Goal: Task Accomplishment & Management: Manage account settings

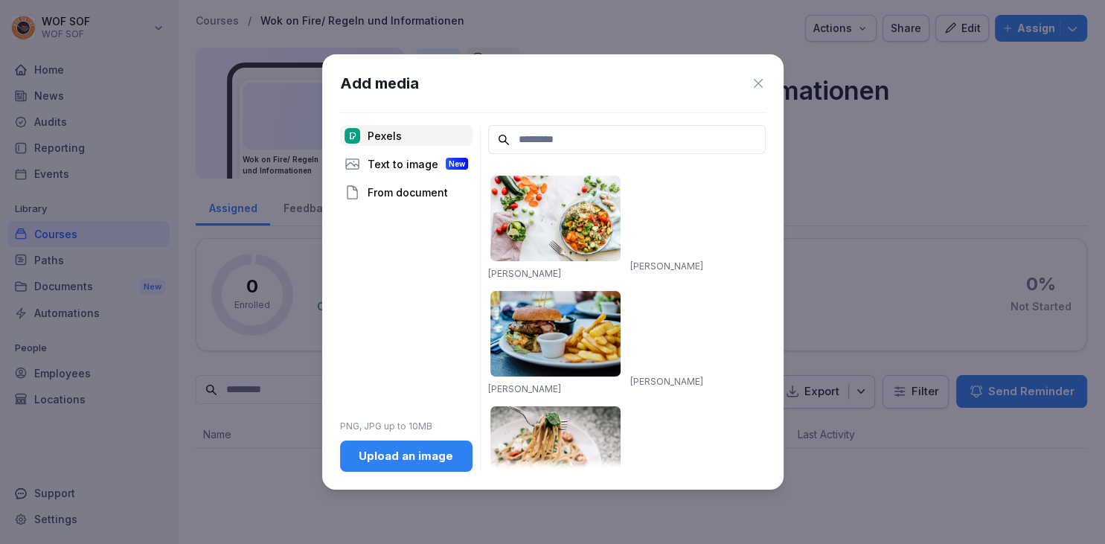
click at [394, 455] on div "Upload an image" at bounding box center [406, 456] width 109 height 16
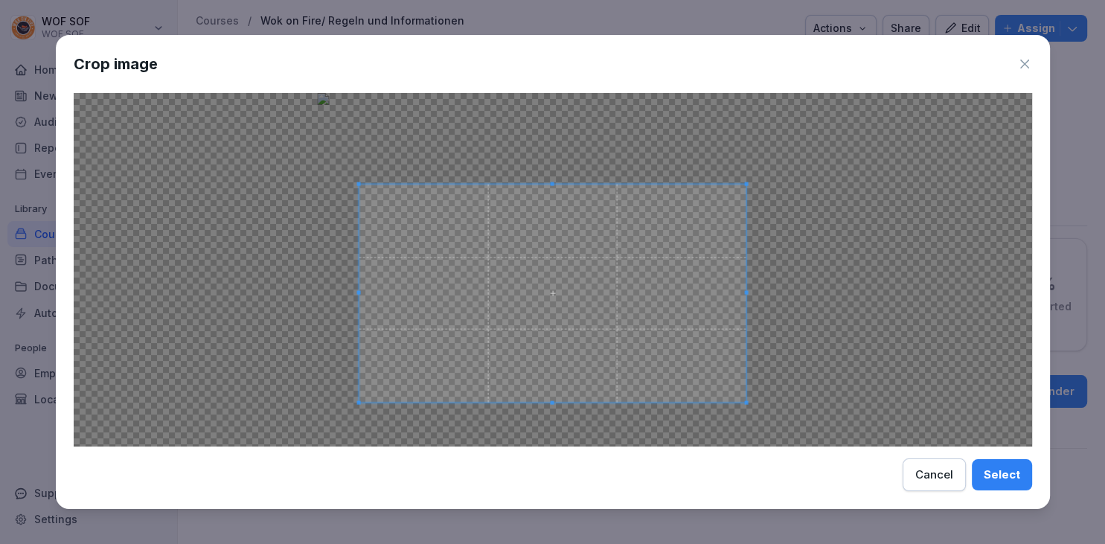
click at [548, 182] on span at bounding box center [553, 184] width 388 height 4
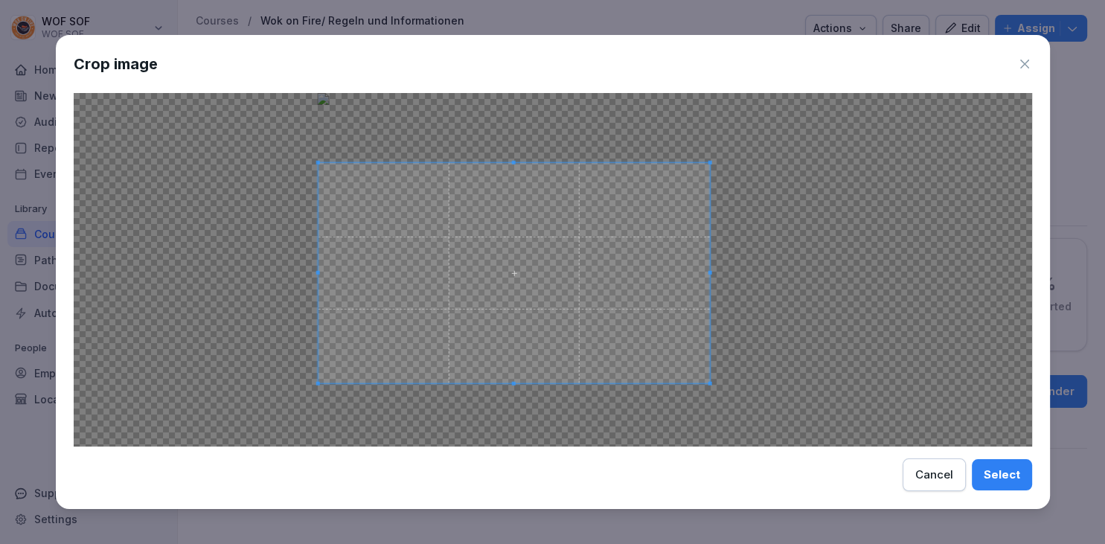
click at [488, 248] on span at bounding box center [514, 273] width 392 height 220
click at [997, 465] on button "Select" at bounding box center [1002, 474] width 60 height 31
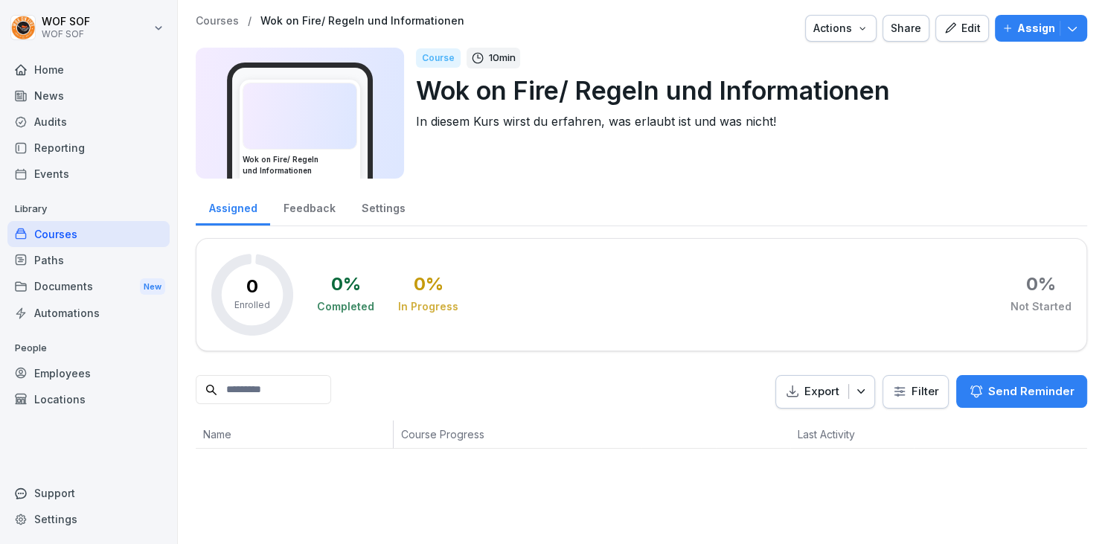
click at [308, 114] on img at bounding box center [299, 115] width 113 height 65
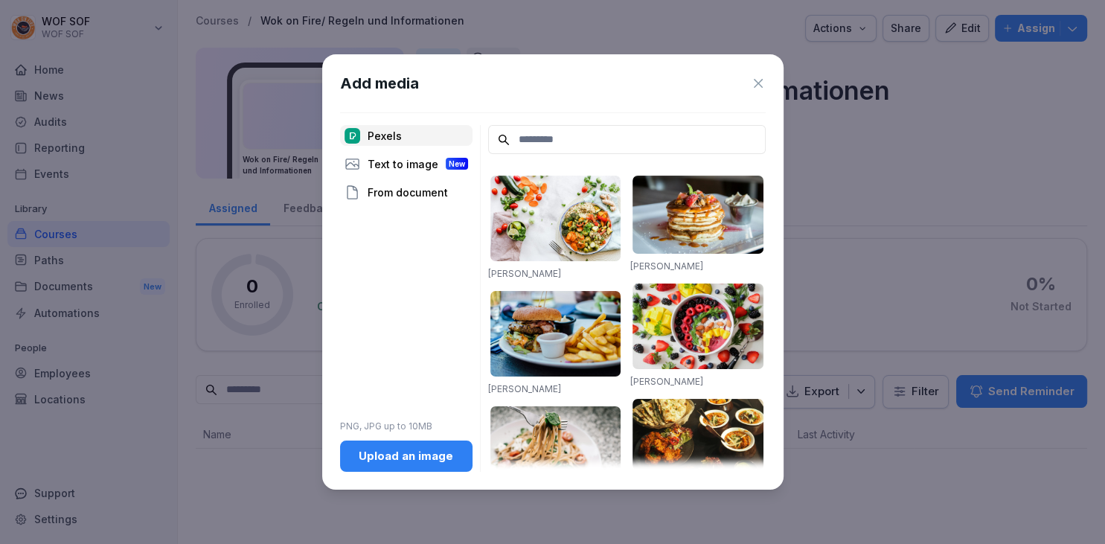
click at [754, 86] on icon at bounding box center [758, 83] width 15 height 15
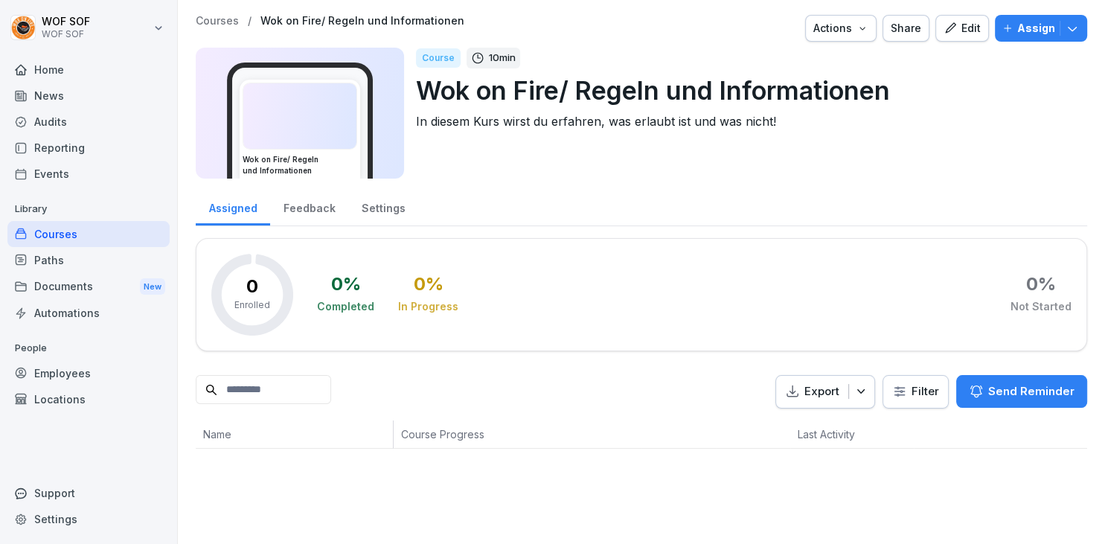
click at [981, 31] on div "Edit" at bounding box center [961, 28] width 37 height 16
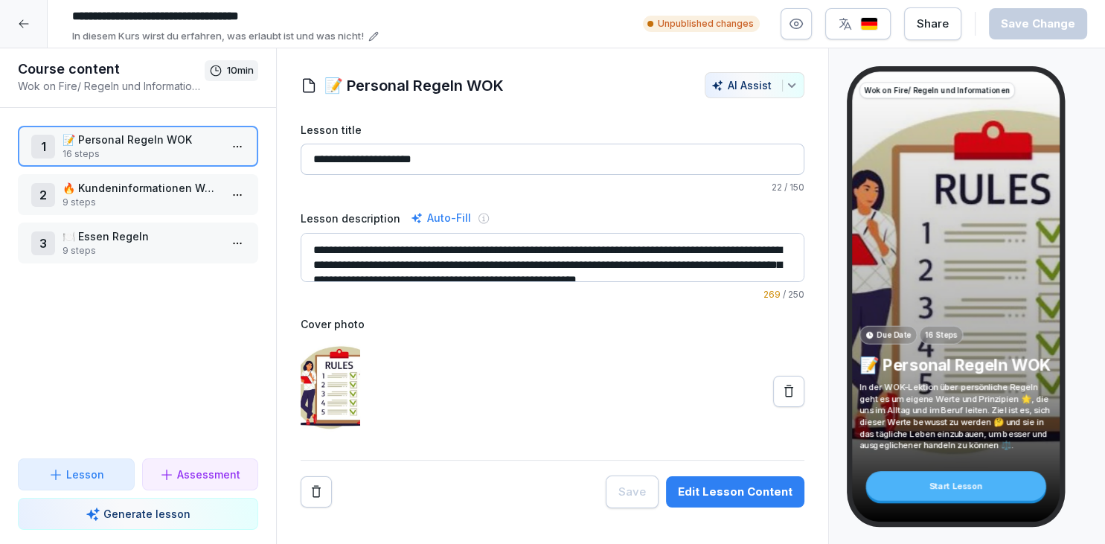
click at [133, 189] on p "🔥 Kundeninformationen Wok on Fire [GEOGRAPHIC_DATA]" at bounding box center [140, 188] width 157 height 16
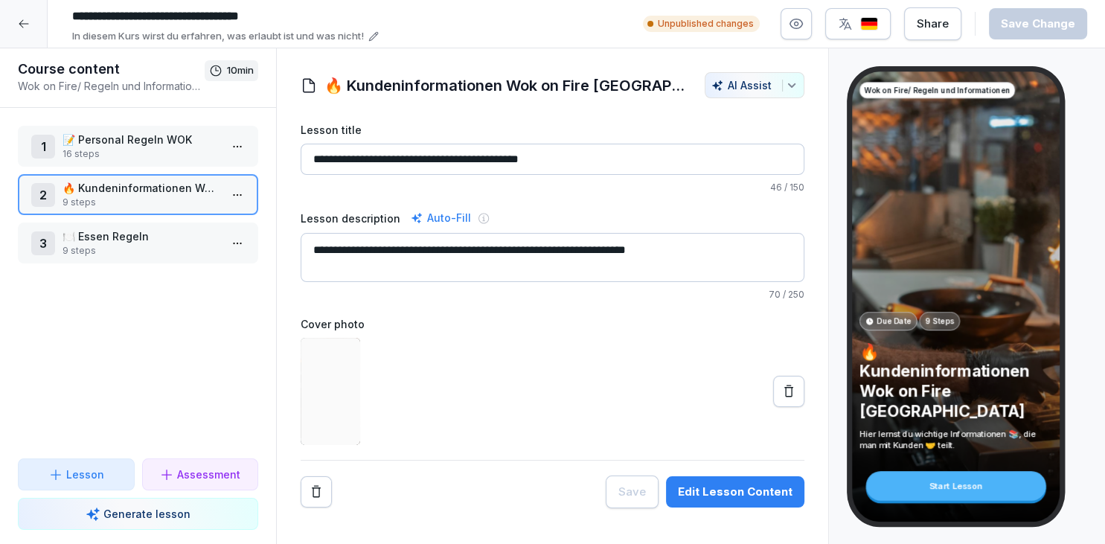
click at [138, 231] on p "🍽️ Essen Regeln" at bounding box center [140, 236] width 157 height 16
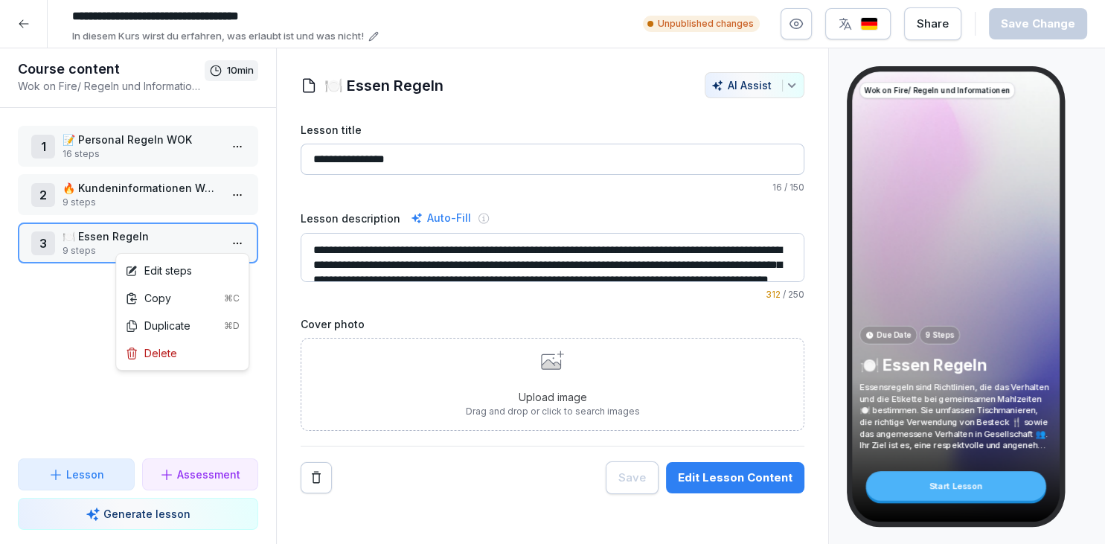
click at [233, 246] on html "**********" at bounding box center [552, 272] width 1105 height 544
click at [216, 263] on div "Edit steps" at bounding box center [182, 271] width 126 height 28
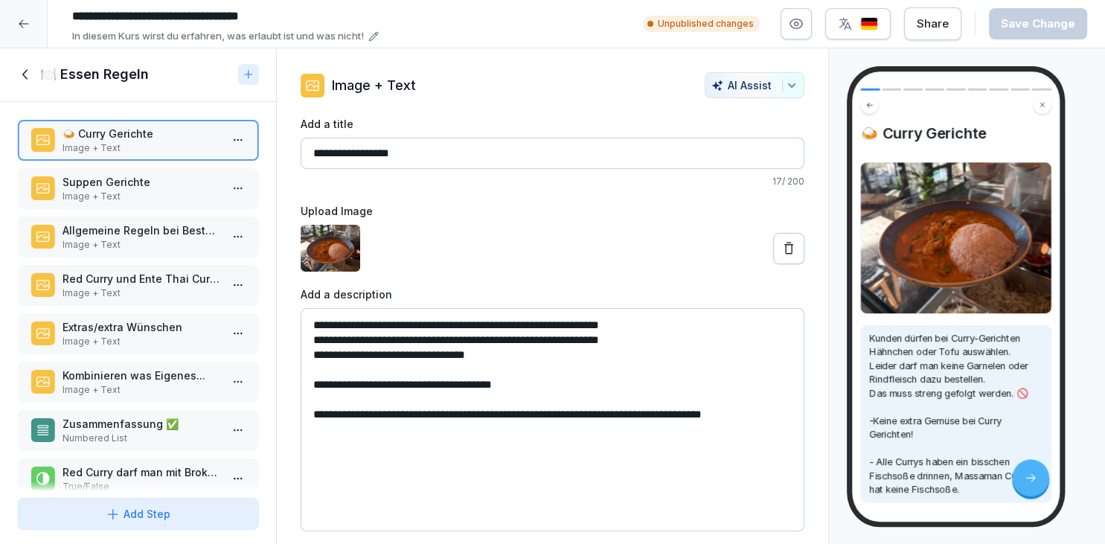
click at [26, 74] on icon at bounding box center [26, 74] width 16 height 16
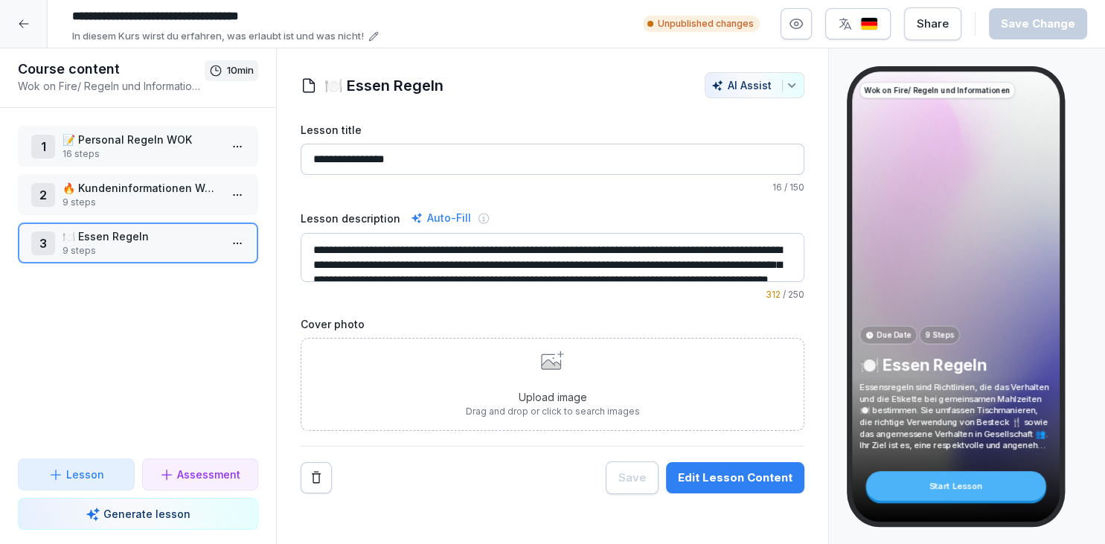
click at [603, 394] on p "Upload image" at bounding box center [553, 397] width 174 height 16
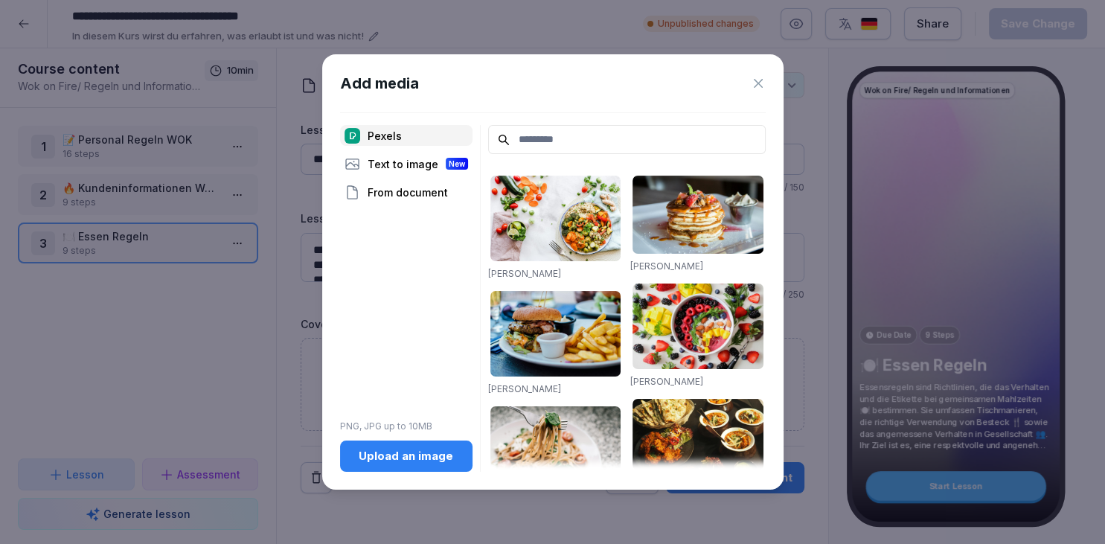
click at [448, 442] on button "Upload an image" at bounding box center [406, 455] width 132 height 31
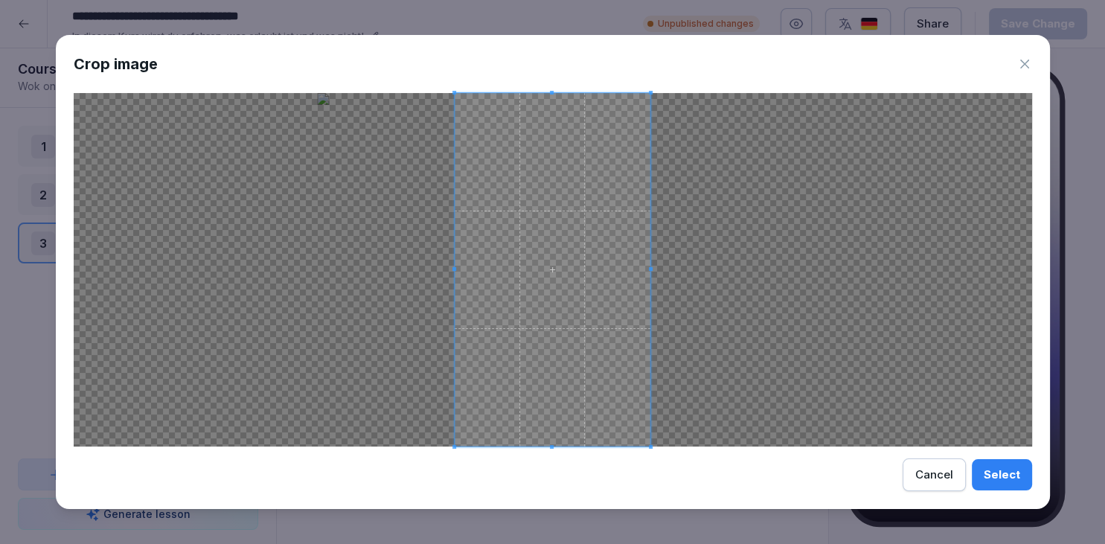
drag, startPoint x: 540, startPoint y: 252, endPoint x: 519, endPoint y: 252, distance: 21.6
click at [527, 253] on span at bounding box center [557, 269] width 196 height 353
click at [665, 267] on div at bounding box center [553, 269] width 958 height 353
click at [987, 475] on div "Select" at bounding box center [1002, 474] width 36 height 16
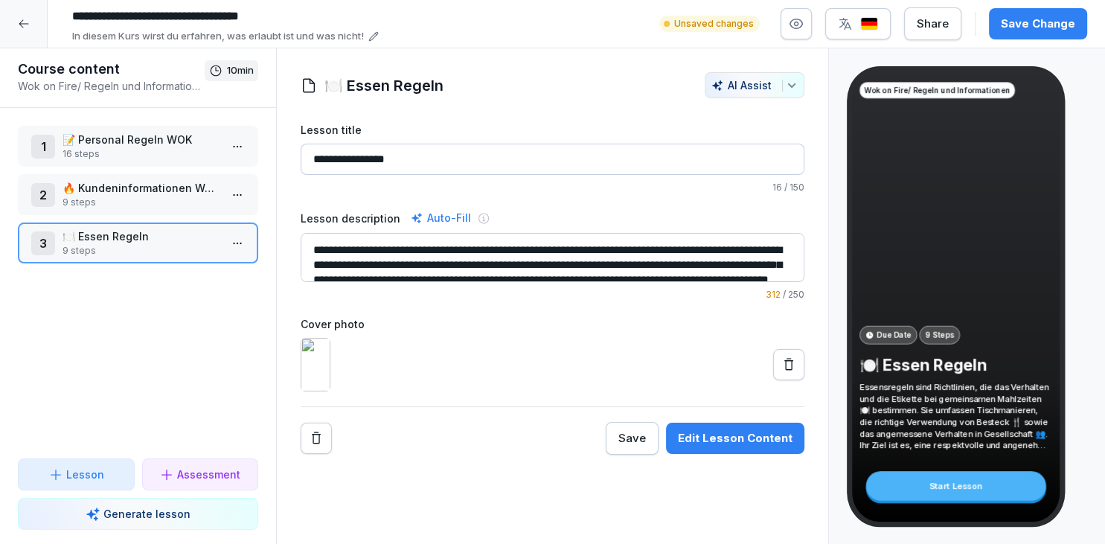
click at [1021, 27] on div "Save Change" at bounding box center [1038, 24] width 74 height 16
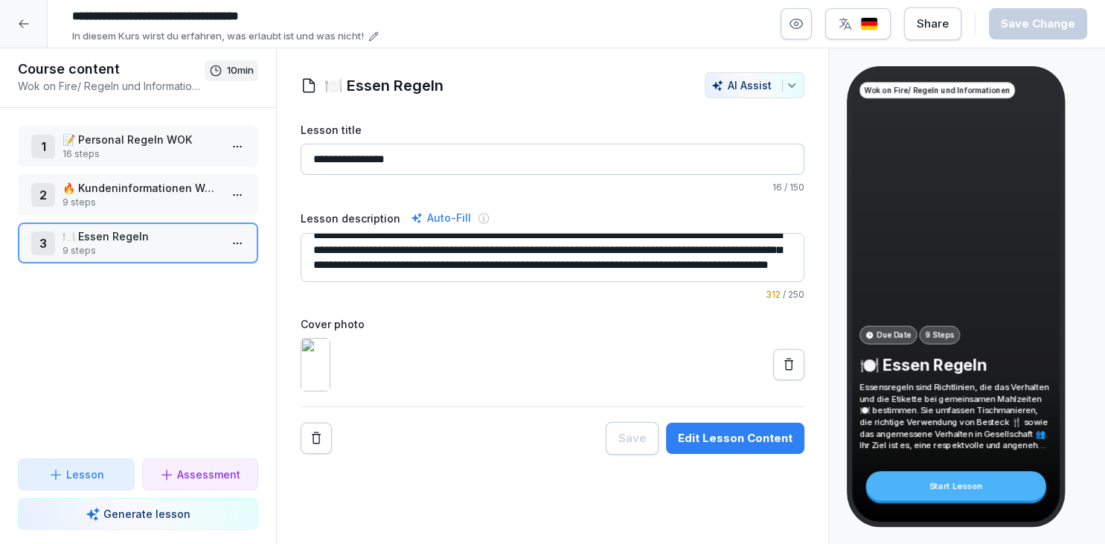
scroll to position [30, 0]
click at [187, 186] on p "🔥 Kundeninformationen Wok on Fire Ludwigsburg" at bounding box center [140, 188] width 157 height 16
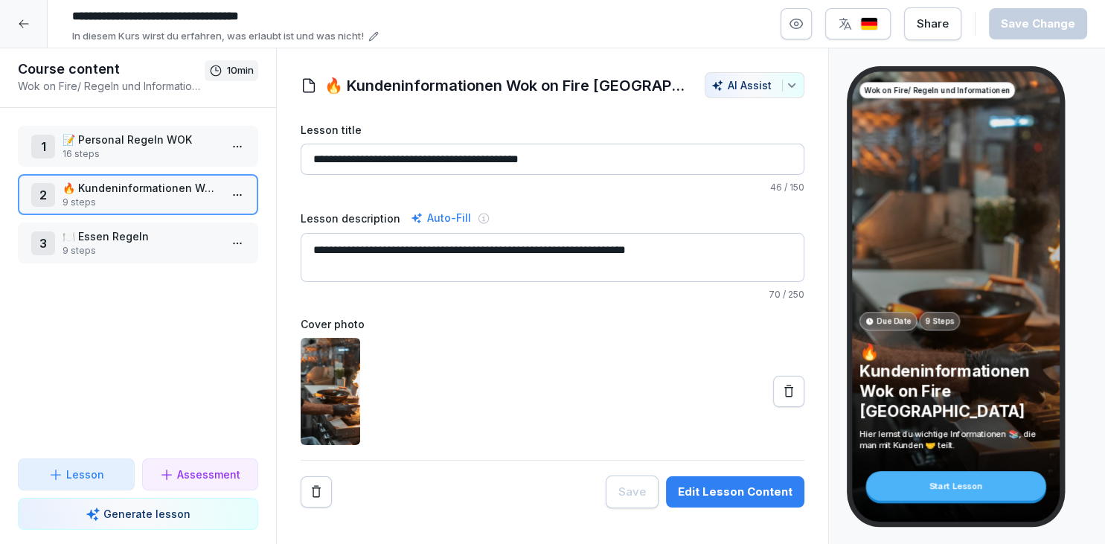
click at [233, 193] on html "**********" at bounding box center [552, 272] width 1105 height 544
click at [196, 195] on html "**********" at bounding box center [552, 272] width 1105 height 544
click at [236, 197] on html "**********" at bounding box center [552, 272] width 1105 height 544
click at [216, 215] on div "Edit steps" at bounding box center [182, 223] width 126 height 28
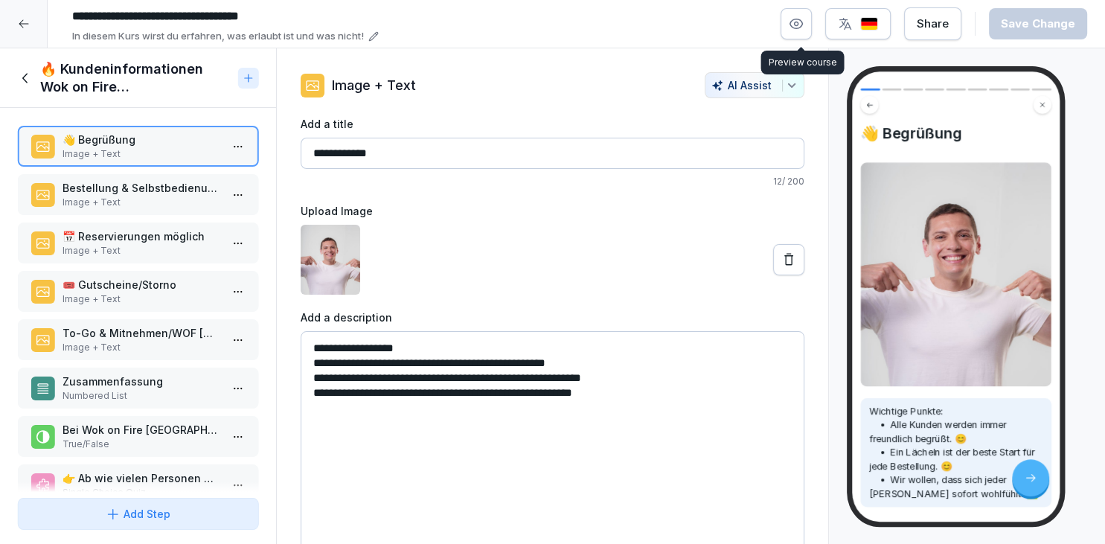
click at [791, 19] on button "button" at bounding box center [795, 23] width 31 height 31
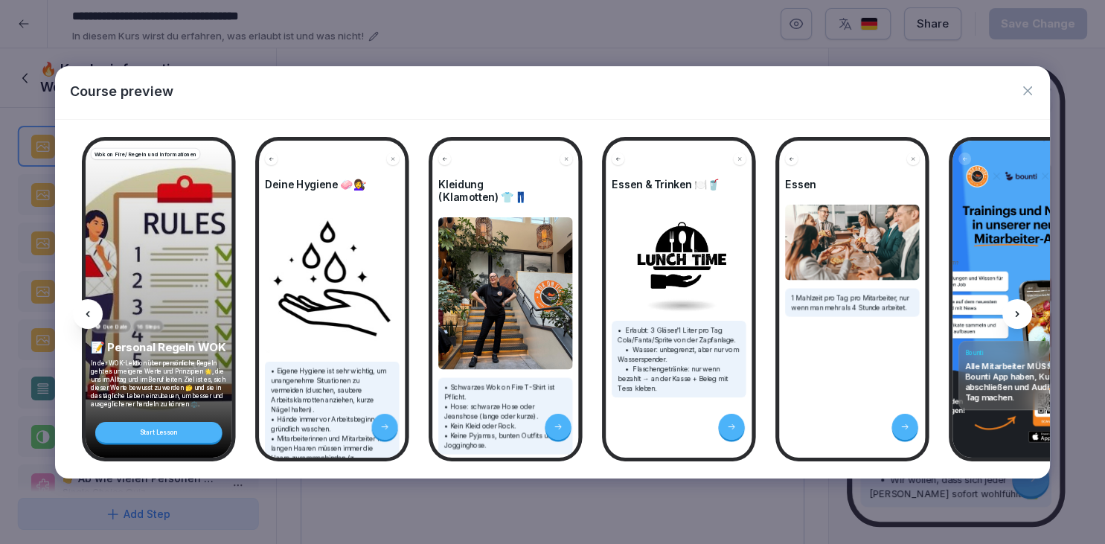
scroll to position [172, 0]
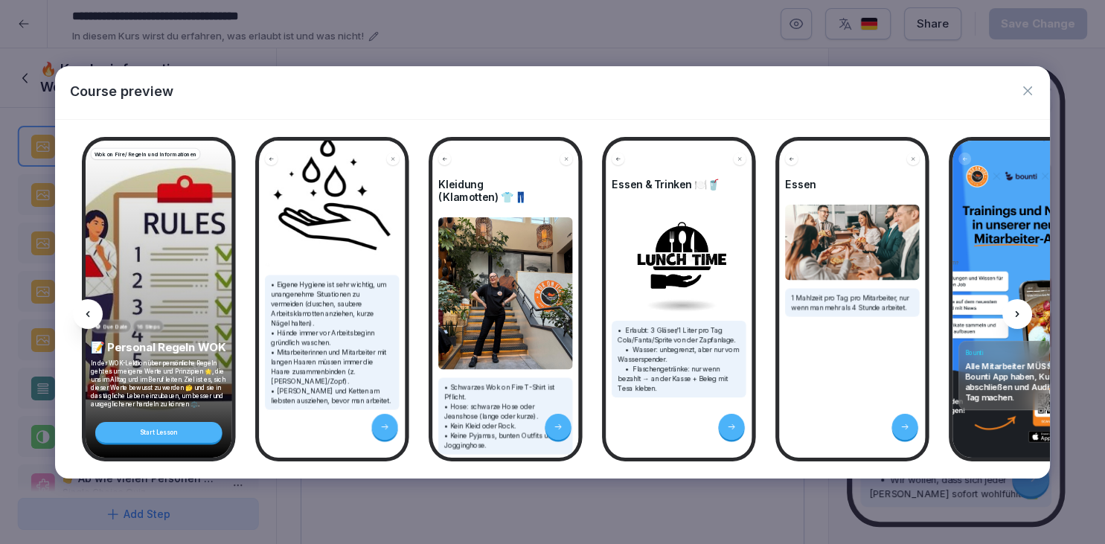
click at [1030, 92] on icon "button" at bounding box center [1027, 90] width 15 height 15
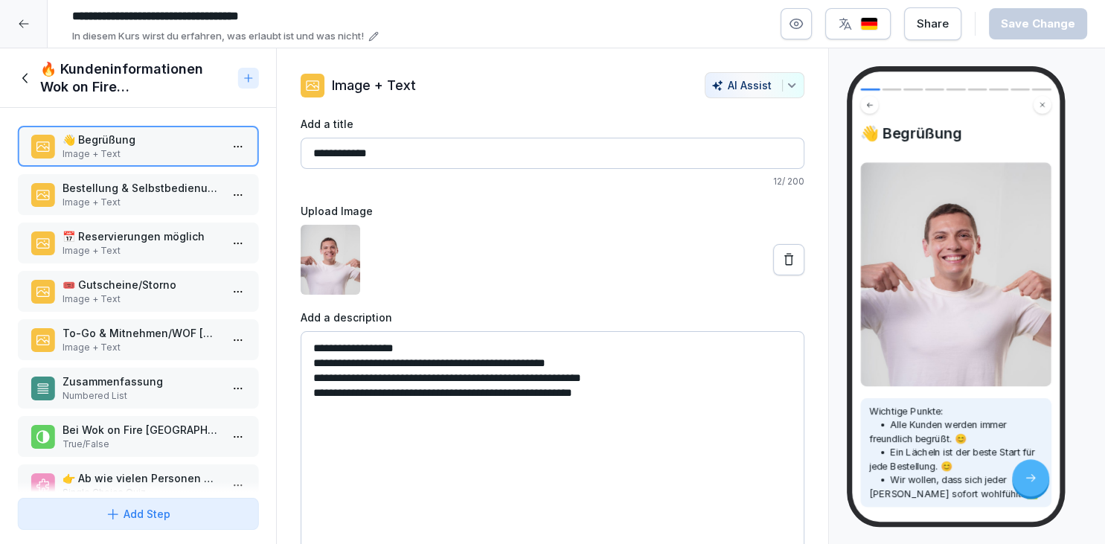
click at [38, 79] on div "🔥 Kundeninformationen Wok on Fire [GEOGRAPHIC_DATA]" at bounding box center [125, 78] width 214 height 36
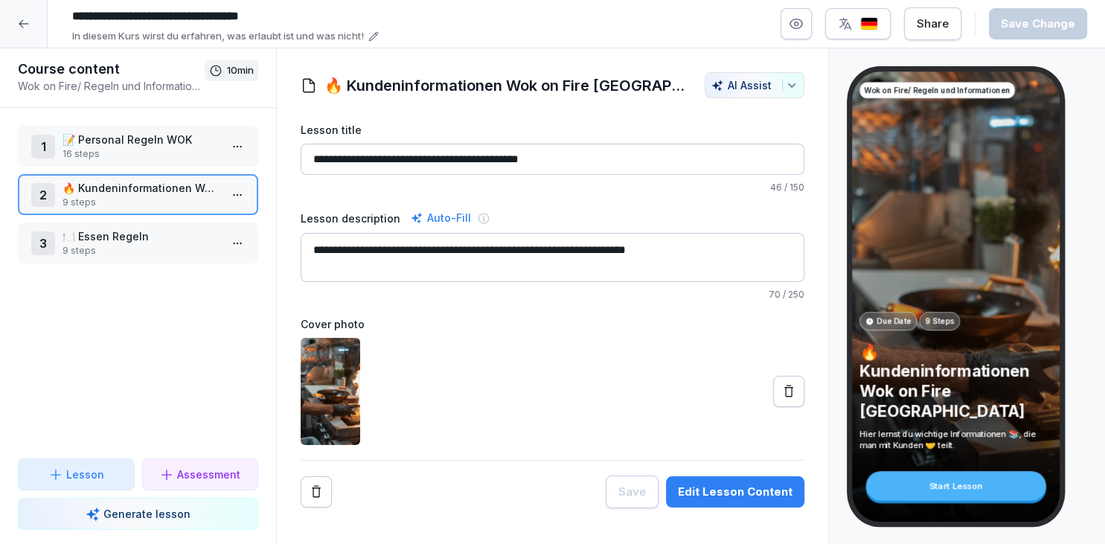
click at [109, 150] on p "16 steps" at bounding box center [140, 153] width 157 height 13
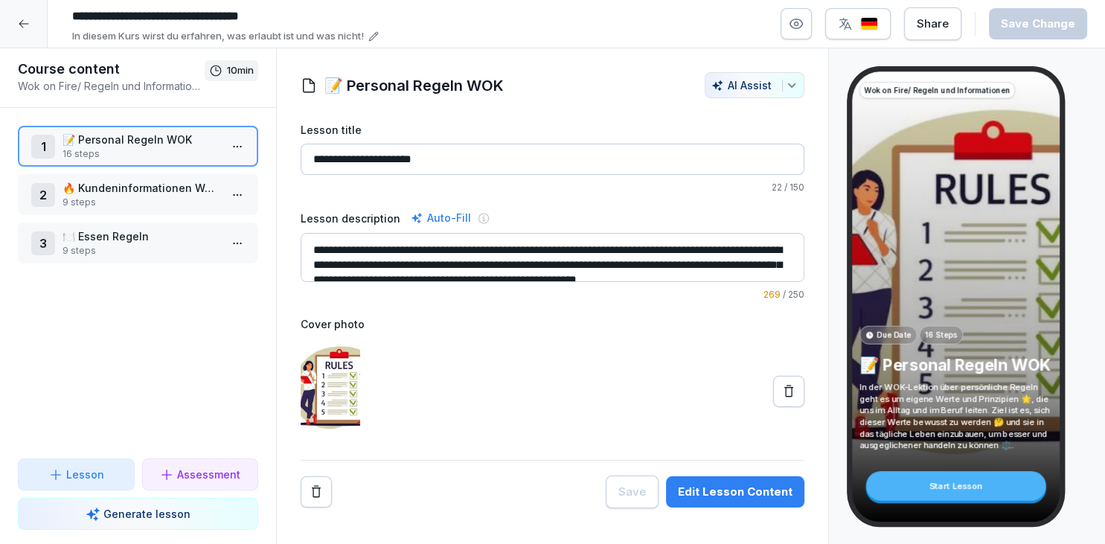
click at [484, 164] on input "**********" at bounding box center [553, 159] width 504 height 31
type input "**********"
click at [374, 246] on textarea "**********" at bounding box center [553, 257] width 504 height 49
click at [1020, 28] on div "Save Change" at bounding box center [1038, 24] width 74 height 16
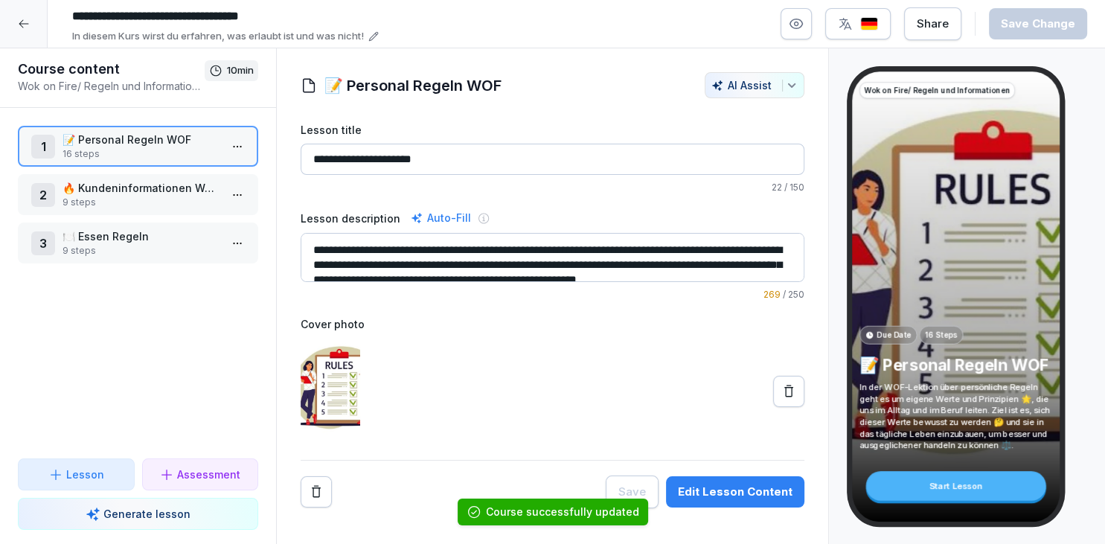
click at [817, 28] on div "Share Save Change" at bounding box center [933, 23] width 307 height 33
click at [812, 28] on button "button" at bounding box center [795, 23] width 31 height 31
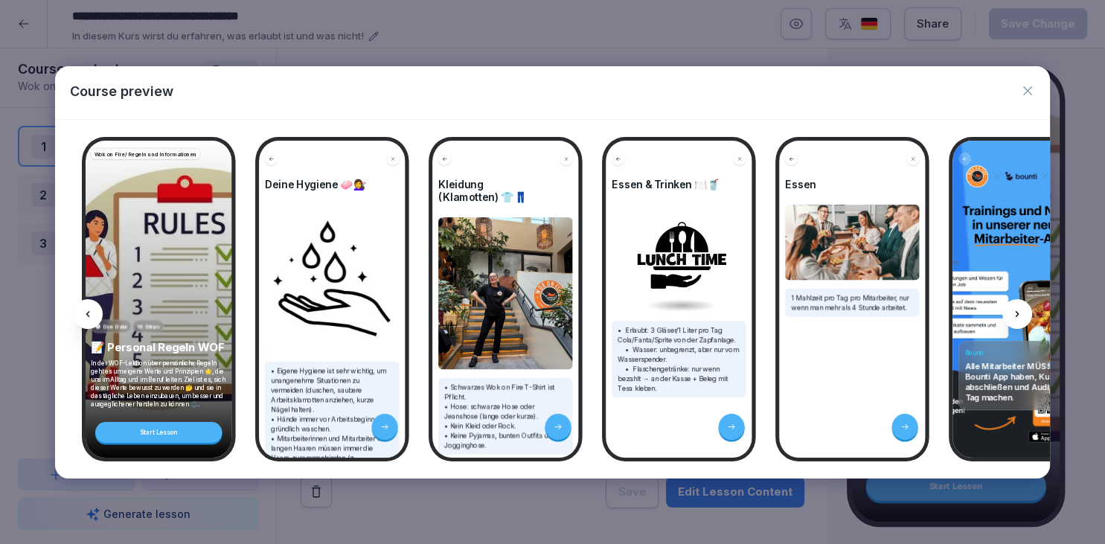
click at [191, 394] on p "In der WOF-Lektion über persönliche Regeln geht es um eigene Werte und Prinzipi…" at bounding box center [159, 383] width 136 height 49
click at [1023, 93] on icon "button" at bounding box center [1027, 90] width 15 height 15
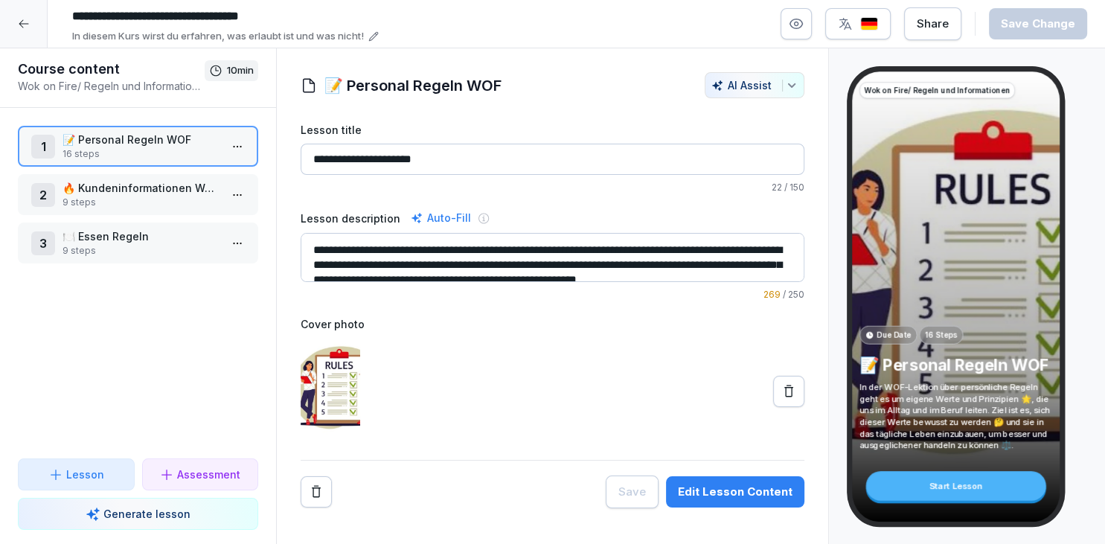
scroll to position [30, 0]
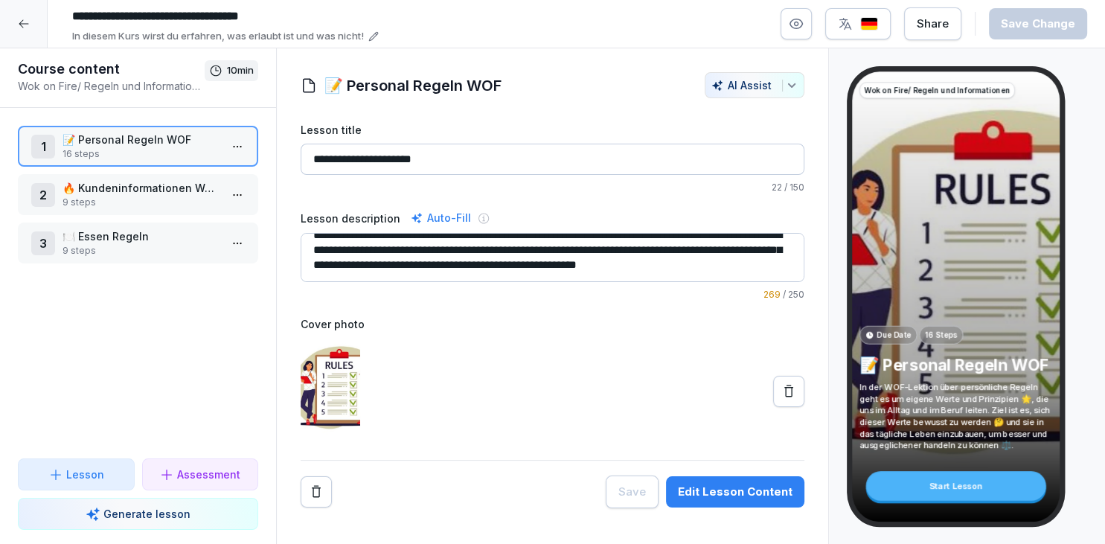
click at [373, 266] on textarea "**********" at bounding box center [553, 257] width 504 height 49
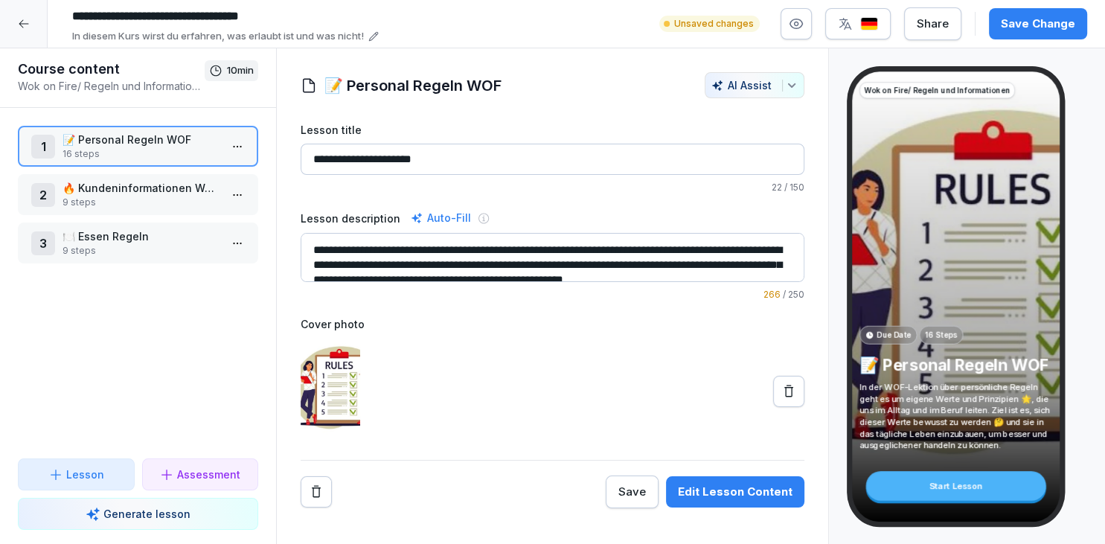
click at [781, 263] on textarea "**********" at bounding box center [553, 257] width 504 height 49
click at [777, 246] on textarea "**********" at bounding box center [553, 257] width 504 height 49
type textarea "**********"
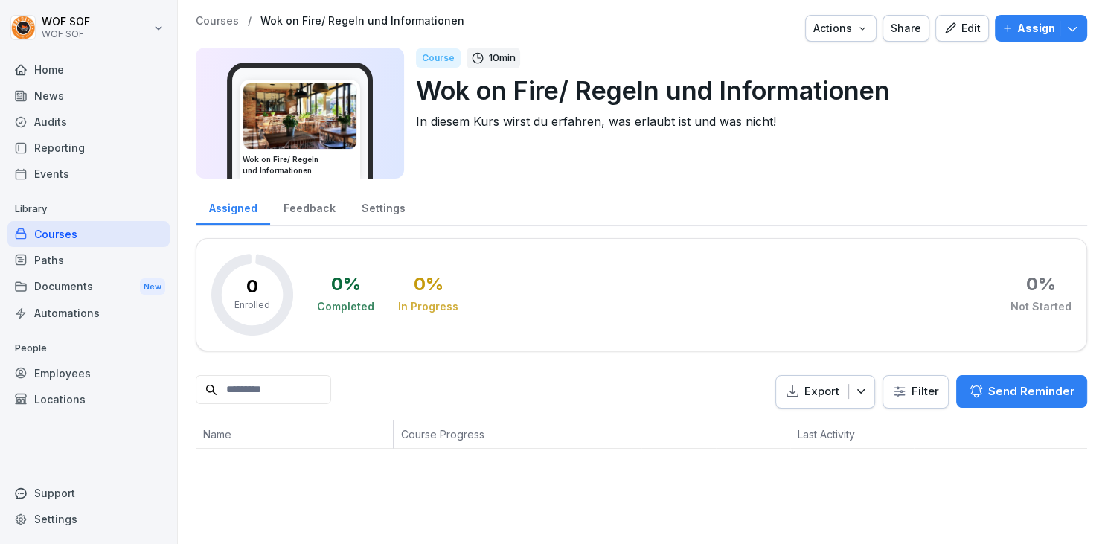
click at [957, 31] on icon "button" at bounding box center [949, 28] width 13 height 13
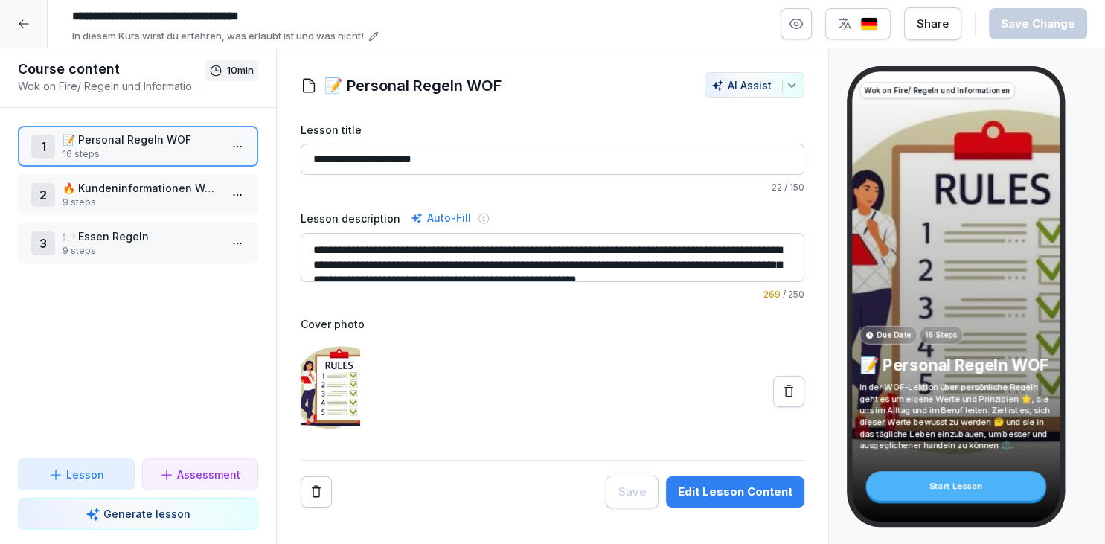
click at [775, 237] on textarea "**********" at bounding box center [553, 257] width 504 height 49
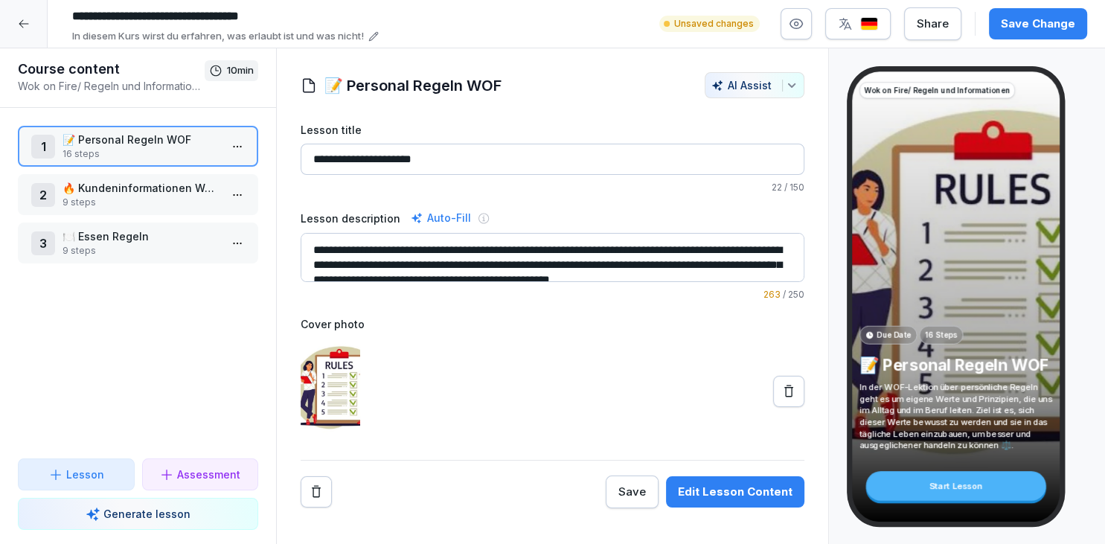
scroll to position [5, 0]
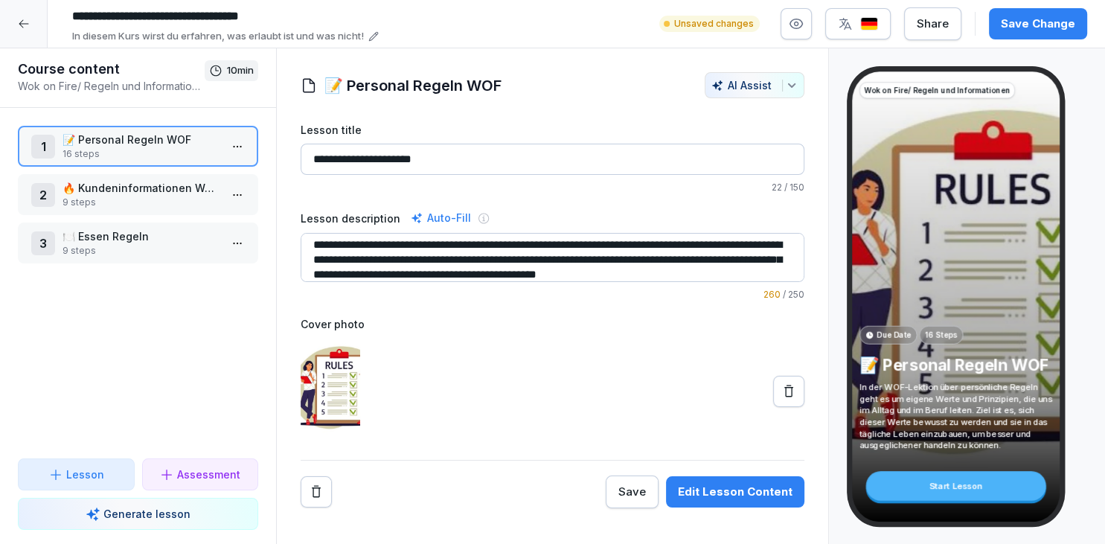
type textarea "**********"
click at [1020, 15] on button "Save Change" at bounding box center [1038, 23] width 98 height 31
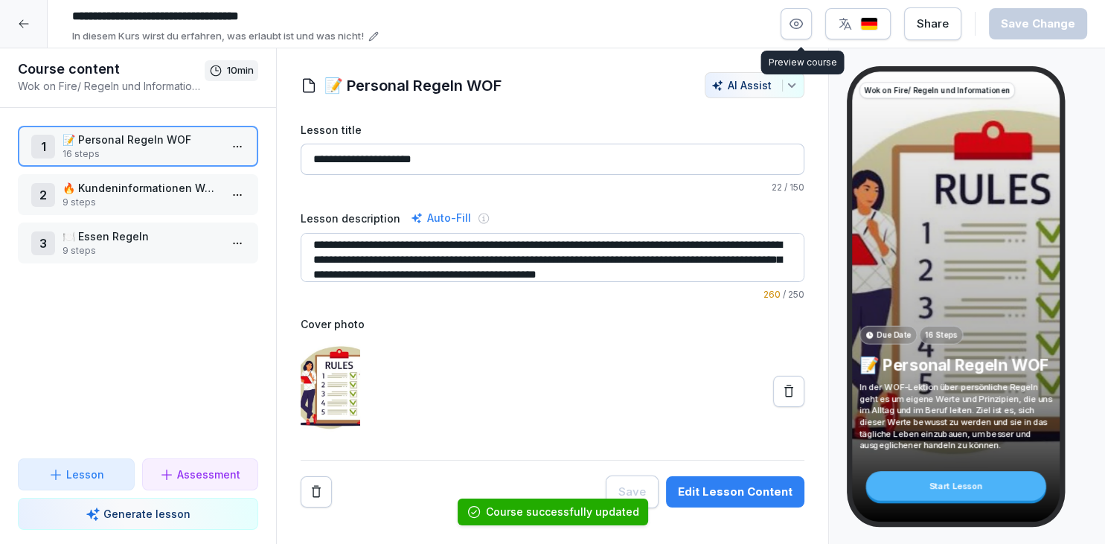
click at [810, 39] on button "button" at bounding box center [795, 23] width 31 height 31
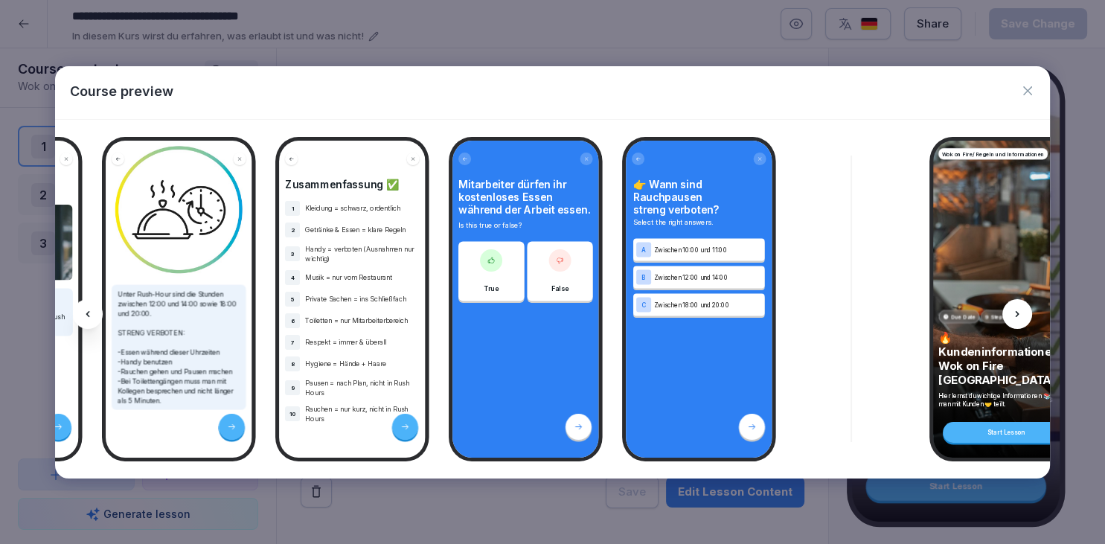
scroll to position [0, 2245]
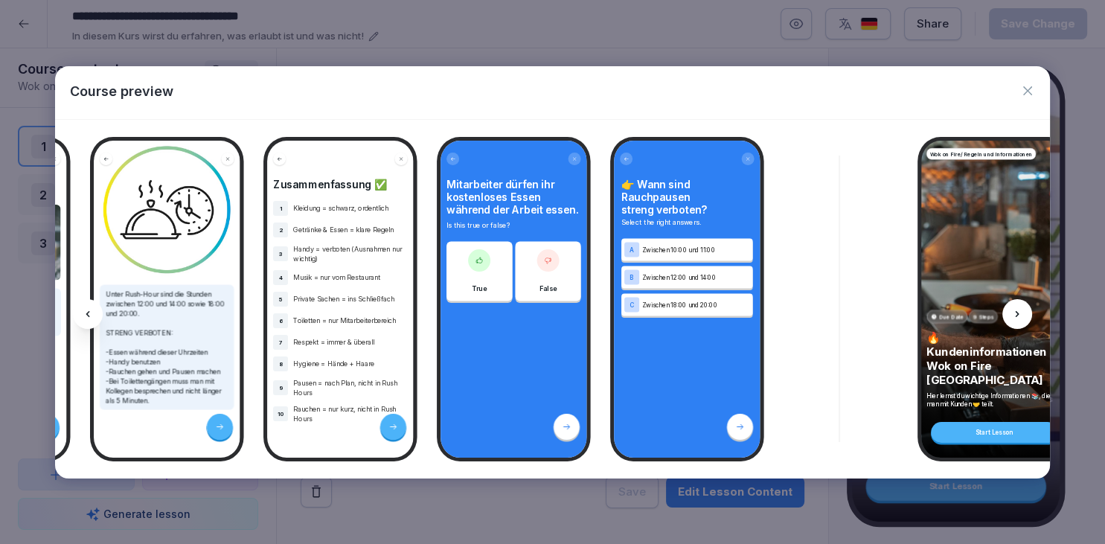
click at [543, 264] on div at bounding box center [548, 259] width 22 height 22
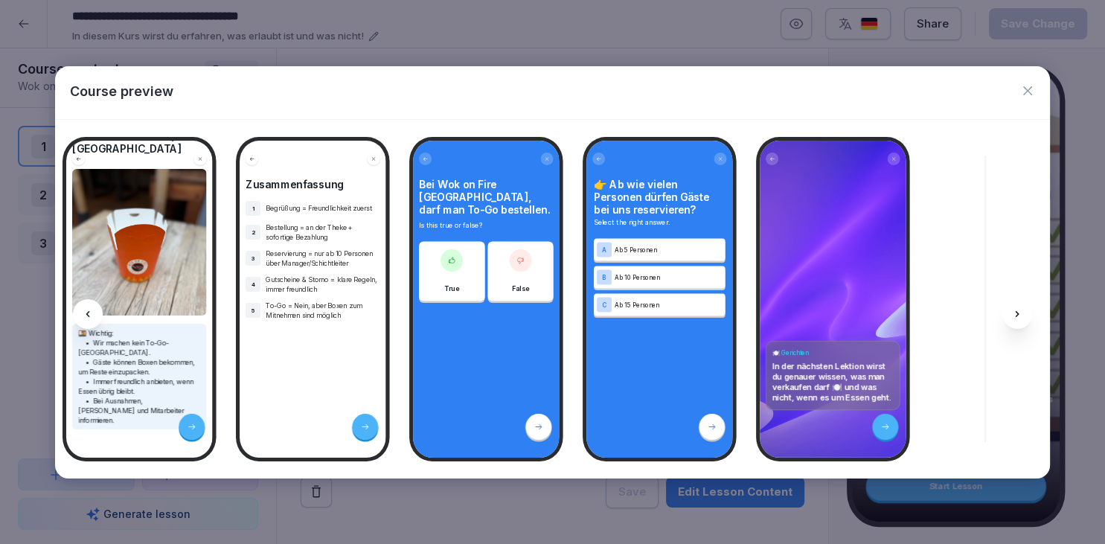
scroll to position [0, 3970]
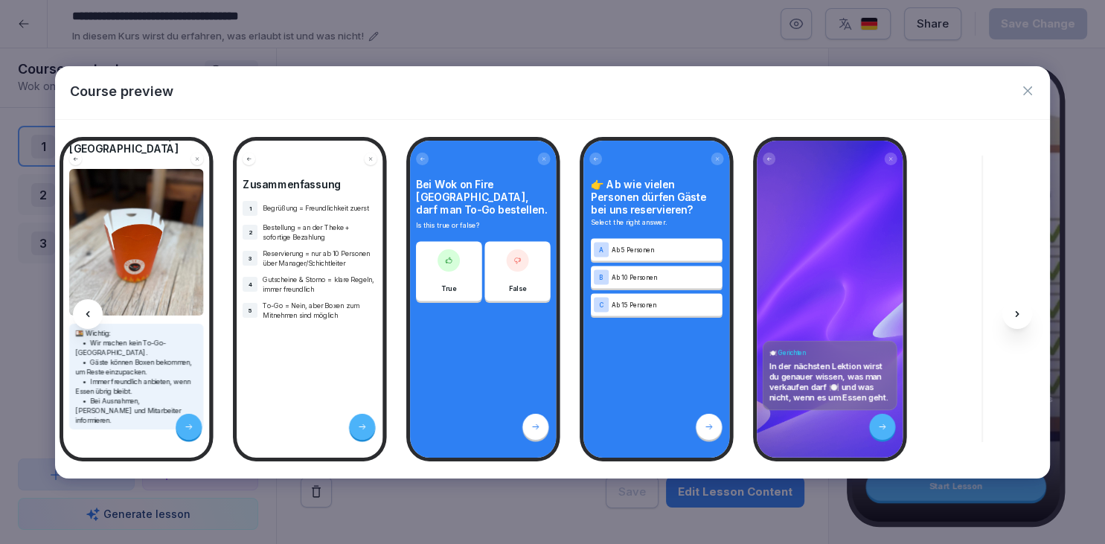
click at [1024, 91] on icon "button" at bounding box center [1027, 90] width 15 height 15
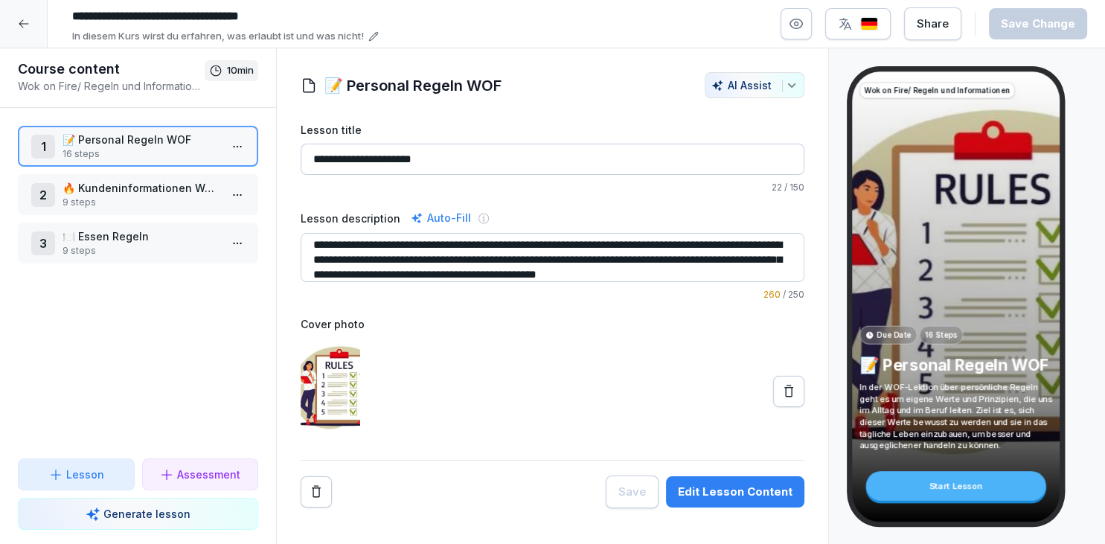
click at [213, 178] on div "2 🔥 Kundeninformationen Wok on Fire Ludwigsburg 9 steps" at bounding box center [138, 194] width 240 height 41
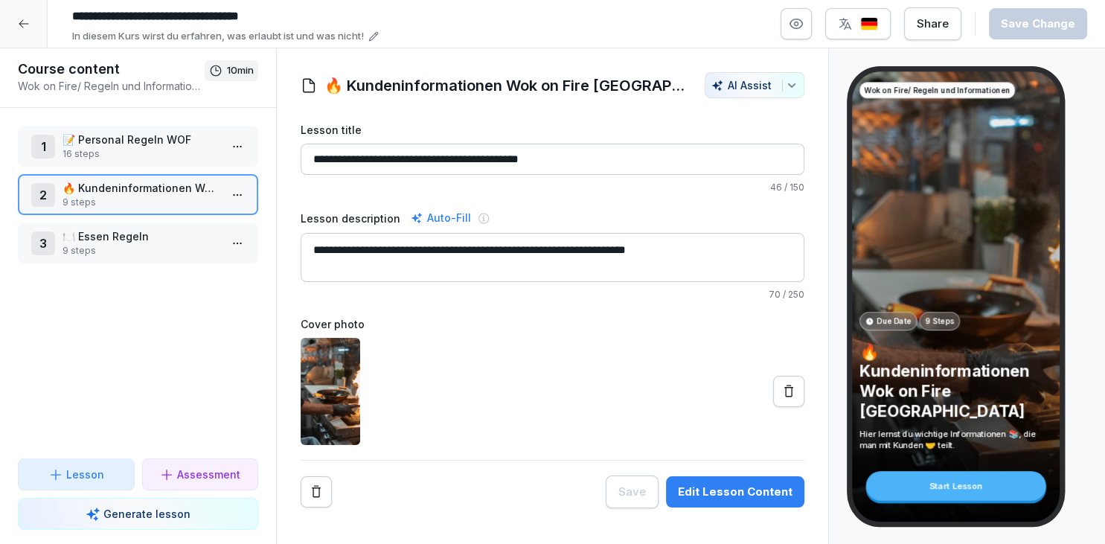
click at [235, 186] on html "**********" at bounding box center [552, 272] width 1105 height 544
click at [222, 224] on div "Edit steps" at bounding box center [182, 223] width 126 height 28
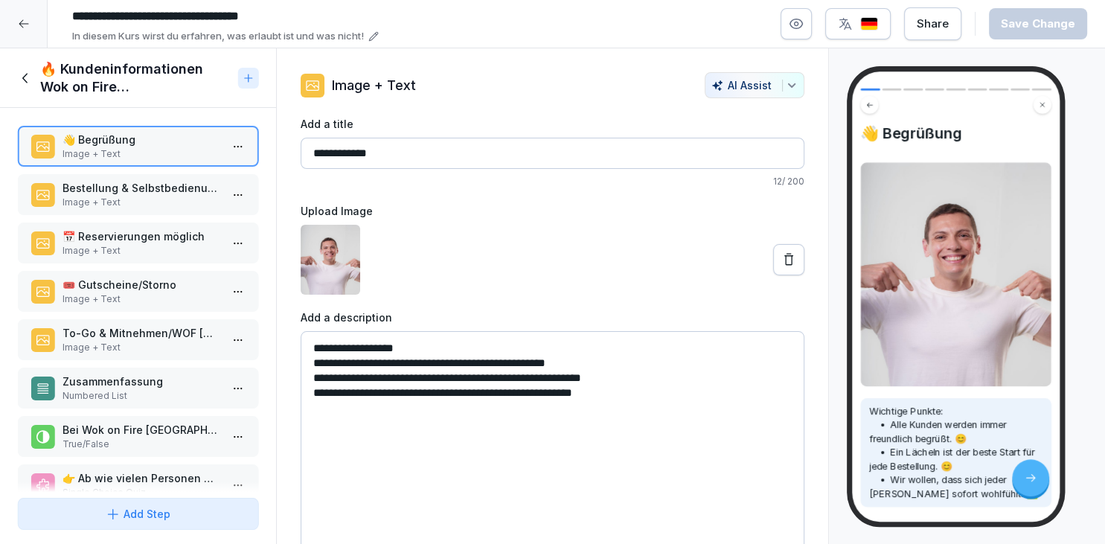
scroll to position [74, 0]
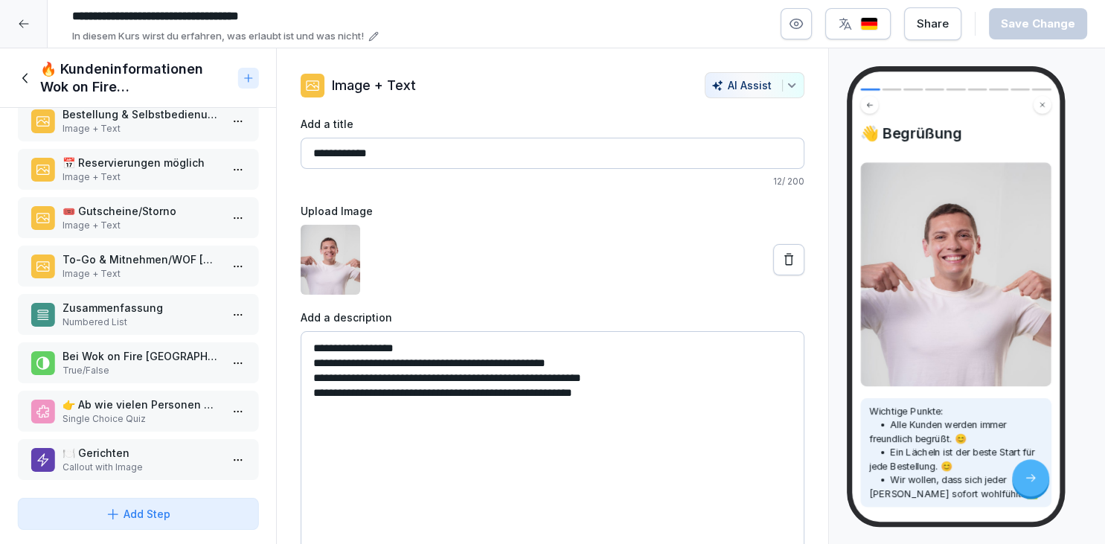
click at [152, 470] on div "🍽️ Gerichten Callout with Image" at bounding box center [138, 459] width 240 height 41
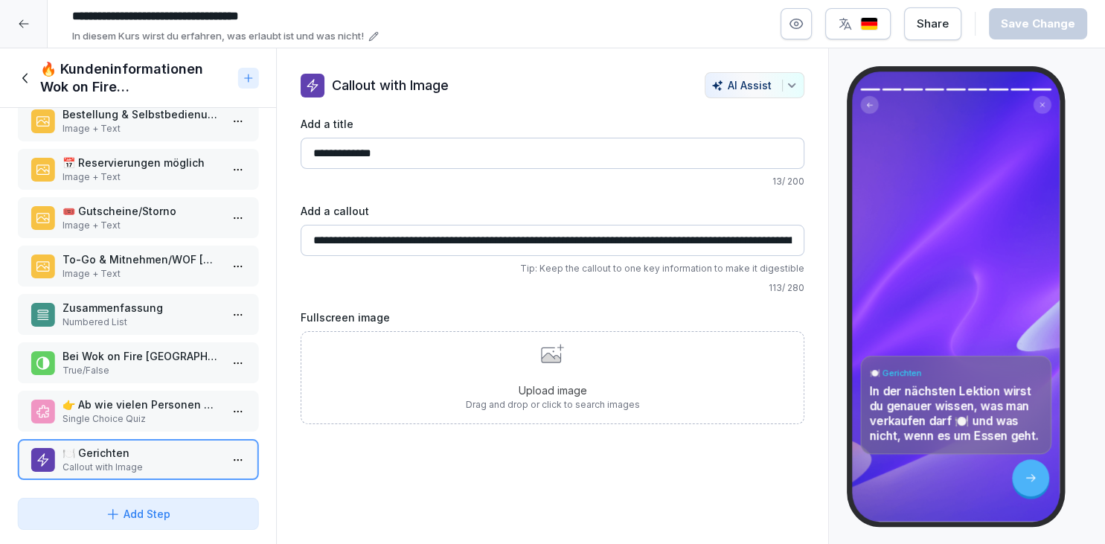
click at [466, 379] on div "Upload image Drag and drop or click to search images" at bounding box center [553, 377] width 504 height 93
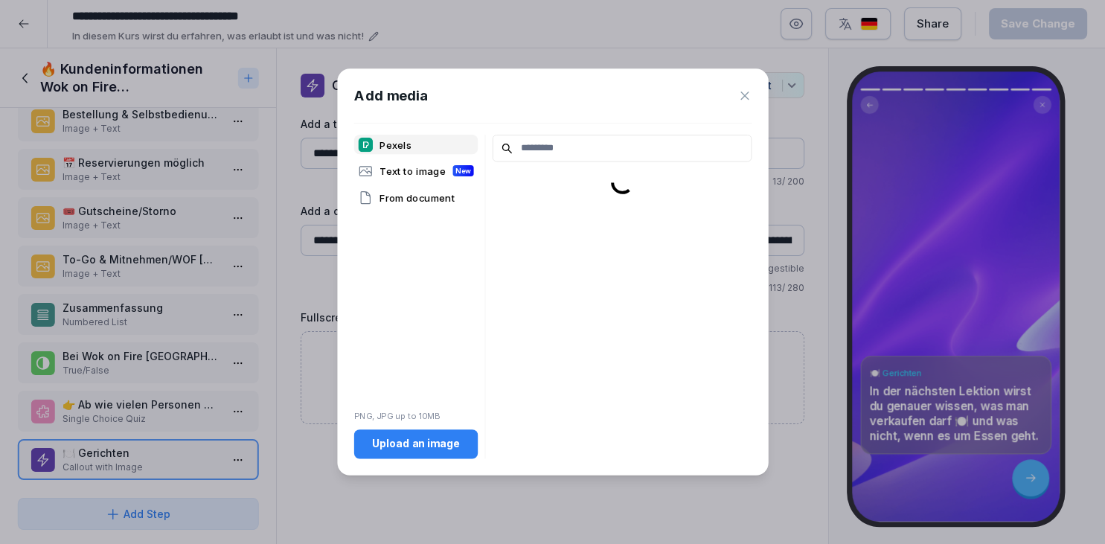
scroll to position [74, 0]
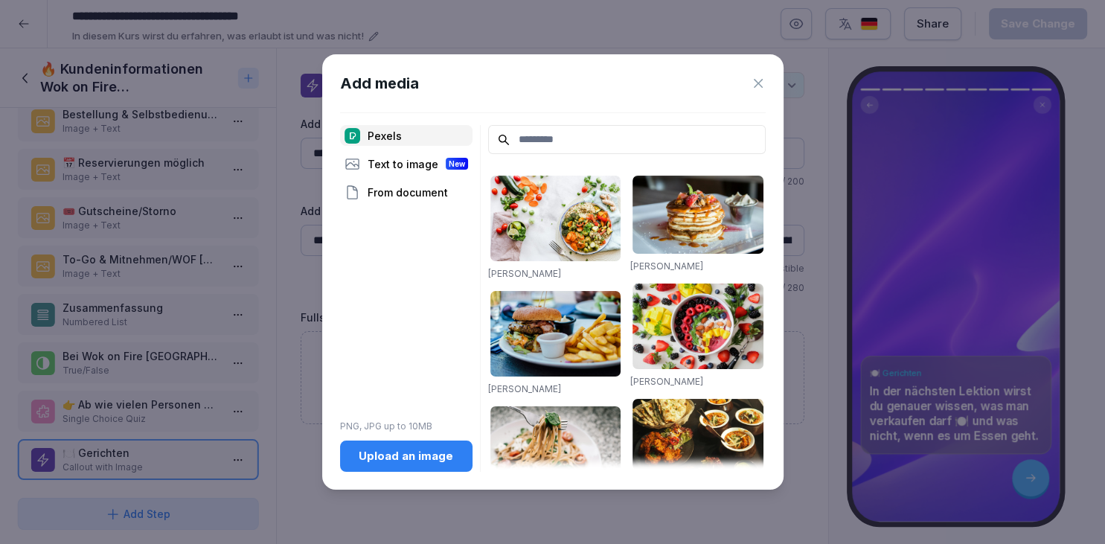
click at [415, 455] on div "Upload an image" at bounding box center [406, 456] width 109 height 16
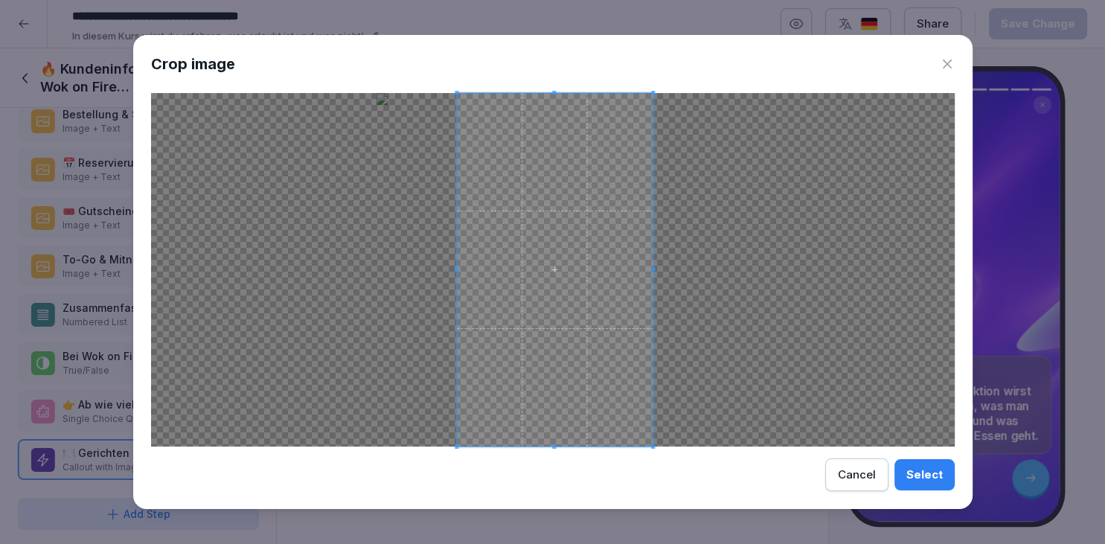
click at [573, 269] on span at bounding box center [555, 269] width 196 height 353
click at [921, 472] on div "Select" at bounding box center [924, 474] width 36 height 16
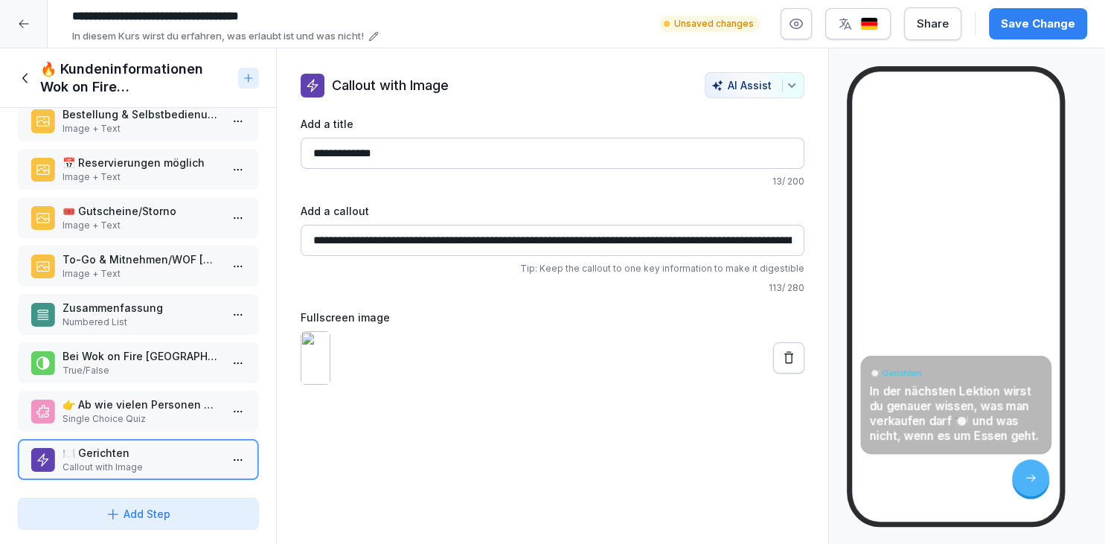
click at [792, 365] on icon at bounding box center [788, 357] width 15 height 15
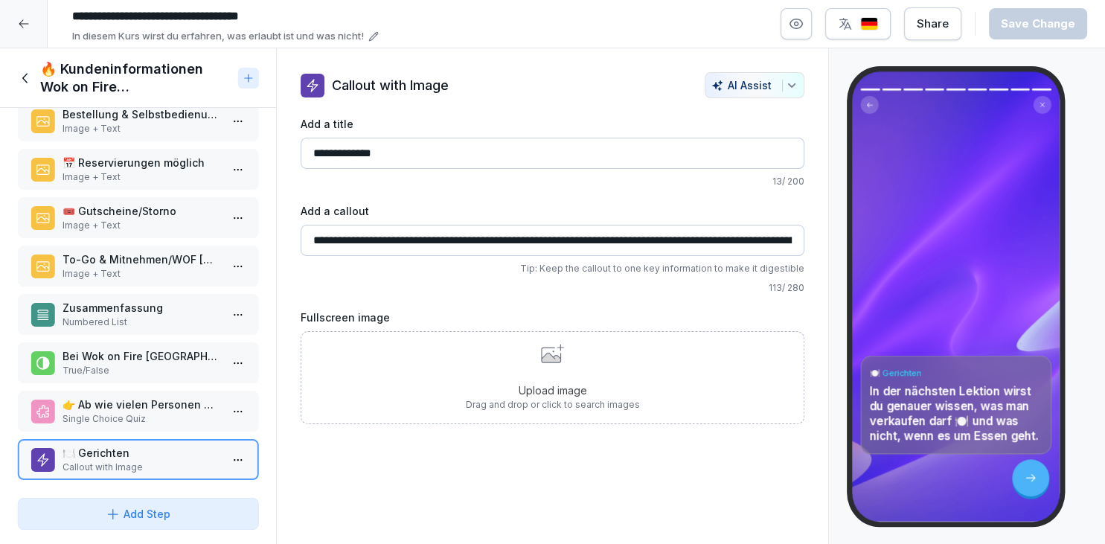
click at [629, 398] on p "Drag and drop or click to search images" at bounding box center [553, 404] width 174 height 13
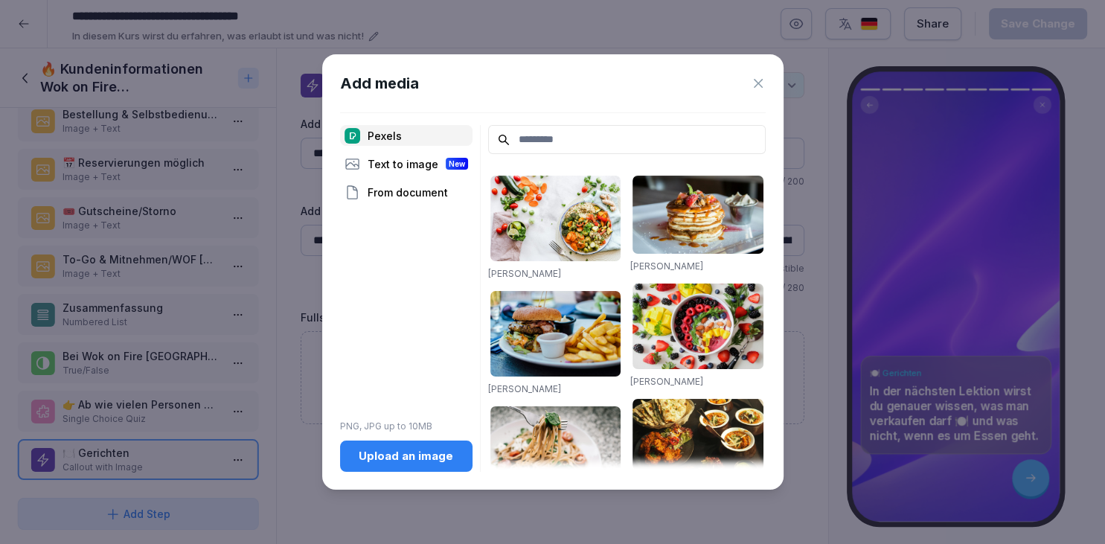
click at [385, 462] on div "Upload an image" at bounding box center [406, 456] width 109 height 16
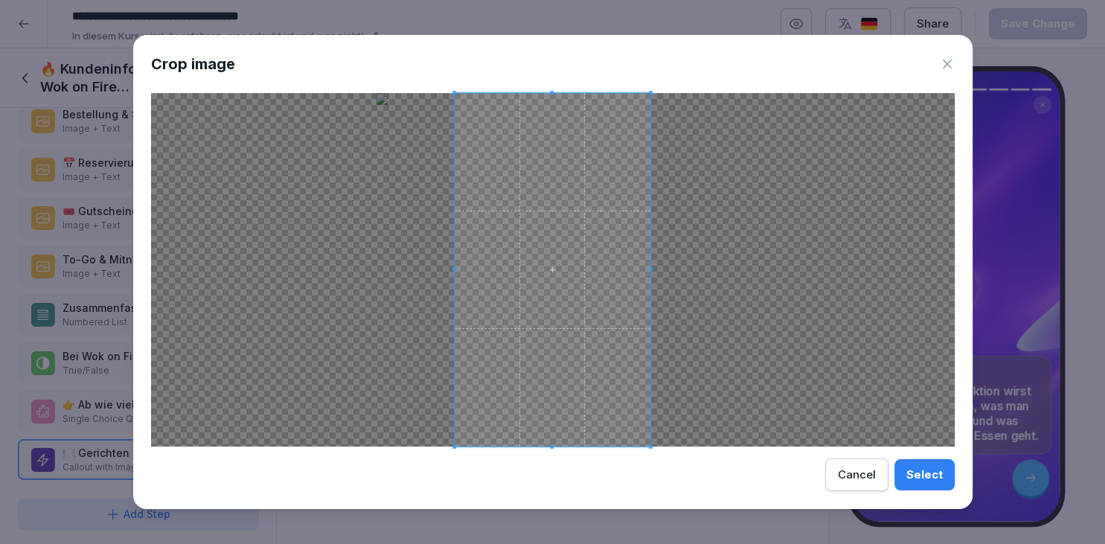
click at [546, 89] on div "Crop image Select Cancel" at bounding box center [552, 272] width 839 height 474
click at [548, 96] on span at bounding box center [553, 269] width 196 height 353
click at [546, 90] on div "Crop image Select Cancel" at bounding box center [552, 272] width 839 height 474
click at [550, 105] on span at bounding box center [553, 104] width 190 height 4
click at [537, 201] on span at bounding box center [551, 271] width 190 height 342
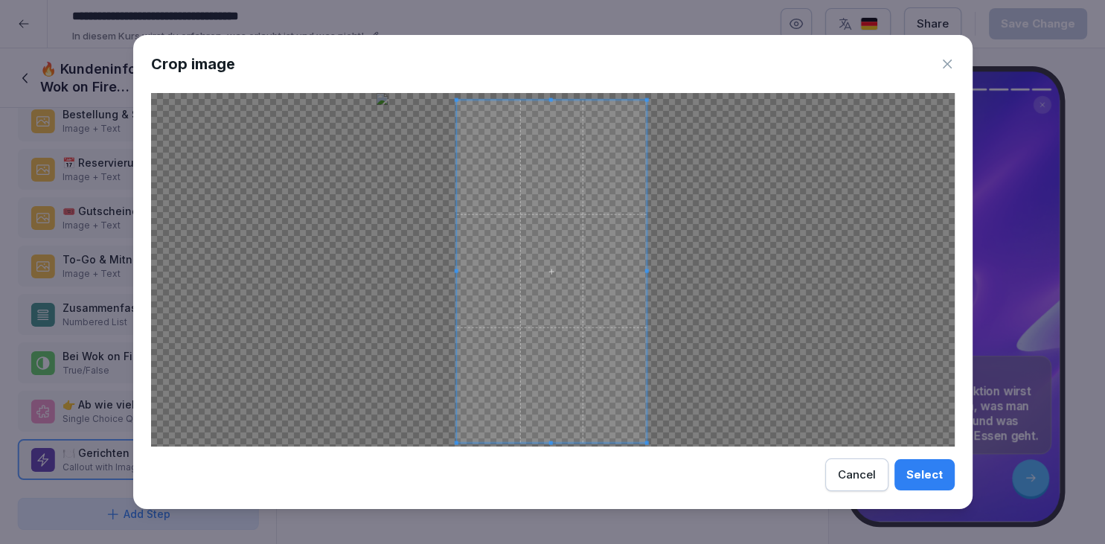
click at [900, 471] on button "Select" at bounding box center [924, 474] width 60 height 31
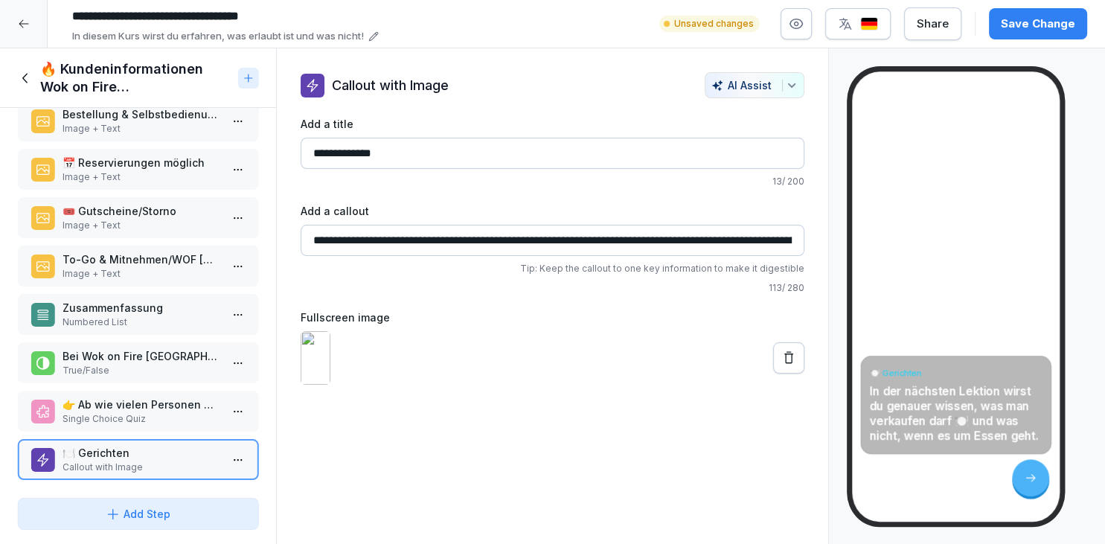
click at [969, 89] on div at bounding box center [976, 90] width 19 height 2
click at [799, 373] on button at bounding box center [788, 357] width 31 height 31
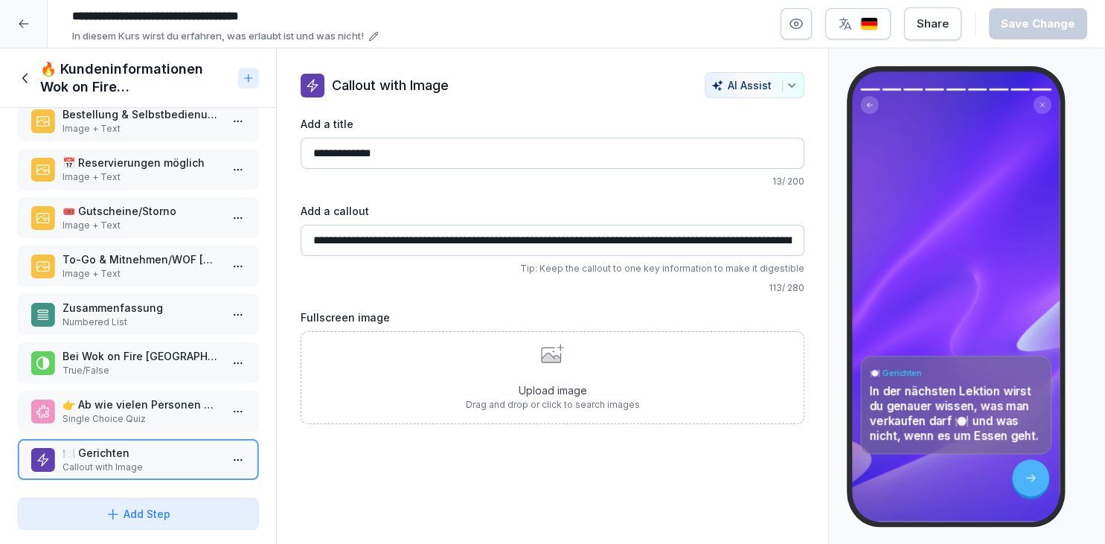
click at [710, 376] on div "Upload image Drag and drop or click to search images" at bounding box center [553, 377] width 504 height 93
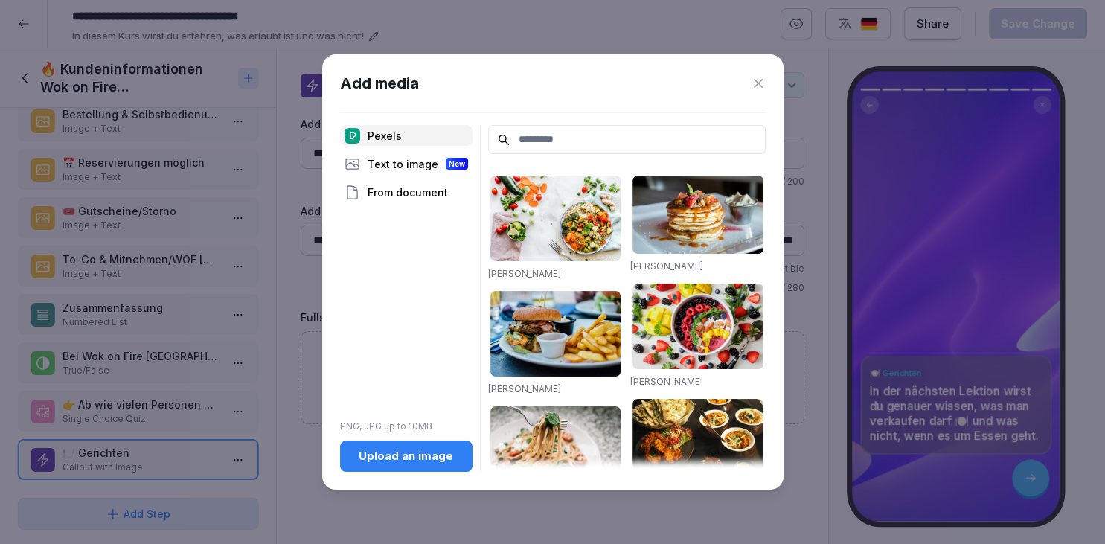
click at [388, 442] on button "Upload an image" at bounding box center [406, 455] width 132 height 31
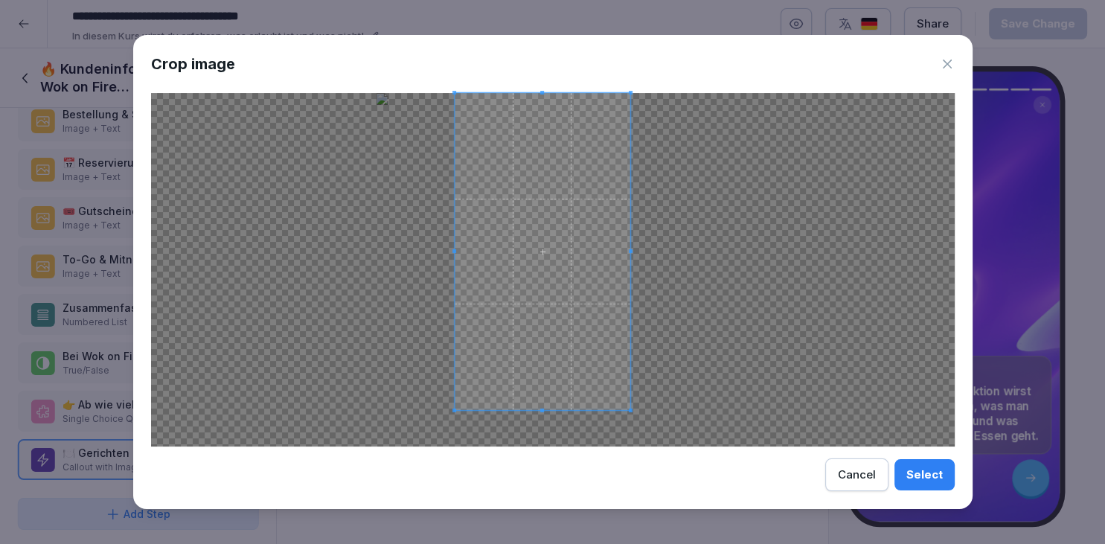
click at [631, 377] on div at bounding box center [543, 251] width 176 height 317
click at [562, 327] on span at bounding box center [551, 251] width 176 height 316
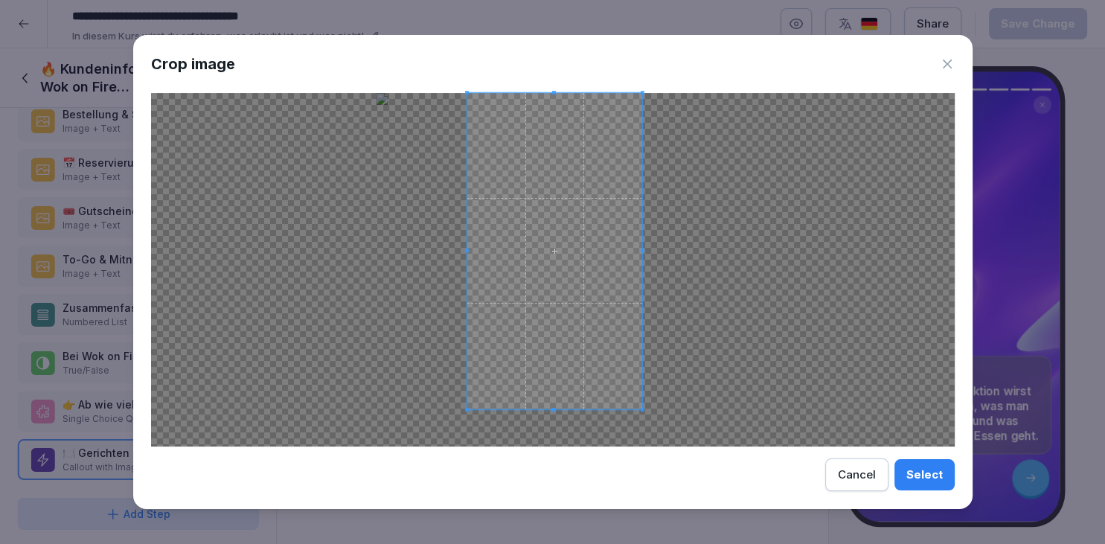
click at [568, 321] on span at bounding box center [554, 251] width 176 height 316
click at [562, 301] on span at bounding box center [554, 251] width 176 height 316
click at [922, 472] on div "Select" at bounding box center [924, 474] width 36 height 16
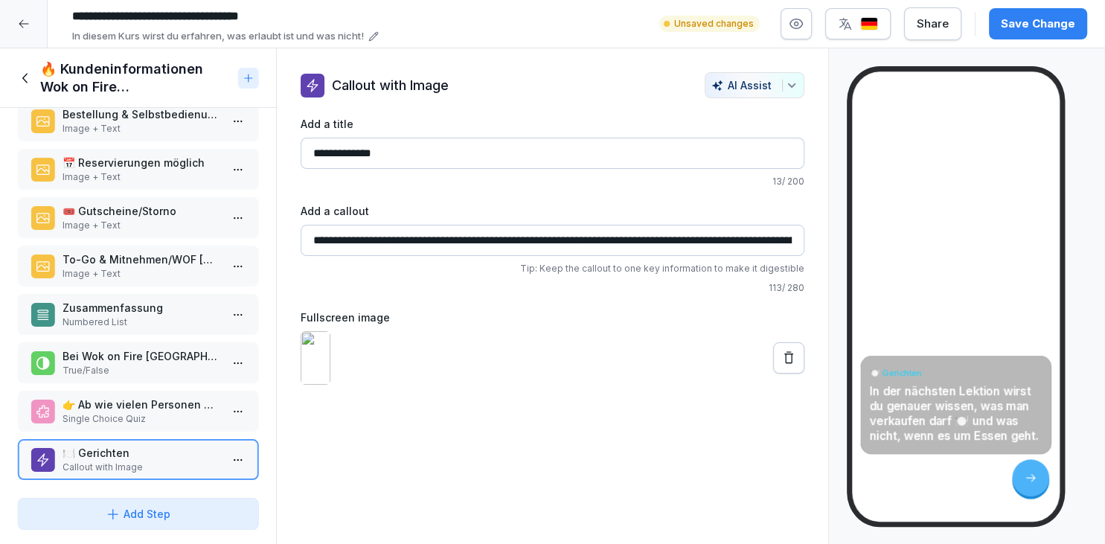
click at [1052, 28] on div "Save Change" at bounding box center [1038, 24] width 74 height 16
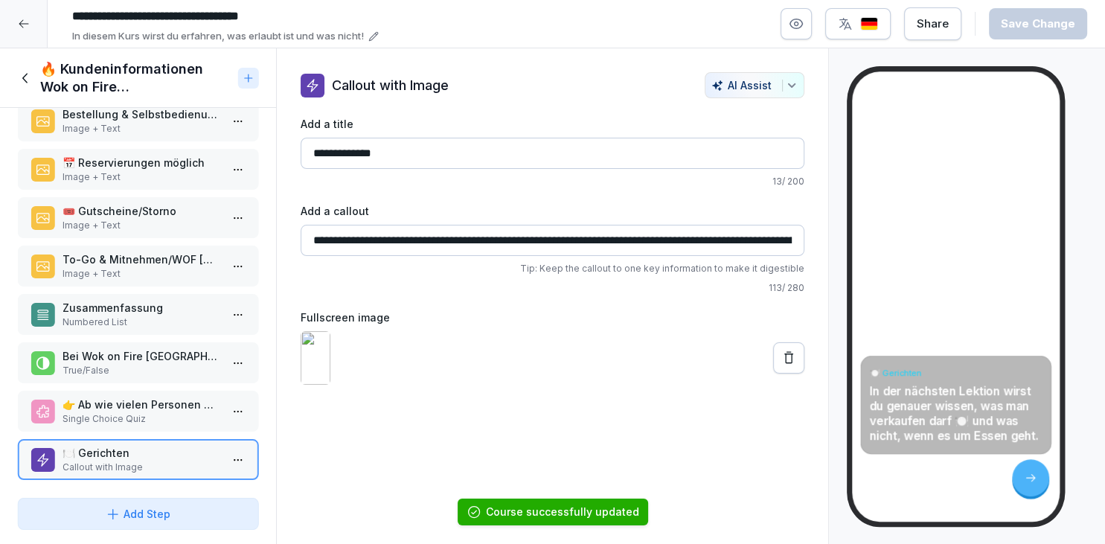
click at [809, 28] on button "button" at bounding box center [795, 23] width 31 height 31
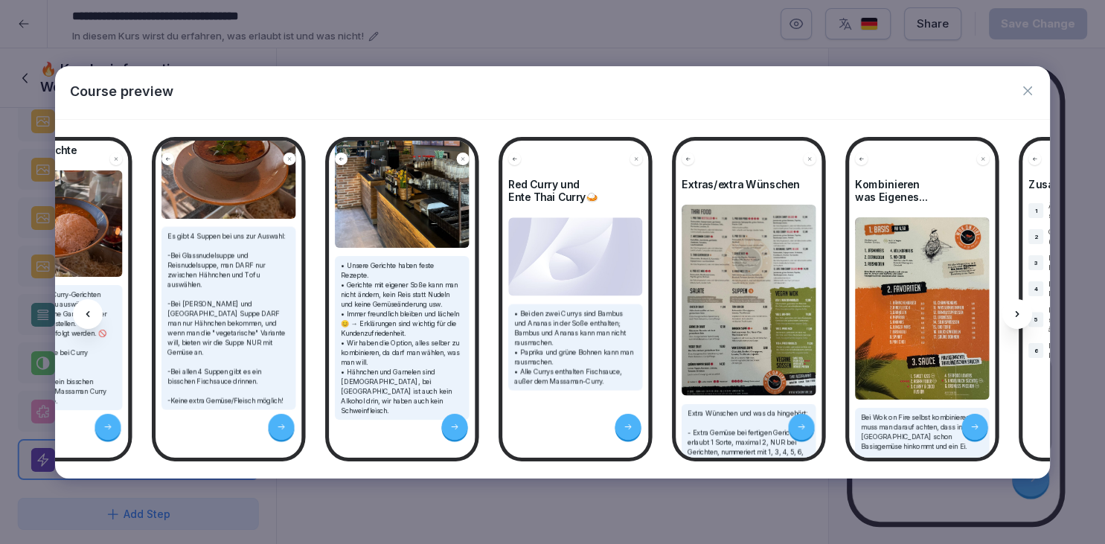
scroll to position [0, 5218]
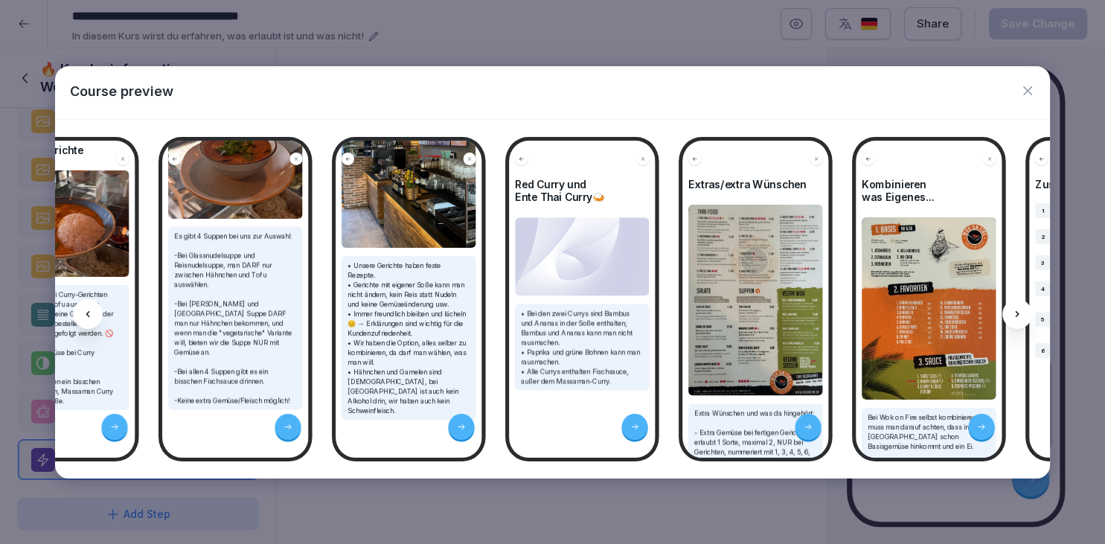
click at [1028, 88] on icon "button" at bounding box center [1027, 90] width 15 height 15
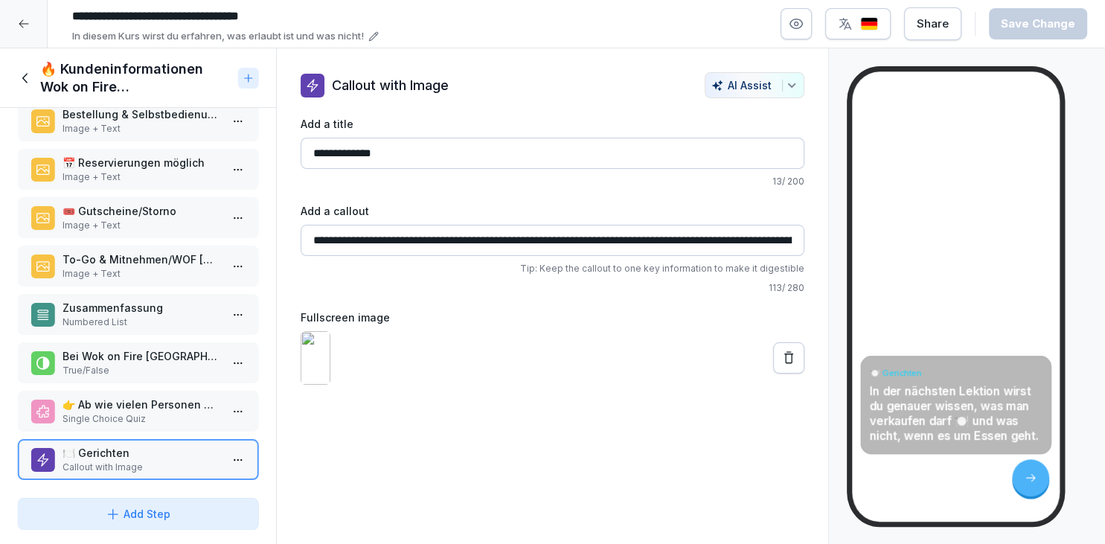
scroll to position [74, 0]
click at [28, 80] on icon at bounding box center [26, 78] width 16 height 16
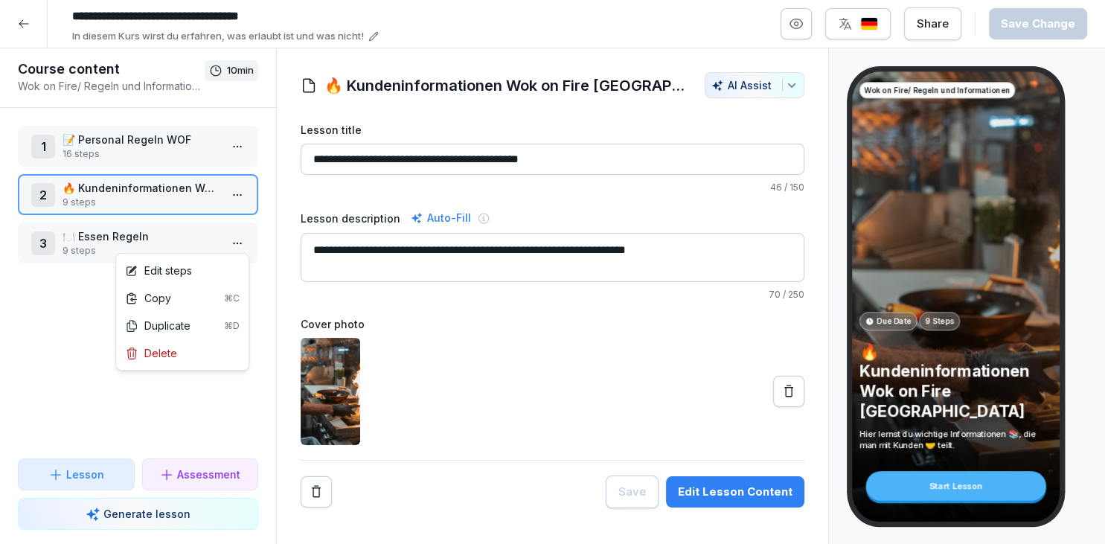
scroll to position [74, 0]
click at [235, 249] on html "**********" at bounding box center [552, 272] width 1105 height 544
click at [223, 266] on div "Edit steps" at bounding box center [182, 271] width 126 height 28
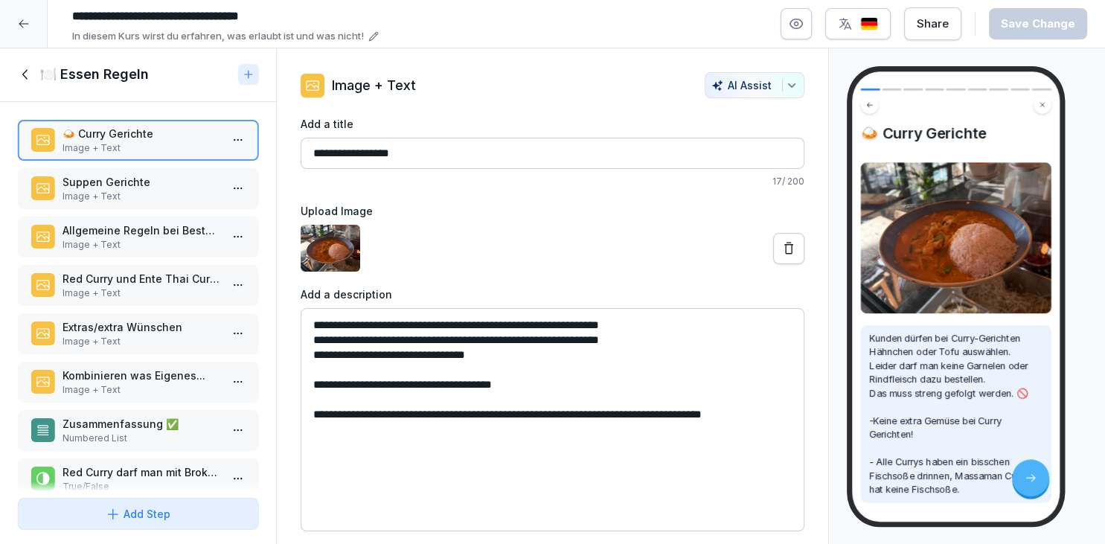
click at [99, 362] on div "Kombinieren was Eigenes... Image + Text" at bounding box center [138, 382] width 240 height 41
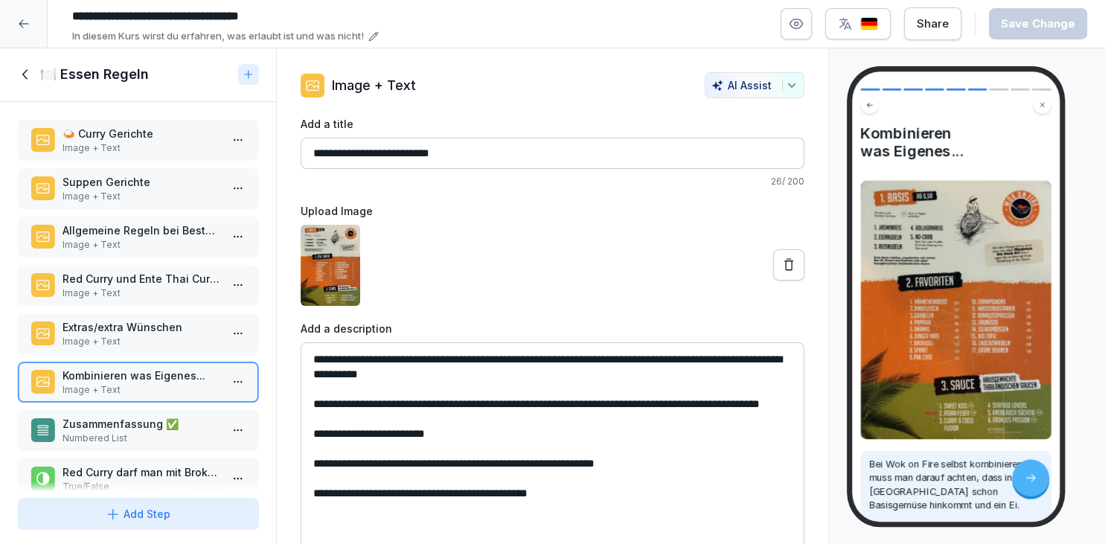
click at [115, 323] on p "Extras/extra Wünschen" at bounding box center [140, 327] width 157 height 16
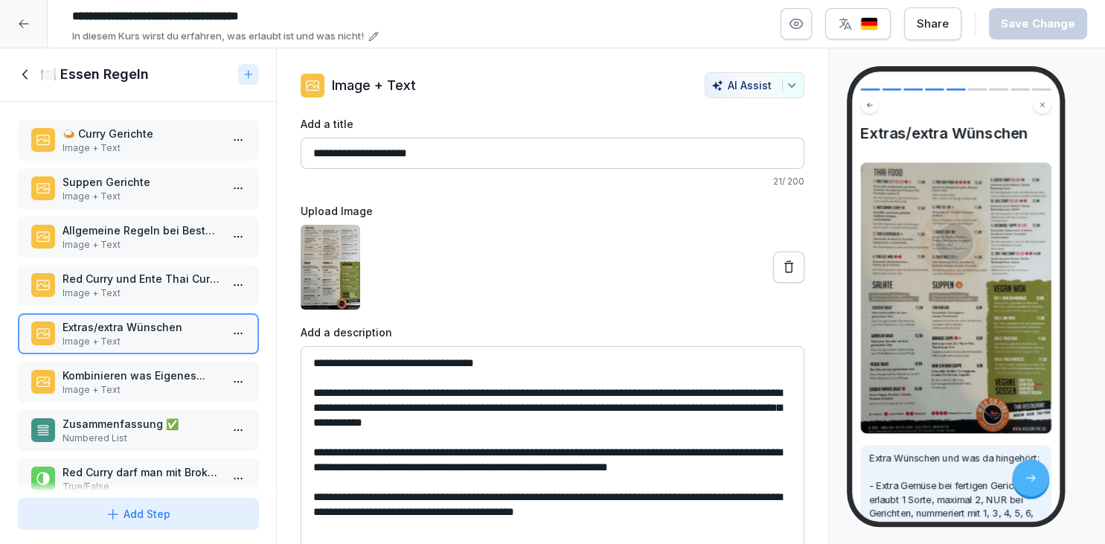
click at [134, 290] on p "Image + Text" at bounding box center [140, 292] width 157 height 13
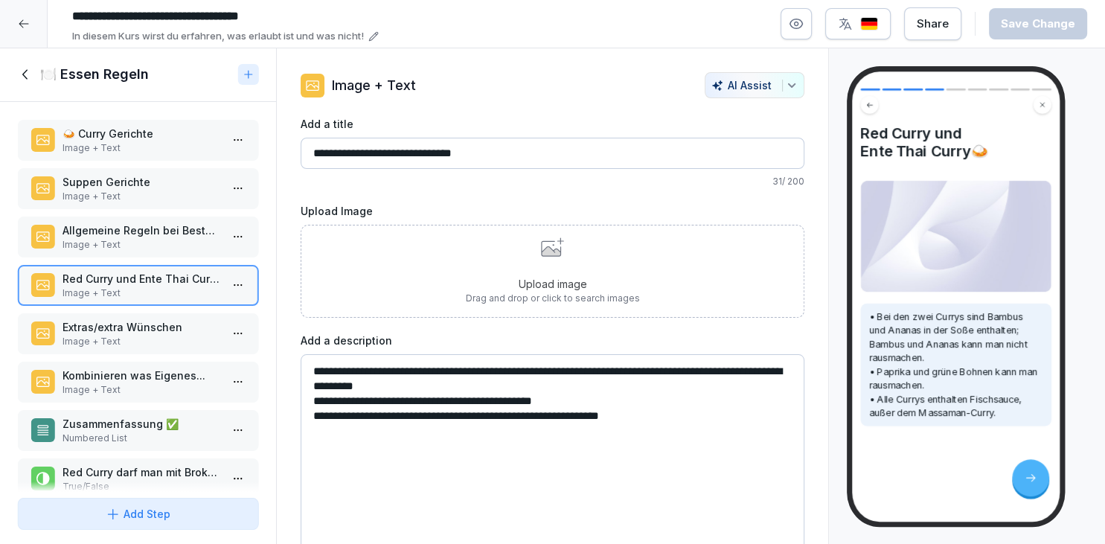
click at [332, 251] on div "Upload image Drag and drop or click to search images" at bounding box center [553, 271] width 504 height 93
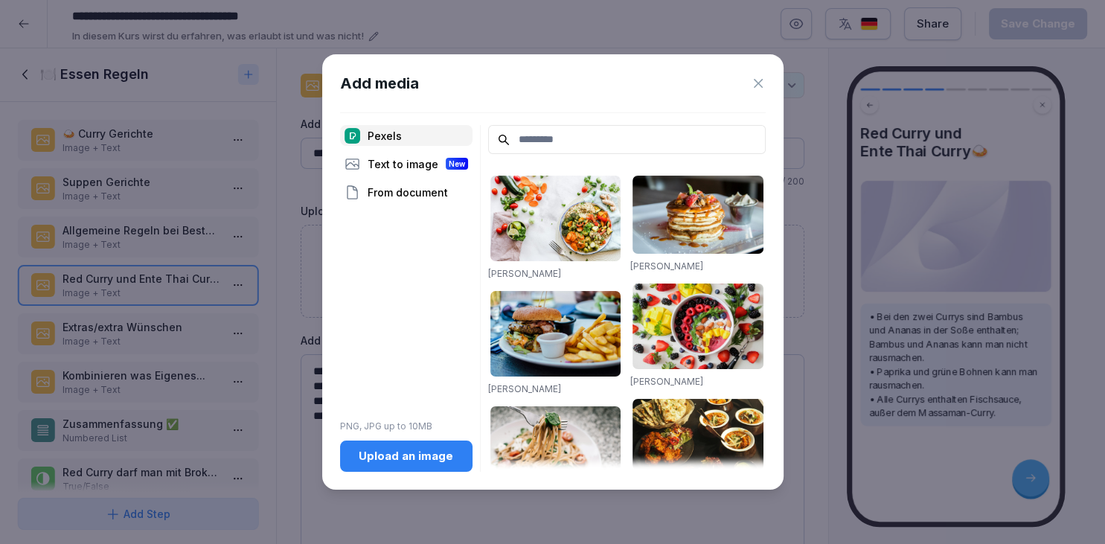
click at [420, 463] on div "Upload an image" at bounding box center [406, 456] width 109 height 16
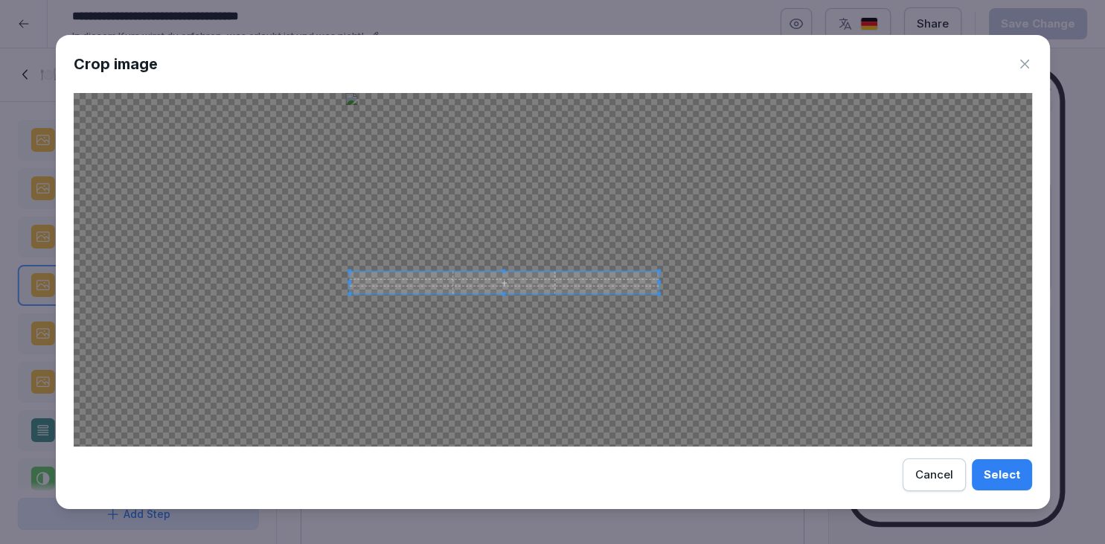
click at [667, 297] on div at bounding box center [553, 269] width 958 height 353
click at [664, 297] on div at bounding box center [553, 269] width 958 height 353
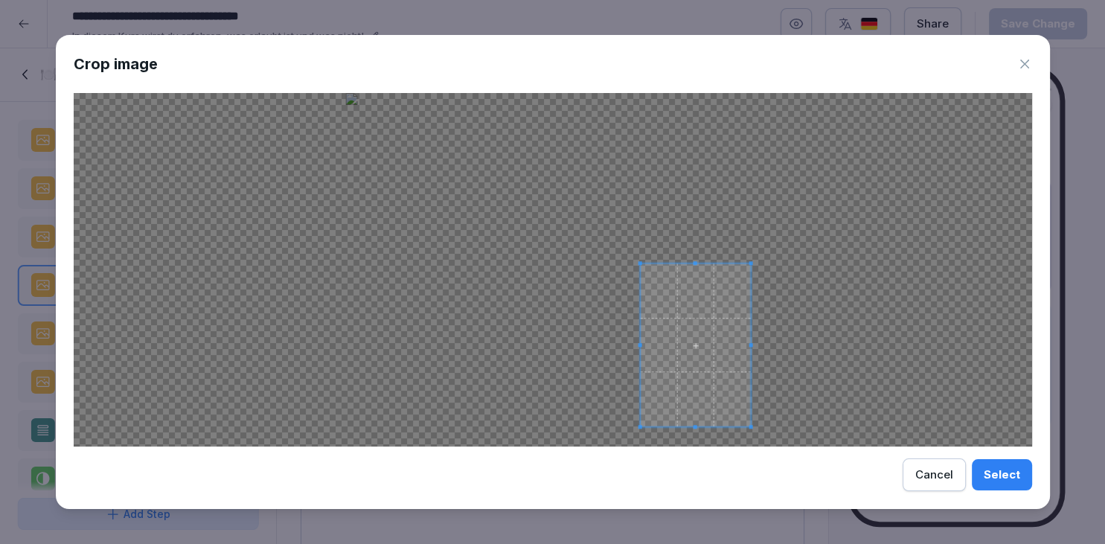
click at [754, 433] on div at bounding box center [553, 269] width 958 height 353
click at [985, 486] on button "Select" at bounding box center [1002, 474] width 60 height 31
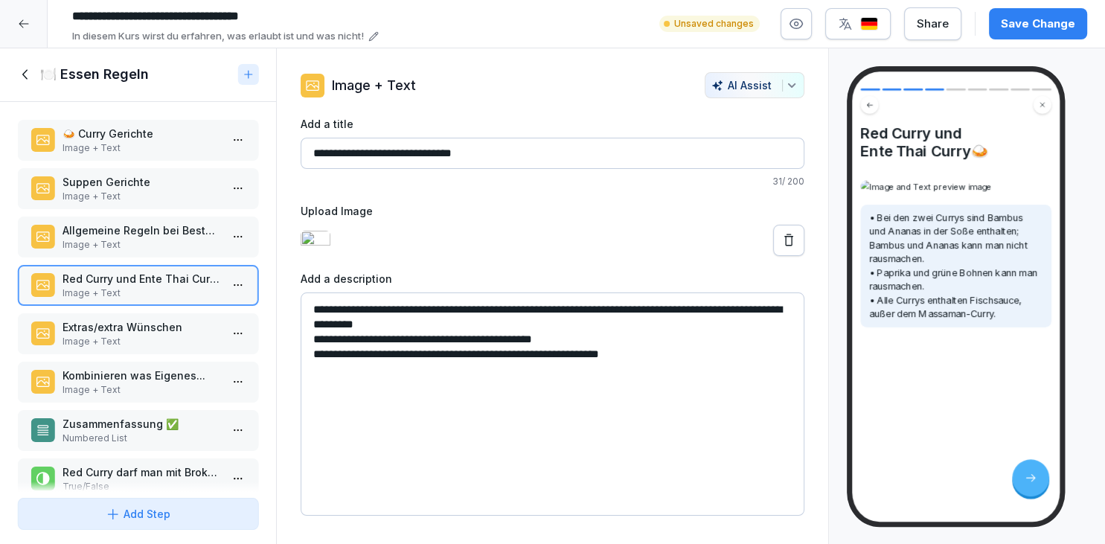
click at [779, 256] on button at bounding box center [788, 240] width 31 height 31
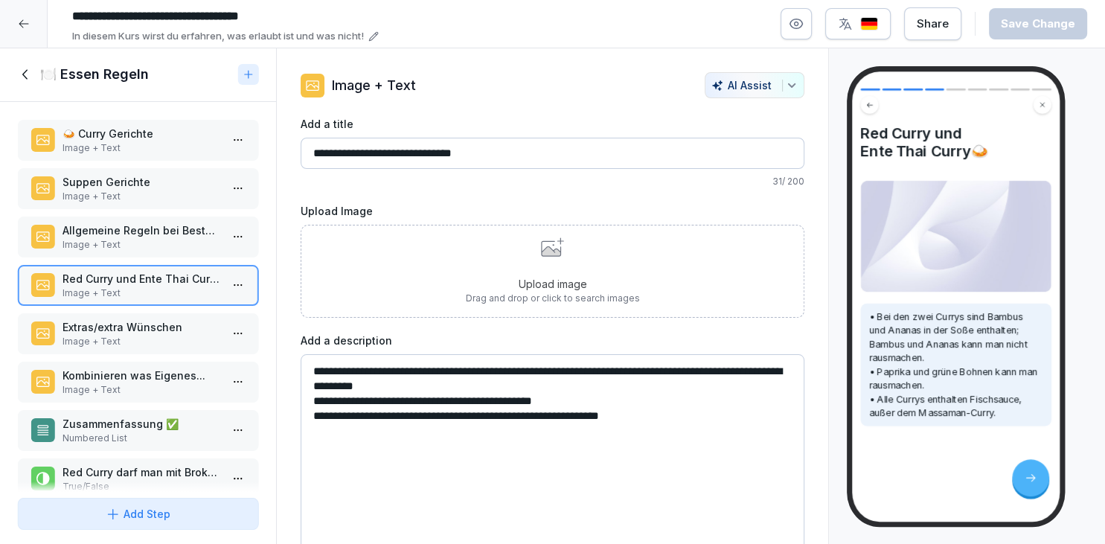
click at [588, 247] on div "Upload image Drag and drop or click to search images" at bounding box center [553, 271] width 174 height 68
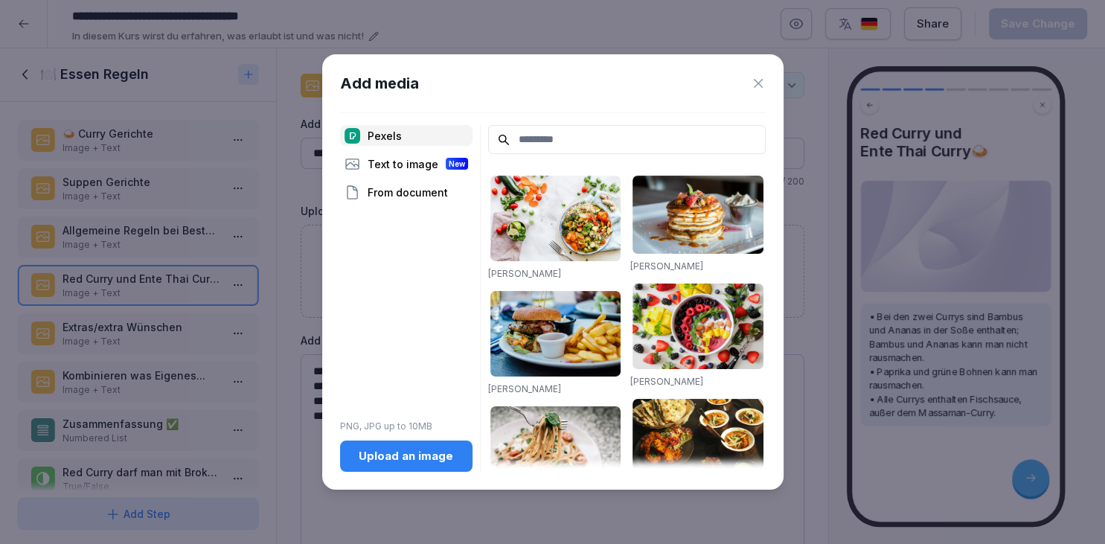
click at [431, 446] on button "Upload an image" at bounding box center [406, 455] width 132 height 31
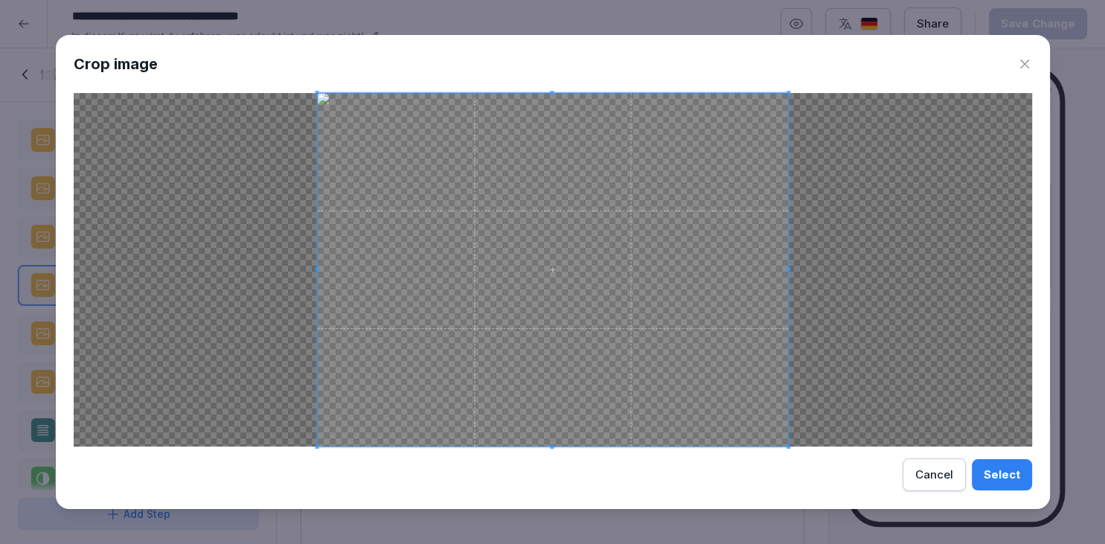
click at [552, 442] on span at bounding box center [552, 269] width 471 height 353
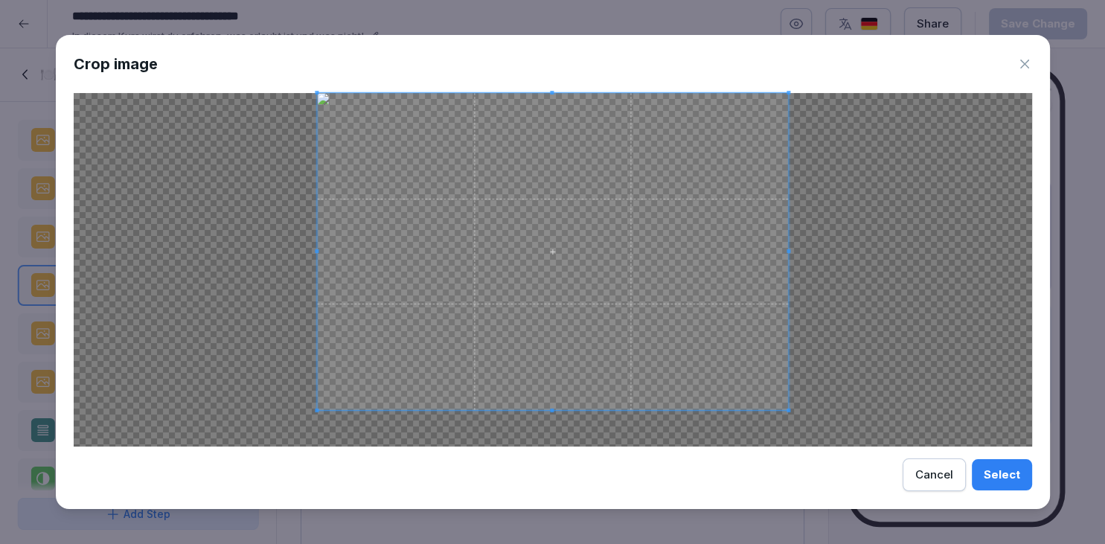
click at [568, 410] on div at bounding box center [552, 251] width 471 height 317
click at [314, 94] on div at bounding box center [553, 269] width 958 height 353
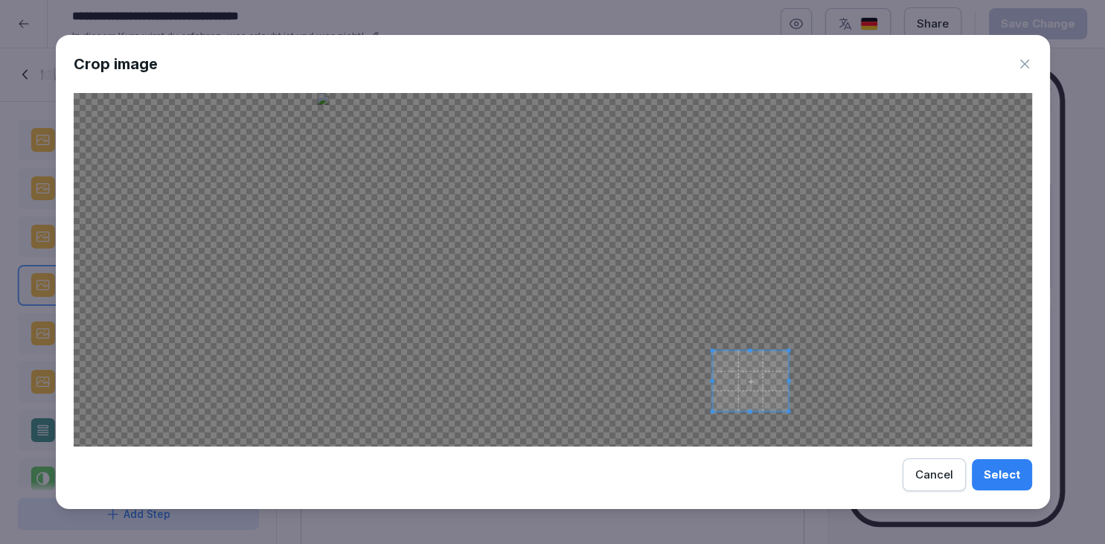
click at [712, 352] on span at bounding box center [712, 350] width 4 height 4
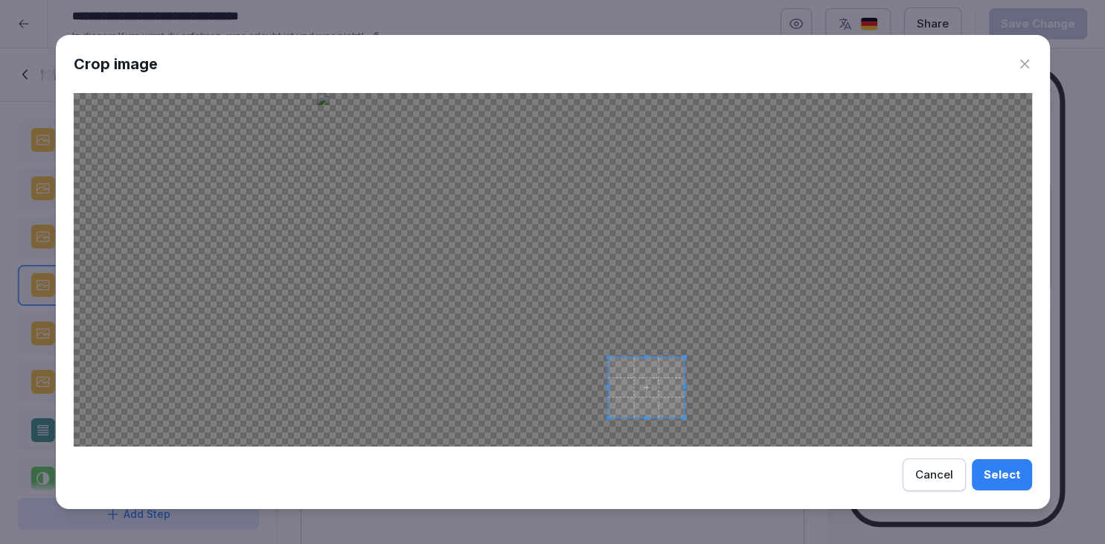
click at [655, 386] on span at bounding box center [646, 387] width 77 height 60
click at [665, 394] on span at bounding box center [665, 387] width 4 height 60
click at [613, 385] on span at bounding box center [613, 387] width 4 height 60
click at [972, 478] on div "Select Cancel" at bounding box center [553, 474] width 958 height 33
click at [977, 478] on button "Select" at bounding box center [1002, 474] width 60 height 31
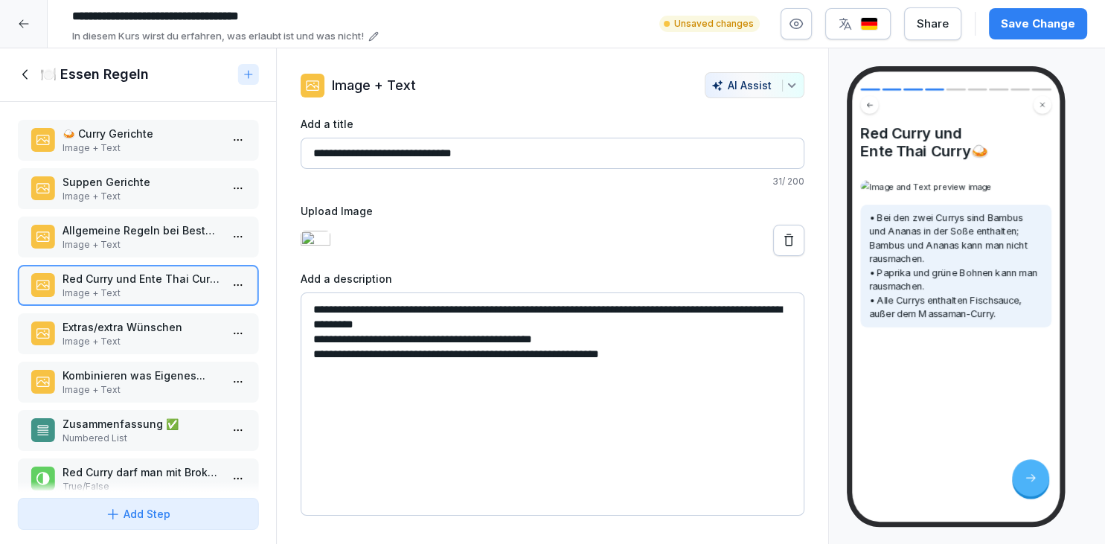
click at [799, 256] on button at bounding box center [788, 240] width 31 height 31
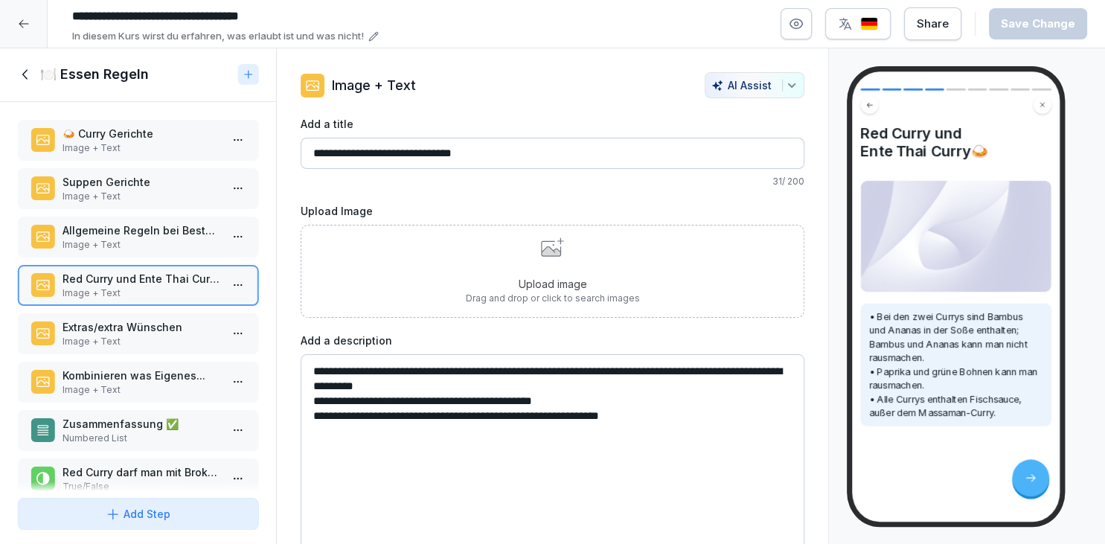
scroll to position [68, 0]
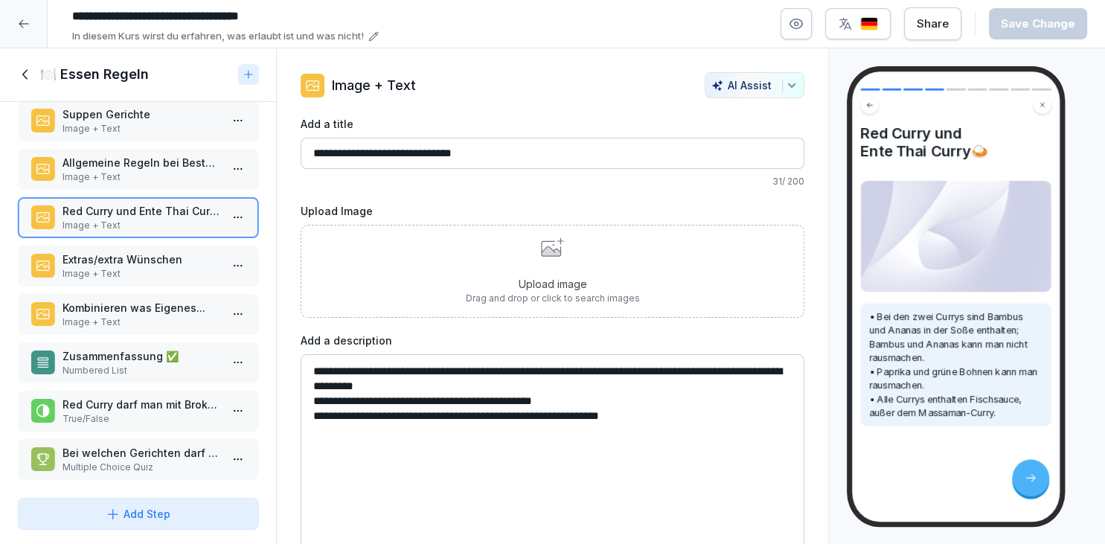
click at [161, 275] on p "Image + Text" at bounding box center [140, 273] width 157 height 13
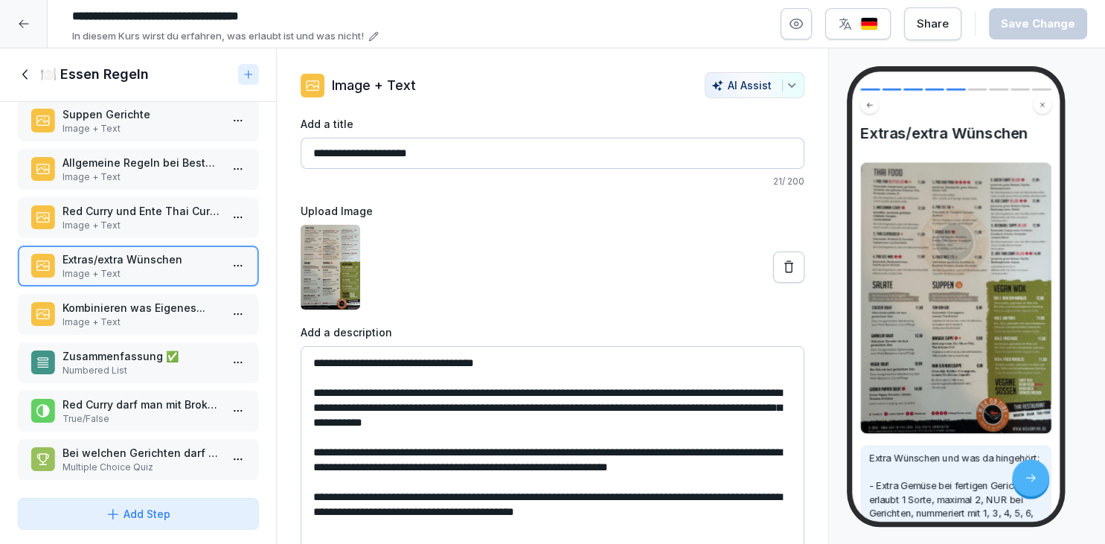
scroll to position [23, 0]
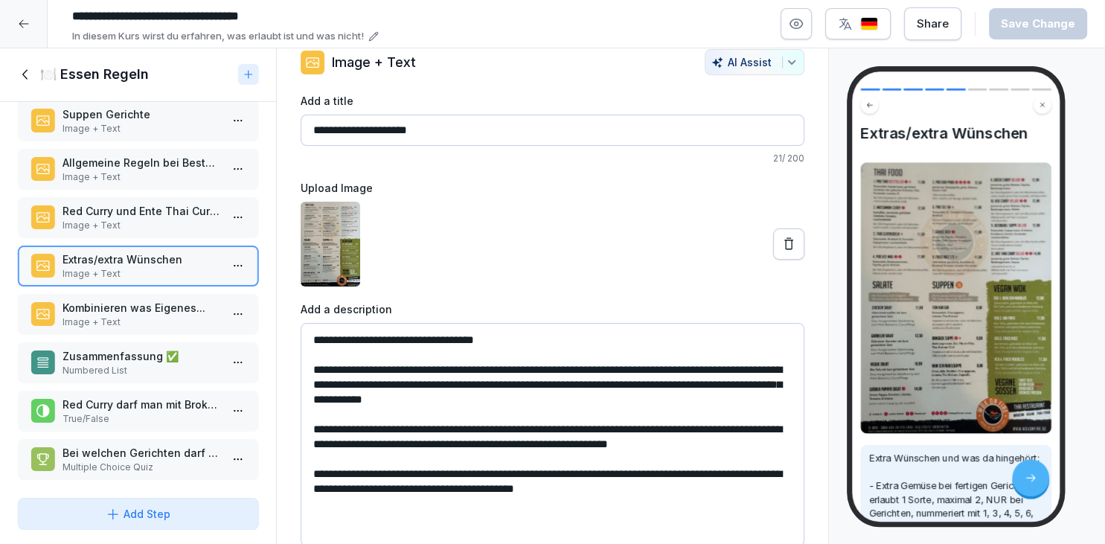
click at [195, 320] on p "Image + Text" at bounding box center [140, 321] width 157 height 13
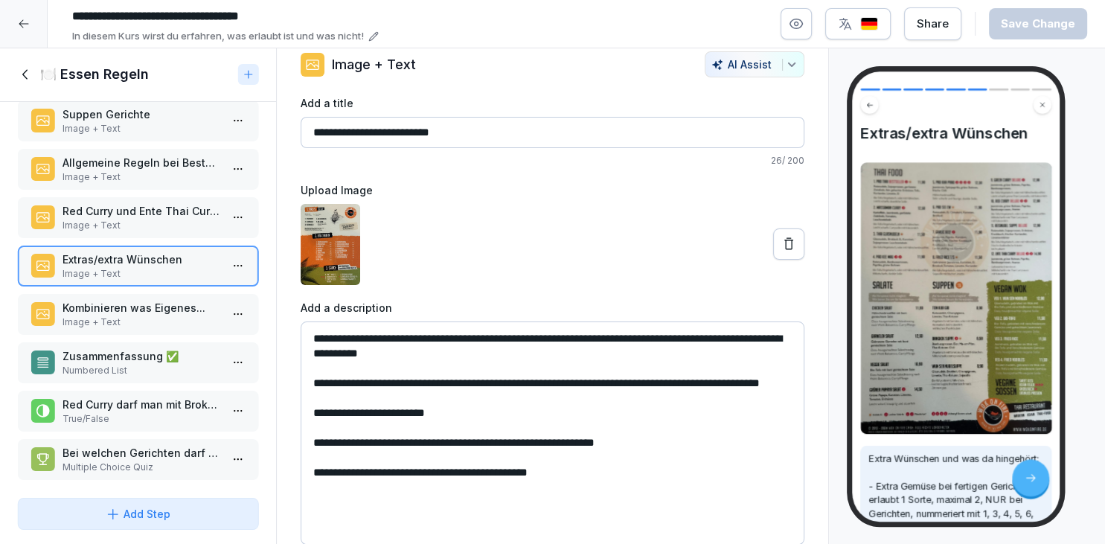
scroll to position [19, 0]
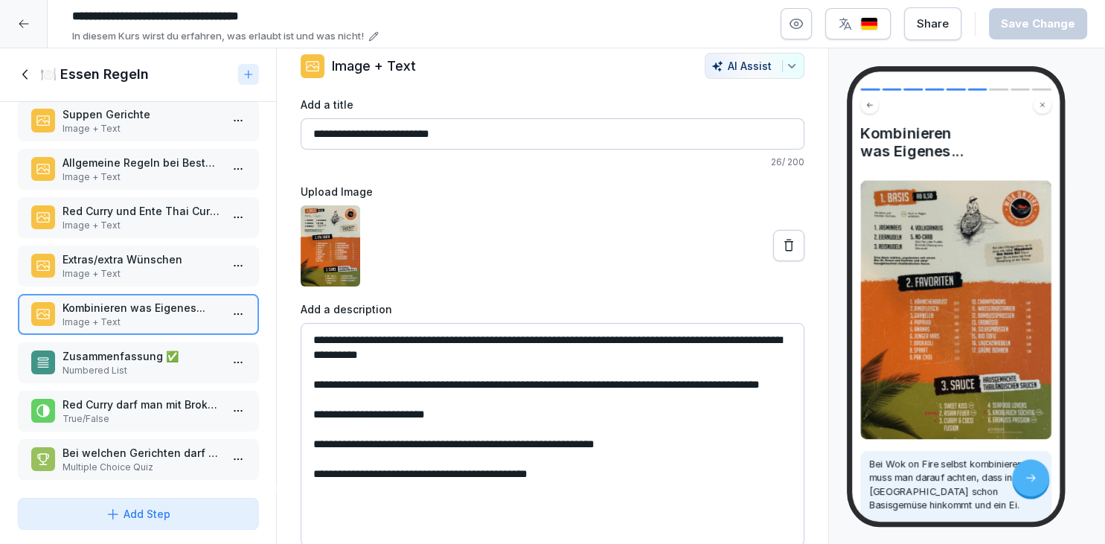
click at [176, 225] on p "Image + Text" at bounding box center [140, 225] width 157 height 13
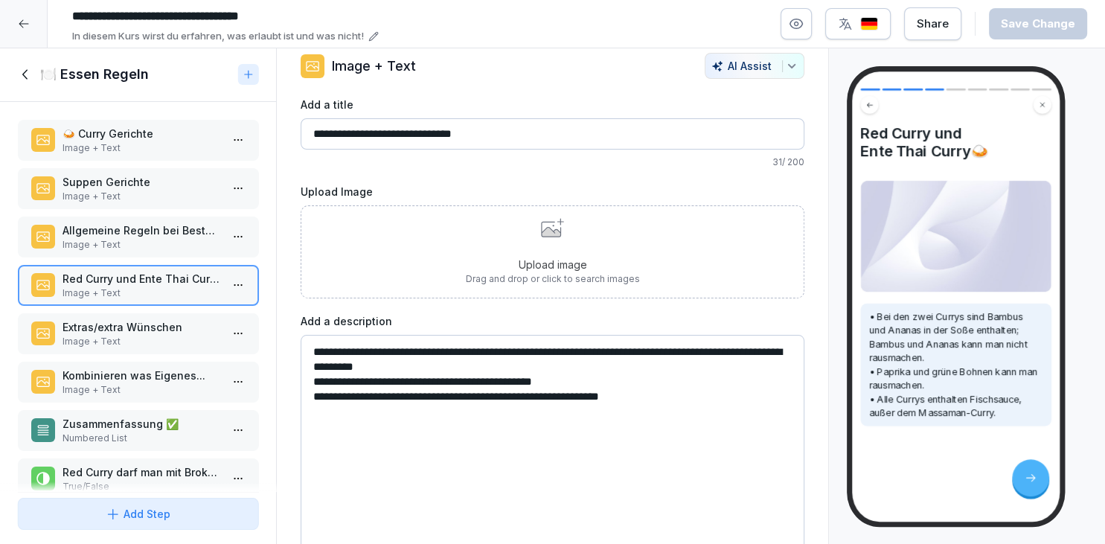
click at [144, 248] on p "Image + Text" at bounding box center [140, 244] width 157 height 13
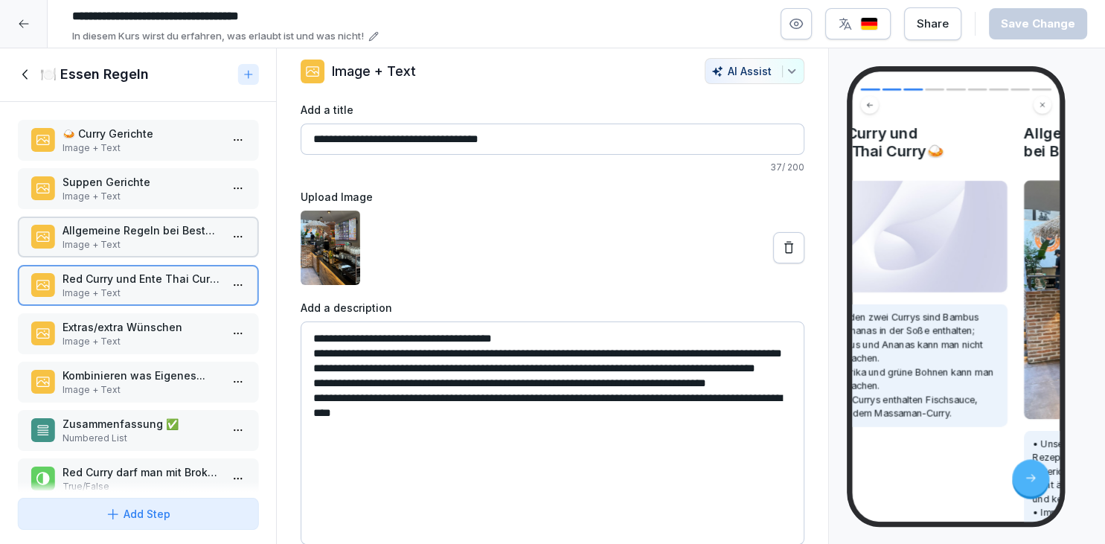
scroll to position [13, 0]
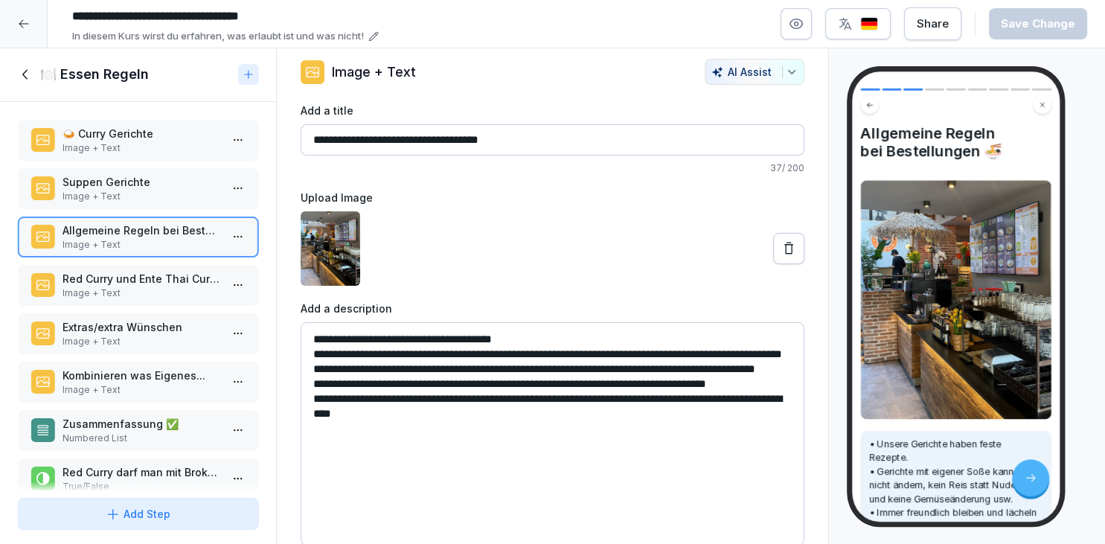
click at [123, 182] on p "Suppen Gerichte" at bounding box center [140, 182] width 157 height 16
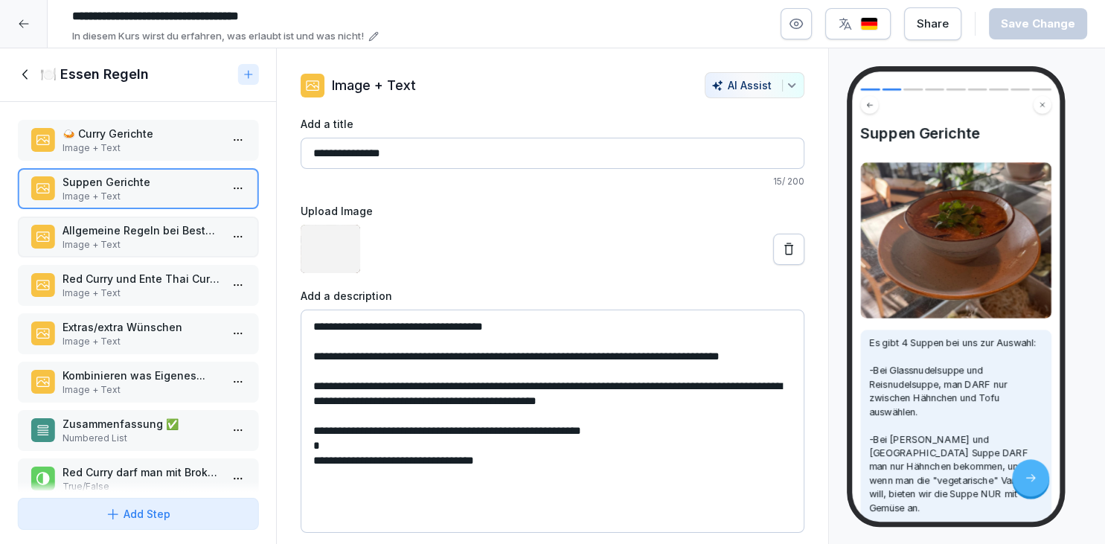
click at [156, 153] on p "Image + Text" at bounding box center [140, 147] width 157 height 13
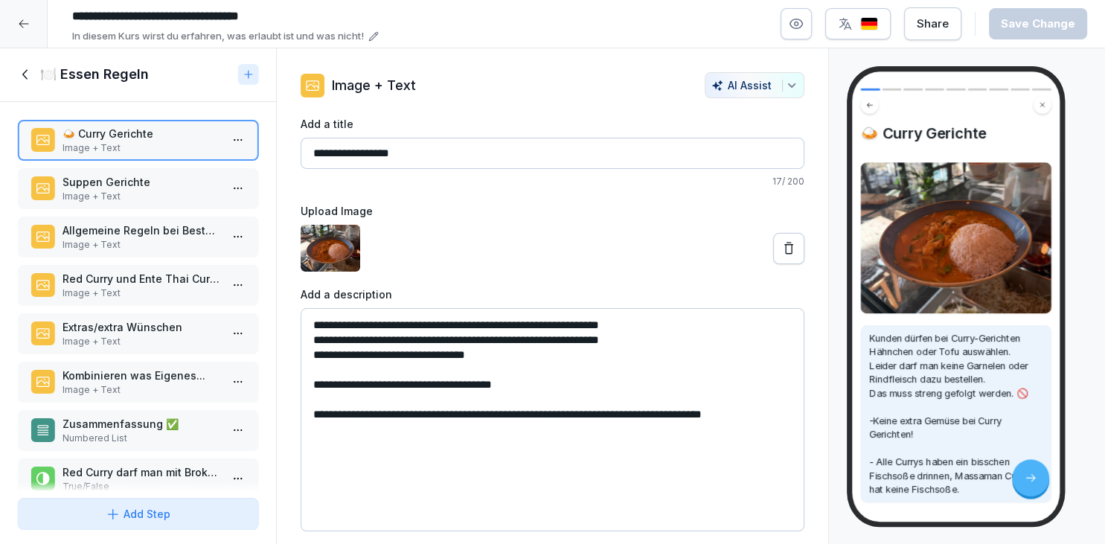
click at [414, 326] on textarea "**********" at bounding box center [553, 419] width 504 height 223
click at [35, 31] on div at bounding box center [24, 24] width 48 height 48
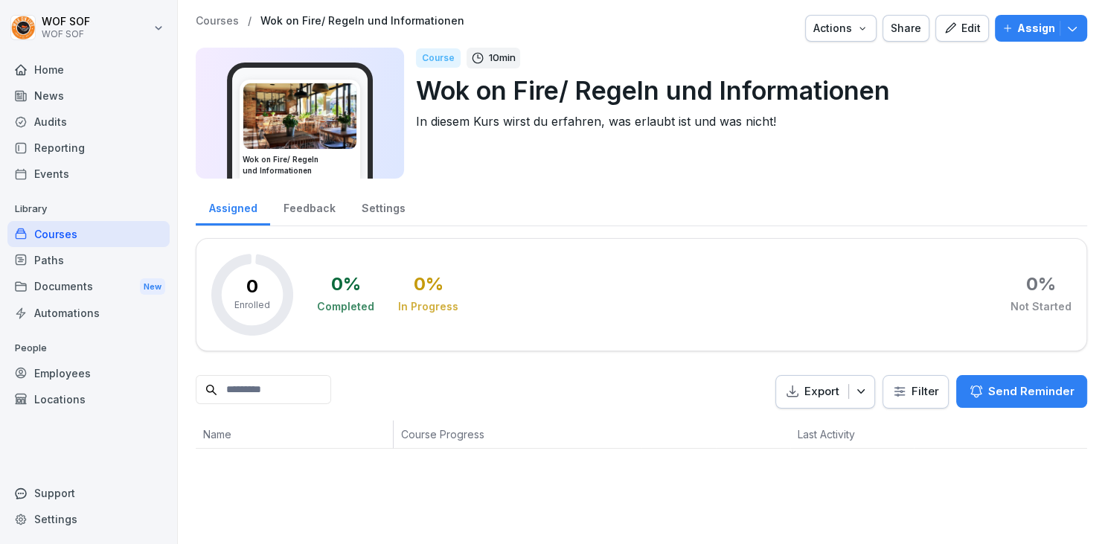
click at [71, 239] on div "Courses" at bounding box center [88, 234] width 162 height 26
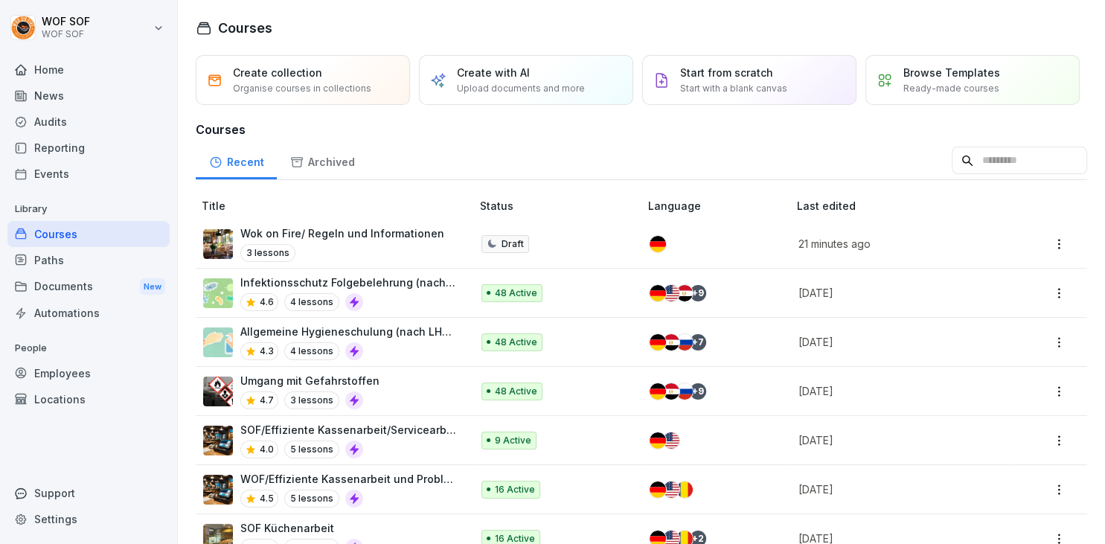
click at [332, 244] on div "3 lessons" at bounding box center [342, 253] width 204 height 18
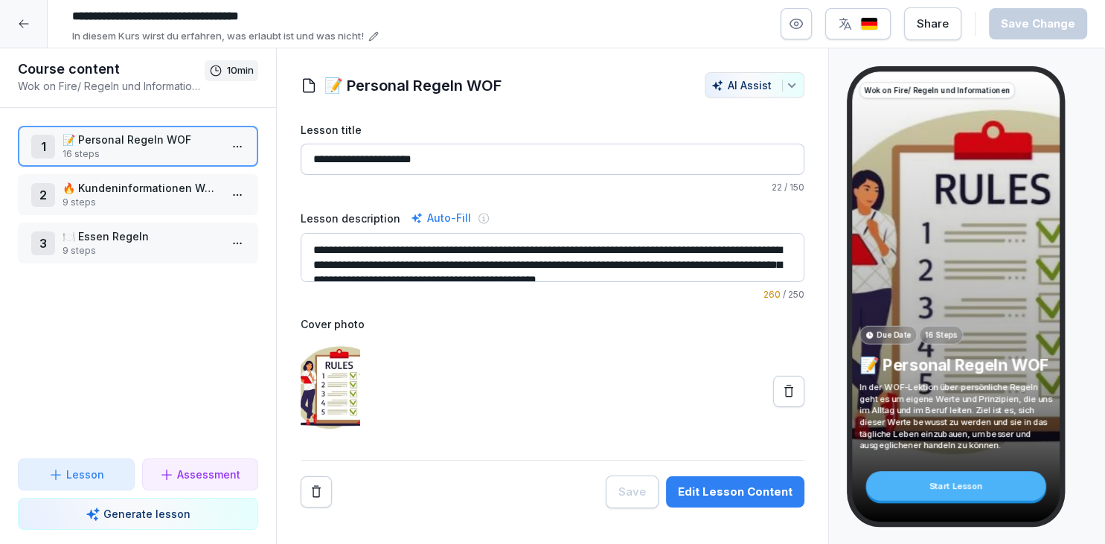
click at [33, 40] on div at bounding box center [24, 24] width 48 height 48
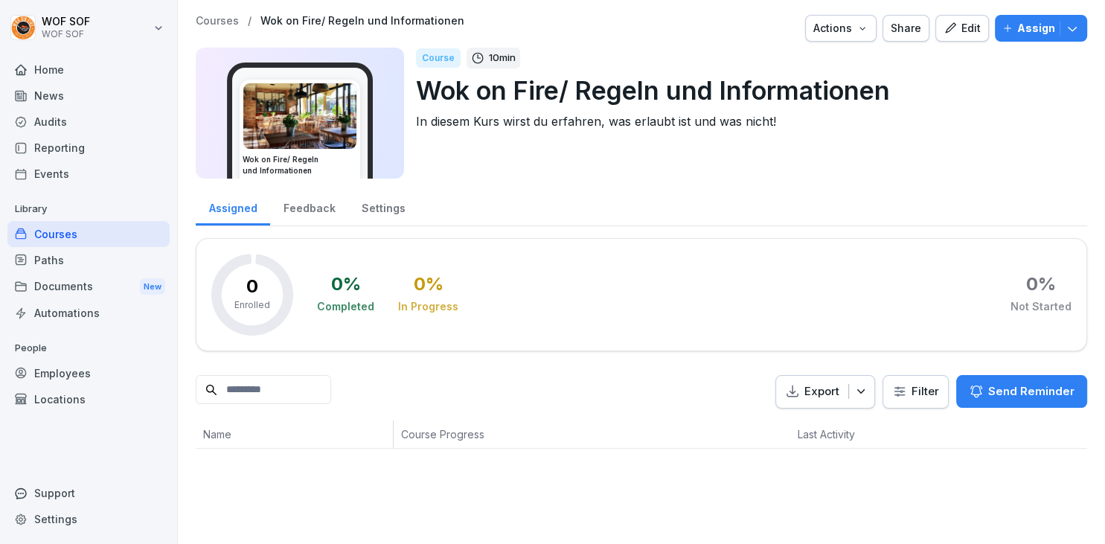
click at [777, 126] on p "In diesem Kurs wirst du erfahren, was erlaubt ist und was nicht!" at bounding box center [745, 121] width 659 height 18
click at [757, 123] on p "In diesem Kurs wirst du erfahren, was erlaubt ist und was nicht!" at bounding box center [745, 121] width 659 height 18
click at [975, 37] on button "Edit" at bounding box center [962, 28] width 54 height 27
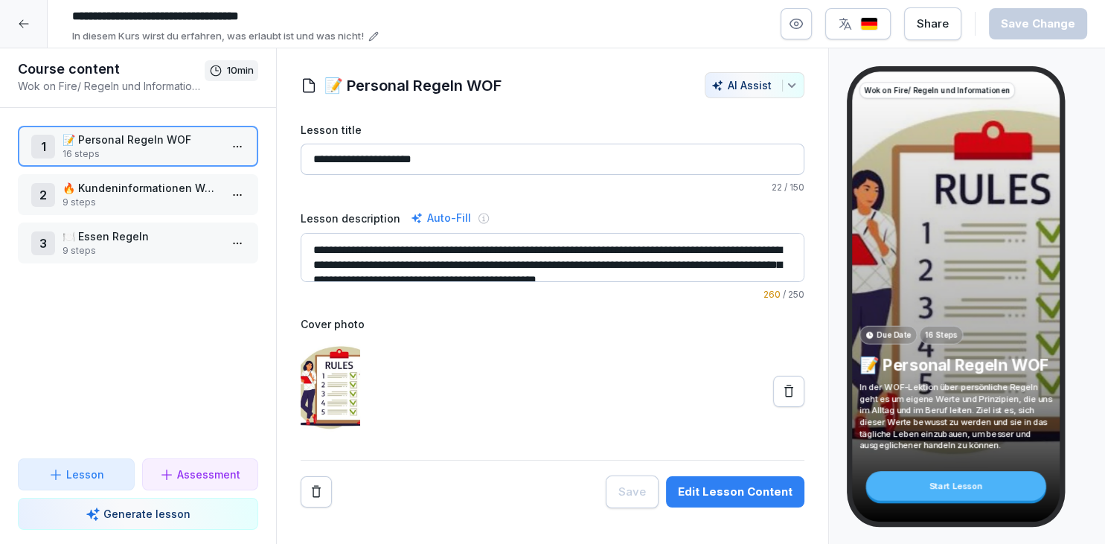
click at [138, 84] on p "Wok on Fire/ Regeln und Informationen" at bounding box center [111, 86] width 187 height 16
click at [380, 33] on div "In diesem Kurs wirst du erfahren, was erlaubt ist und was nicht!" at bounding box center [288, 36] width 446 height 15
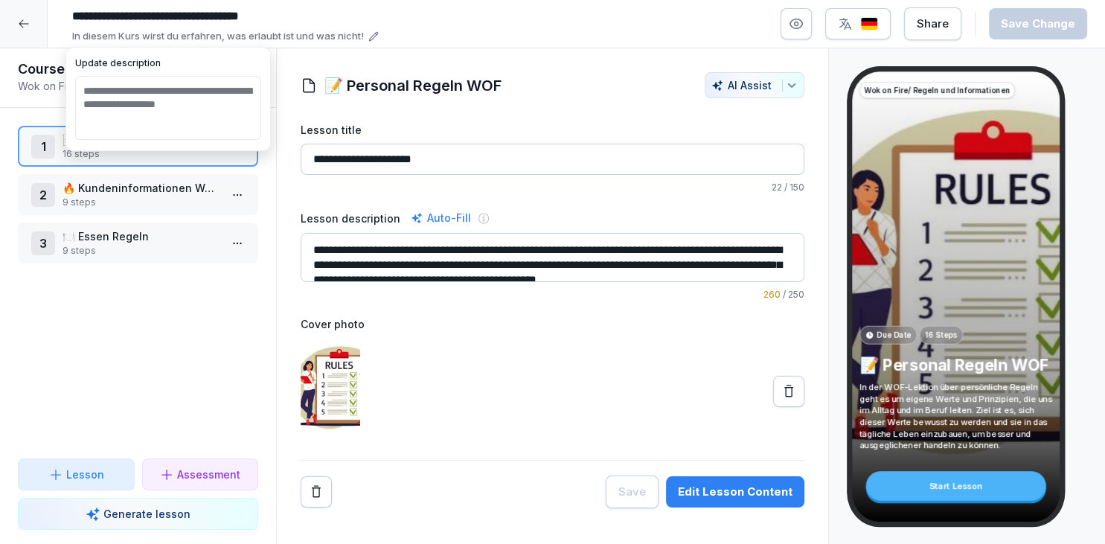
click at [185, 115] on textarea "**********" at bounding box center [168, 108] width 186 height 64
drag, startPoint x: 241, startPoint y: 115, endPoint x: 31, endPoint y: 105, distance: 210.0
click at [75, 105] on textarea "**********" at bounding box center [168, 108] width 186 height 64
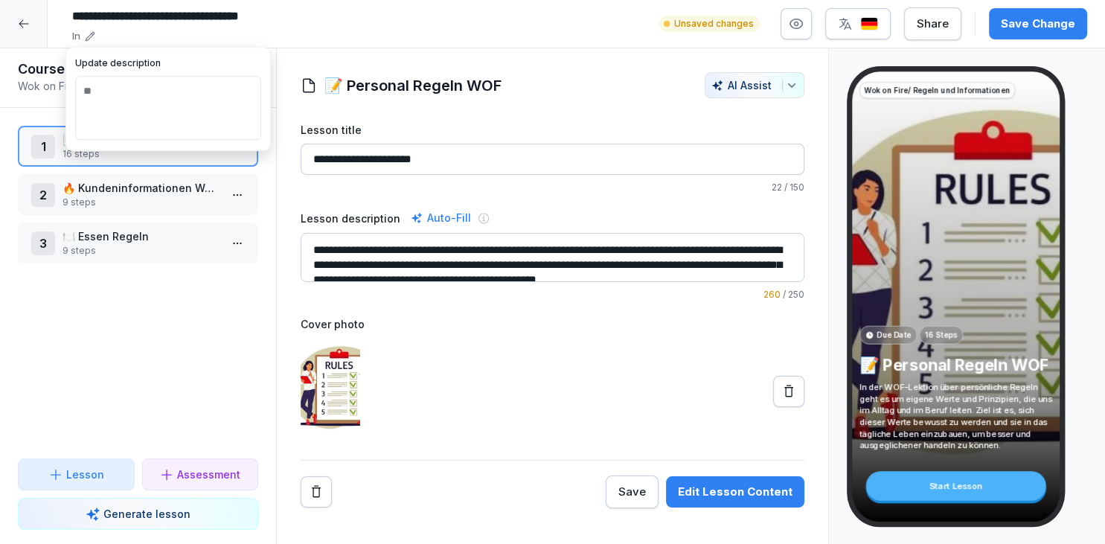
type textarea "*"
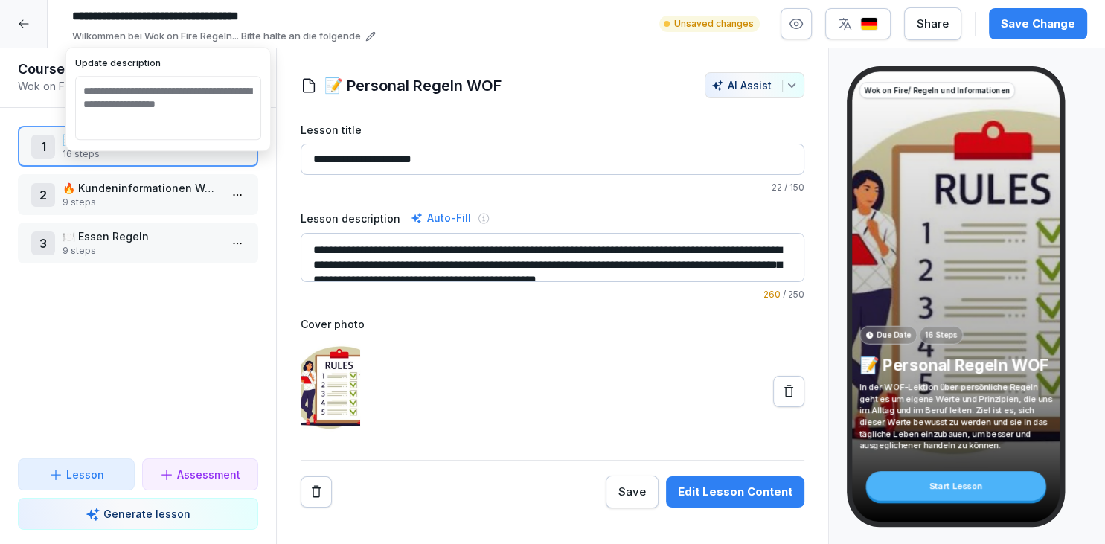
type textarea "**********"
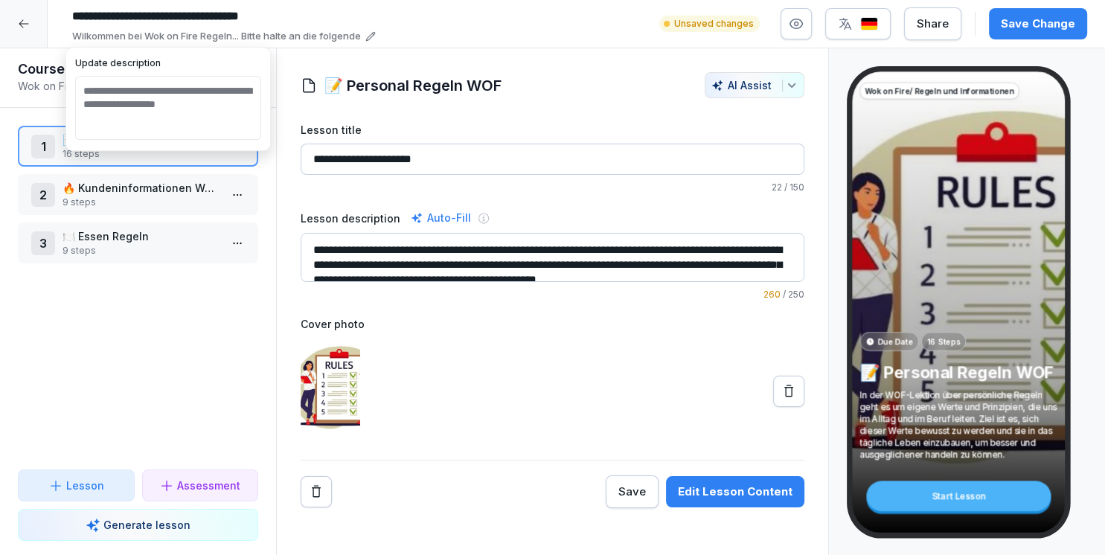
click at [1016, 31] on div "Save Change" at bounding box center [1038, 24] width 74 height 16
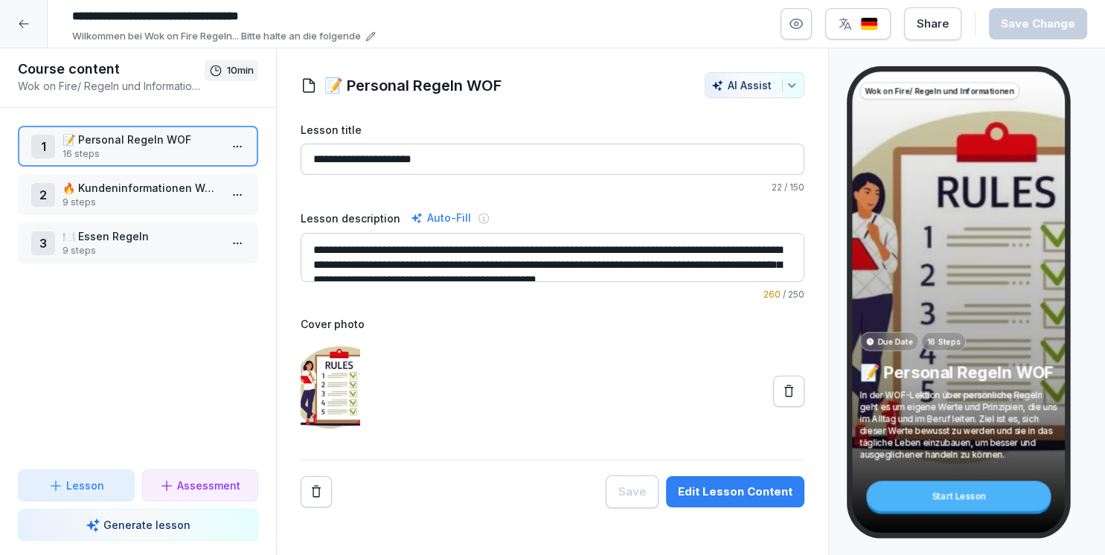
click at [20, 25] on icon at bounding box center [24, 24] width 12 height 12
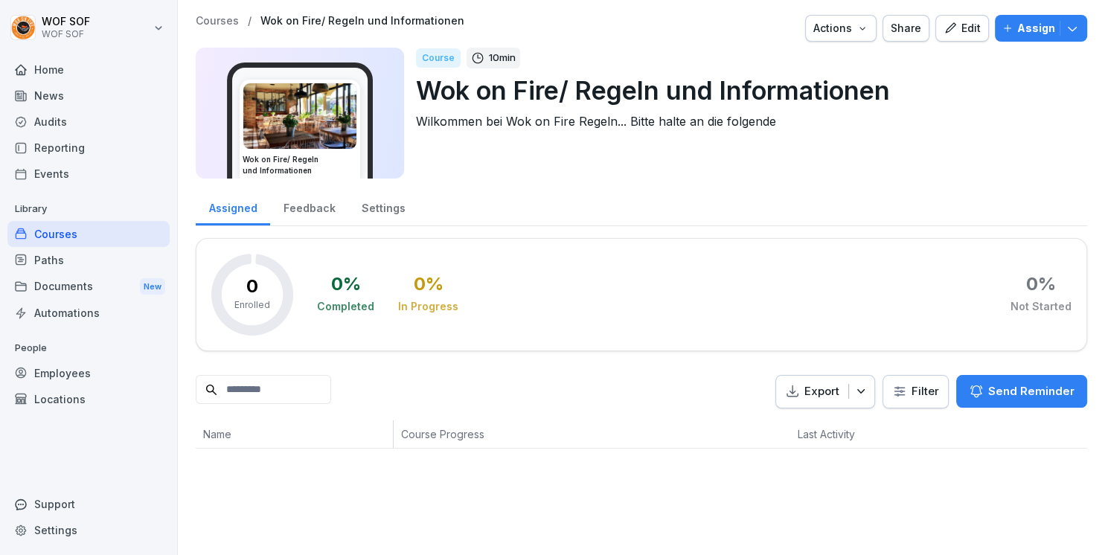
click at [63, 68] on div "Home" at bounding box center [88, 70] width 162 height 26
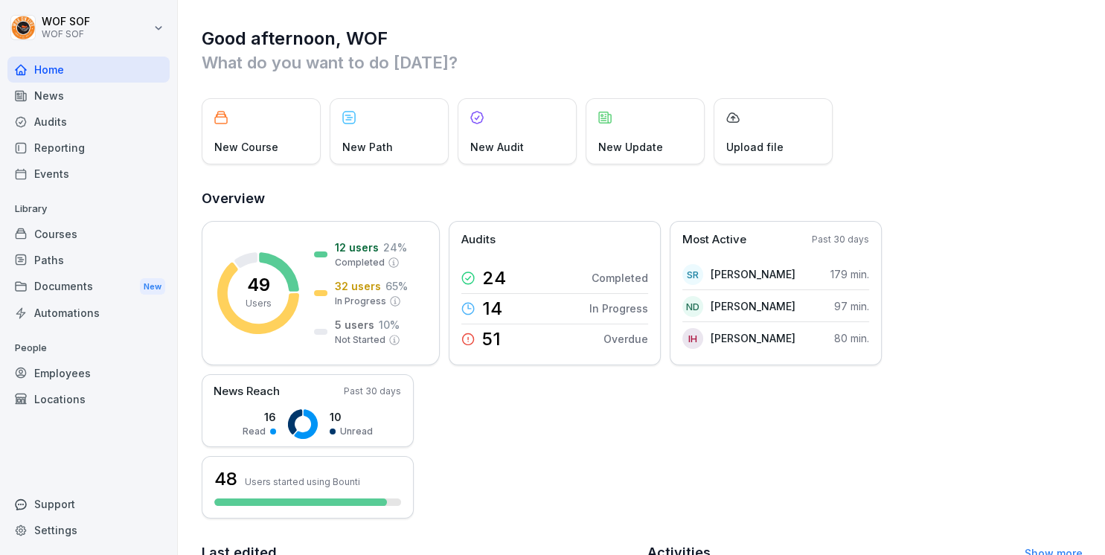
click at [154, 34] on html "WOF SOF WOF SOF Home News Audits Reporting Events Library Courses Paths Documen…" at bounding box center [552, 277] width 1105 height 555
click at [914, 174] on div "Good afternoon, WOF What do you want to do today? New Course New Path New Audit…" at bounding box center [641, 462] width 927 height 925
click at [68, 124] on div "Audits" at bounding box center [88, 122] width 162 height 26
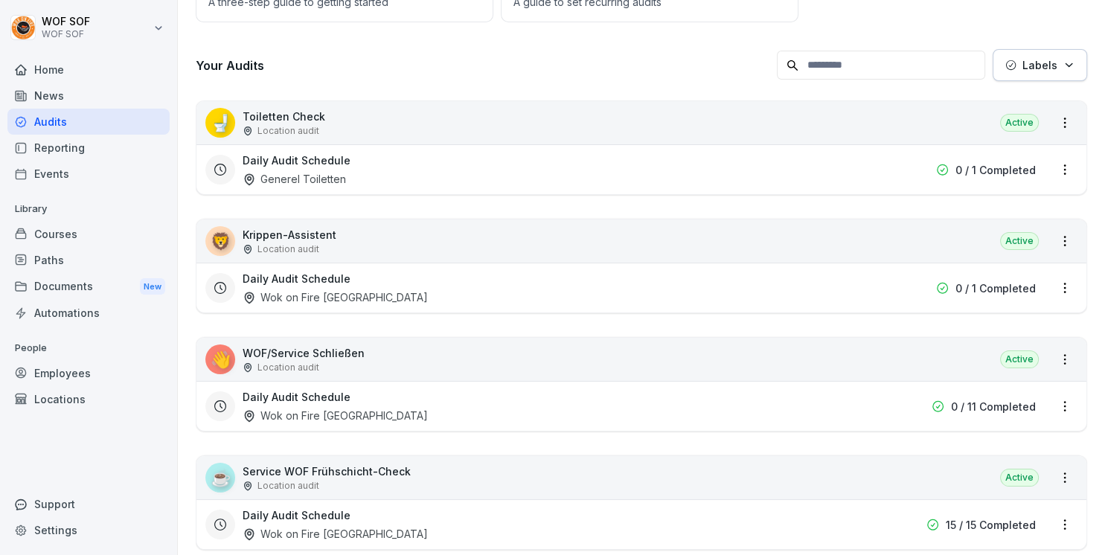
scroll to position [231, 0]
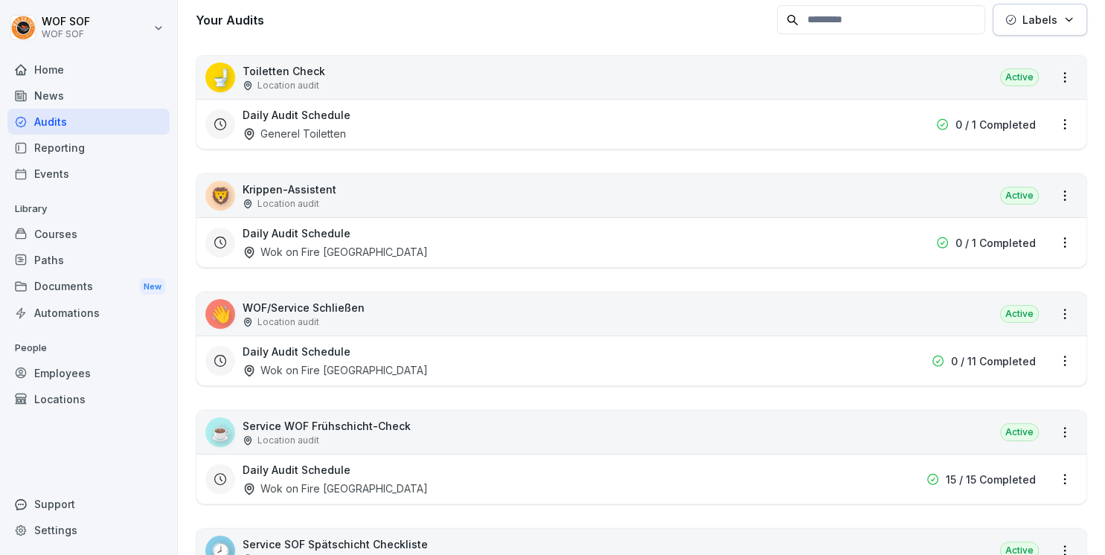
click at [275, 309] on p "WOF/Service Schließen" at bounding box center [304, 308] width 122 height 16
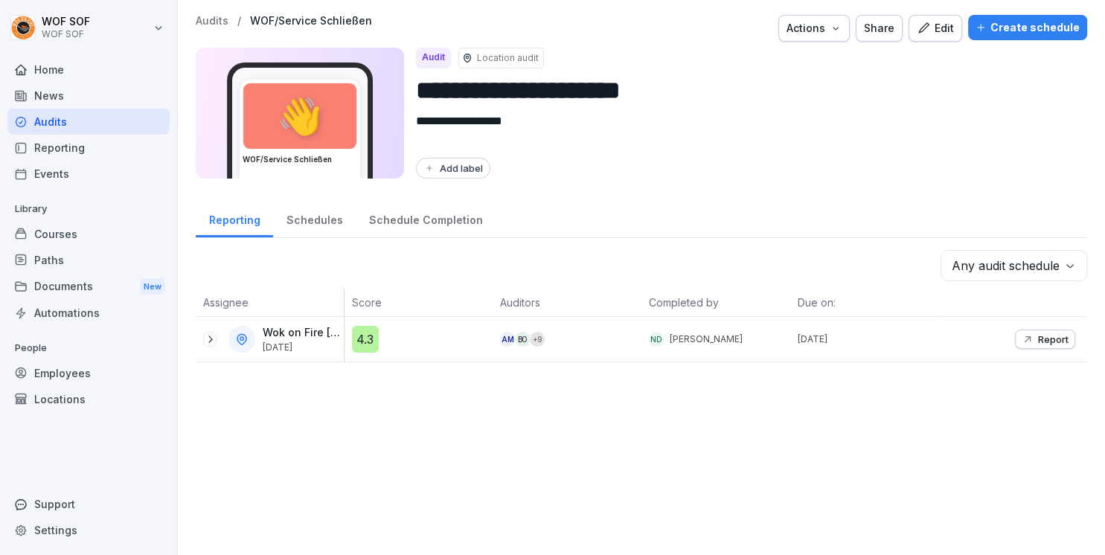
click at [930, 31] on icon "button" at bounding box center [923, 28] width 13 height 13
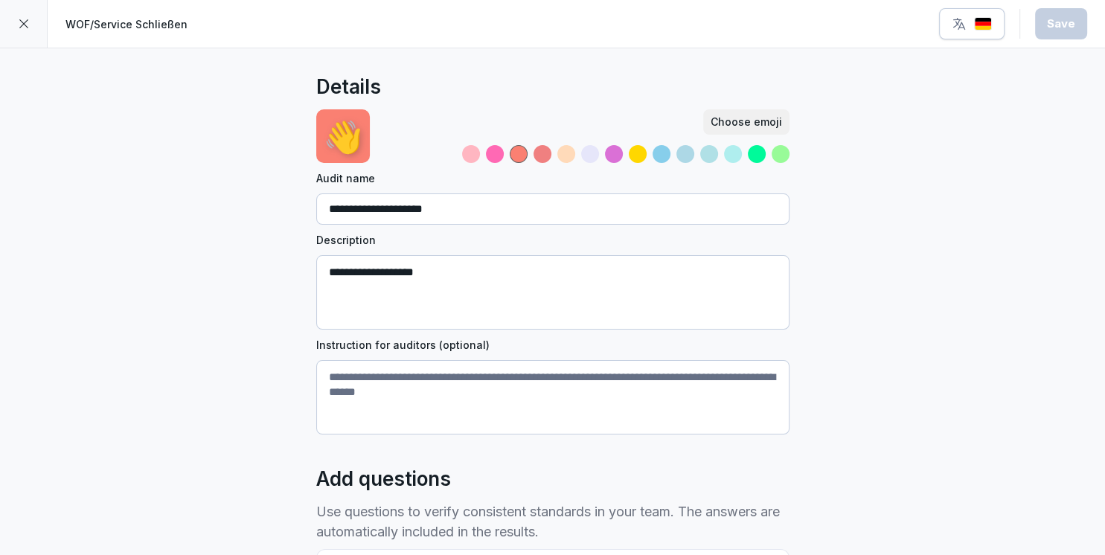
click at [27, 21] on icon at bounding box center [23, 23] width 9 height 9
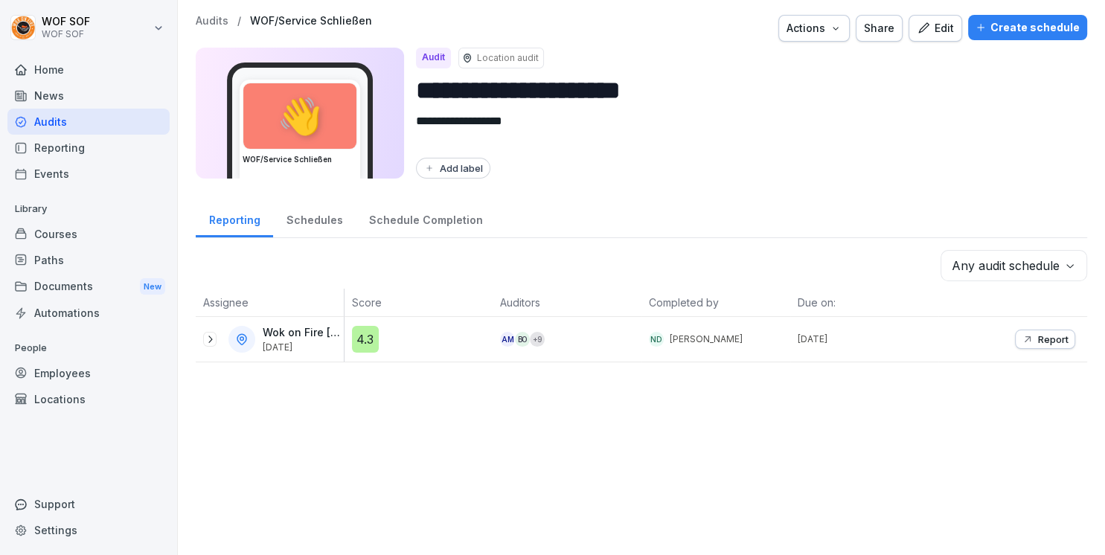
click at [64, 103] on div "News" at bounding box center [88, 96] width 162 height 26
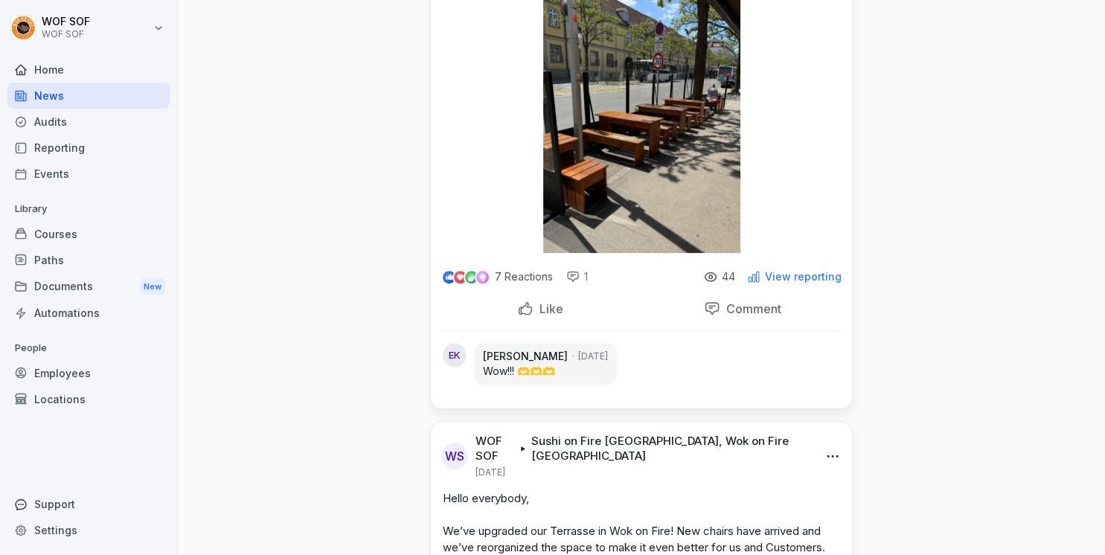
scroll to position [1269, 0]
click at [717, 254] on div "7 Reactions 1 44 View reporting" at bounding box center [641, 275] width 421 height 42
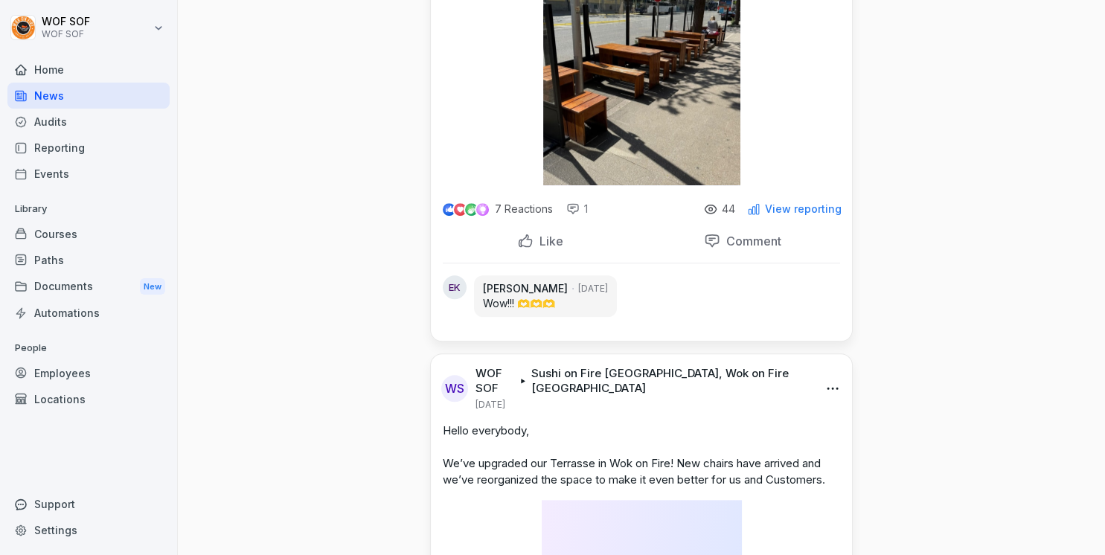
scroll to position [1353, 0]
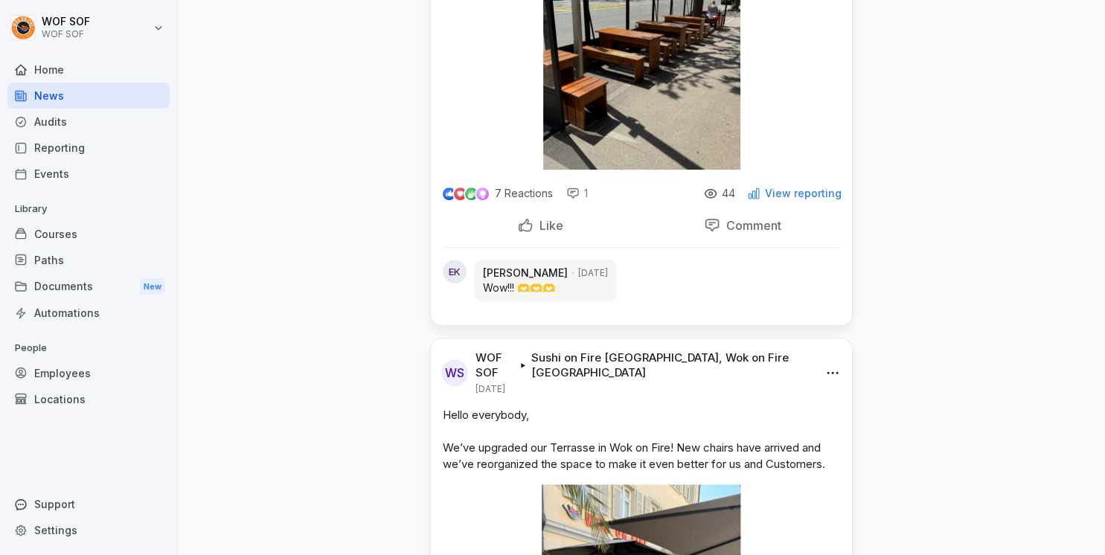
click at [76, 150] on div "Reporting" at bounding box center [88, 148] width 162 height 26
click at [77, 382] on div "Employees" at bounding box center [88, 373] width 162 height 26
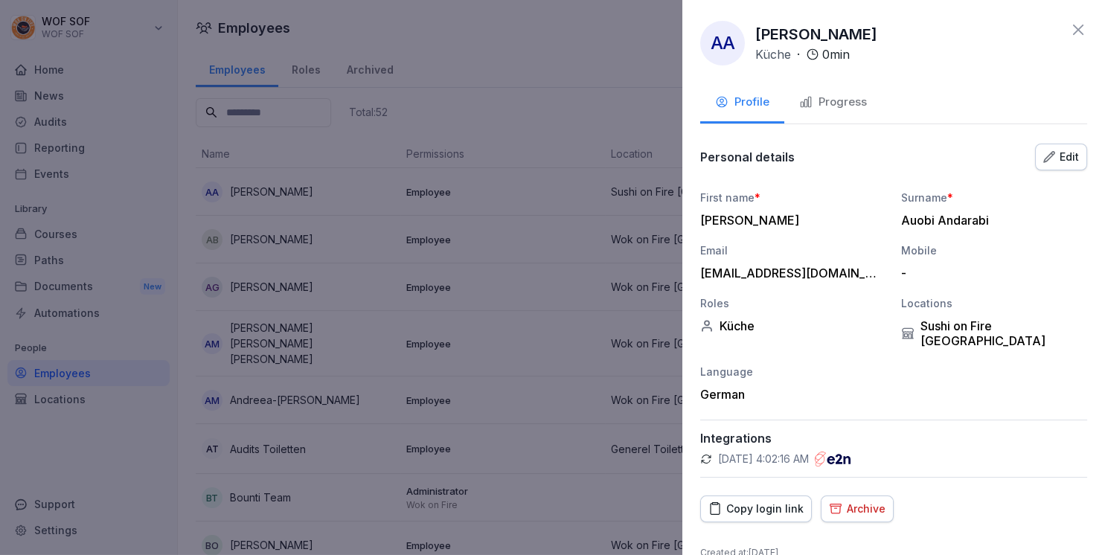
click at [838, 104] on div "Progress" at bounding box center [833, 102] width 68 height 17
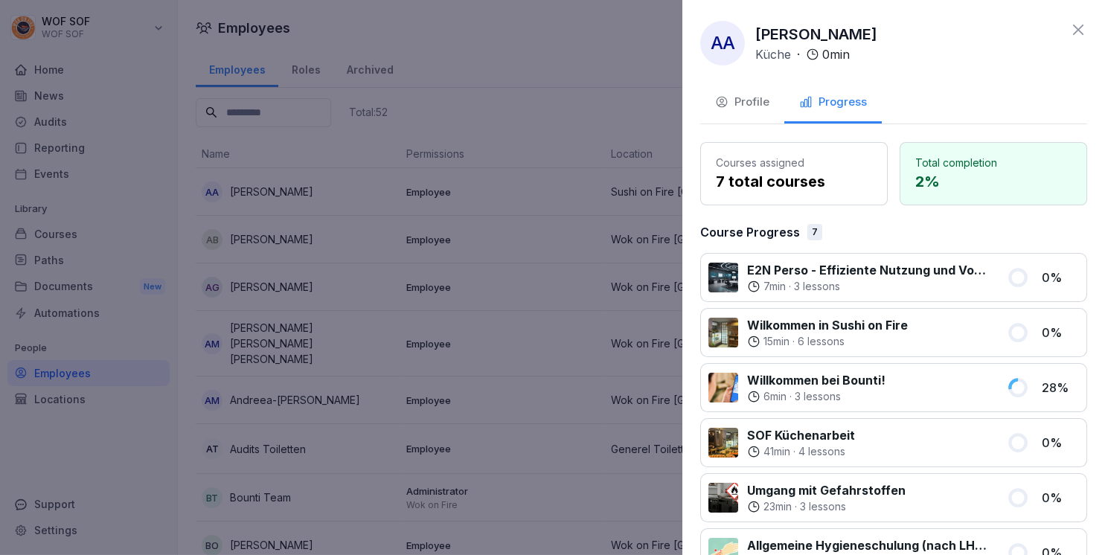
click at [1074, 34] on icon at bounding box center [1078, 30] width 10 height 10
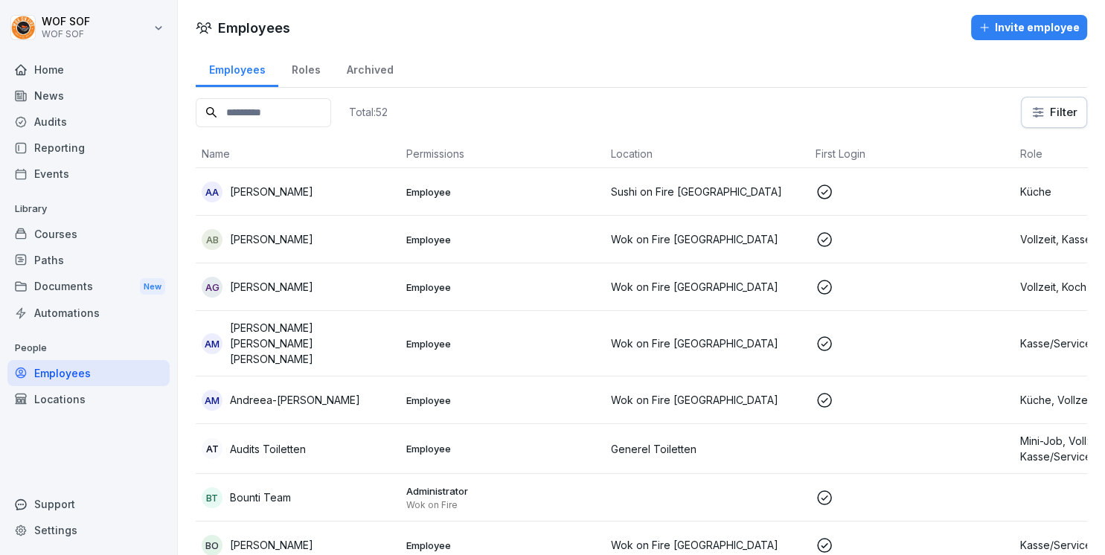
click at [1049, 26] on div "Invite employee" at bounding box center [1028, 27] width 101 height 16
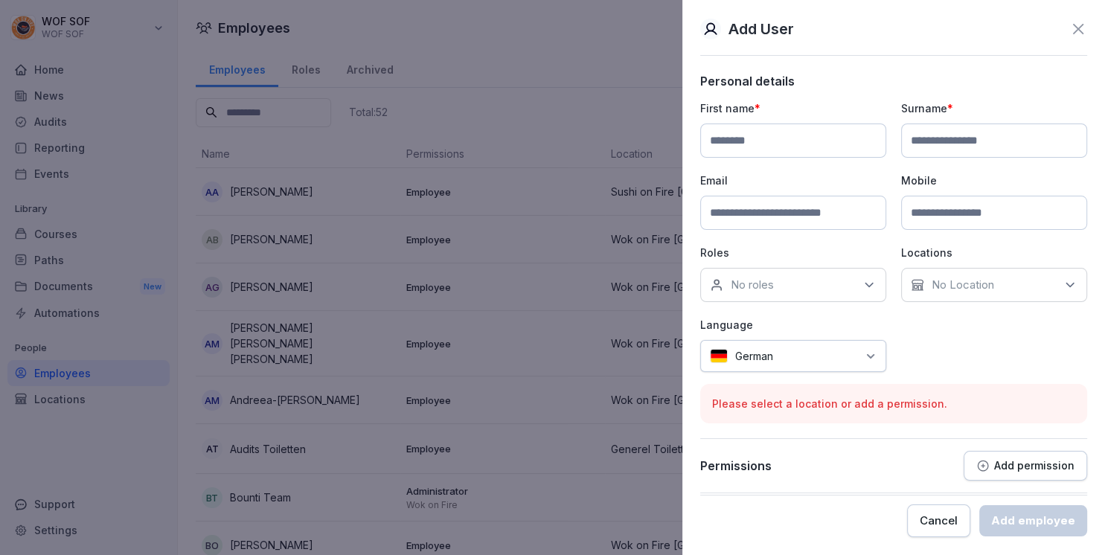
click at [858, 278] on div "No roles" at bounding box center [793, 285] width 186 height 34
click at [982, 350] on div "First name * Surname * Email Mobile Roles No roles Locations No Location Langua…" at bounding box center [893, 236] width 387 height 272
click at [1010, 467] on p "Add permission" at bounding box center [1034, 466] width 80 height 12
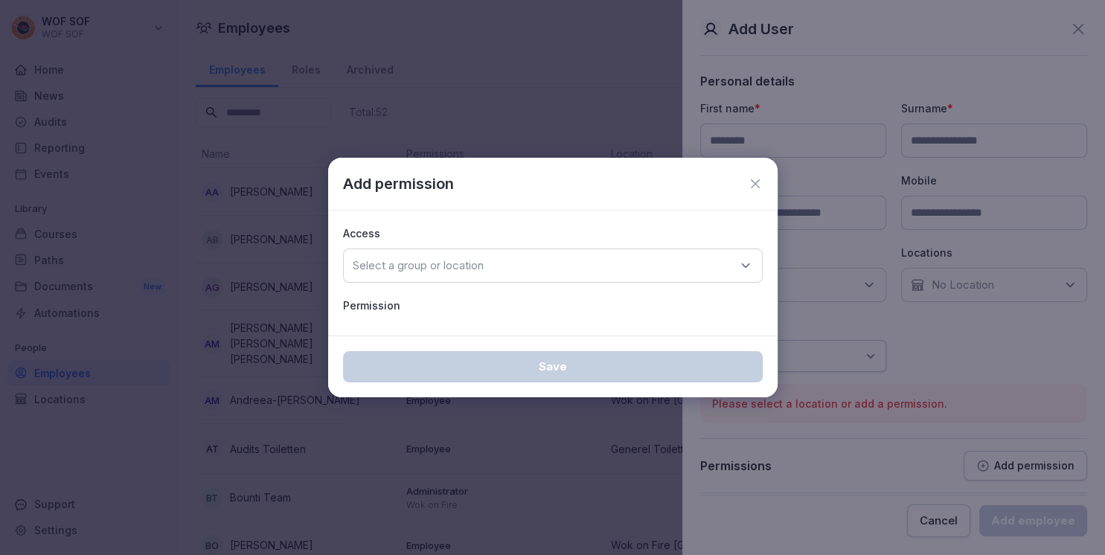
click at [641, 264] on div "Select a group or location" at bounding box center [553, 265] width 420 height 34
click at [705, 275] on div "Select a group or location" at bounding box center [553, 265] width 420 height 34
click at [688, 270] on div "Select a group or location" at bounding box center [553, 265] width 420 height 34
click at [665, 199] on div "Add permission" at bounding box center [552, 184] width 449 height 53
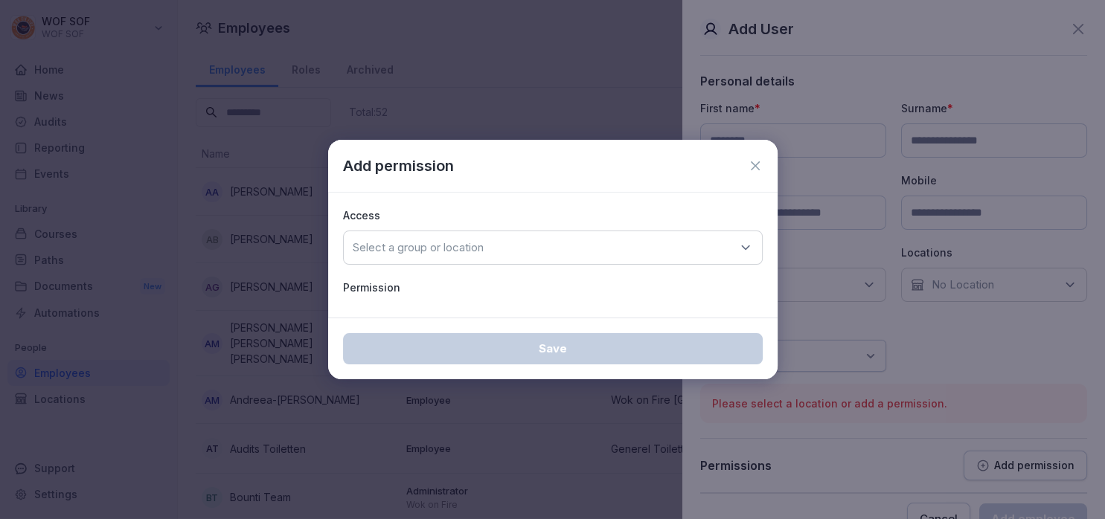
click at [757, 165] on icon at bounding box center [755, 165] width 15 height 15
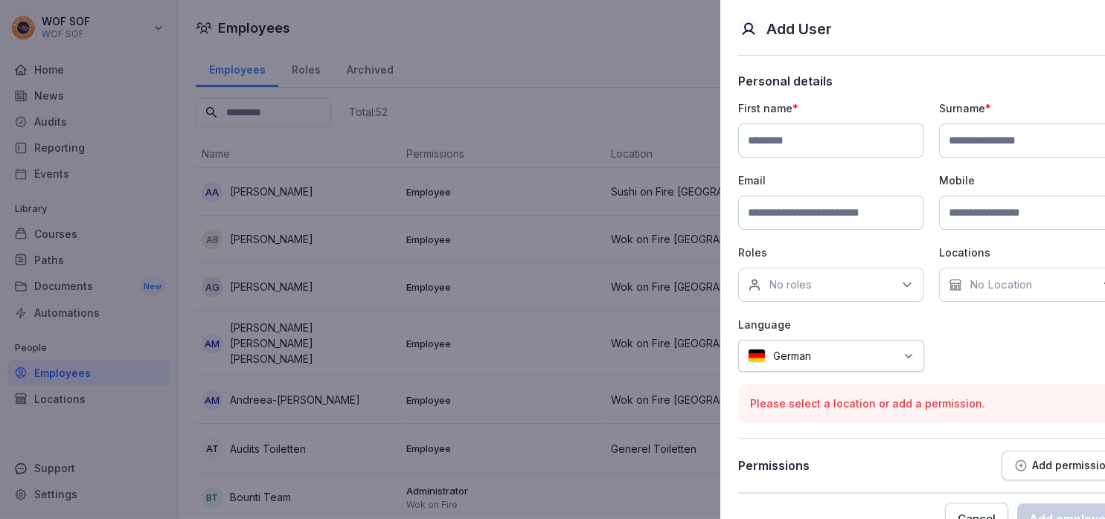
click at [589, 48] on div at bounding box center [552, 259] width 1105 height 519
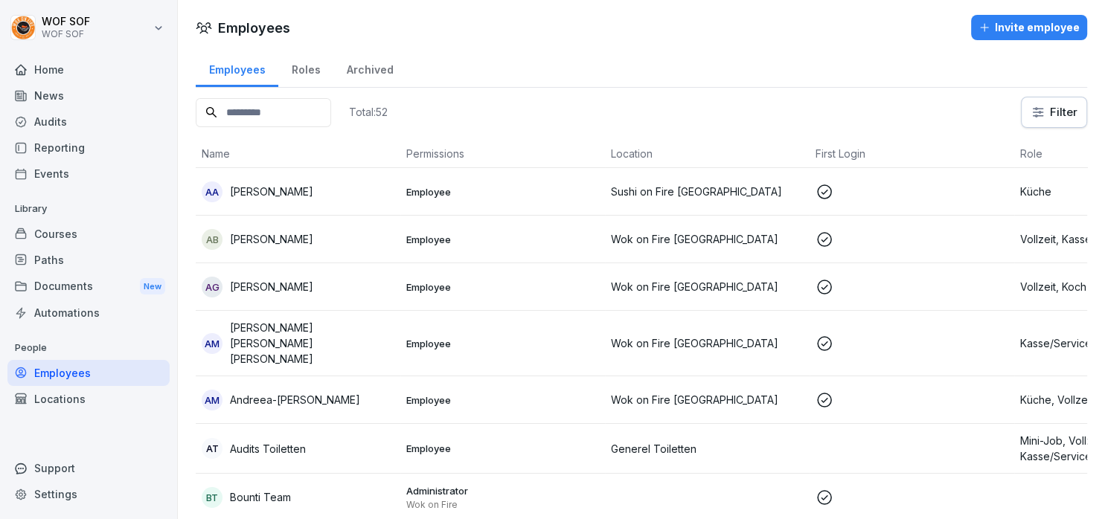
click at [94, 379] on div "Employees" at bounding box center [88, 373] width 162 height 26
click at [111, 385] on div "Employees" at bounding box center [88, 373] width 162 height 26
click at [99, 403] on div "Locations" at bounding box center [88, 399] width 162 height 26
click at [70, 404] on div "Locations" at bounding box center [88, 399] width 162 height 26
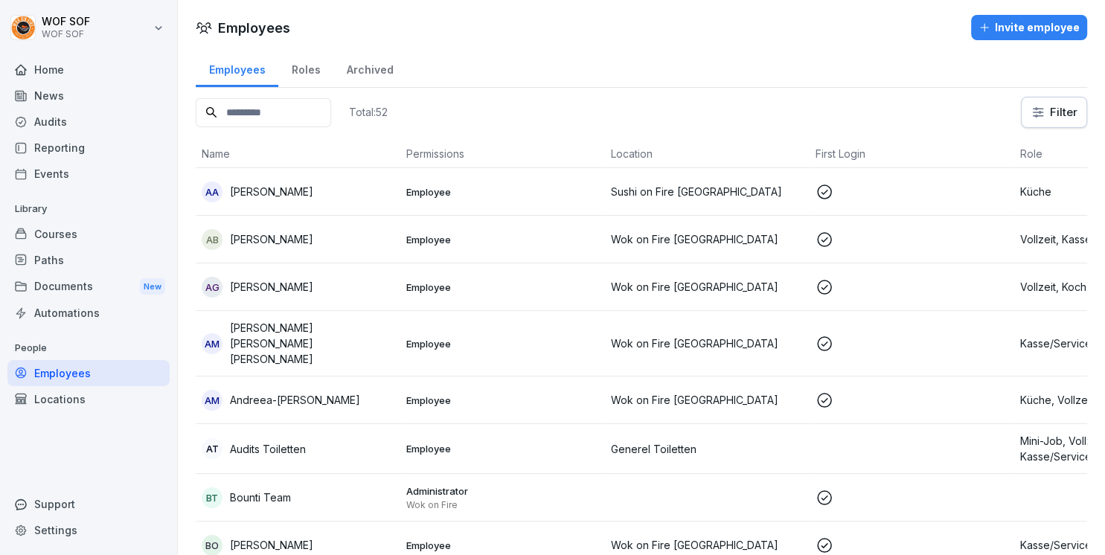
click at [104, 400] on div "Locations" at bounding box center [88, 399] width 162 height 26
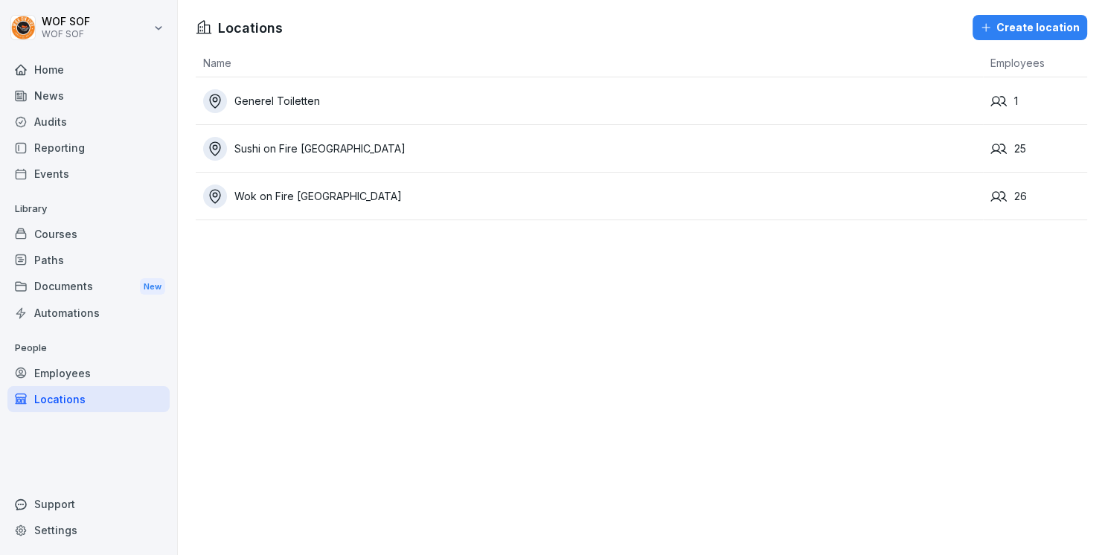
click at [88, 175] on div "Events" at bounding box center [88, 174] width 162 height 26
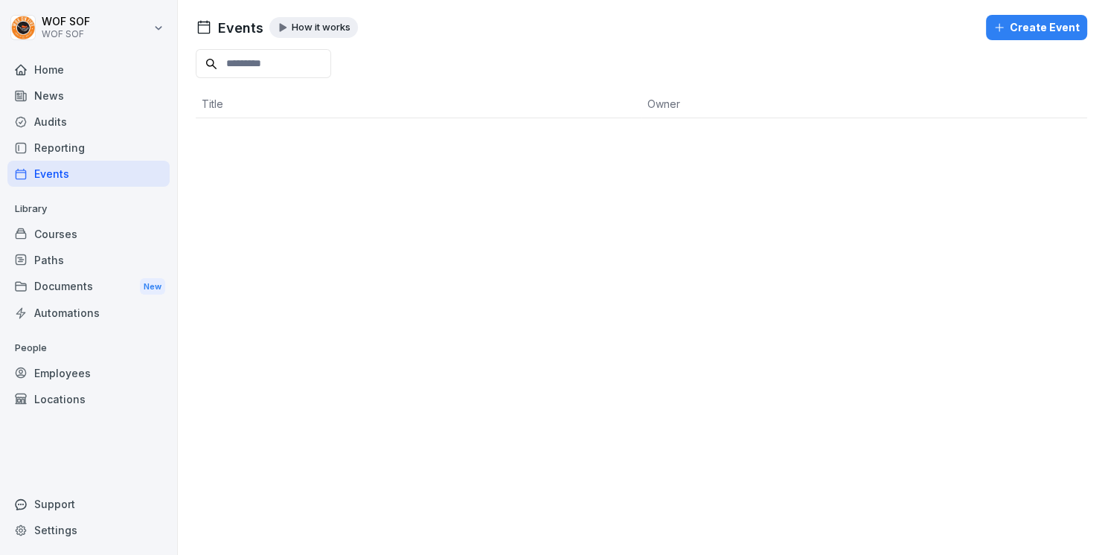
click at [73, 150] on div "Reporting" at bounding box center [88, 148] width 162 height 26
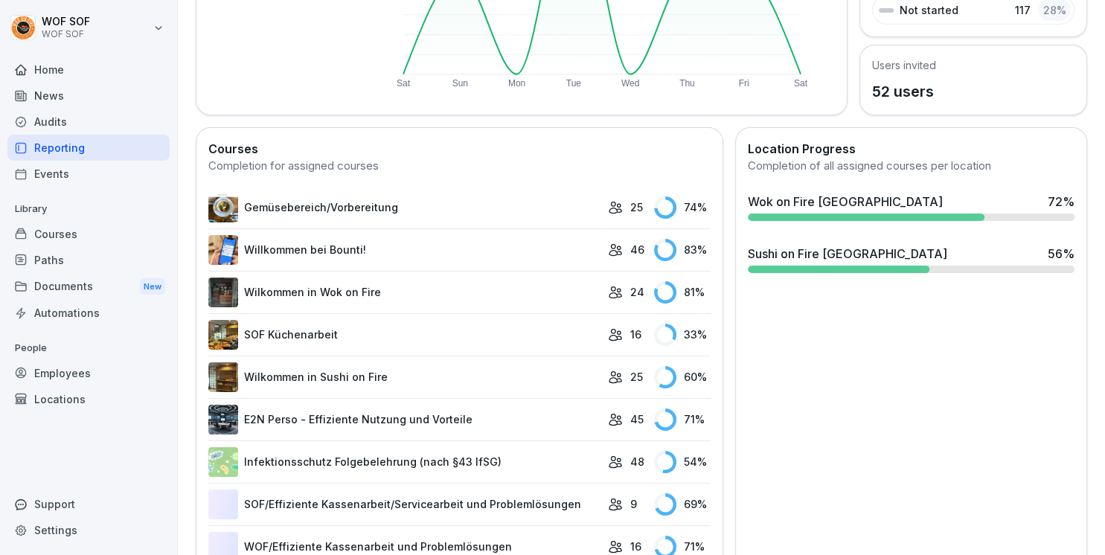
scroll to position [307, 0]
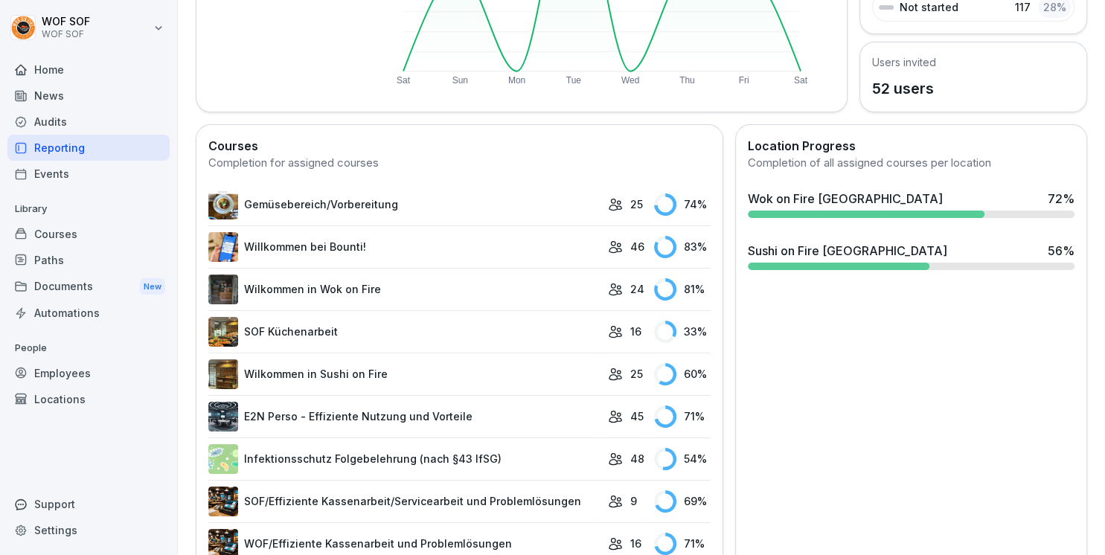
click at [103, 234] on div "Courses" at bounding box center [88, 234] width 162 height 26
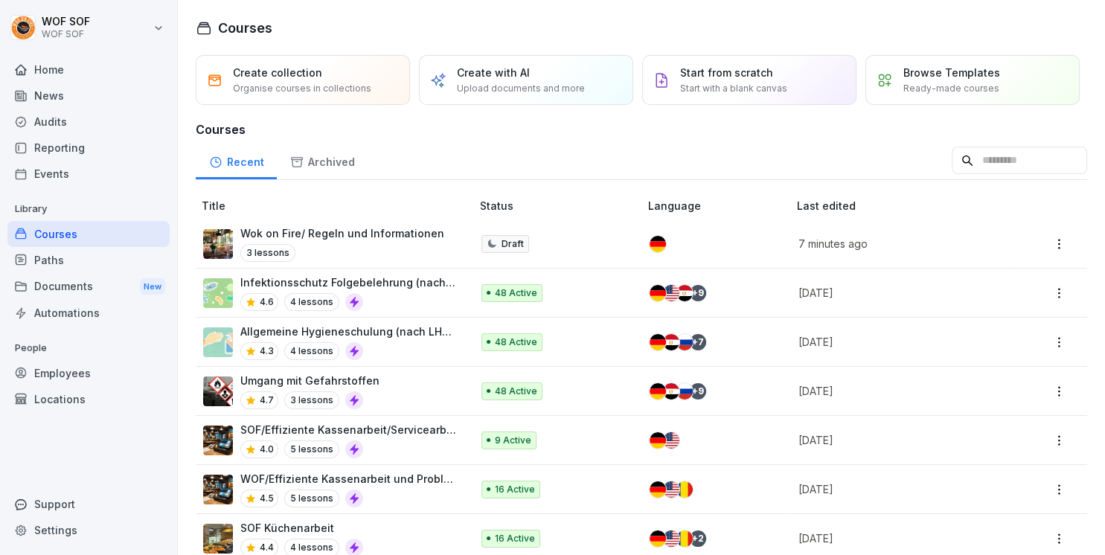
click at [943, 77] on p "Browse Templates" at bounding box center [951, 73] width 97 height 16
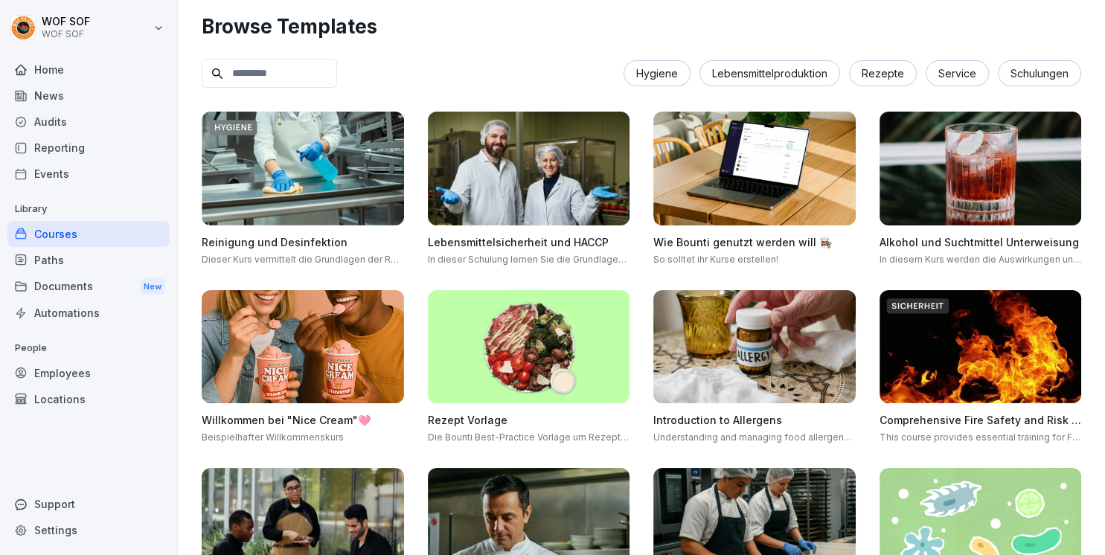
click at [132, 248] on div "Paths" at bounding box center [88, 260] width 162 height 26
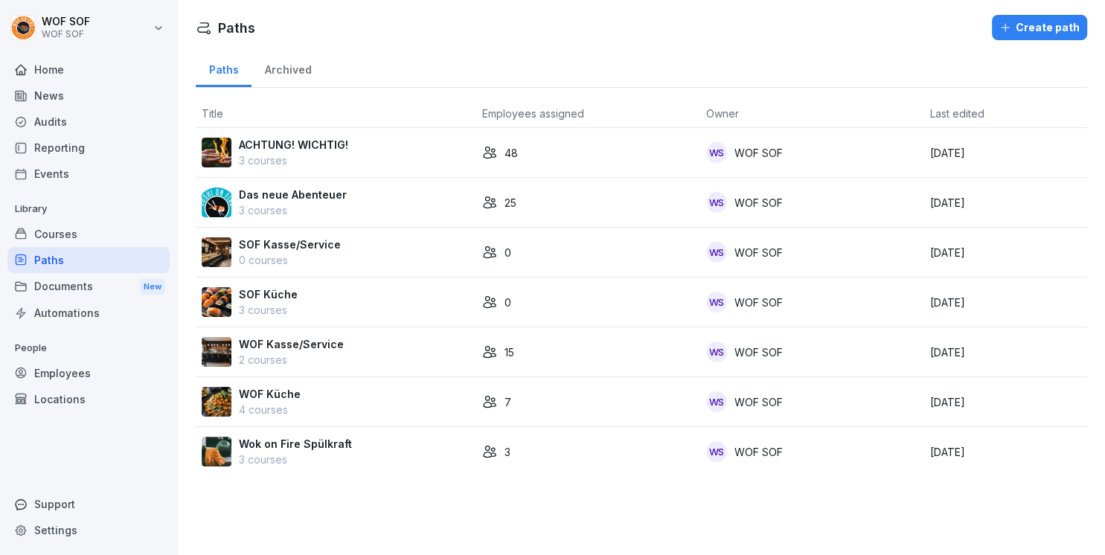
click at [373, 172] on td "ACHTUNG! WICHTIG! 3 courses" at bounding box center [336, 153] width 280 height 50
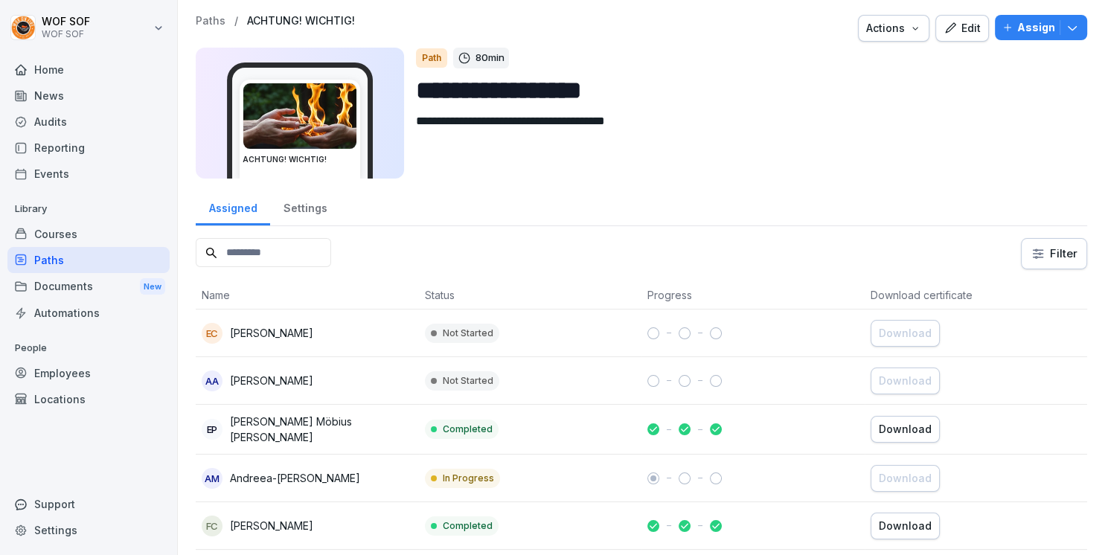
click at [278, 208] on div "Settings" at bounding box center [305, 206] width 70 height 38
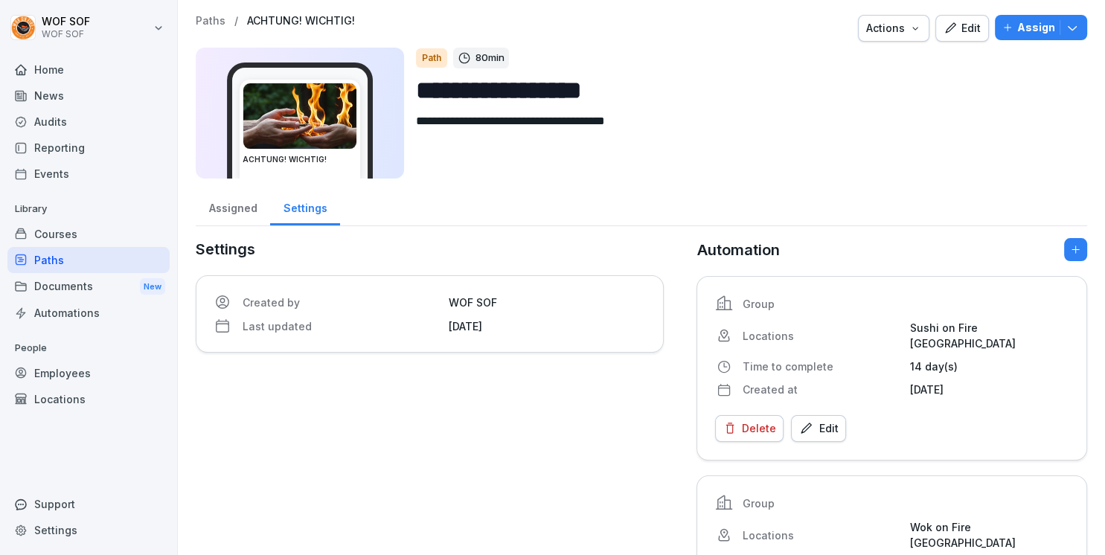
click at [224, 218] on div "Assigned" at bounding box center [233, 206] width 74 height 38
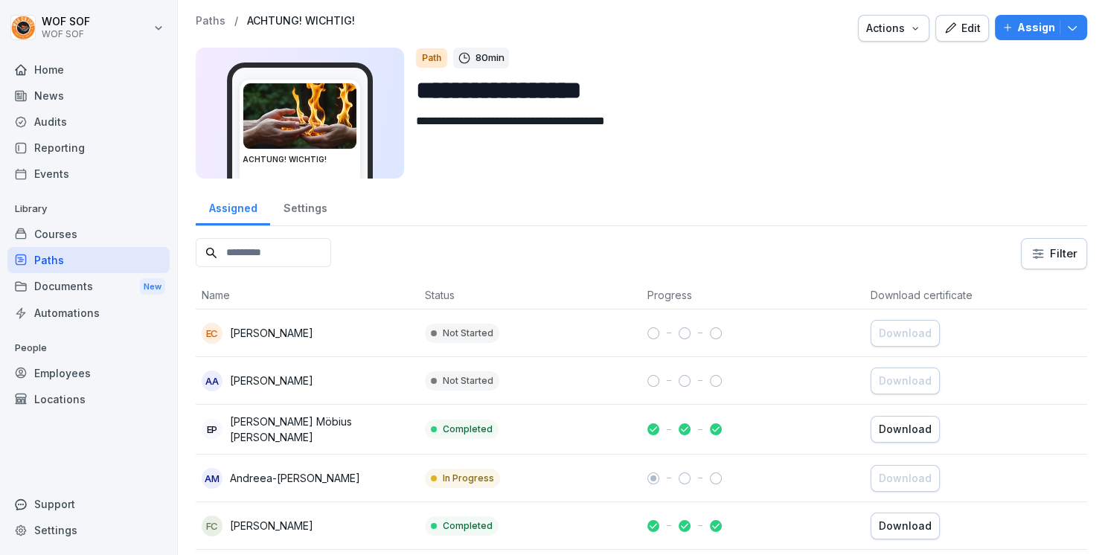
click at [106, 266] on div "Paths" at bounding box center [88, 260] width 162 height 26
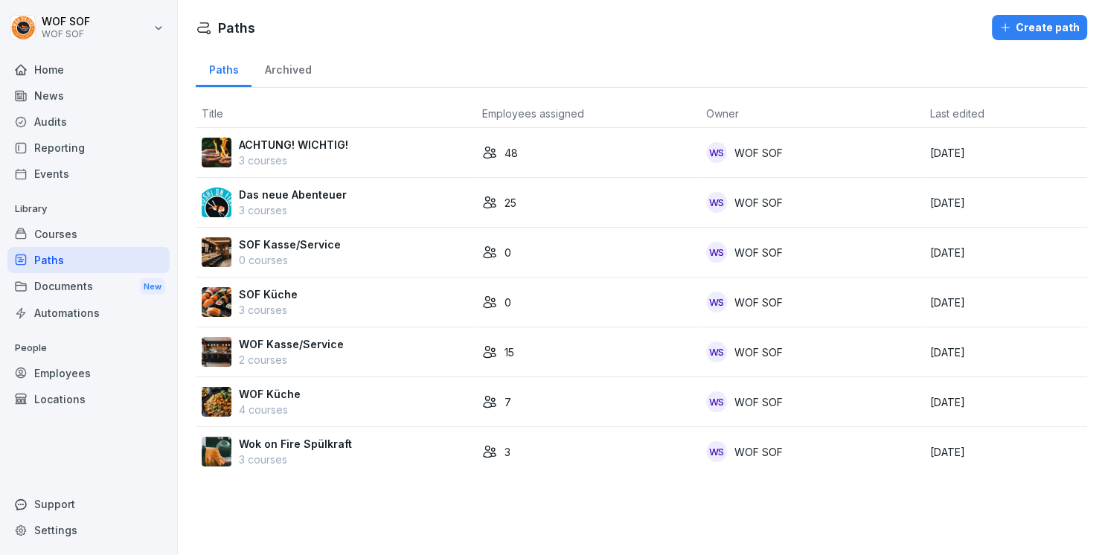
click at [109, 240] on div "Courses" at bounding box center [88, 234] width 162 height 26
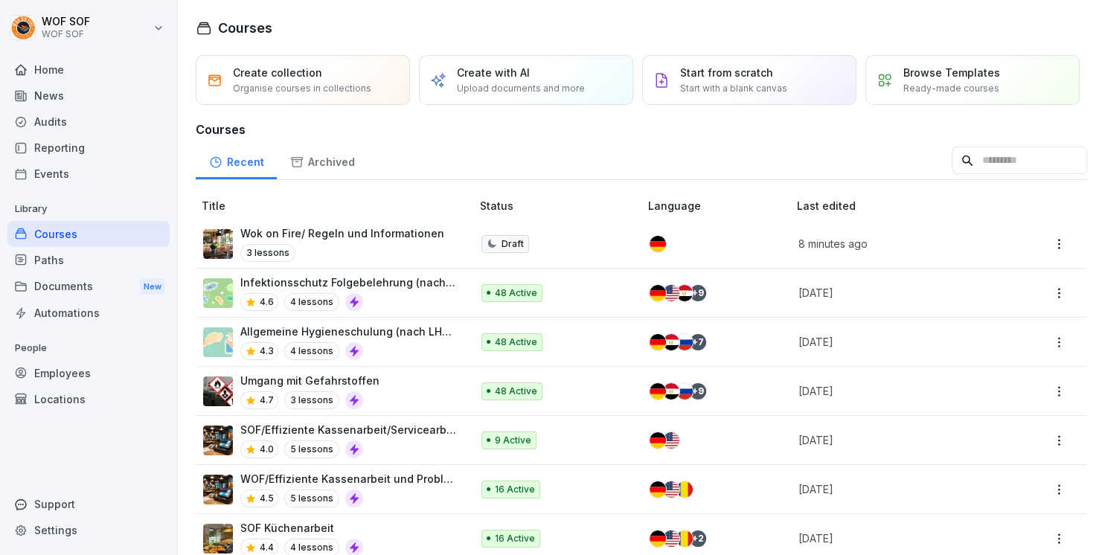
click at [518, 86] on p "Upload documents and more" at bounding box center [521, 88] width 128 height 13
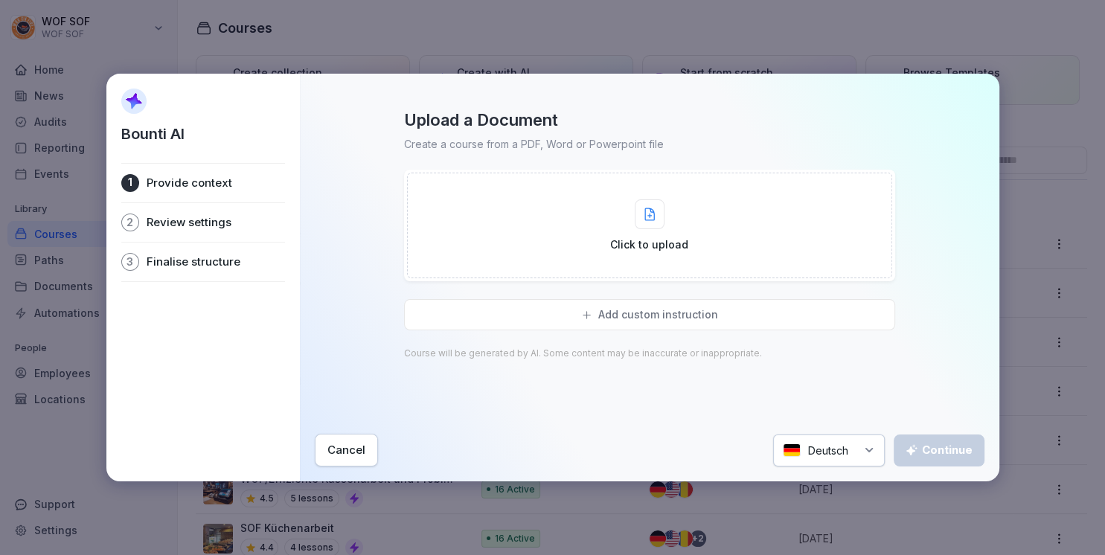
click at [195, 223] on p "Review settings" at bounding box center [189, 222] width 85 height 15
click at [337, 453] on div "Cancel" at bounding box center [346, 450] width 38 height 16
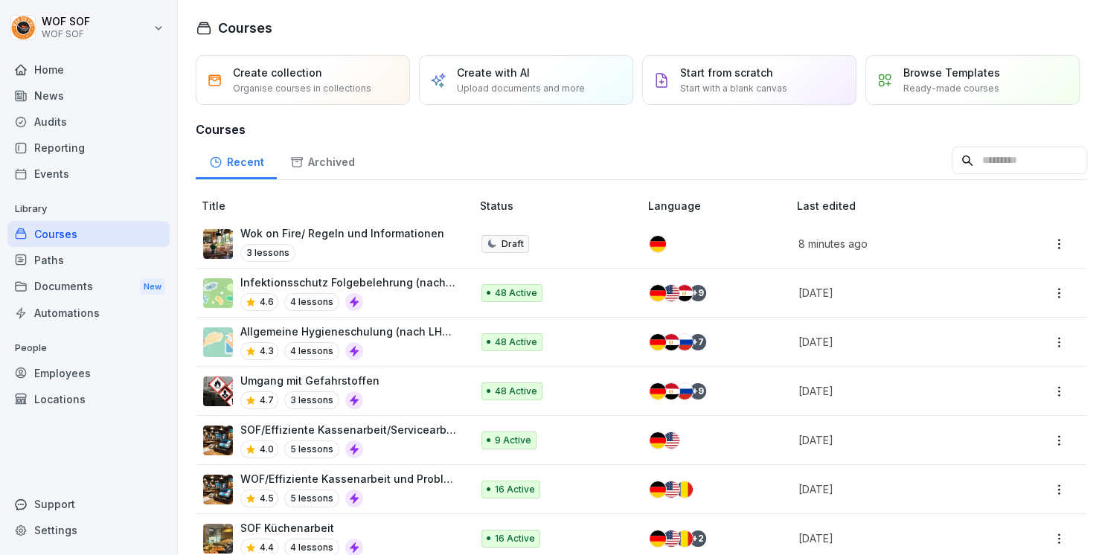
click at [463, 281] on td "Infektionsschutz Folgebelehrung (nach §43 IfSG) 4.6 4 lessons" at bounding box center [335, 293] width 278 height 49
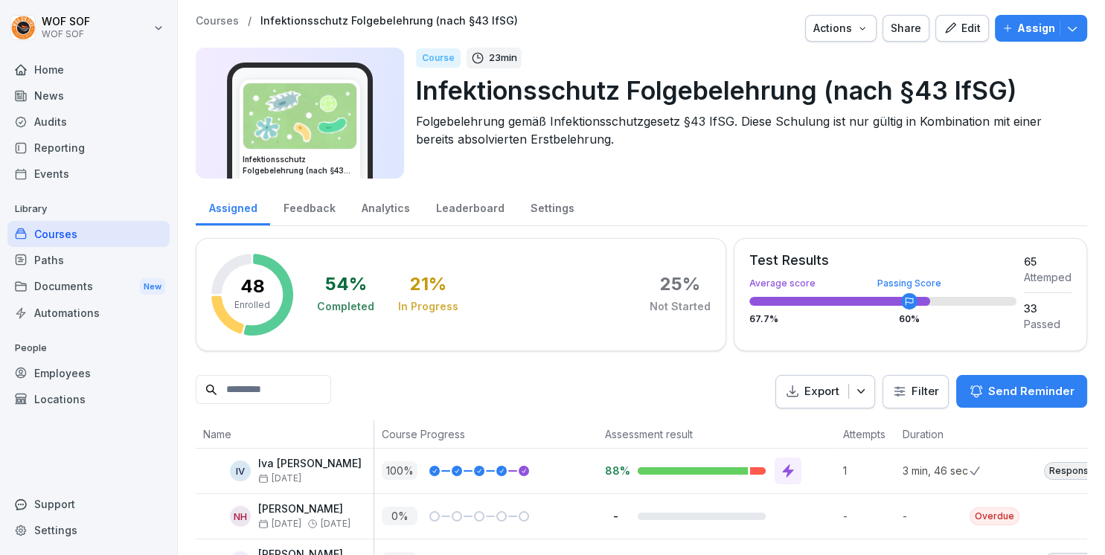
click at [94, 295] on div "Documents New" at bounding box center [88, 287] width 162 height 28
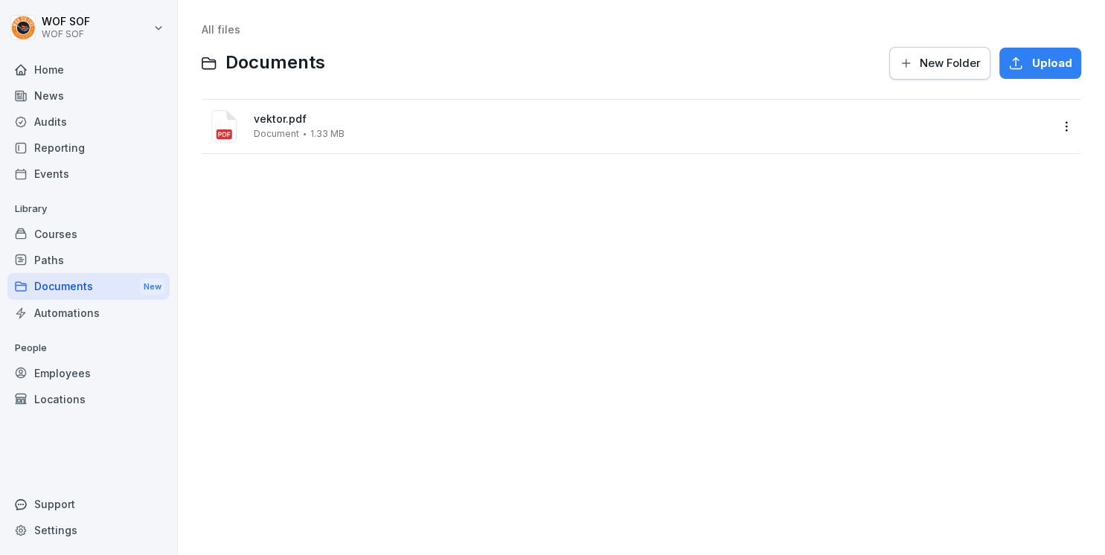
click at [359, 126] on div "vektor.pdf Document 1.33 MB" at bounding box center [652, 126] width 796 height 26
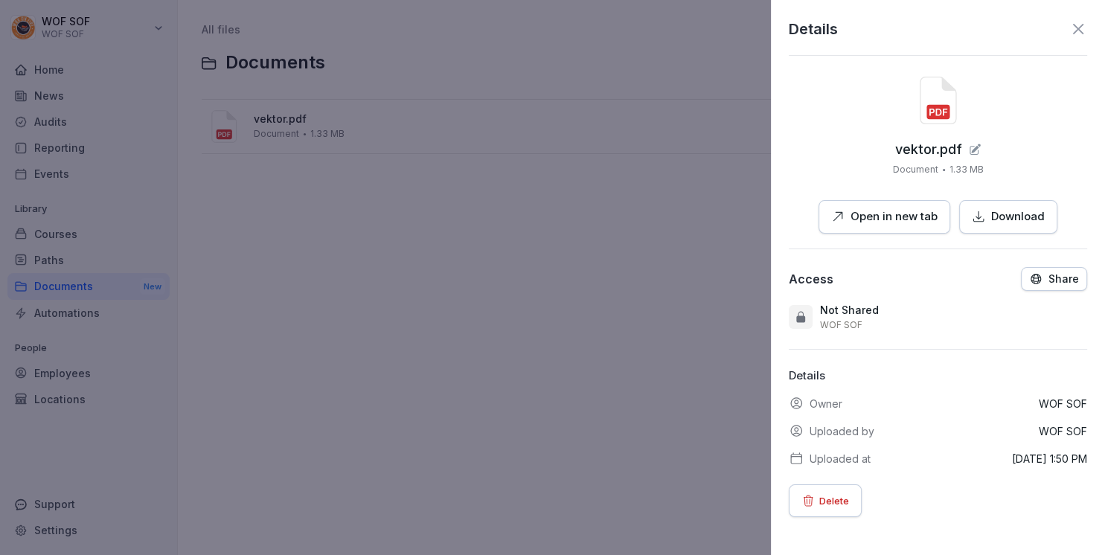
click at [931, 222] on p "Open in new tab" at bounding box center [893, 216] width 87 height 17
click at [575, 203] on div at bounding box center [552, 277] width 1105 height 555
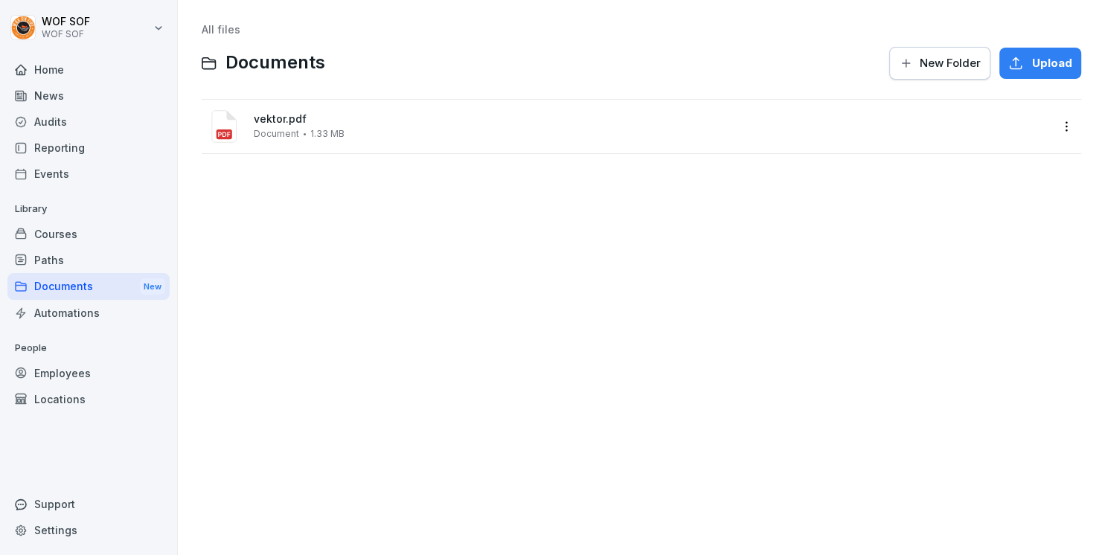
click at [113, 317] on div "Automations" at bounding box center [88, 313] width 162 height 26
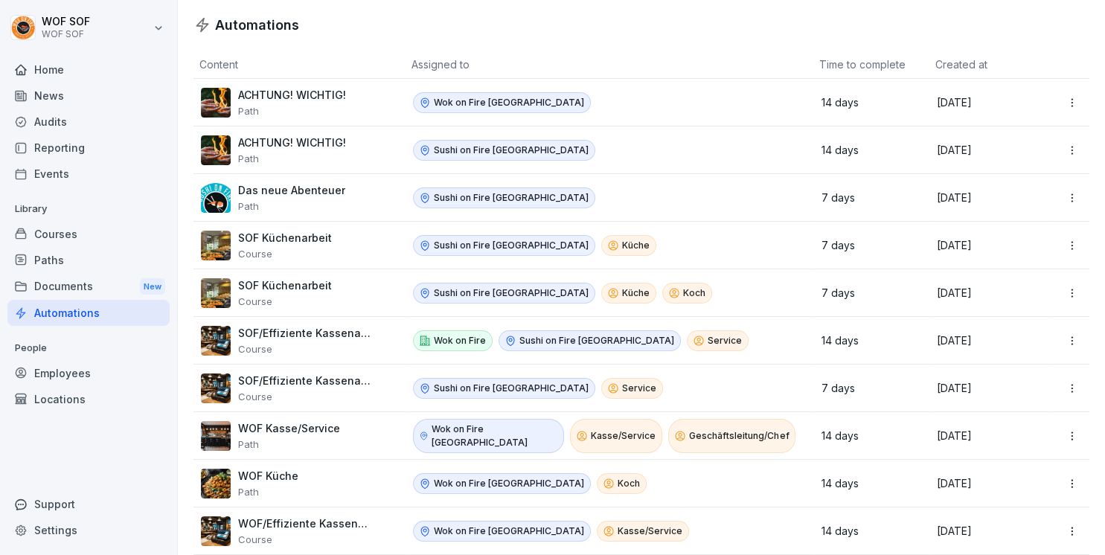
click at [612, 96] on div "Wok on Fire Ludwigsburg" at bounding box center [604, 102] width 383 height 21
click at [328, 95] on p "ACHTUNG! WICHTIG!" at bounding box center [292, 95] width 108 height 13
click at [147, 19] on html "WOF SOF WOF SOF Home News Audits Reporting Events Library Courses Paths Documen…" at bounding box center [552, 277] width 1105 height 555
click at [142, 28] on div "WOF SOF WOF SOF" at bounding box center [88, 27] width 162 height 40
click at [72, 67] on div "Home" at bounding box center [88, 70] width 162 height 26
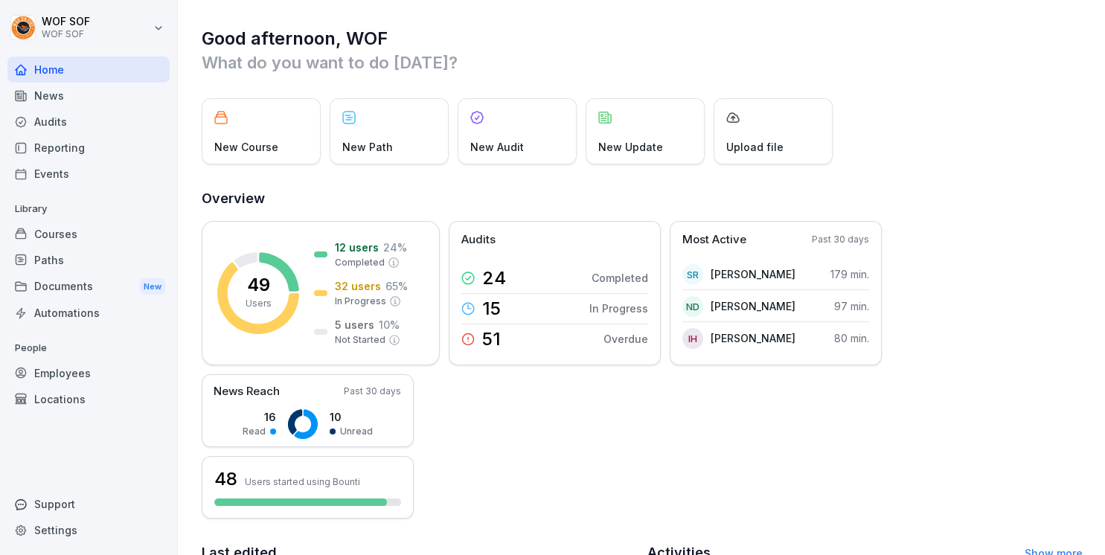
click at [531, 424] on div "49 Users 12 users 24 % Completed 32 users 65 % In Progress 5 users 10 % Not Sta…" at bounding box center [642, 370] width 881 height 298
click at [55, 243] on div "Courses" at bounding box center [88, 234] width 162 height 26
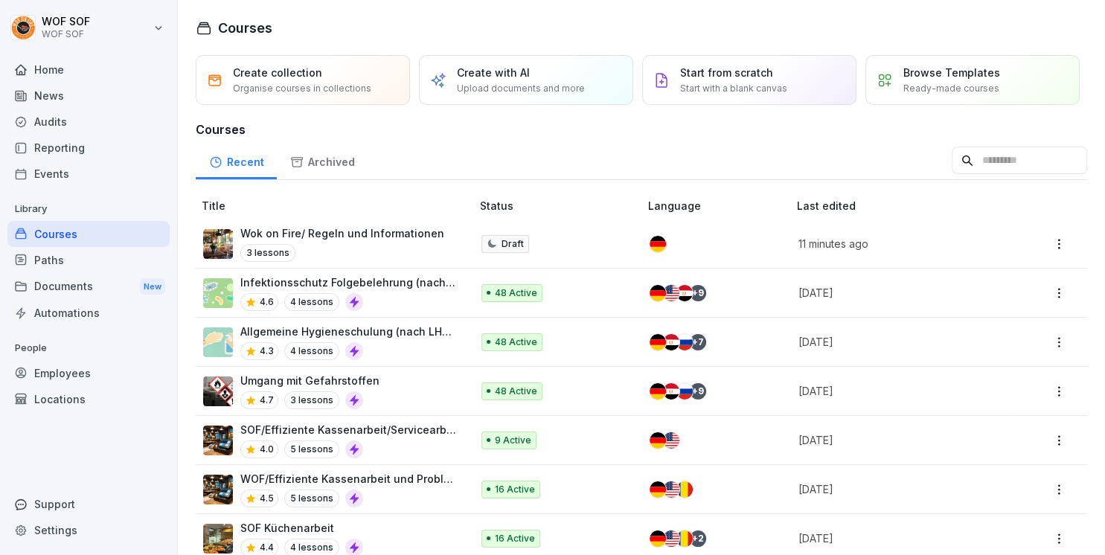
click at [366, 246] on div "3 lessons" at bounding box center [342, 253] width 204 height 18
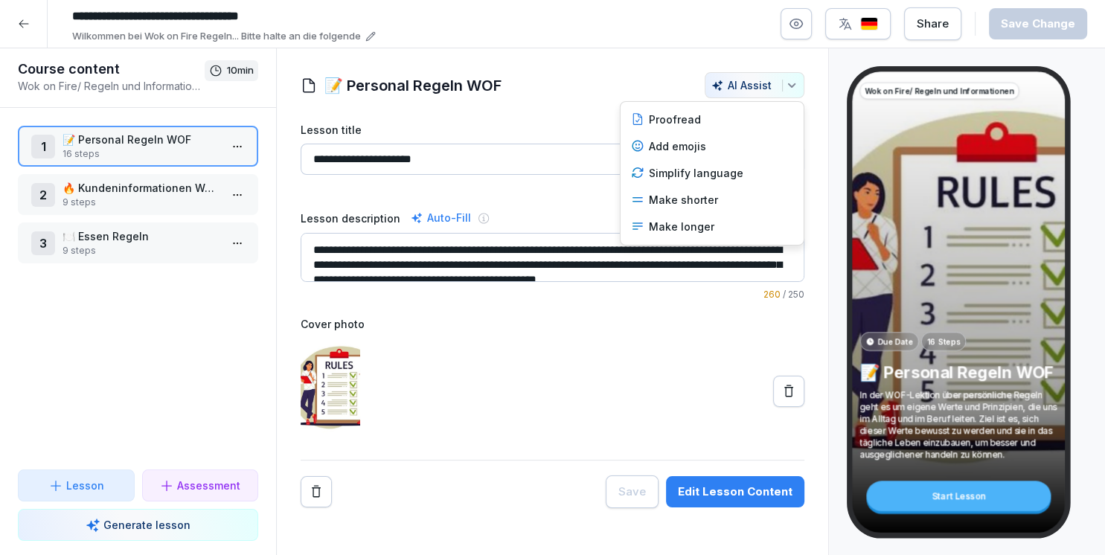
click at [796, 86] on icon "button" at bounding box center [792, 86] width 12 height 12
click at [792, 85] on icon "button" at bounding box center [792, 86] width 12 height 12
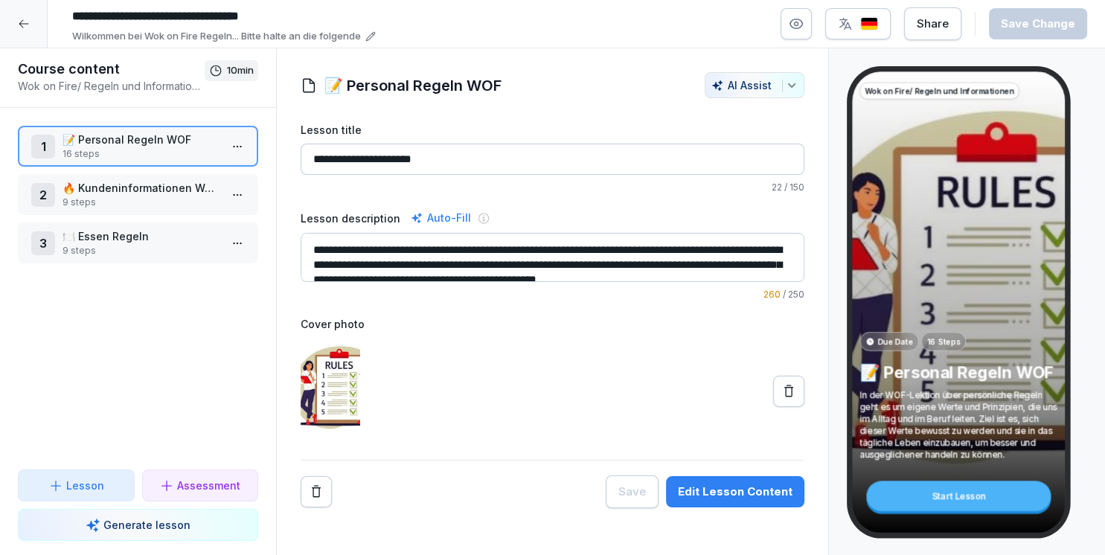
click at [974, 495] on div "Start Lesson" at bounding box center [958, 496] width 185 height 31
click at [952, 499] on div "Start Lesson" at bounding box center [958, 496] width 185 height 31
click at [949, 501] on div "Start Lesson" at bounding box center [958, 496] width 185 height 31
click at [948, 501] on div "Start Lesson" at bounding box center [958, 496] width 185 height 31
click at [946, 499] on div "Start Lesson" at bounding box center [958, 496] width 185 height 31
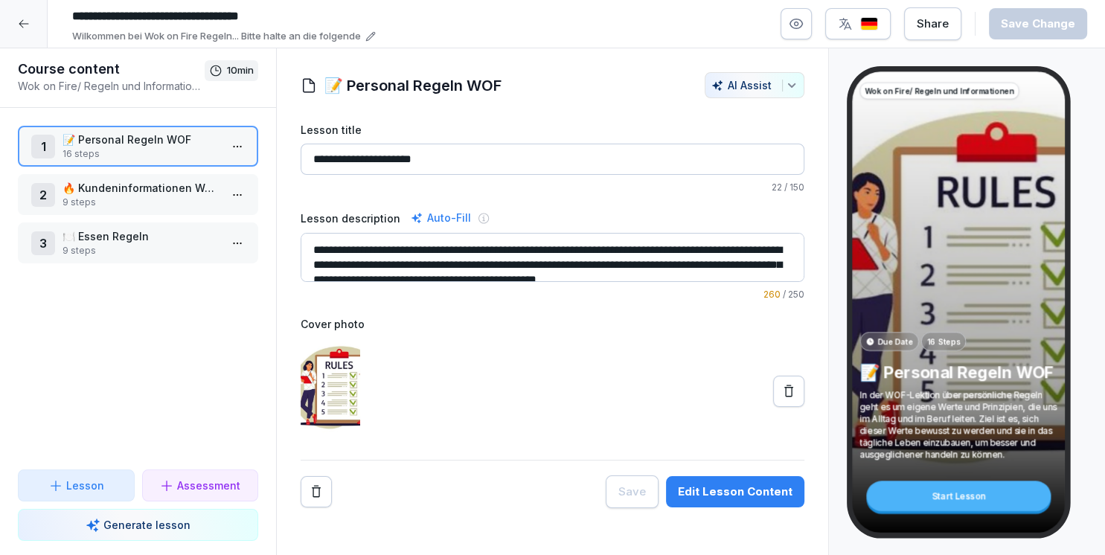
click at [946, 493] on div "Start Lesson" at bounding box center [958, 496] width 185 height 31
click at [942, 495] on div "Start Lesson" at bounding box center [958, 496] width 185 height 31
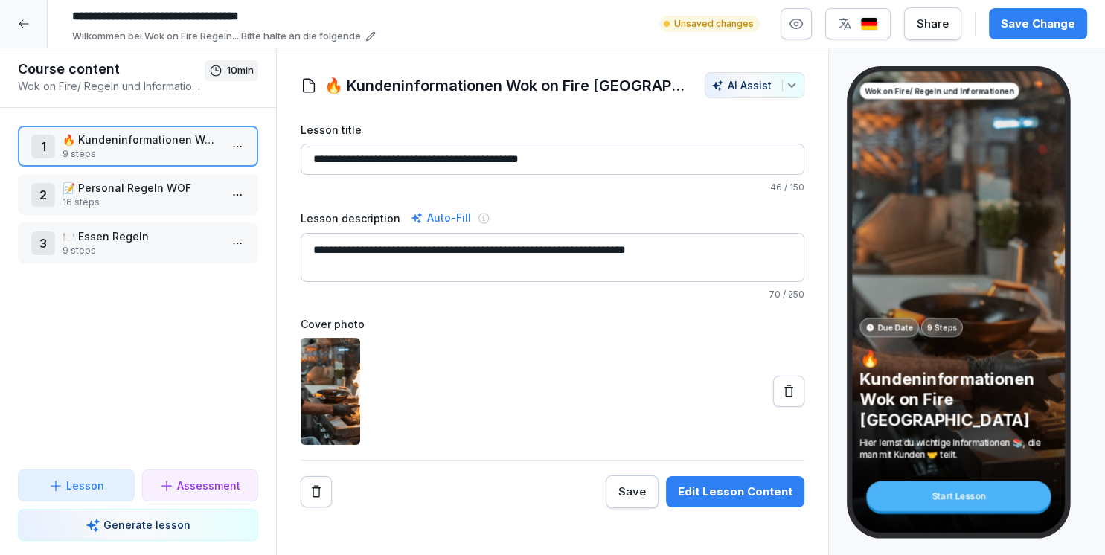
click at [173, 146] on p "🔥 Kundeninformationen Wok on Fire Ludwigsburg" at bounding box center [140, 140] width 157 height 16
click at [171, 196] on p "16 steps" at bounding box center [140, 202] width 157 height 13
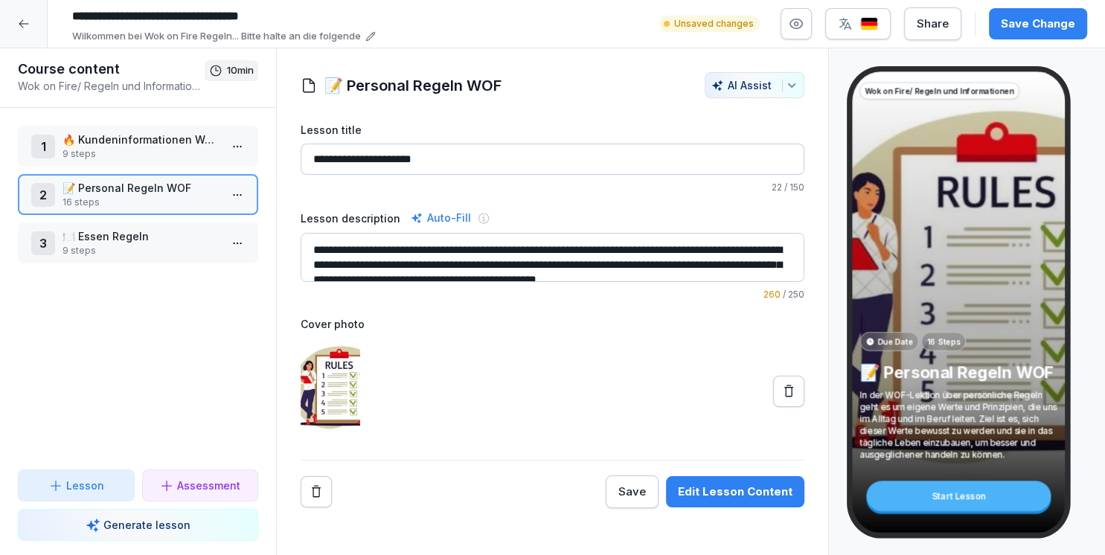
scroll to position [15, 0]
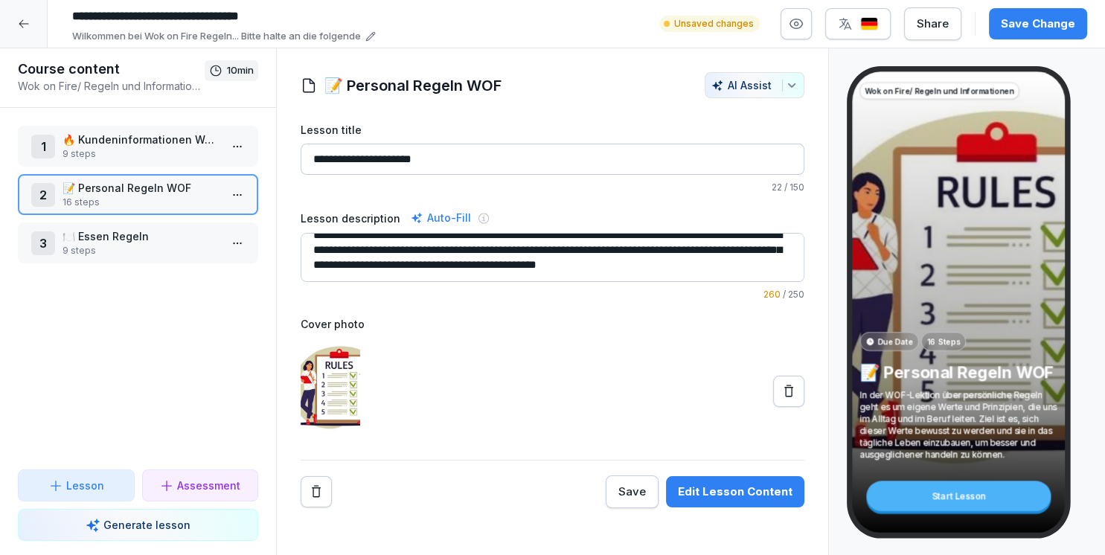
click at [187, 247] on p "9 steps" at bounding box center [140, 250] width 157 height 13
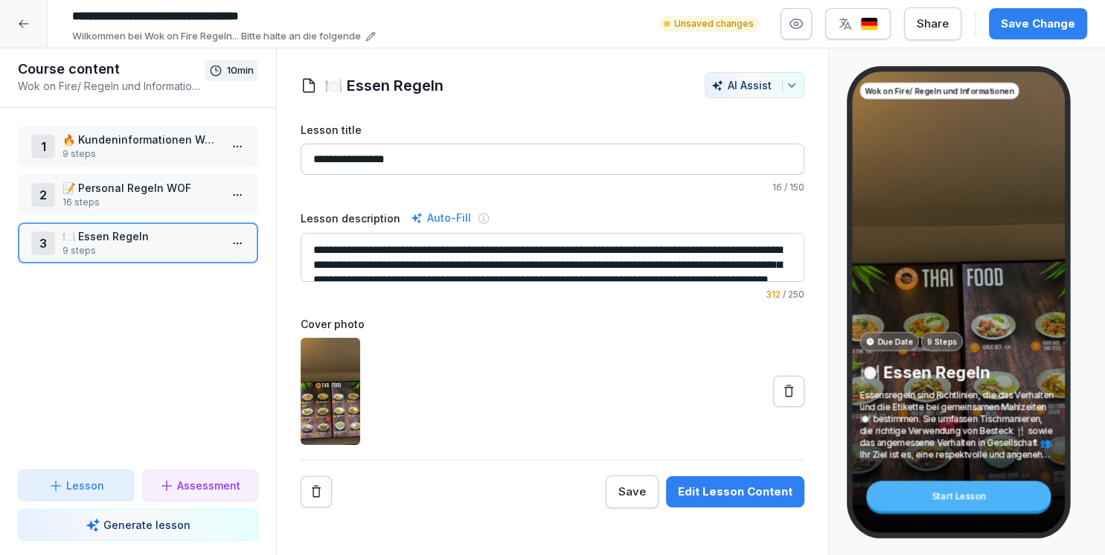
click at [28, 51] on div "Course content Wok on Fire/ Regeln und Informationen 10 min" at bounding box center [138, 78] width 276 height 60
click at [18, 29] on icon at bounding box center [24, 24] width 12 height 12
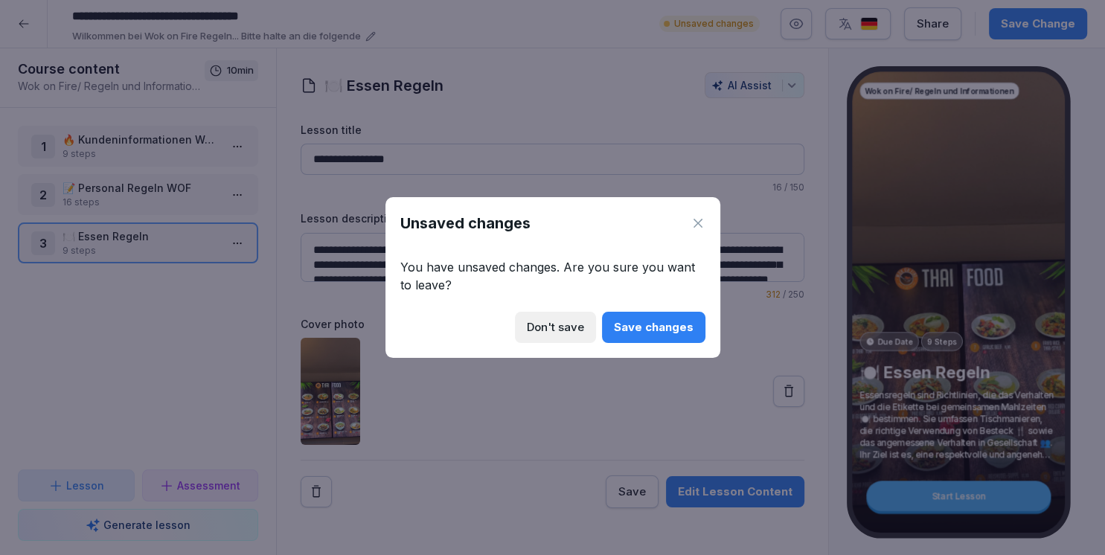
click at [556, 327] on div "Don't save" at bounding box center [555, 327] width 57 height 16
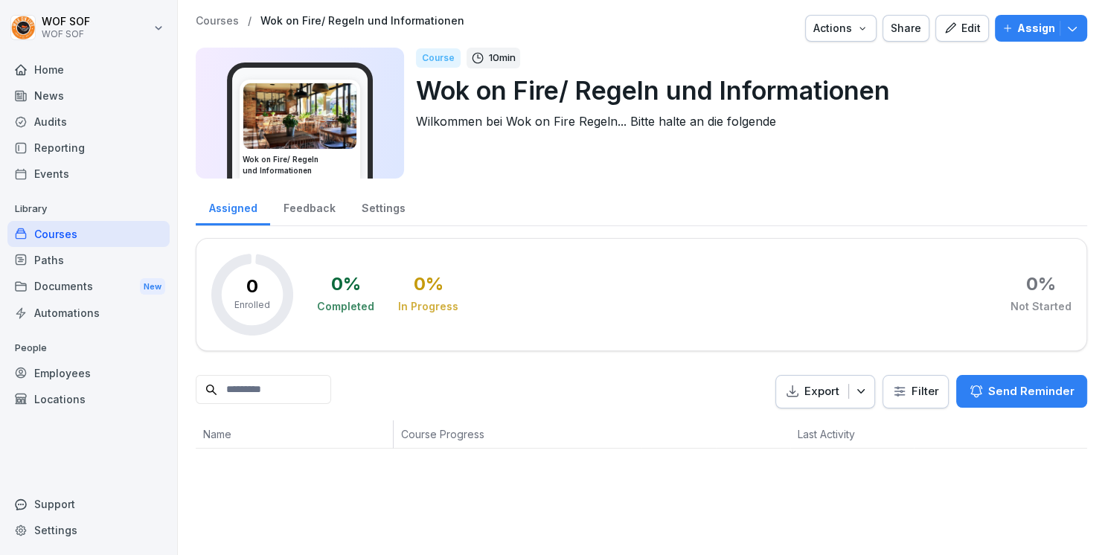
click at [91, 237] on div "Courses" at bounding box center [88, 234] width 162 height 26
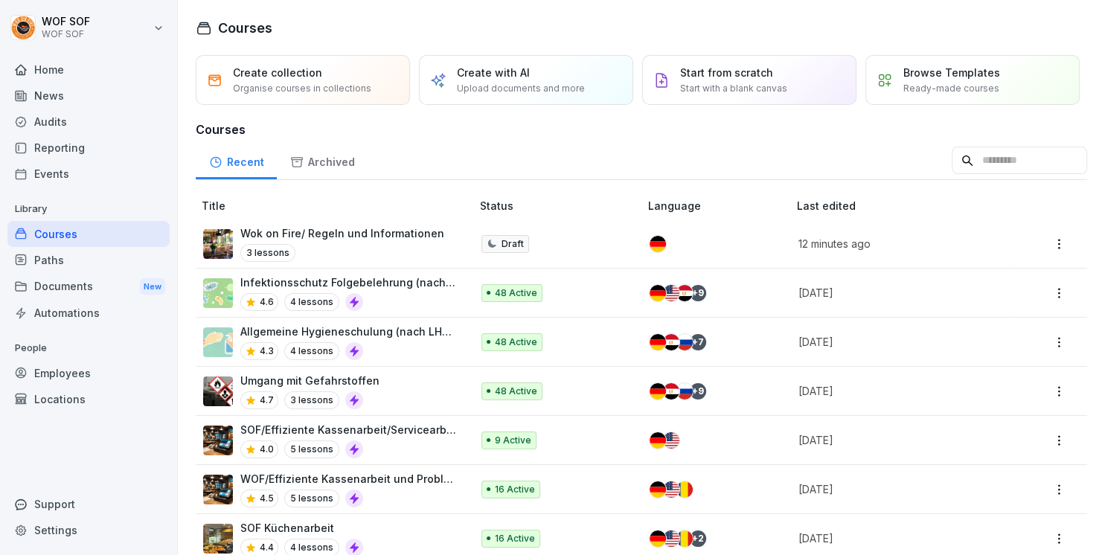
click at [958, 73] on p "Browse Templates" at bounding box center [951, 73] width 97 height 16
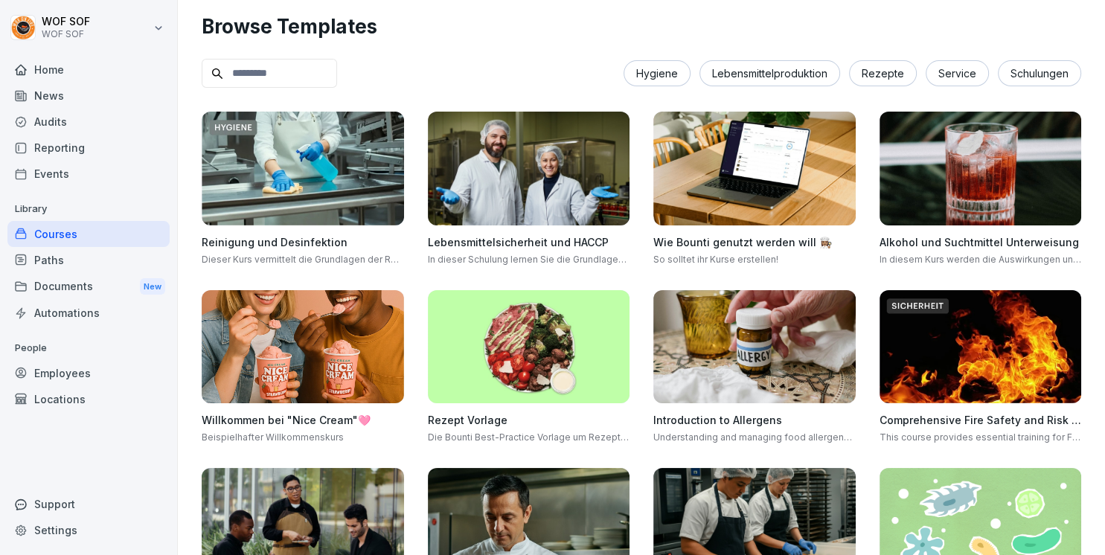
click at [538, 173] on img at bounding box center [529, 169] width 202 height 114
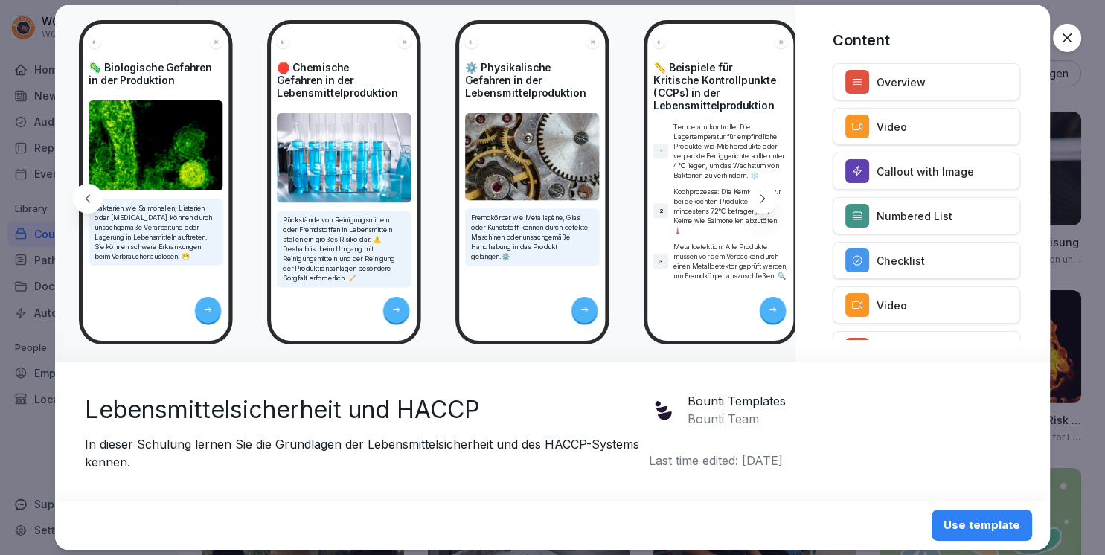
click at [1064, 42] on icon at bounding box center [1066, 38] width 15 height 15
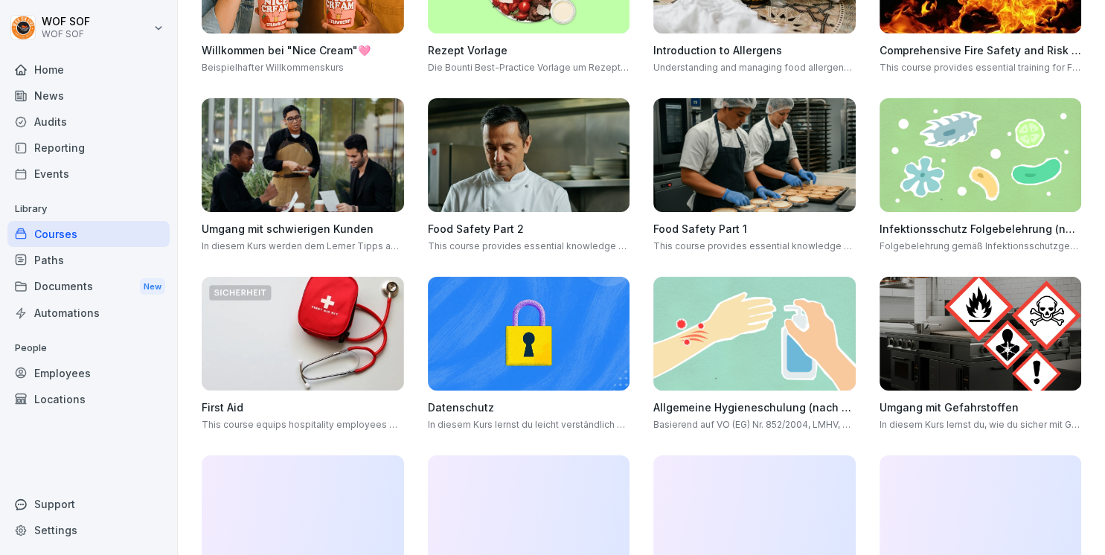
scroll to position [373, 0]
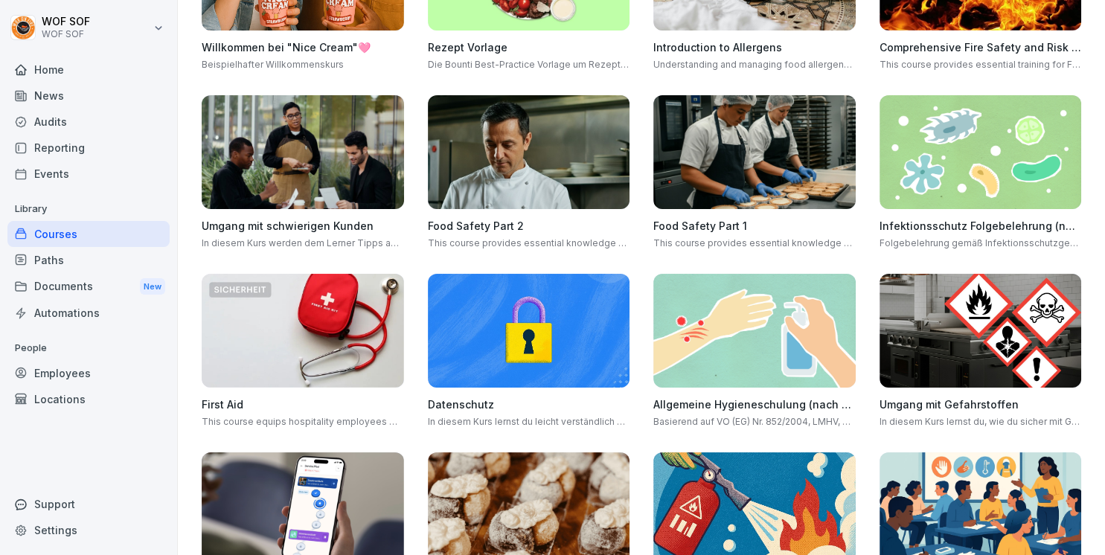
click at [89, 77] on div "Home" at bounding box center [88, 70] width 162 height 26
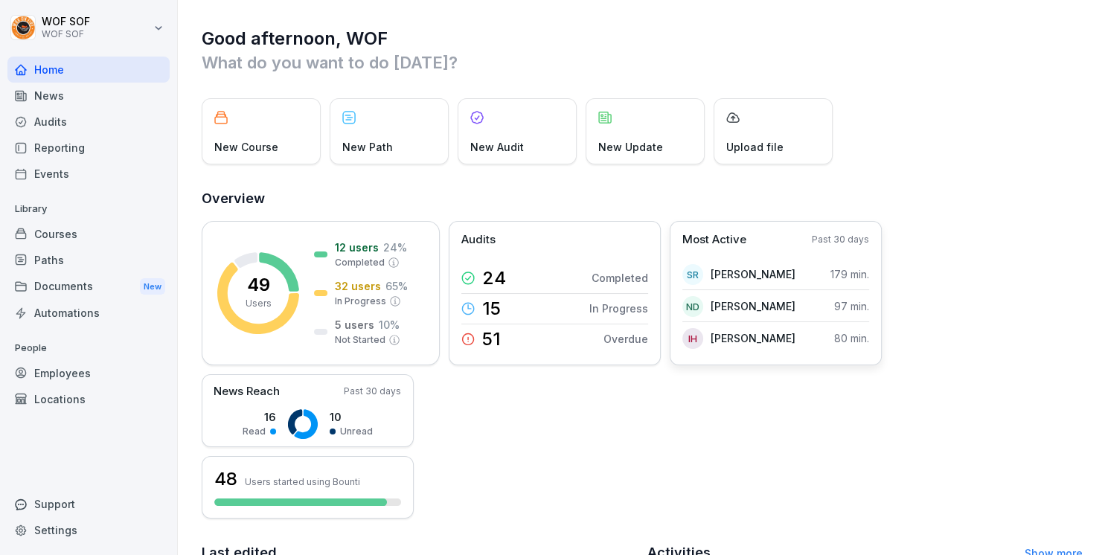
click at [716, 277] on p "Sajan Rai" at bounding box center [752, 274] width 85 height 16
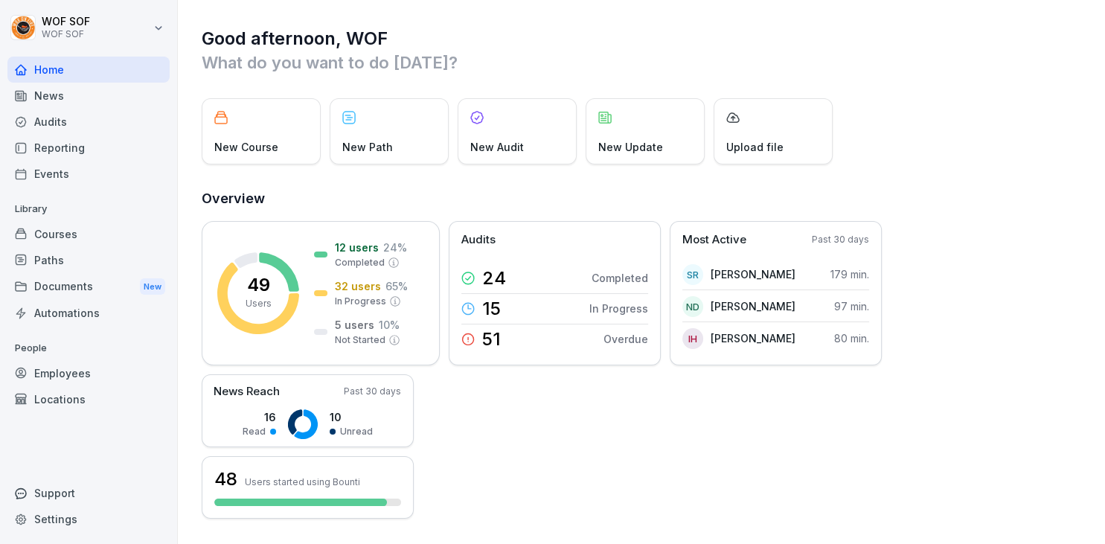
click at [144, 231] on div "Courses" at bounding box center [88, 234] width 162 height 26
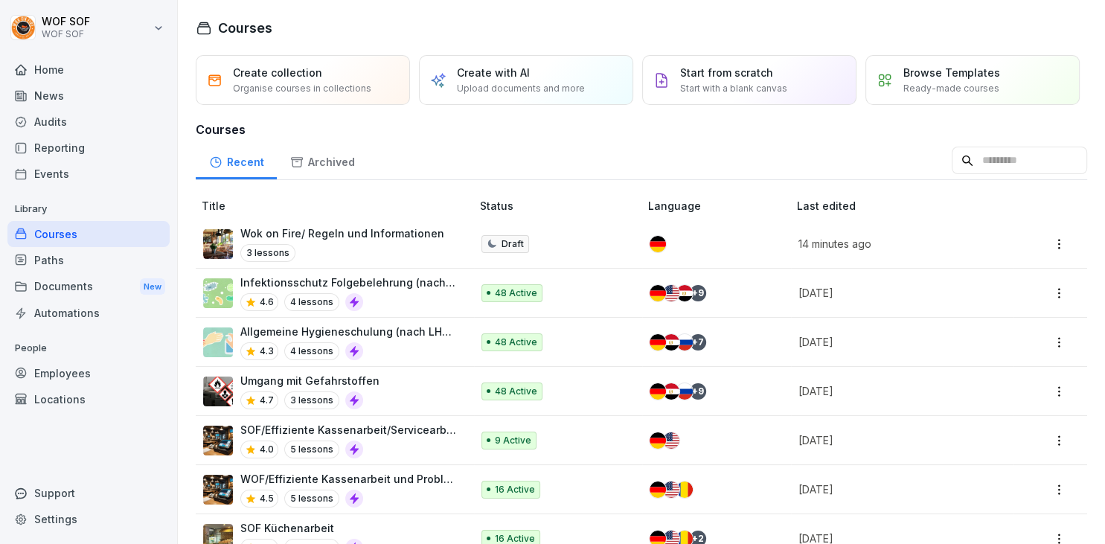
click at [344, 218] on th "Title" at bounding box center [335, 206] width 278 height 28
click at [342, 224] on td "Wok on Fire/ Regeln und Informationen 3 lessons" at bounding box center [335, 243] width 278 height 49
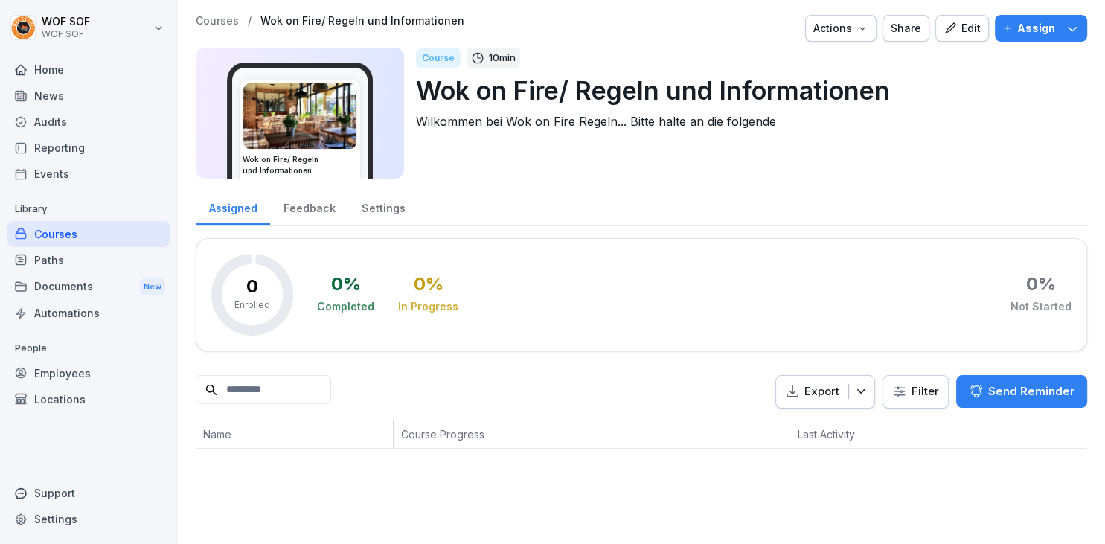
click at [957, 25] on icon "button" at bounding box center [949, 28] width 13 height 13
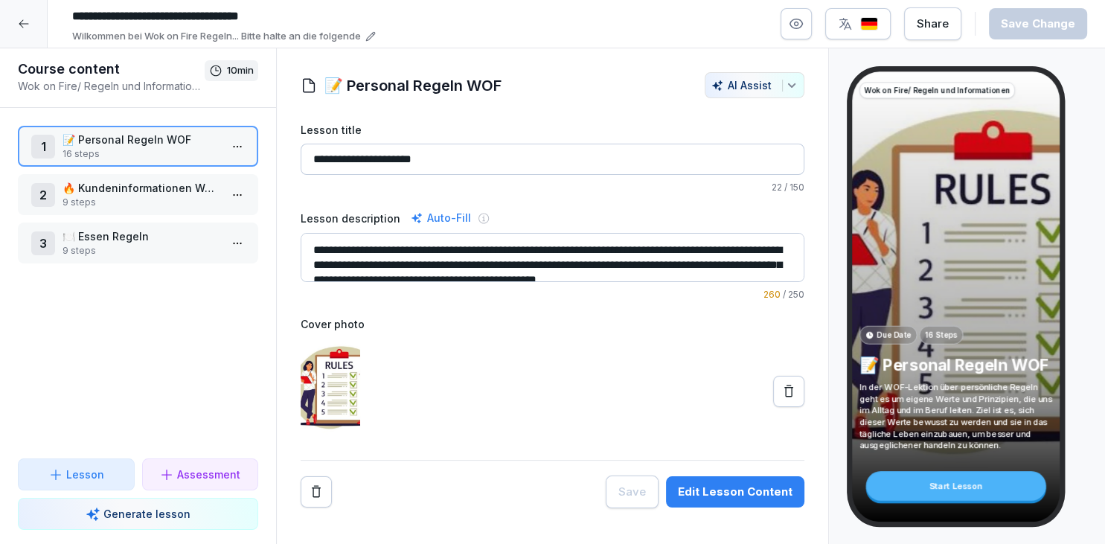
click at [812, 18] on button "button" at bounding box center [795, 23] width 31 height 31
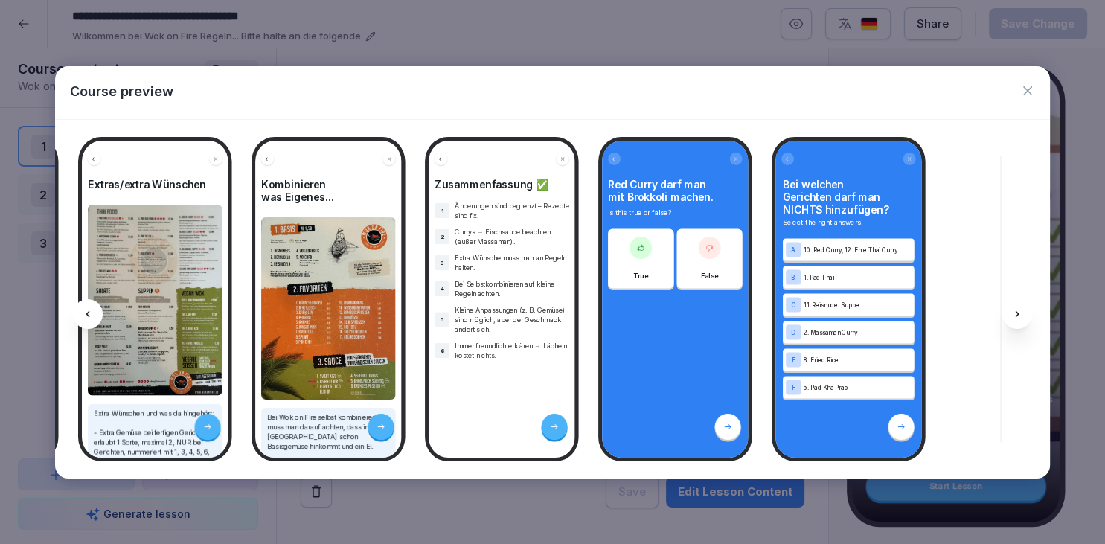
scroll to position [0, 5813]
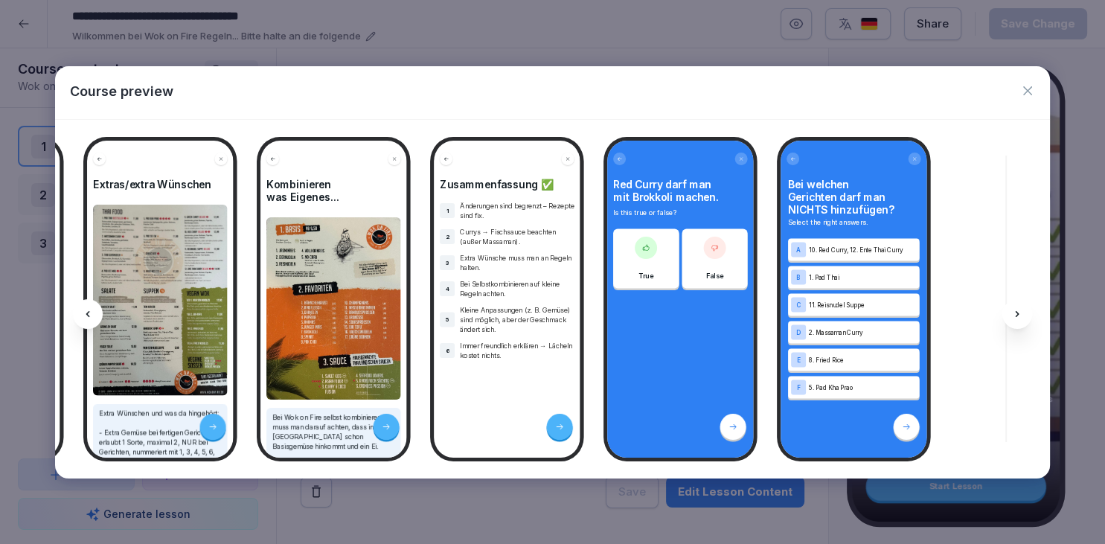
click at [1034, 82] on button "button" at bounding box center [1027, 91] width 15 height 20
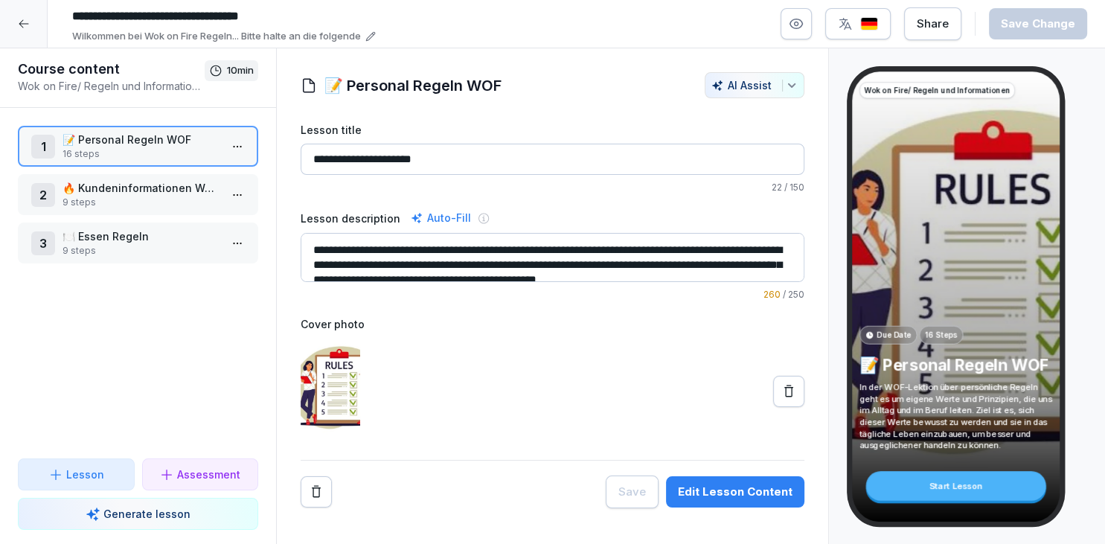
click at [41, 27] on div at bounding box center [24, 24] width 48 height 48
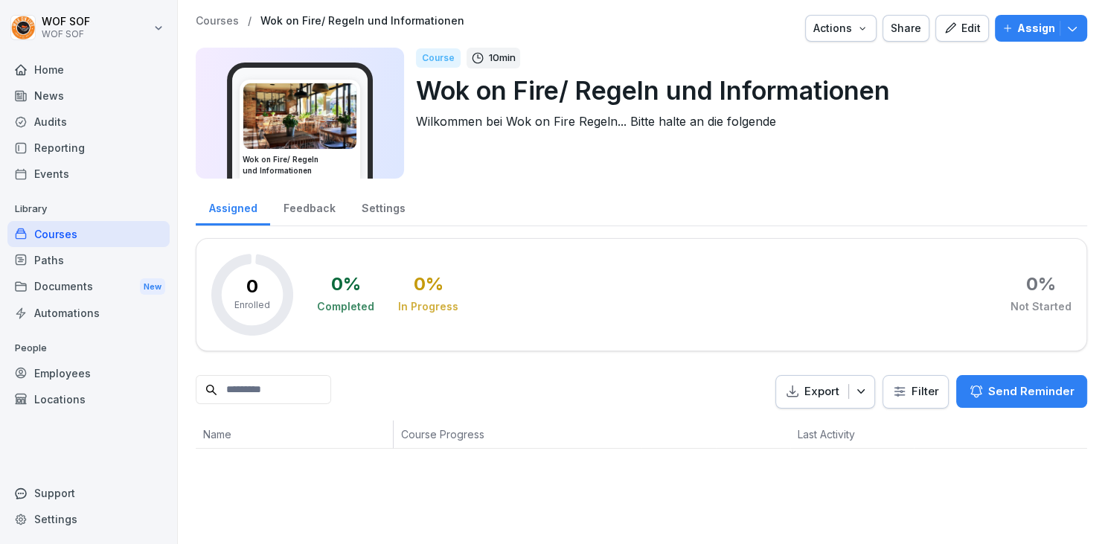
click at [97, 227] on div "Courses" at bounding box center [88, 234] width 162 height 26
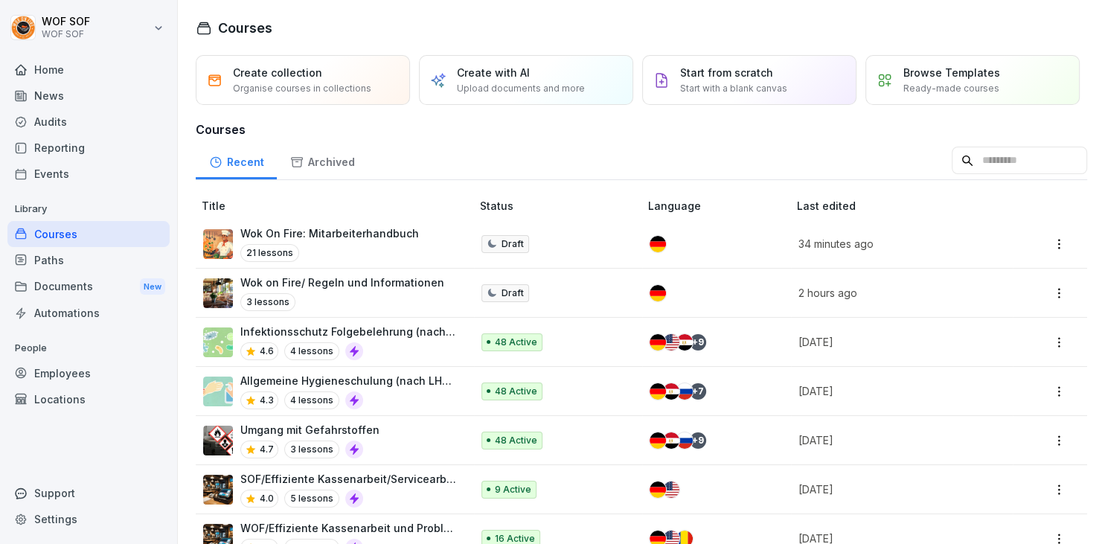
click at [77, 234] on div "Courses" at bounding box center [88, 234] width 162 height 26
click at [283, 296] on p "3 lessons" at bounding box center [267, 302] width 55 height 18
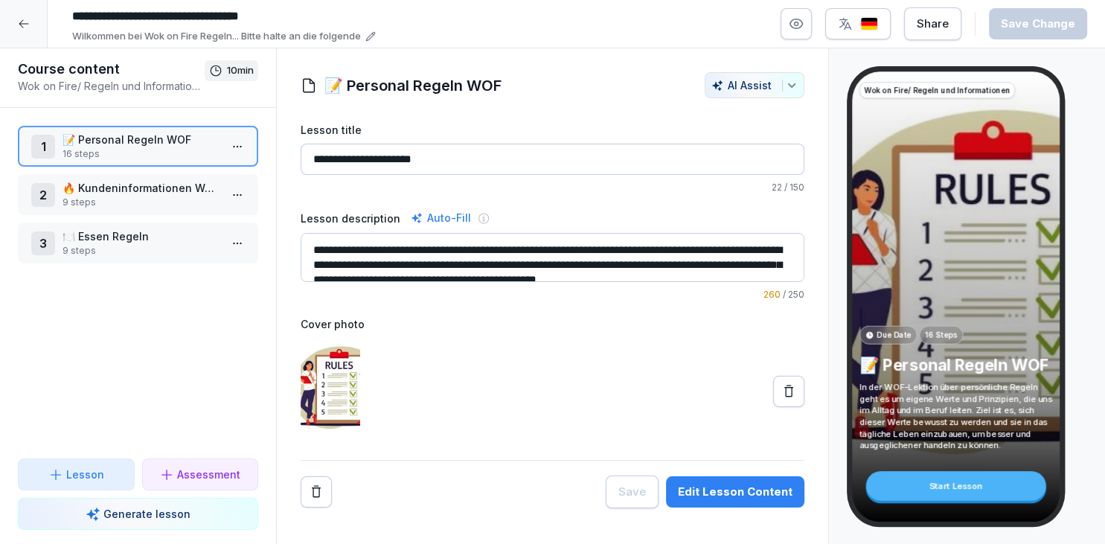
click at [183, 223] on div "3 🍽️ Essen Regeln 9 steps" at bounding box center [138, 242] width 240 height 41
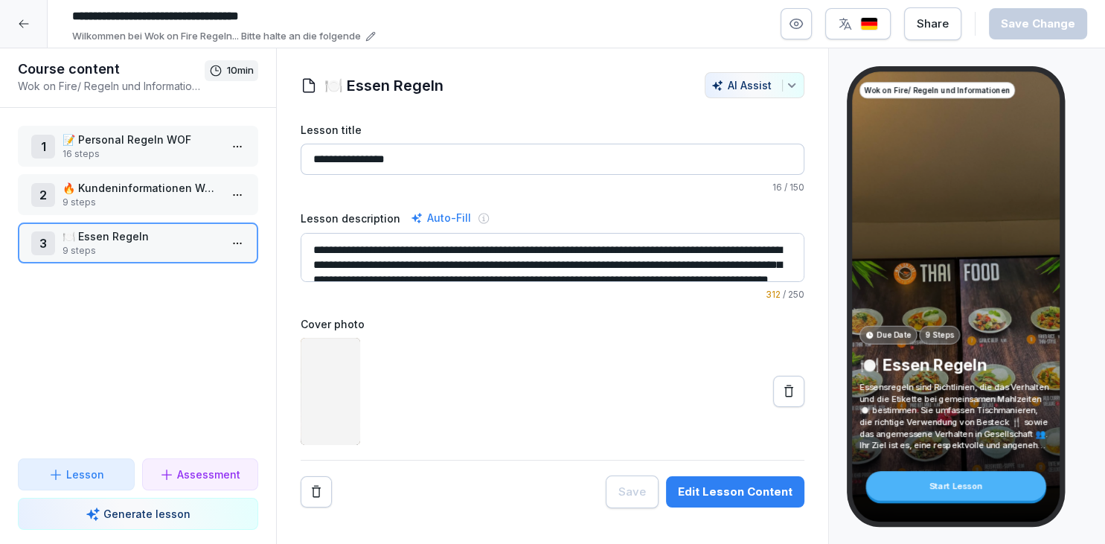
click at [262, 246] on div "1 📝 Personal Regeln WOF 16 steps 2 🔥 Kundeninformationen Wok on Fire Ludwigsbur…" at bounding box center [138, 283] width 276 height 350
click at [248, 243] on html "**********" at bounding box center [552, 272] width 1105 height 544
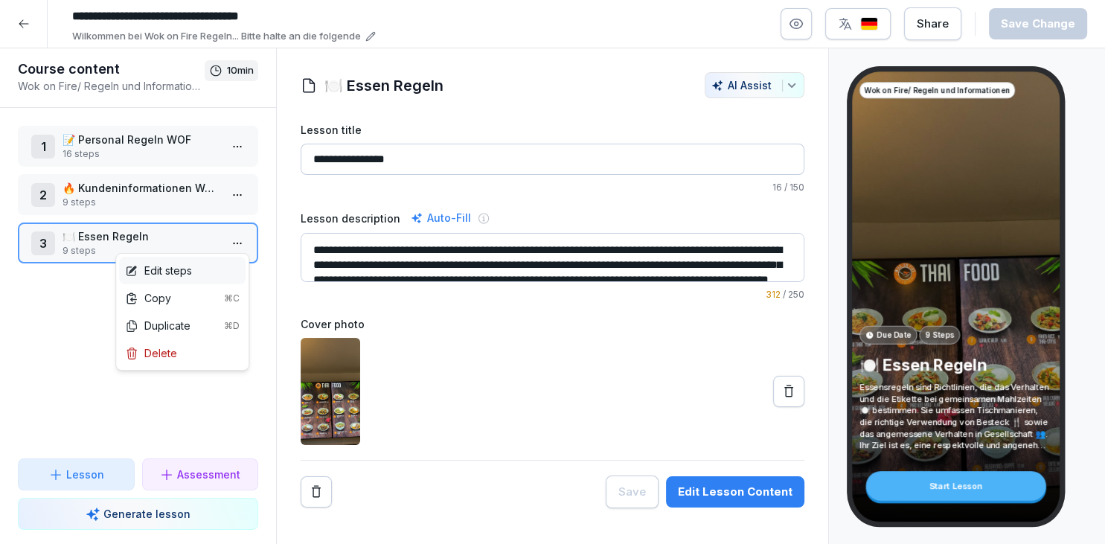
click at [191, 279] on div "Edit steps" at bounding box center [182, 271] width 126 height 28
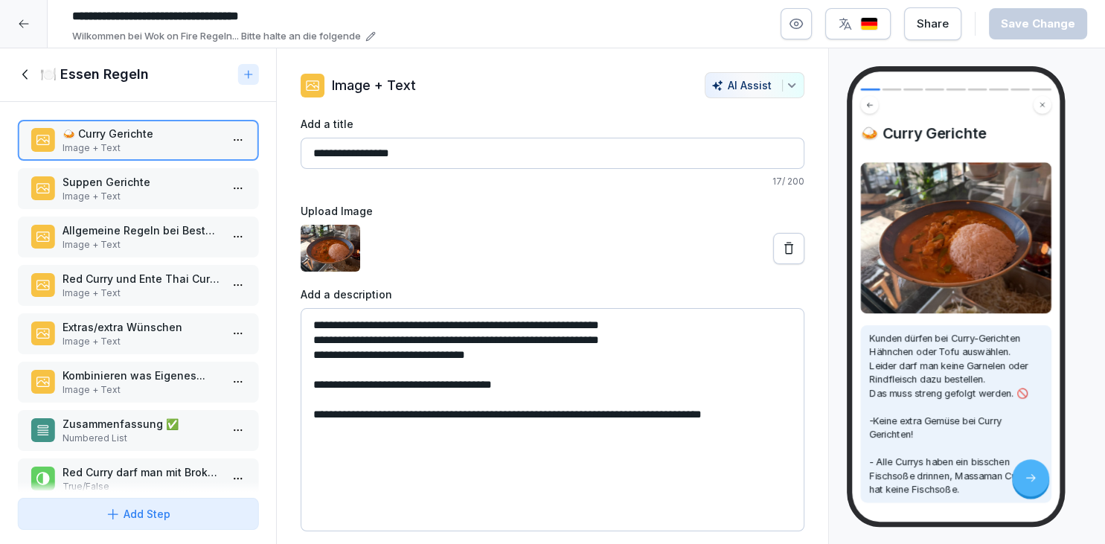
click at [159, 335] on p "Image + Text" at bounding box center [140, 341] width 157 height 13
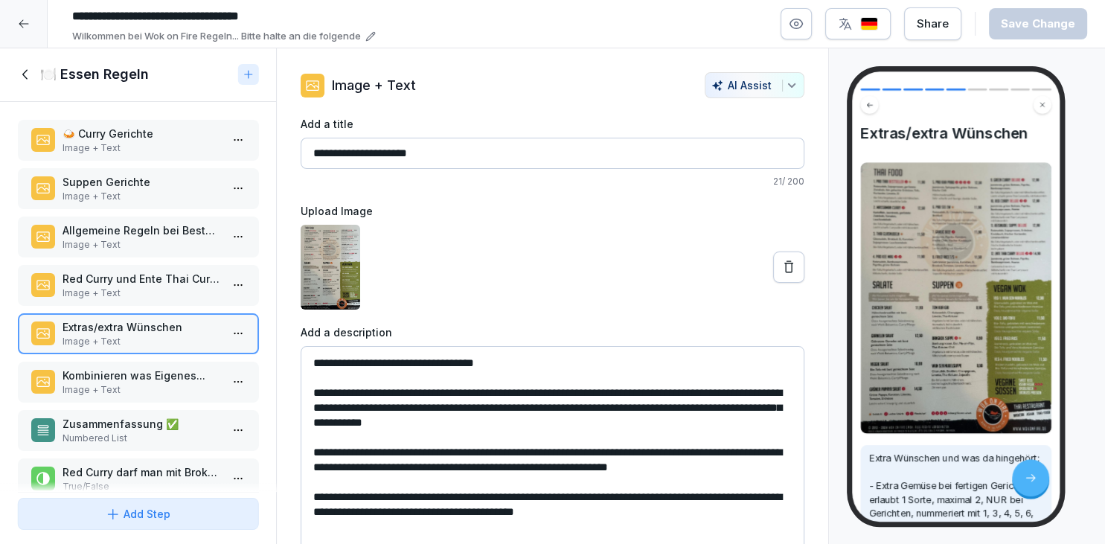
click at [145, 266] on div "Red Curry und Ente Thai Curry🍛 Image + Text" at bounding box center [138, 285] width 240 height 41
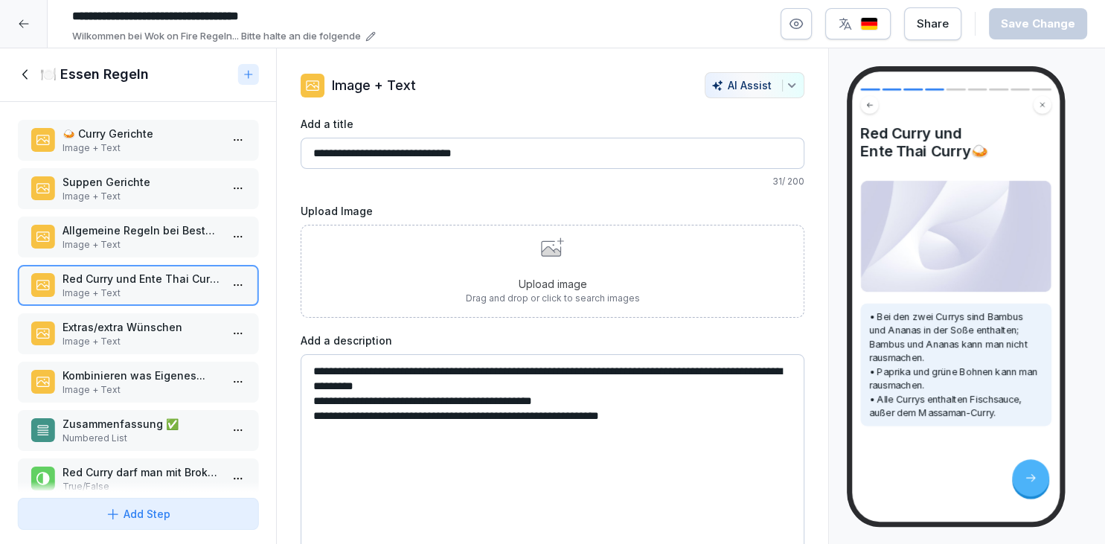
click at [466, 248] on div "Upload image Drag and drop or click to search images" at bounding box center [553, 271] width 504 height 93
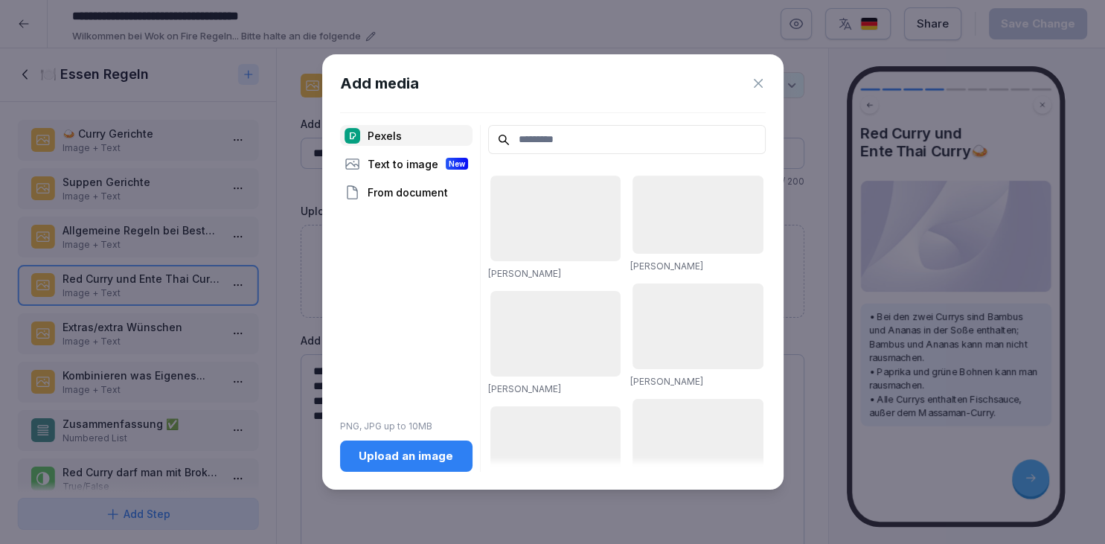
click at [420, 457] on div "Upload an image" at bounding box center [406, 456] width 109 height 16
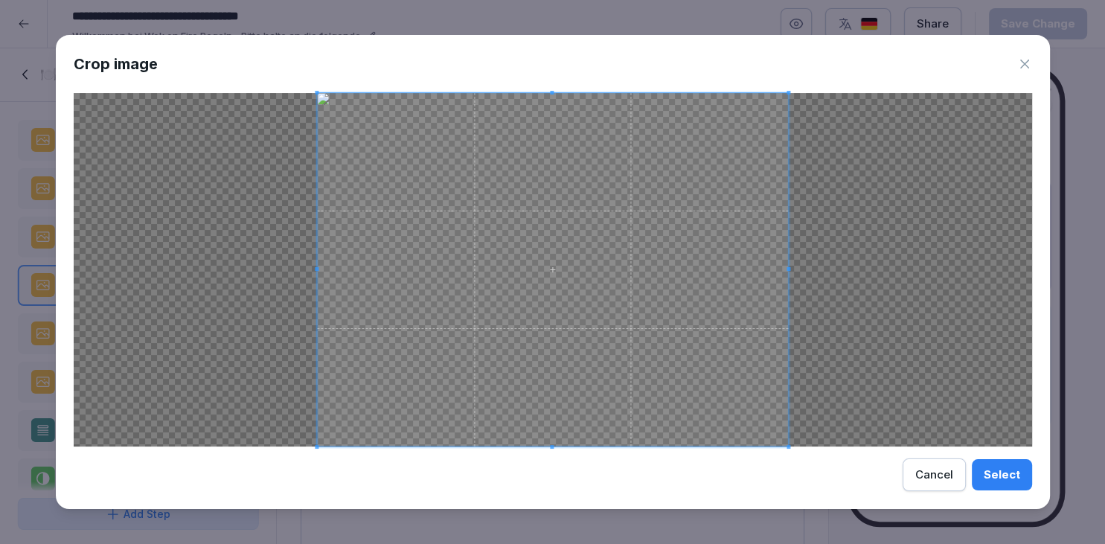
click at [784, 269] on span at bounding box center [552, 269] width 471 height 353
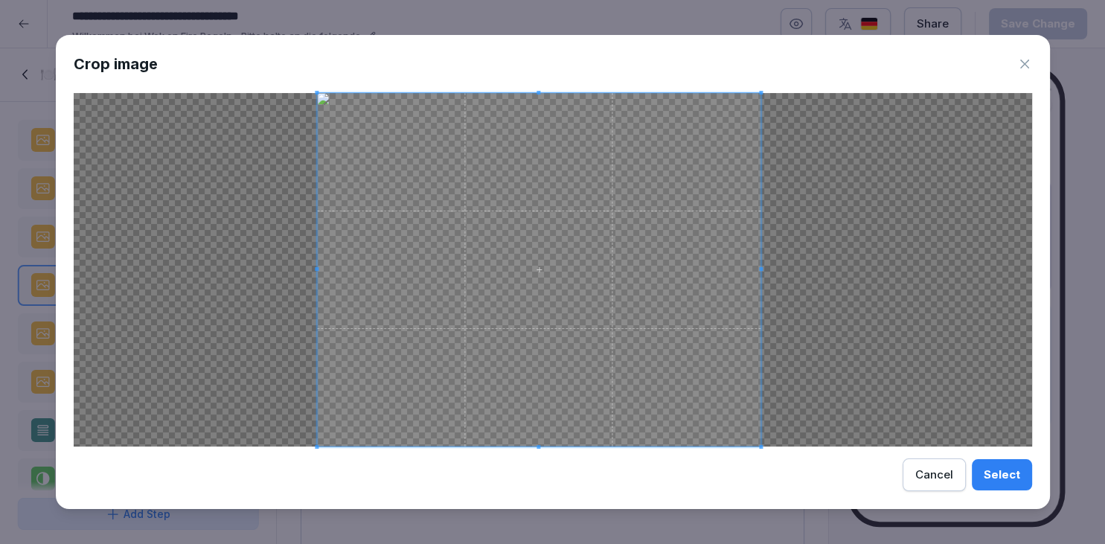
click at [760, 272] on div at bounding box center [539, 269] width 444 height 353
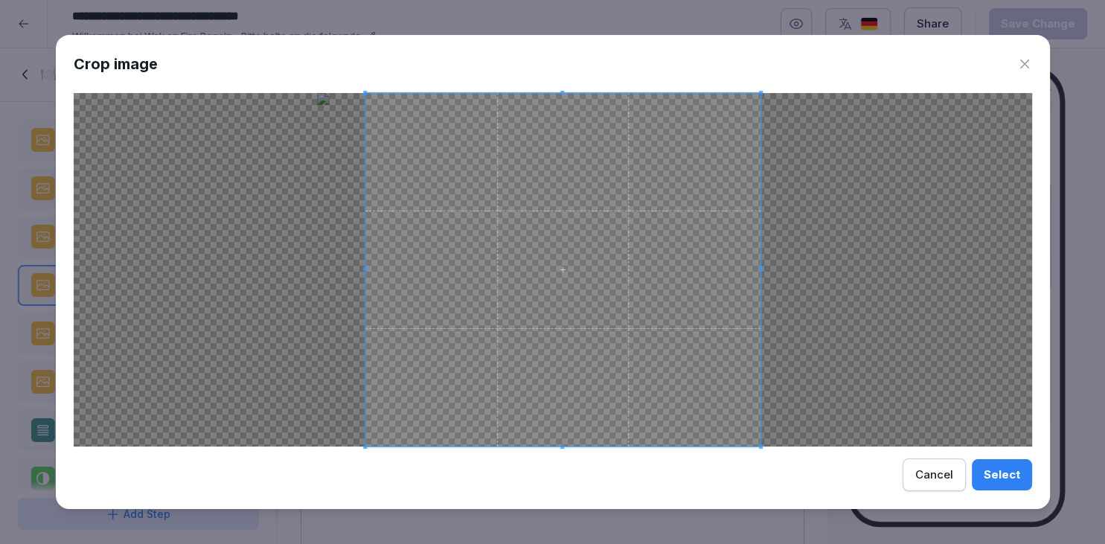
click at [365, 279] on div at bounding box center [563, 269] width 396 height 353
click at [983, 466] on button "Select" at bounding box center [1002, 474] width 60 height 31
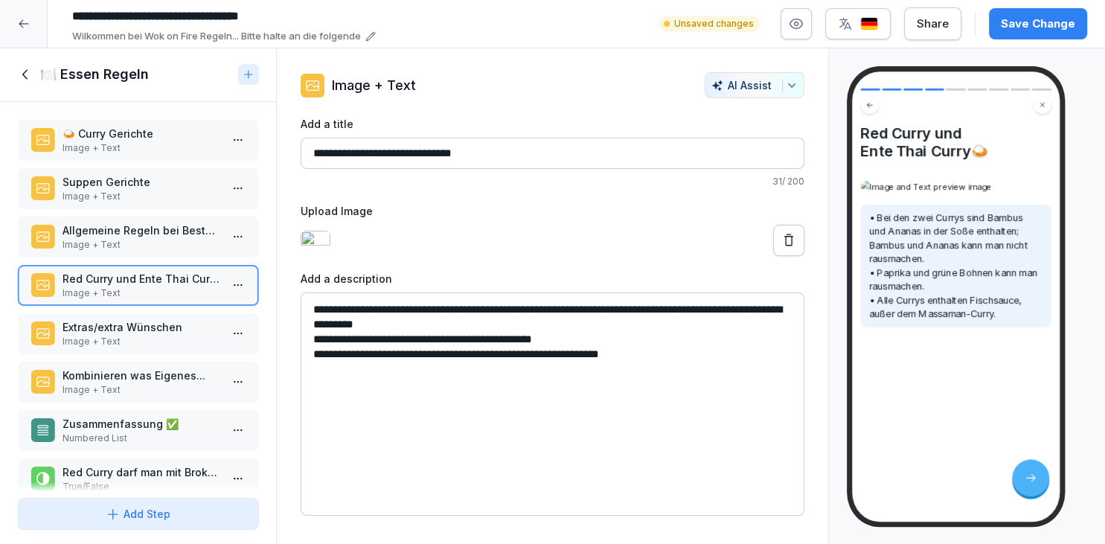
click at [1013, 39] on button "Save Change" at bounding box center [1038, 23] width 98 height 31
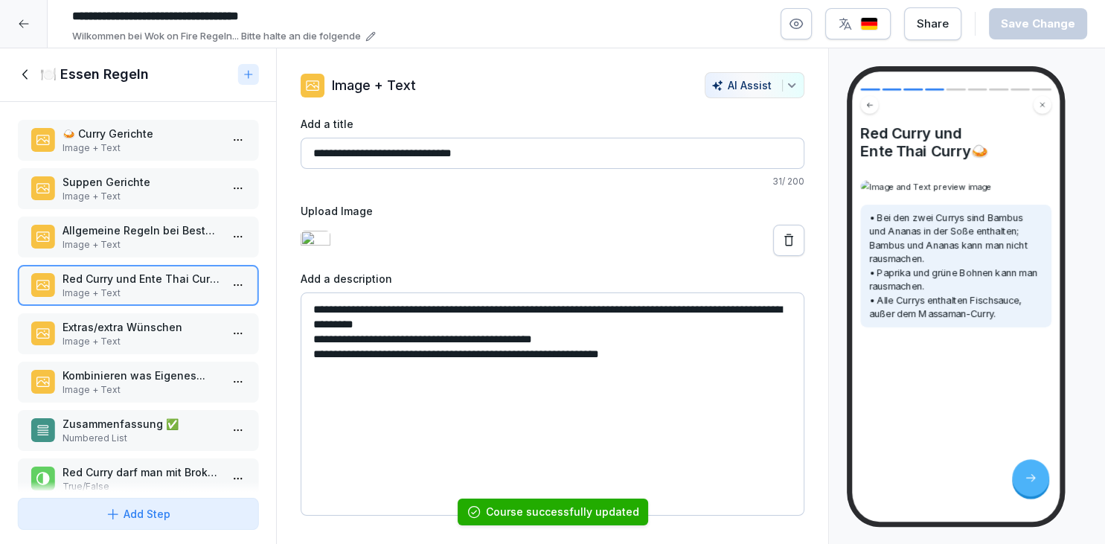
click at [14, 17] on div at bounding box center [24, 24] width 48 height 48
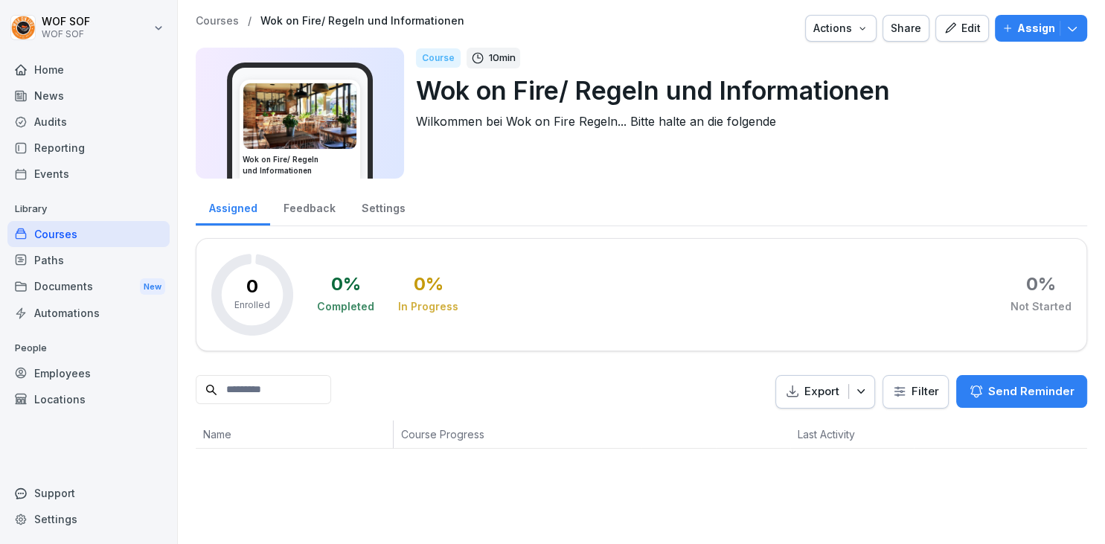
click at [232, 25] on p "Courses" at bounding box center [217, 21] width 43 height 13
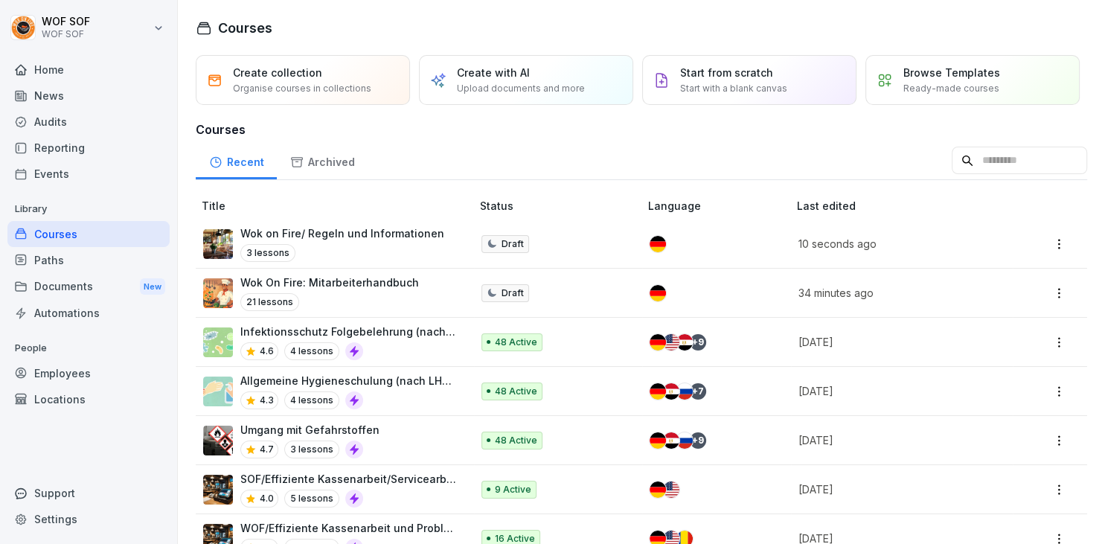
click at [449, 285] on div "Wok On Fire: Mitarbeiterhandbuch 21 lessons" at bounding box center [329, 293] width 253 height 36
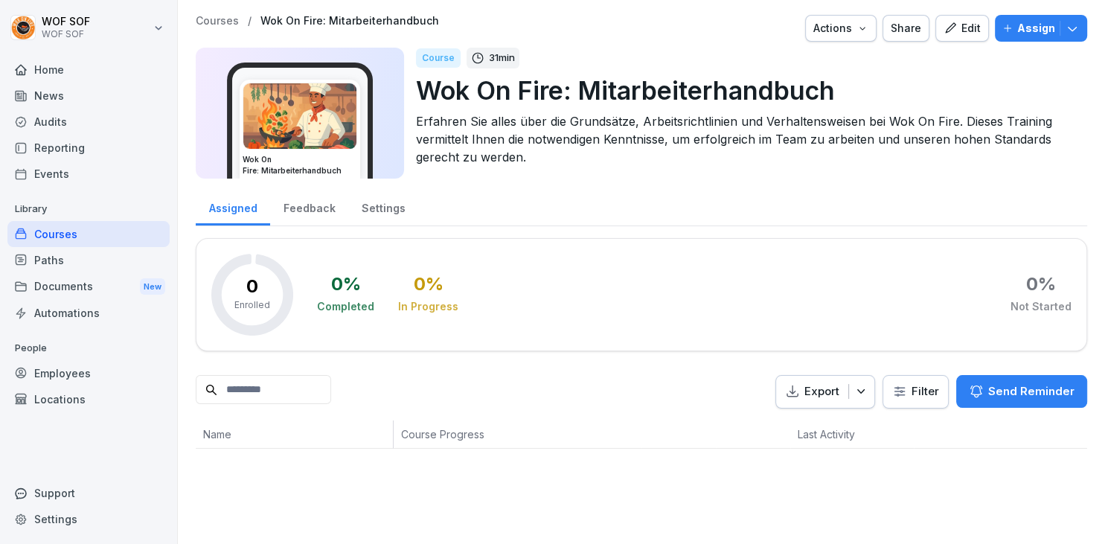
click at [960, 33] on div "Edit" at bounding box center [961, 28] width 37 height 16
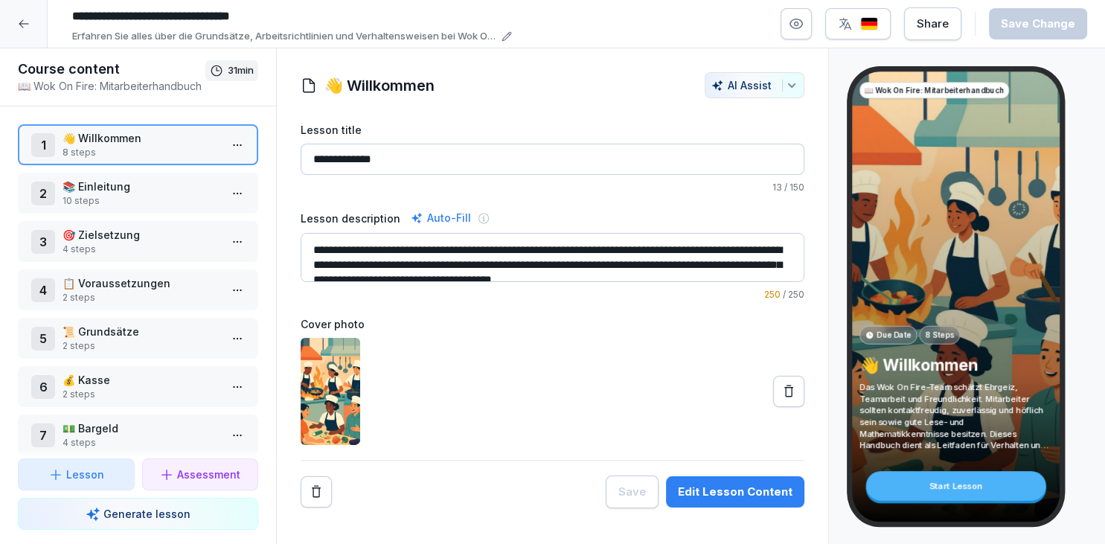
click at [798, 25] on icon "button" at bounding box center [797, 24] width 4 height 4
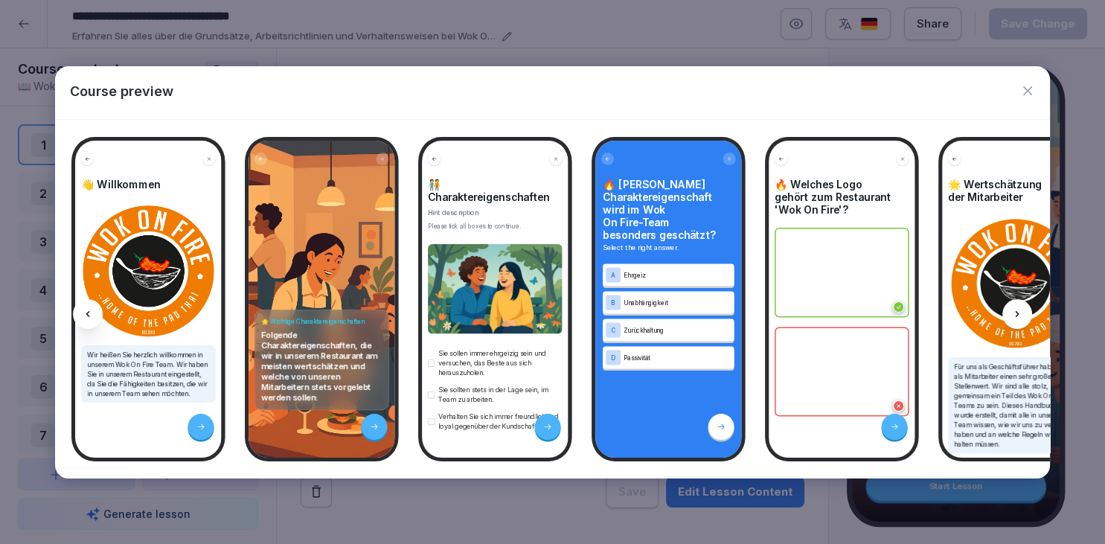
scroll to position [0, 192]
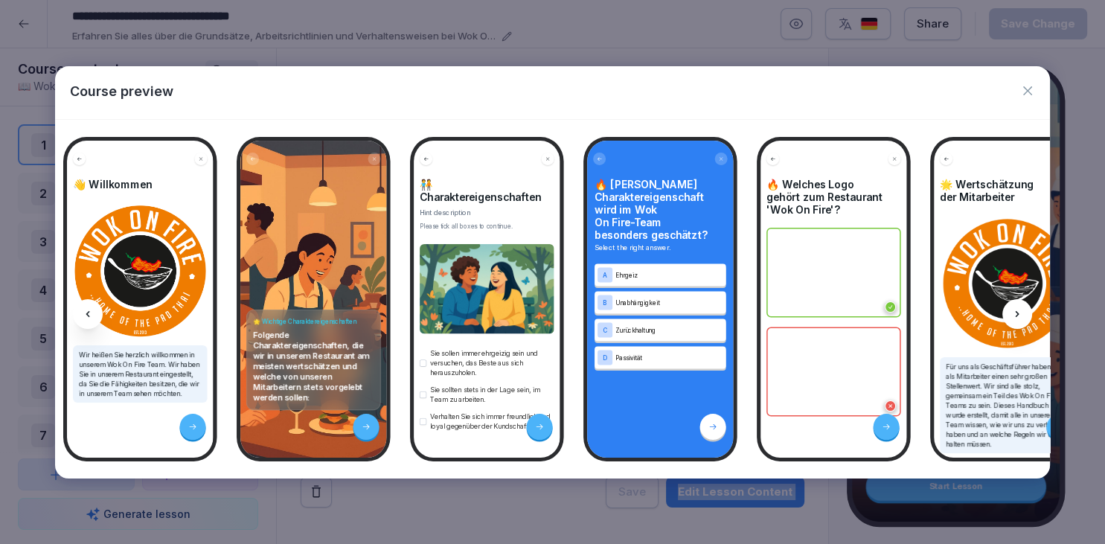
drag, startPoint x: 565, startPoint y: 424, endPoint x: 571, endPoint y: 448, distance: 24.5
click at [560, 448] on div "🧑‍🤝‍🧑 Charaktereigenschaften Hint description Please tick all boxes to continue…" at bounding box center [487, 299] width 147 height 317
click at [497, 406] on div "Sie sollen immer ehrgeizig sein und versuchen, das Beste aus sich herauszuholen…" at bounding box center [487, 389] width 135 height 83
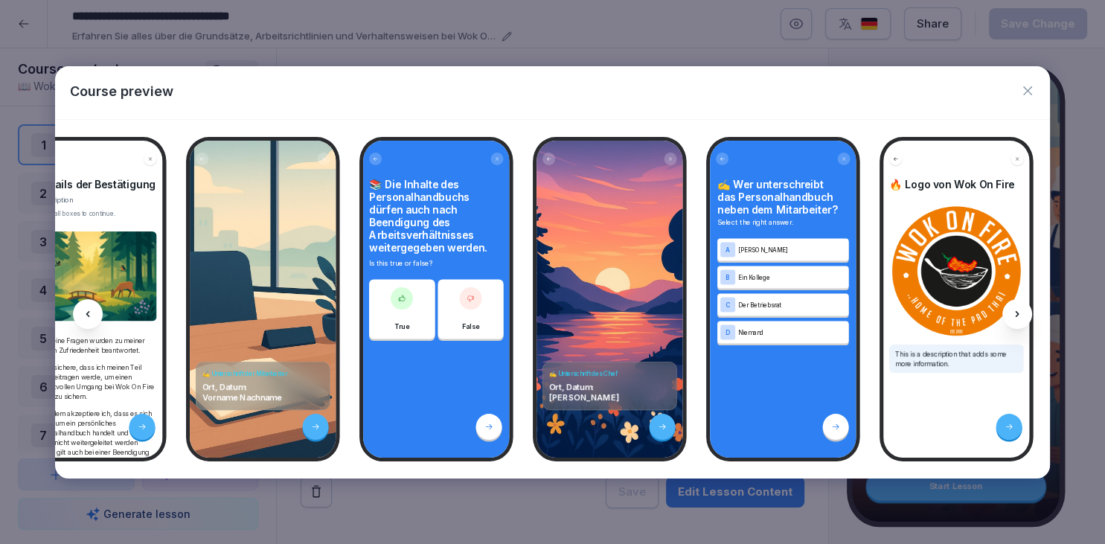
scroll to position [0, 21786]
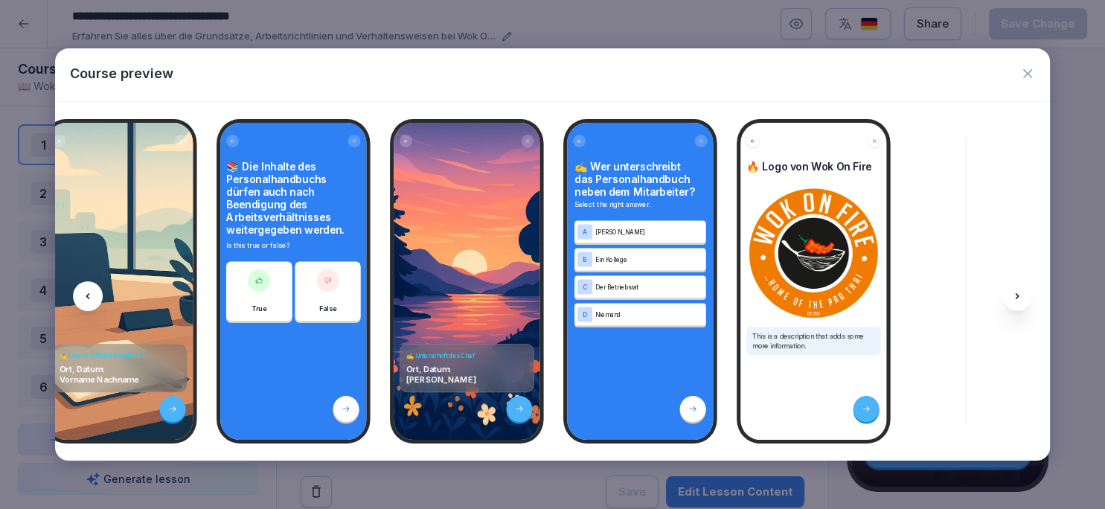
click at [1023, 73] on icon "button" at bounding box center [1027, 73] width 15 height 15
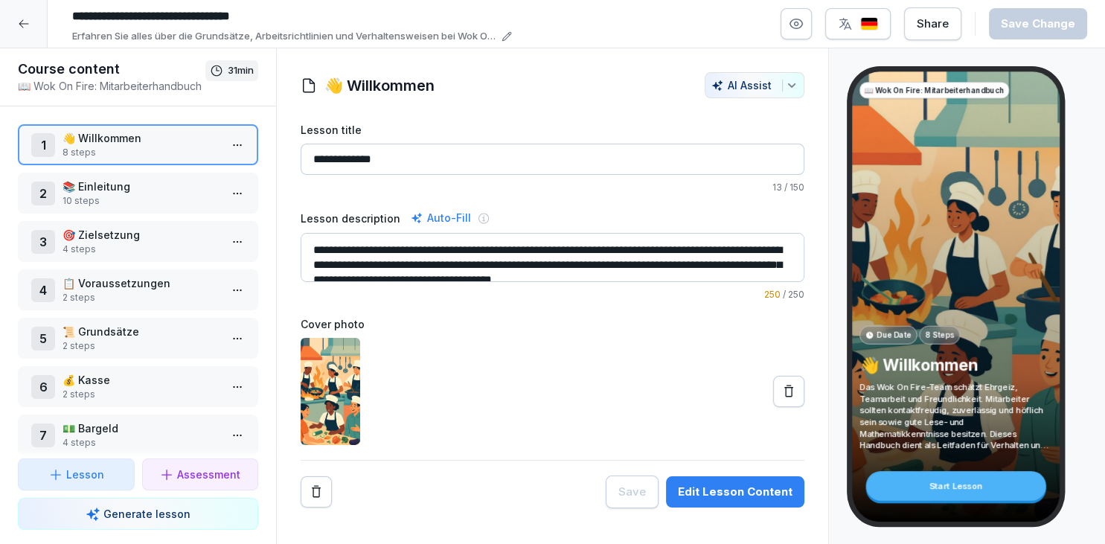
click at [597, 301] on div "**********" at bounding box center [553, 315] width 504 height 386
click at [36, 37] on div at bounding box center [24, 24] width 48 height 48
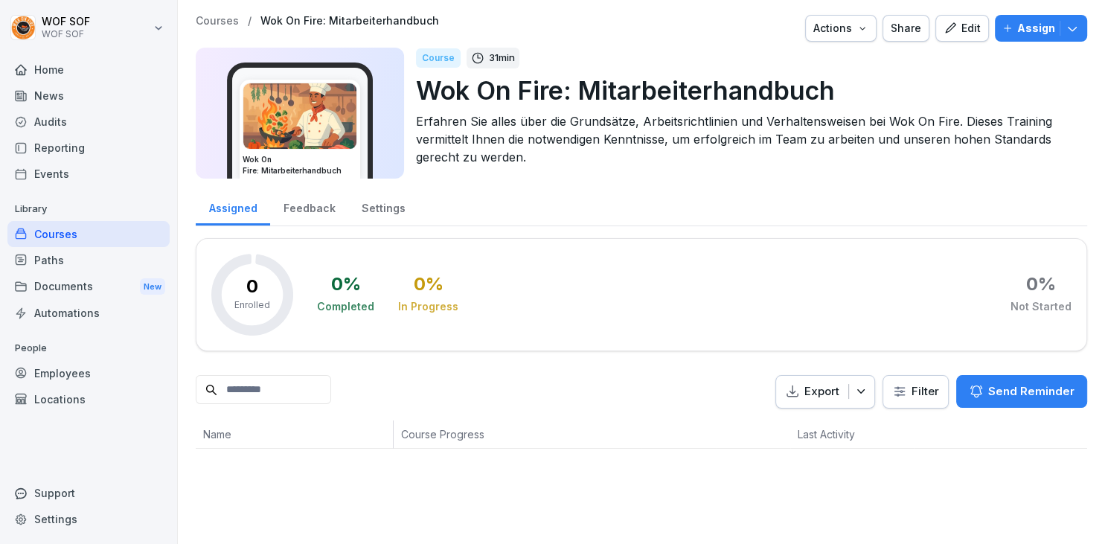
click at [76, 112] on div "Audits" at bounding box center [88, 122] width 162 height 26
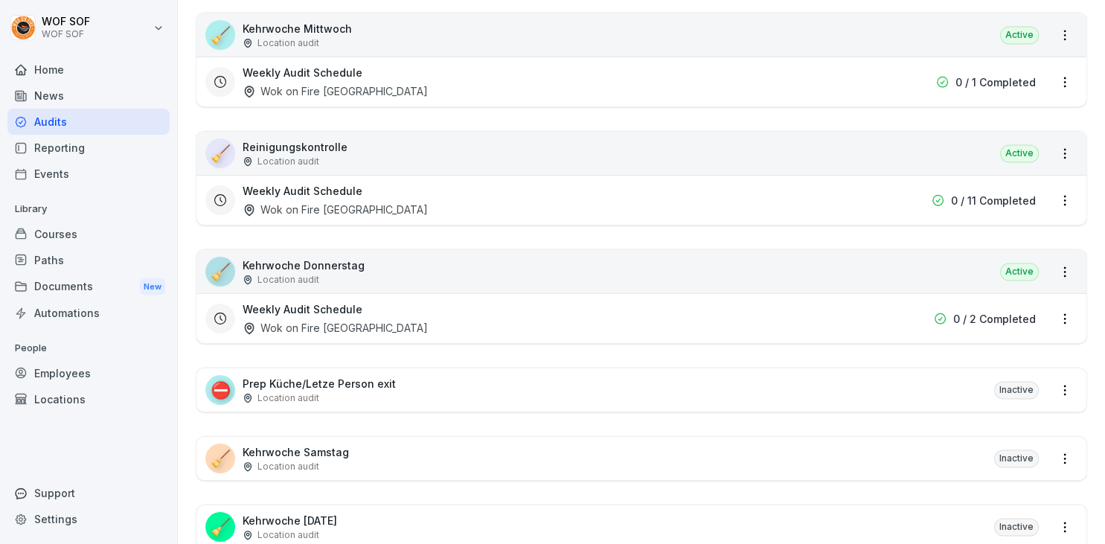
scroll to position [2197, 0]
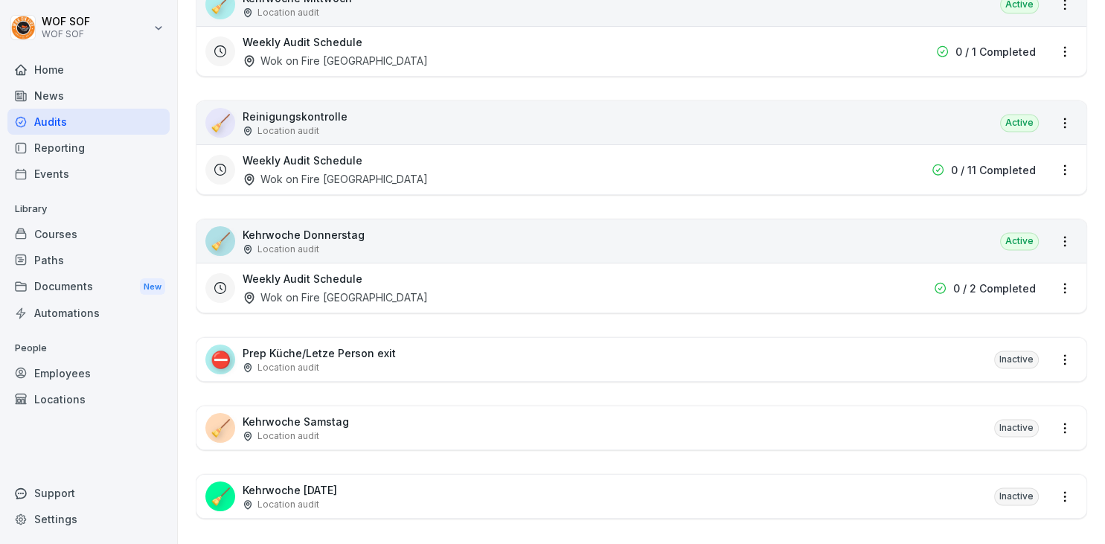
click at [445, 349] on div "⛔ Prep Küche/Letze Person exit Location audit Inactive" at bounding box center [641, 359] width 890 height 43
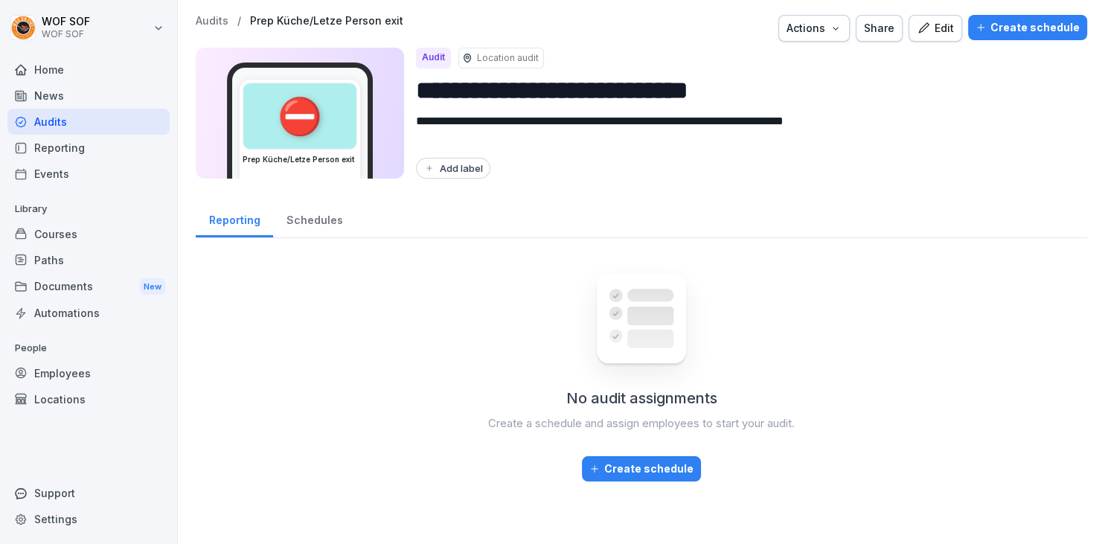
click at [954, 36] on div "Edit" at bounding box center [935, 28] width 37 height 16
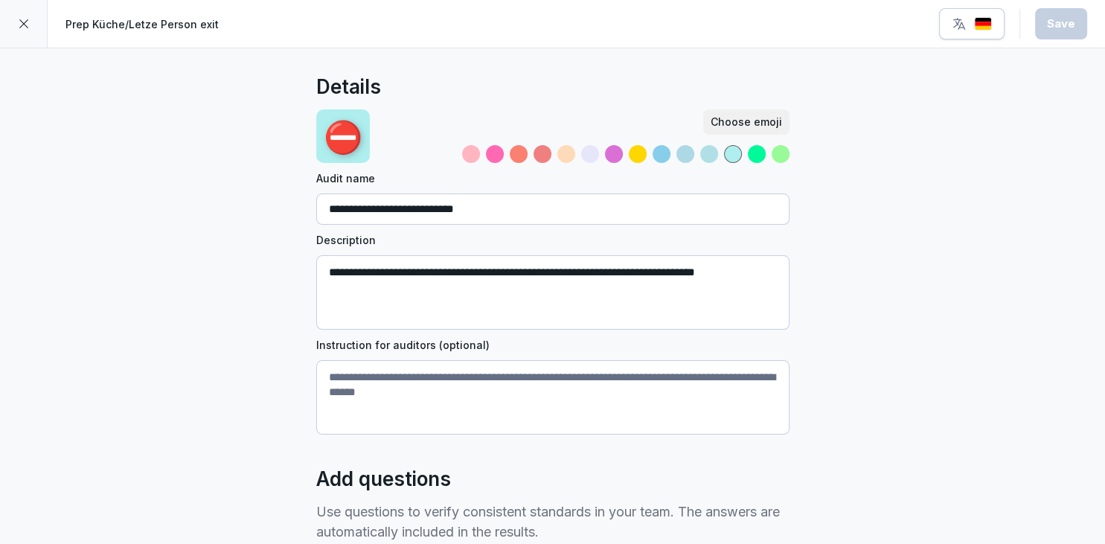
click at [957, 39] on div "Save" at bounding box center [1013, 23] width 148 height 31
click at [960, 29] on icon "button" at bounding box center [959, 23] width 15 height 15
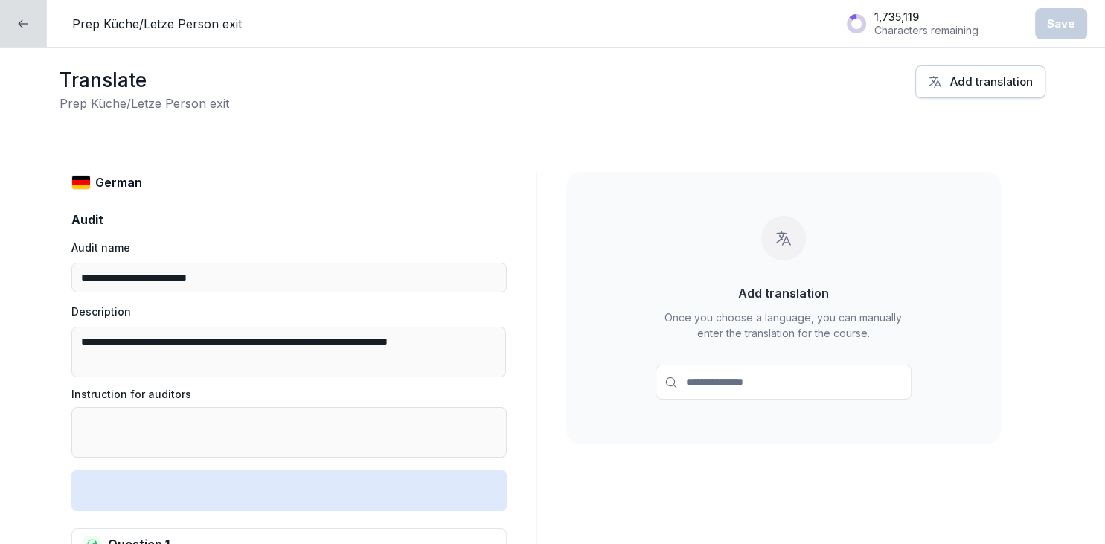
click at [908, 91] on div "Translate Prep Küche/Letze Person exit Add translation" at bounding box center [553, 88] width 986 height 47
click at [948, 77] on div "Add translation" at bounding box center [980, 82] width 105 height 16
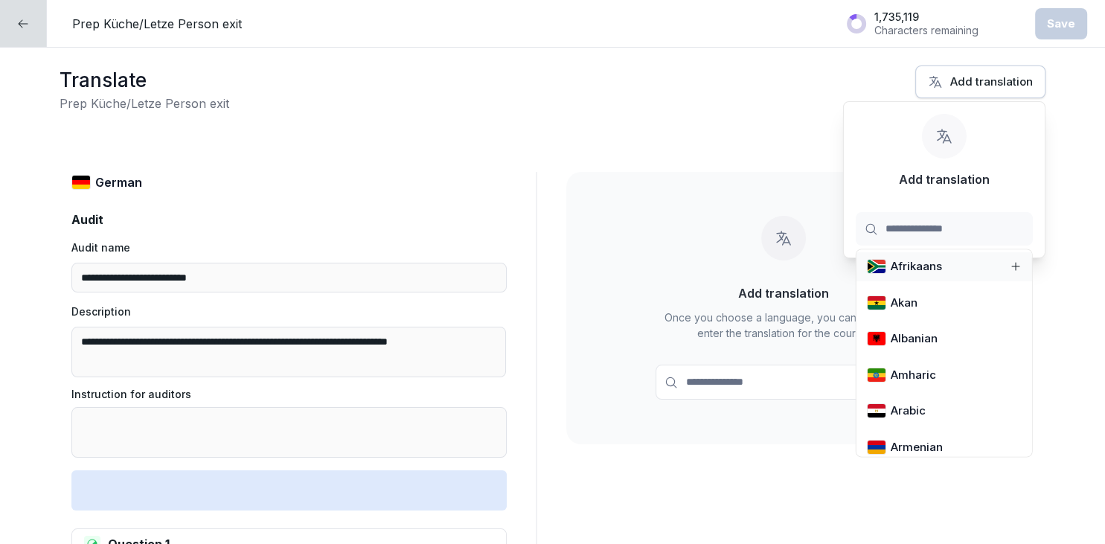
click at [919, 228] on input at bounding box center [944, 228] width 177 height 33
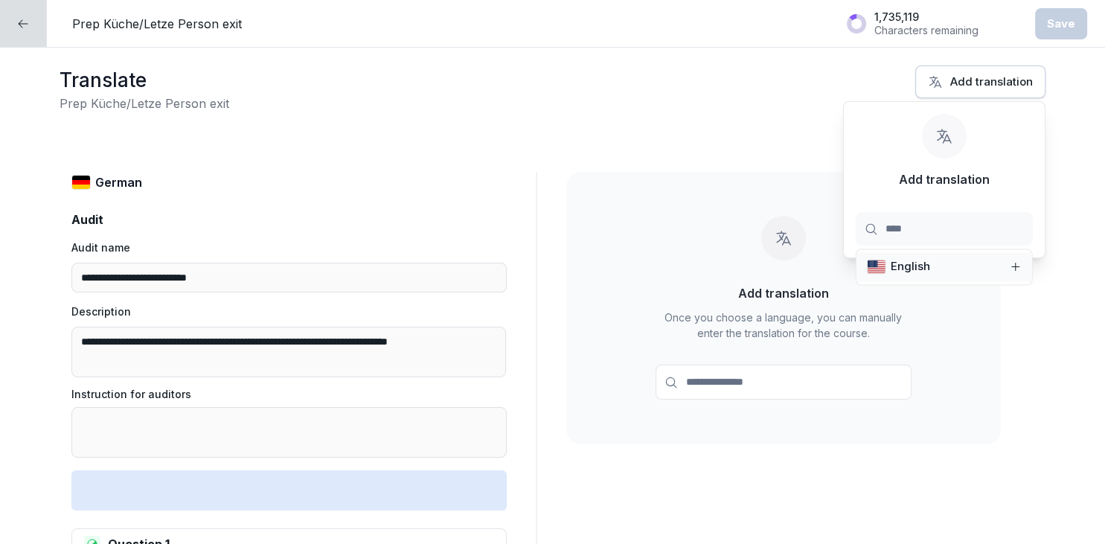
type input "*****"
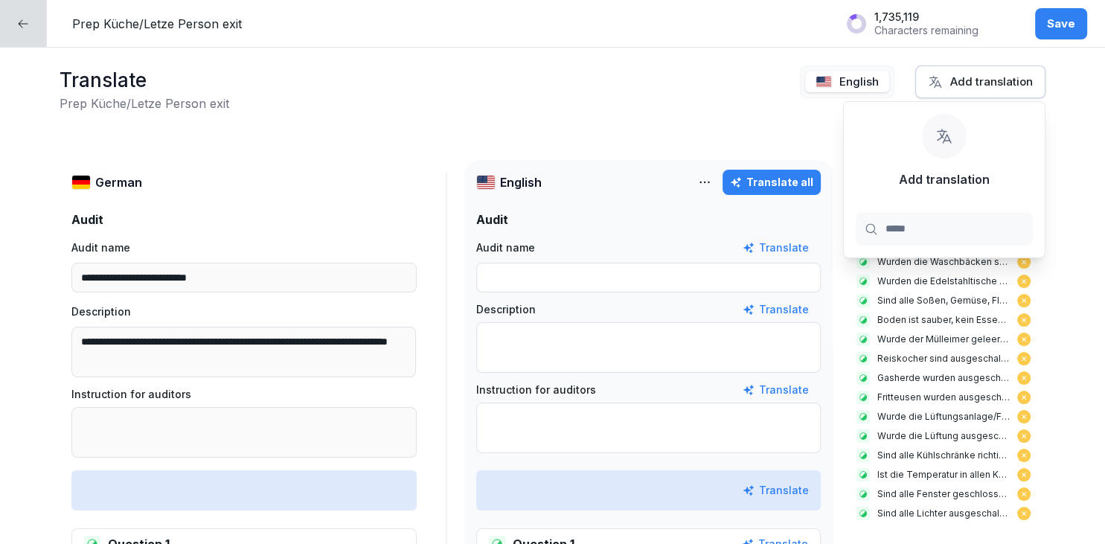
click at [776, 192] on button "Translate all" at bounding box center [771, 182] width 98 height 25
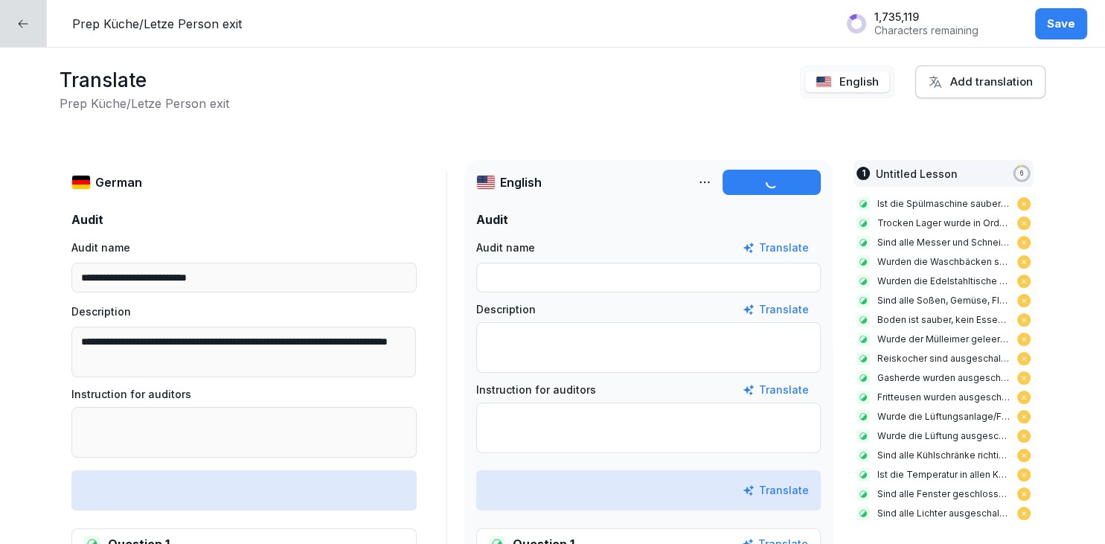
type input "**********"
type textarea "**********"
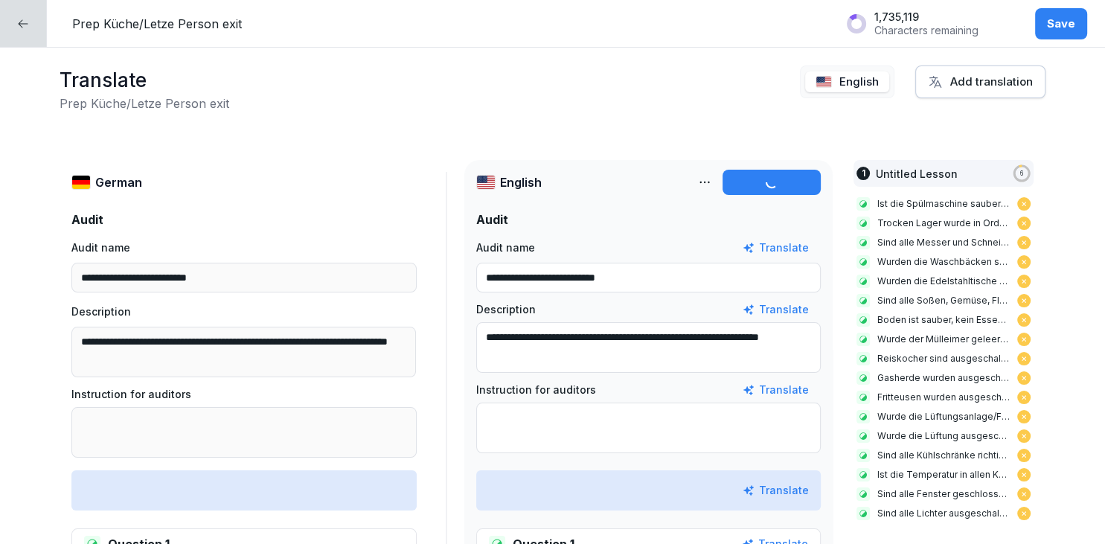
type textarea "**********"
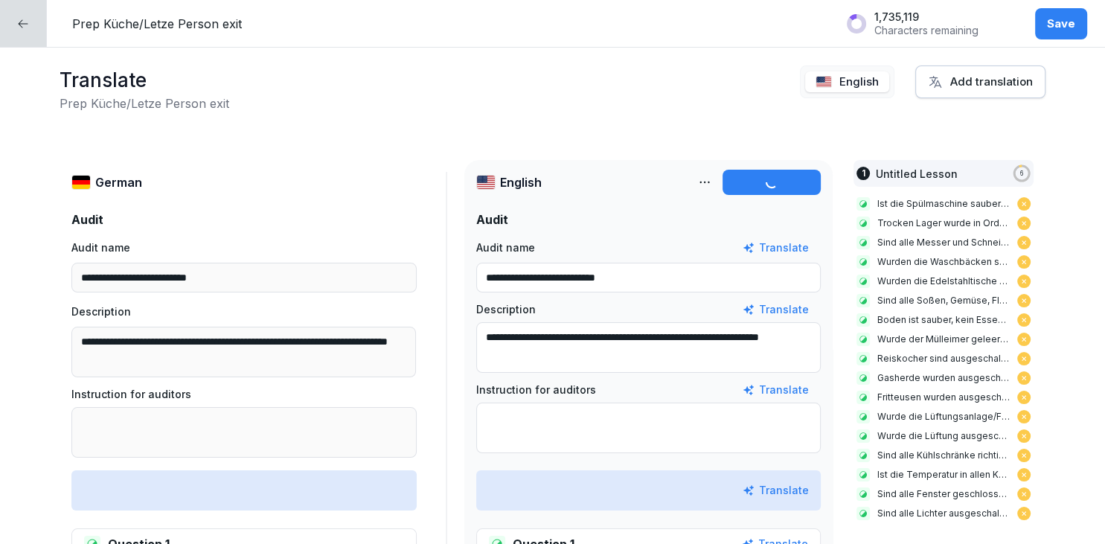
type textarea "**********"
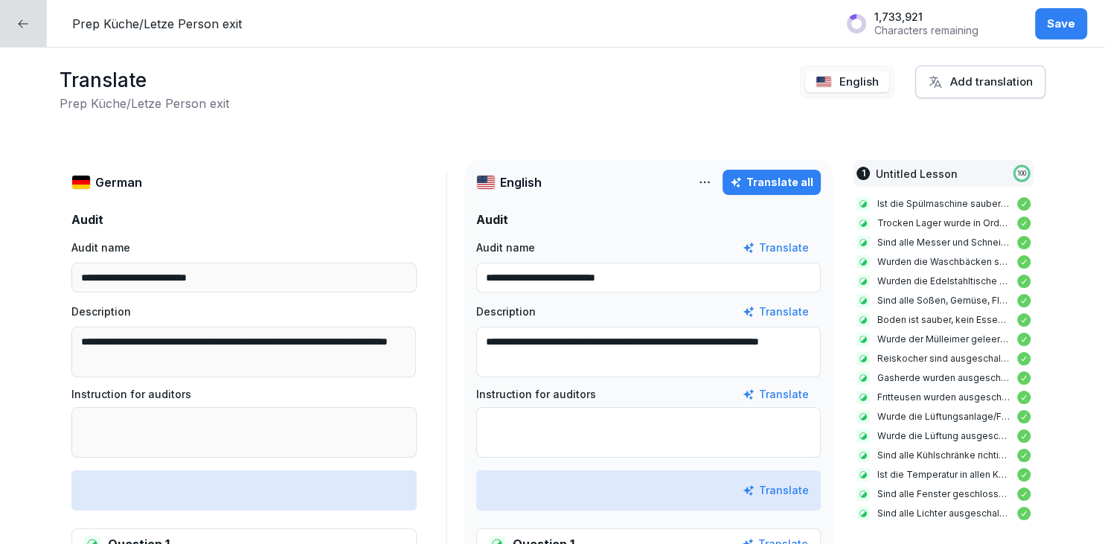
click at [937, 81] on icon "button" at bounding box center [935, 81] width 15 height 15
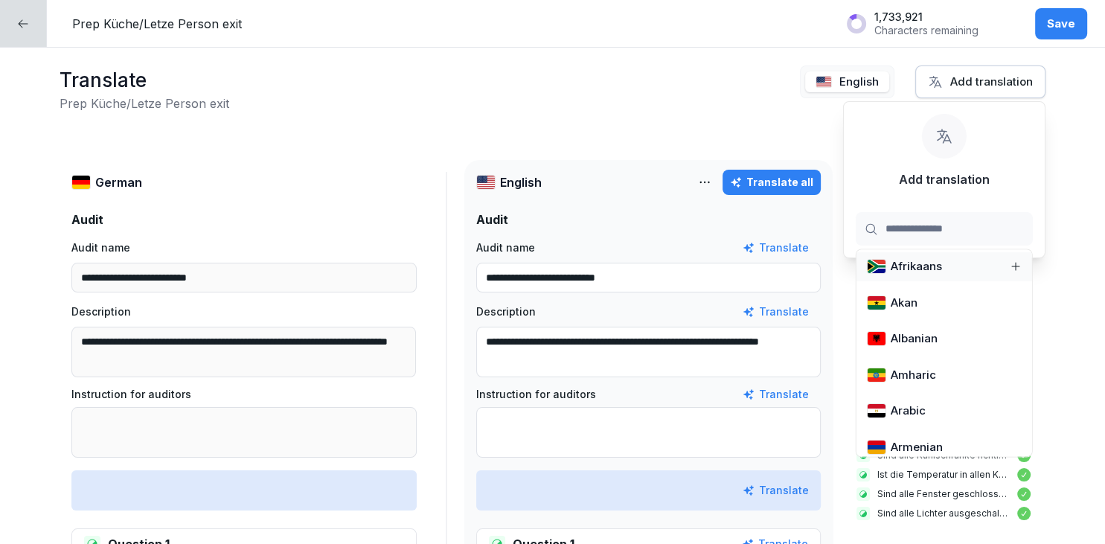
click at [917, 238] on input at bounding box center [944, 228] width 177 height 33
type input "***"
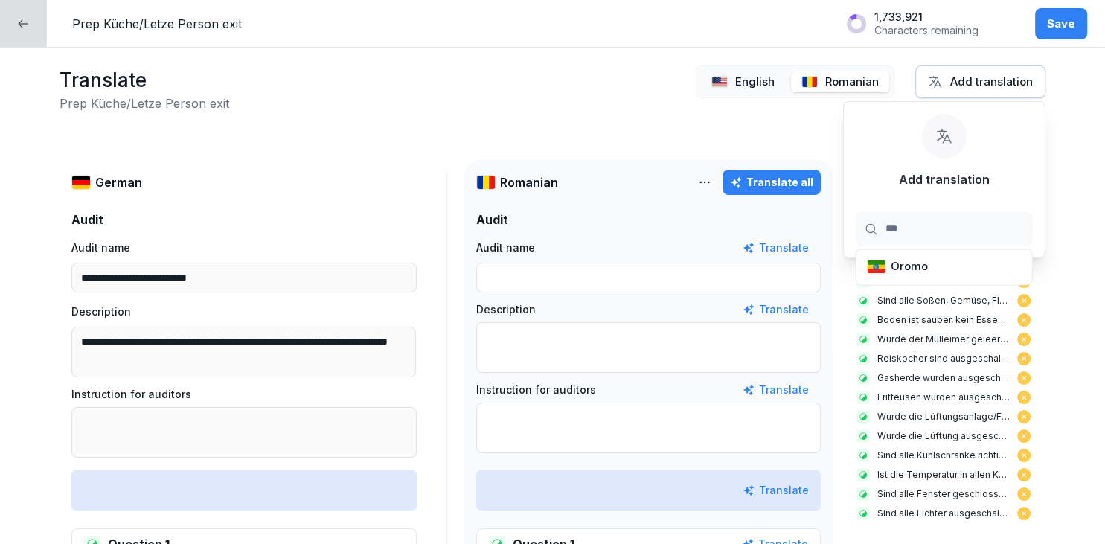
click at [777, 182] on div "Translate all" at bounding box center [771, 182] width 83 height 16
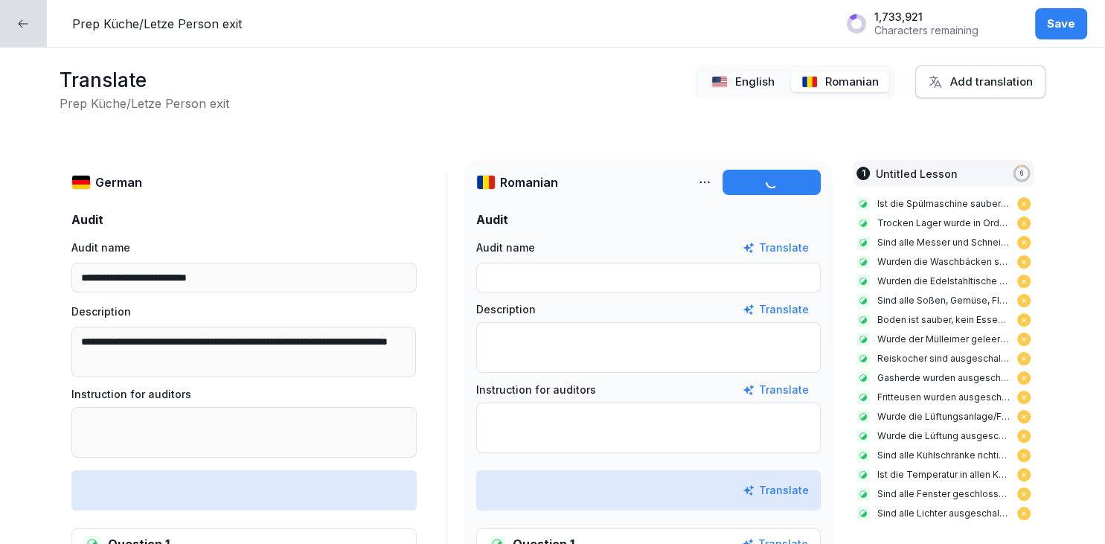
type input "**********"
type textarea "**********"
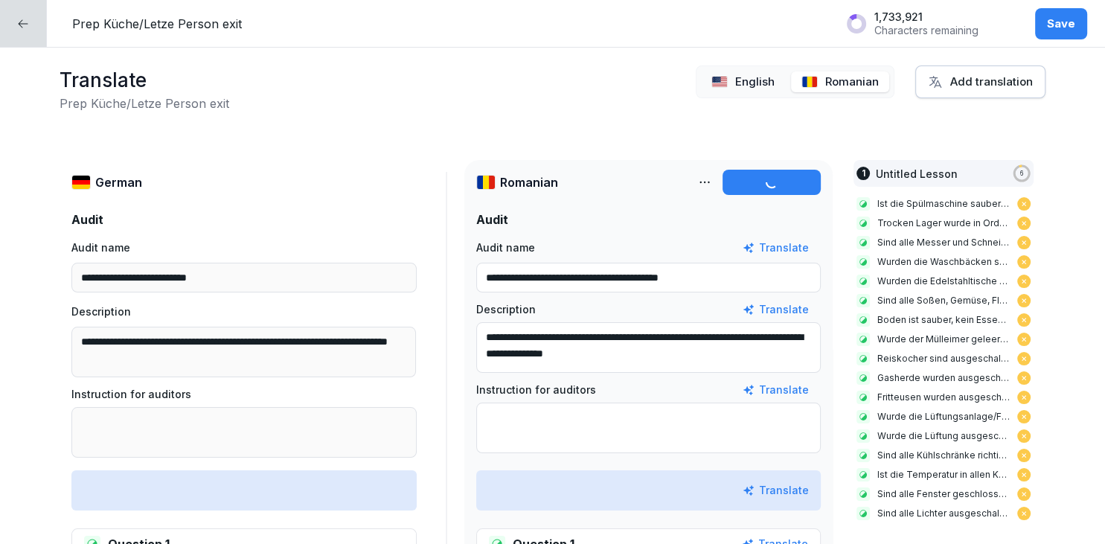
type textarea "**********"
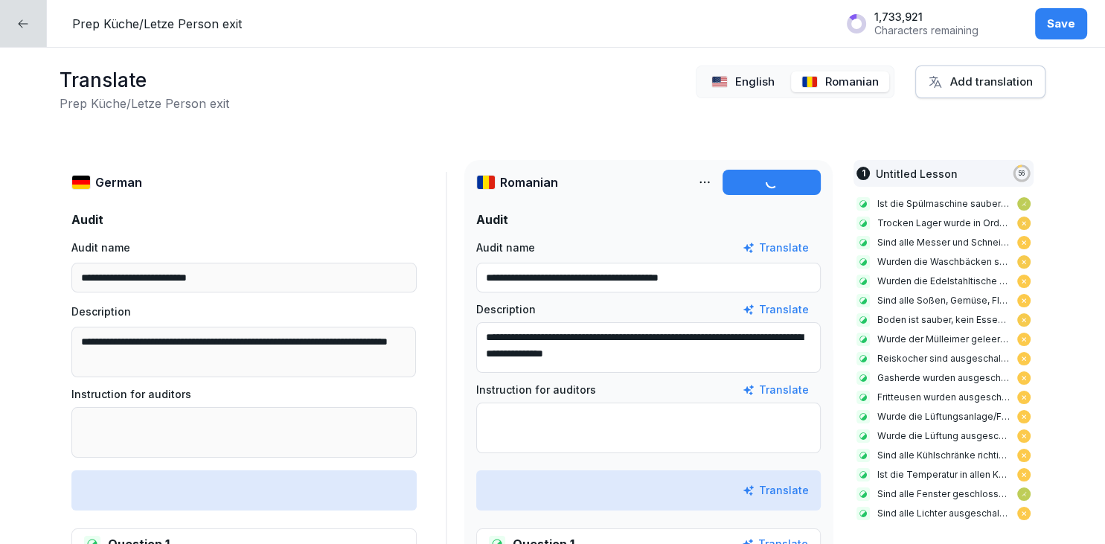
type textarea "**********"
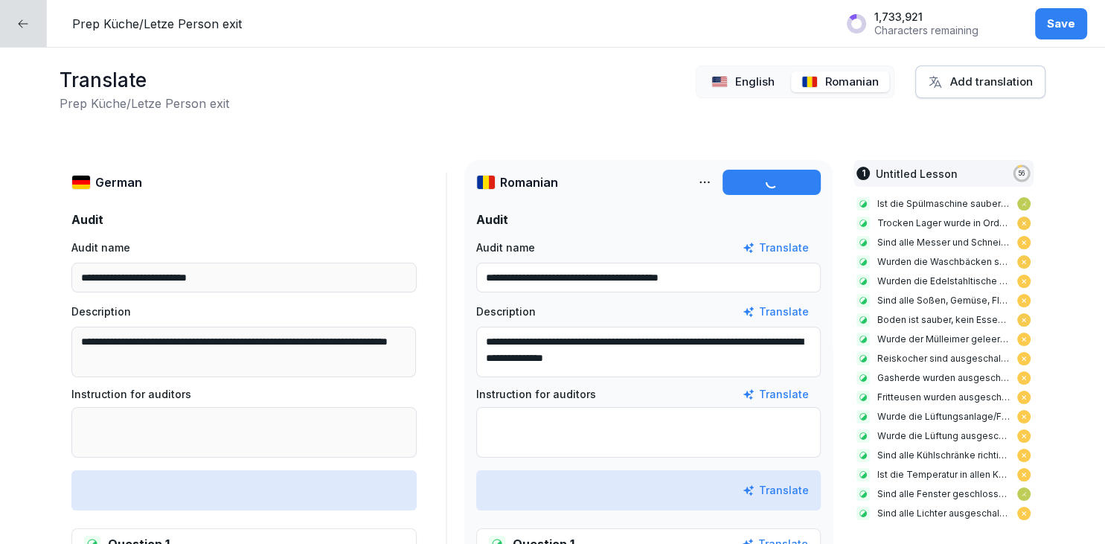
type textarea "**********"
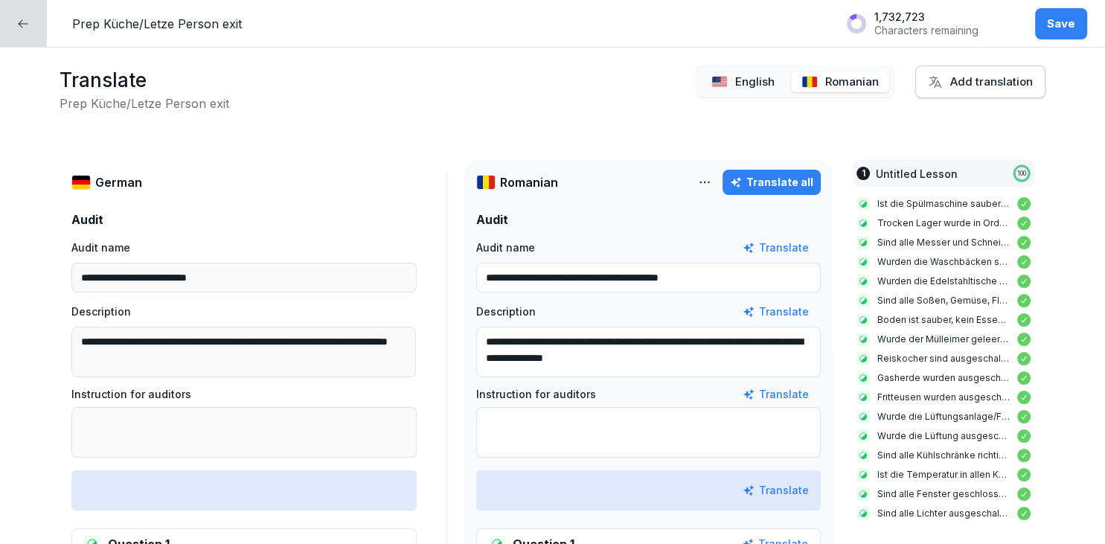
click at [1062, 31] on div "Save" at bounding box center [1061, 24] width 28 height 16
click at [771, 82] on p "English" at bounding box center [754, 82] width 39 height 17
click at [783, 182] on div "Translate all" at bounding box center [771, 182] width 83 height 16
click at [845, 82] on p "Romanian" at bounding box center [852, 82] width 54 height 17
click at [794, 177] on div "Translate all" at bounding box center [771, 182] width 83 height 16
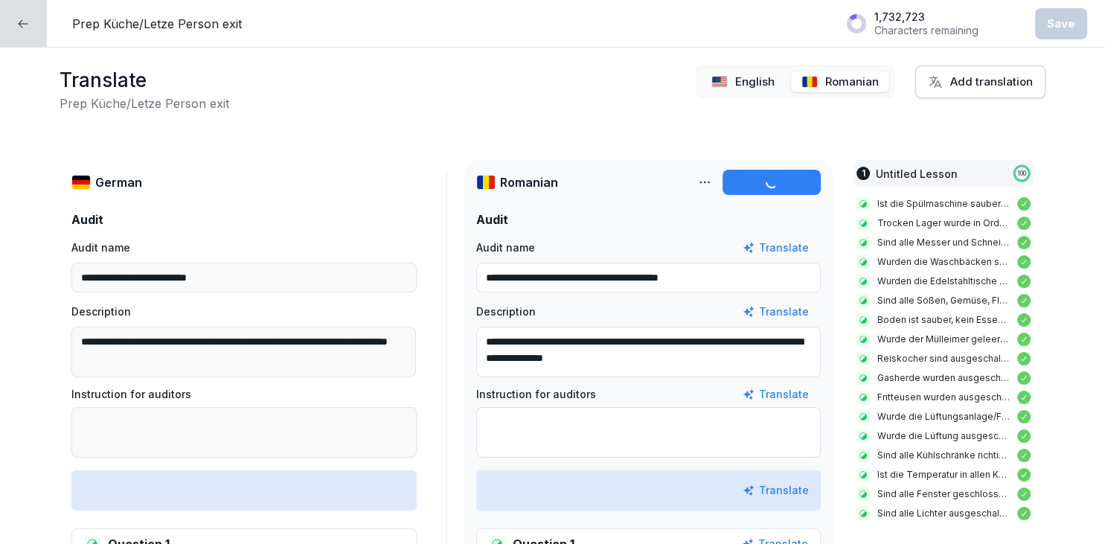
type textarea "**********"
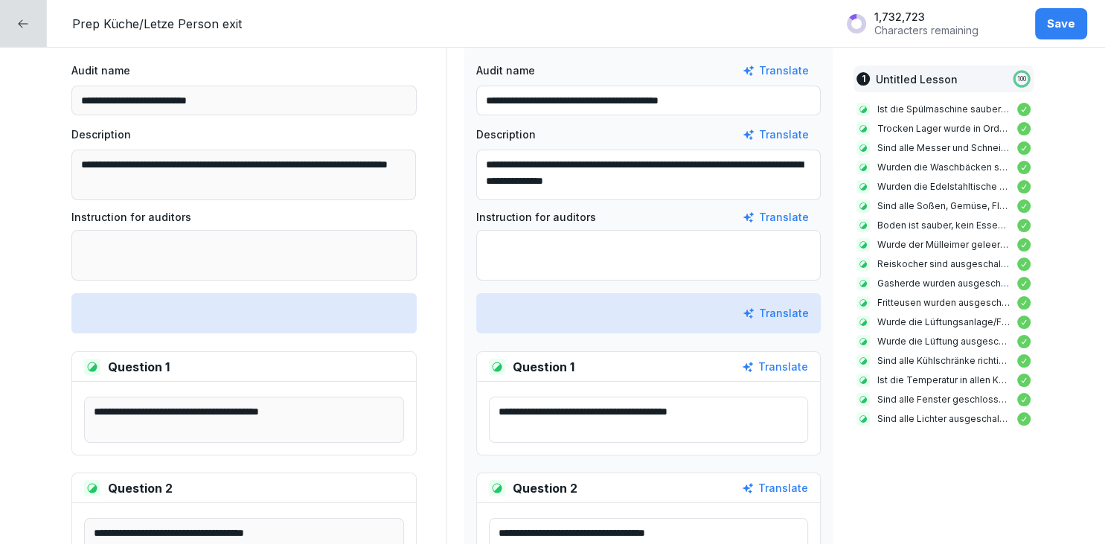
scroll to position [199, 0]
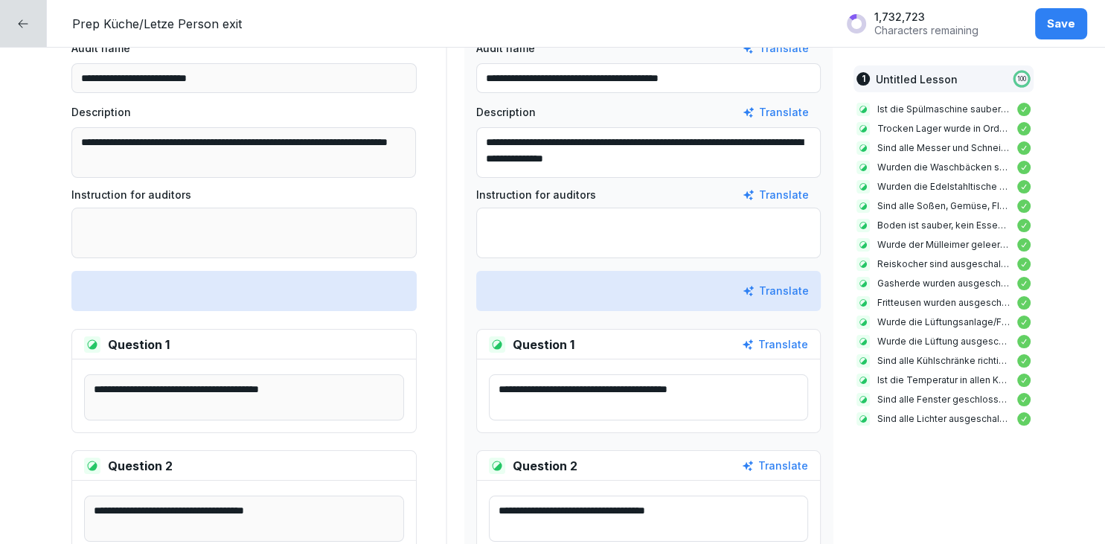
click at [1080, 31] on button "Save" at bounding box center [1061, 23] width 52 height 31
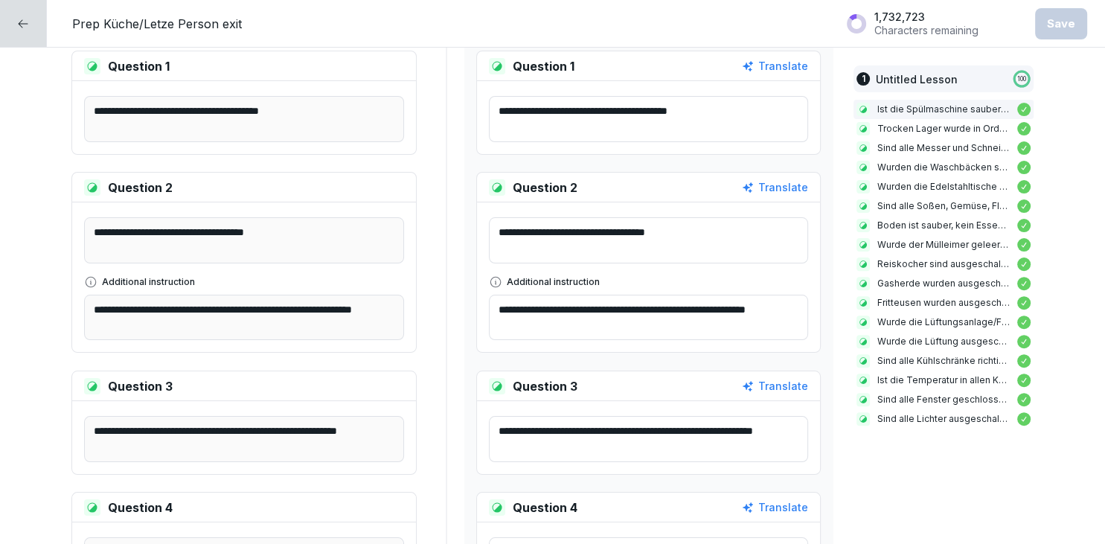
scroll to position [0, 0]
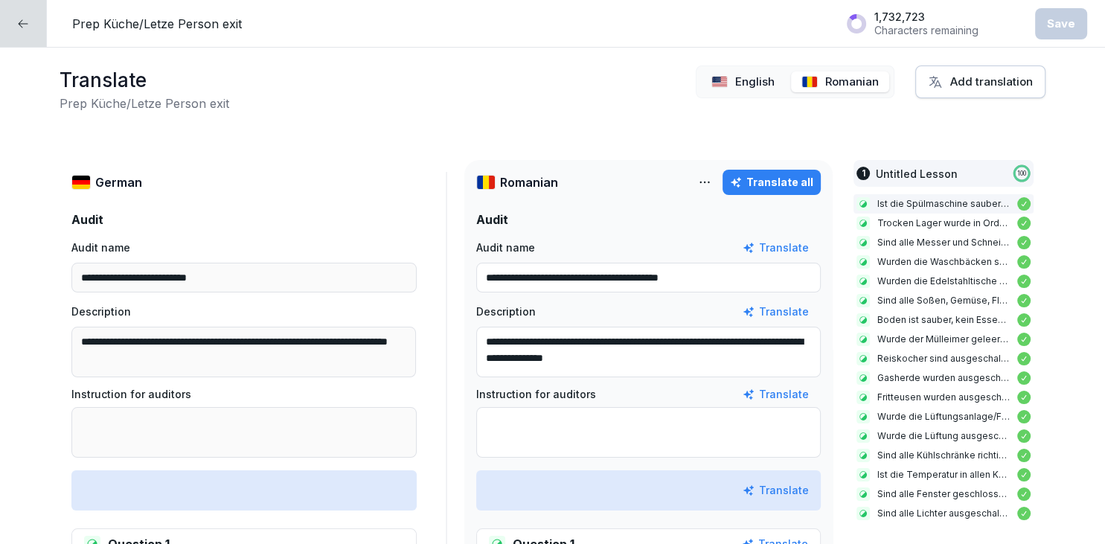
click at [28, 27] on icon at bounding box center [23, 24] width 12 height 12
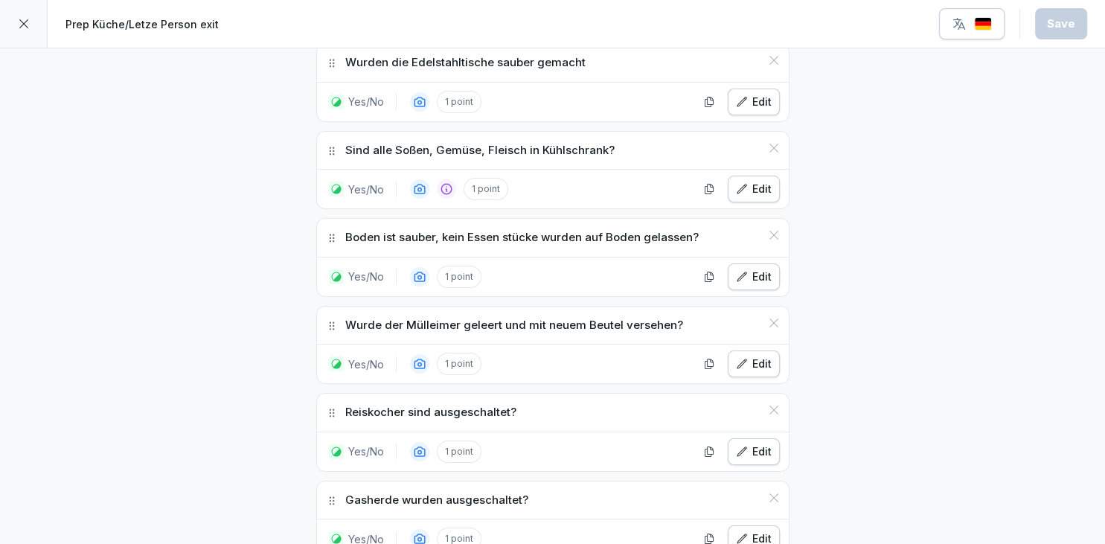
scroll to position [863, 0]
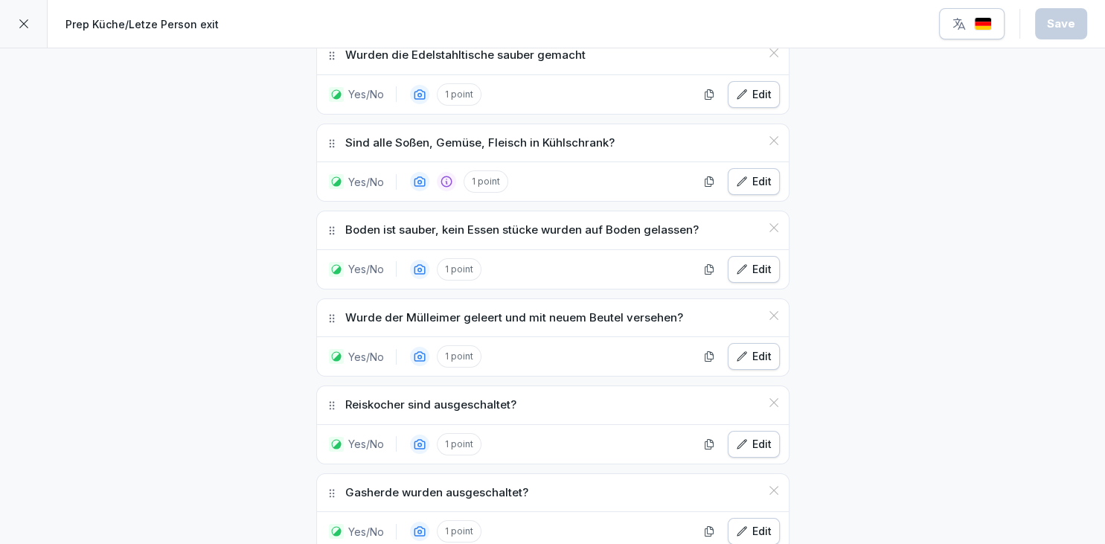
click at [39, 40] on div at bounding box center [24, 24] width 48 height 48
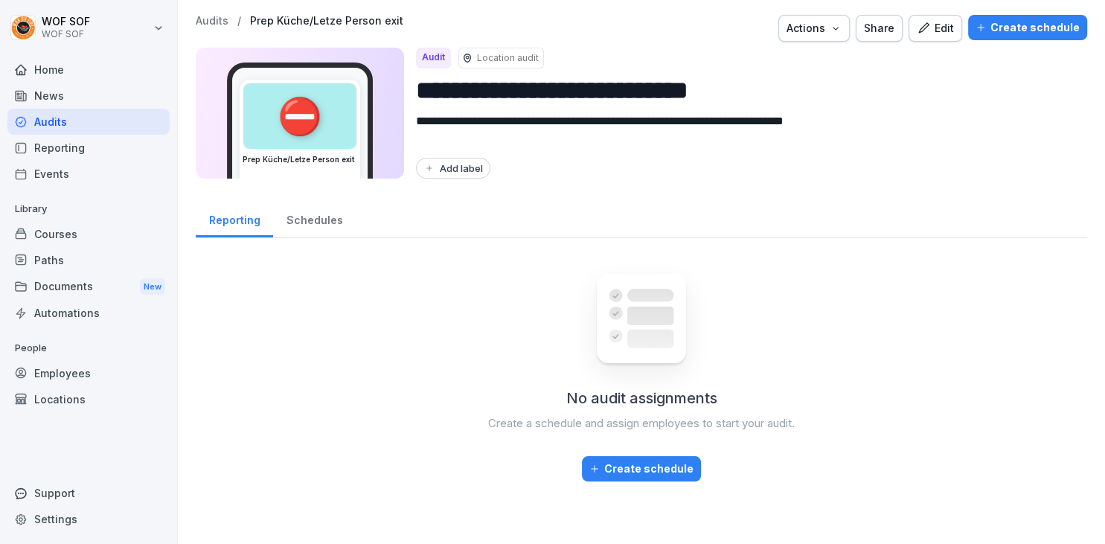
click at [986, 26] on icon "button" at bounding box center [980, 27] width 10 height 10
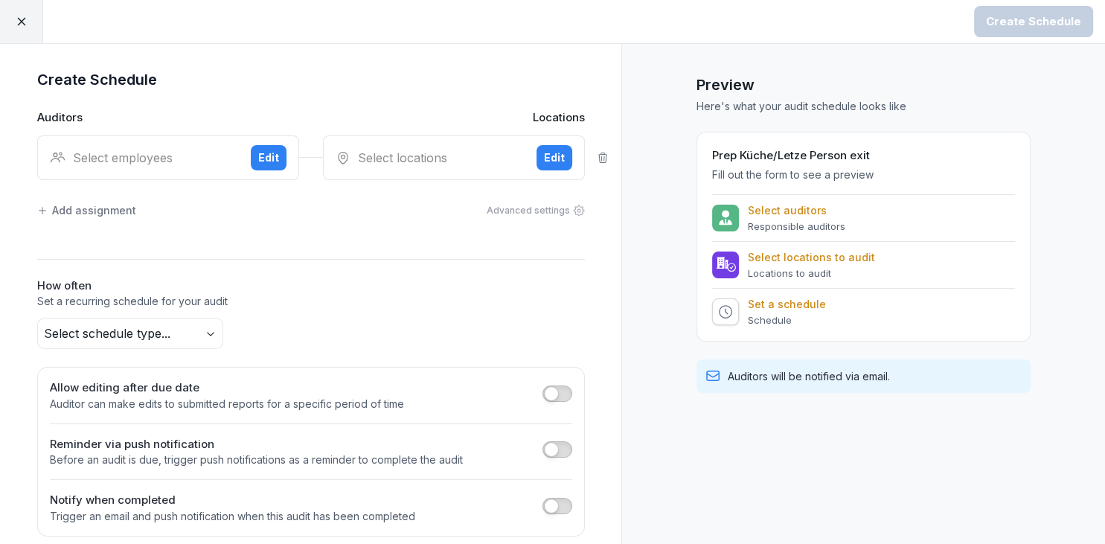
click at [266, 155] on div "Edit" at bounding box center [268, 158] width 21 height 16
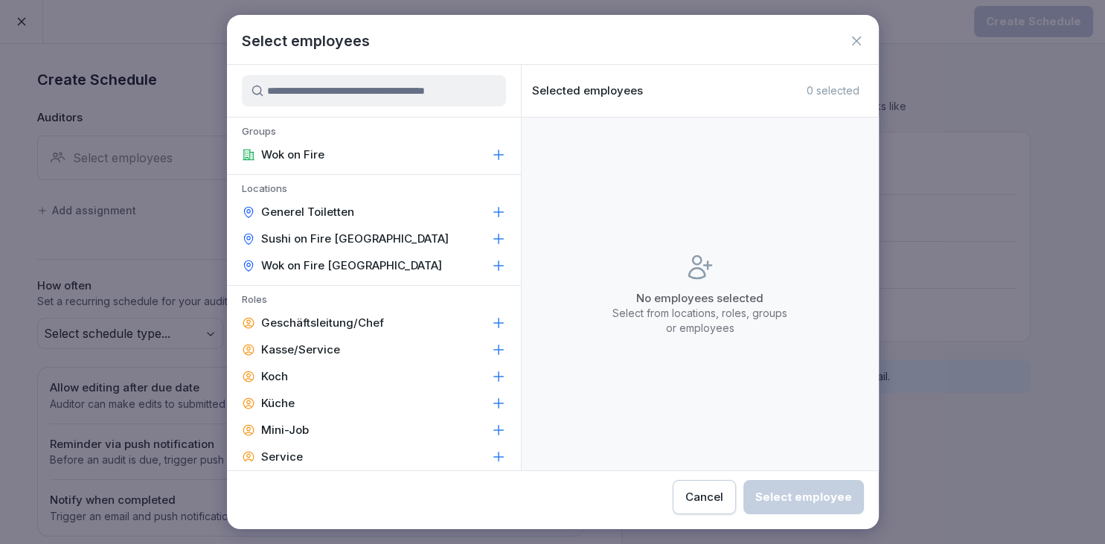
click at [335, 266] on p "Wok on Fire Ludwigsburg" at bounding box center [351, 265] width 181 height 15
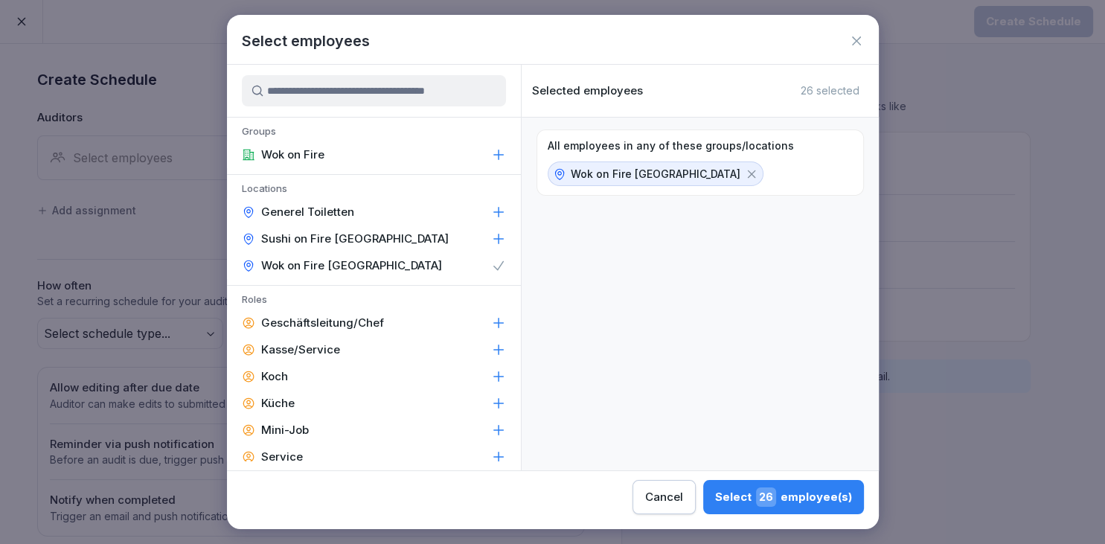
click at [715, 502] on div "Select 26 employee(s)" at bounding box center [783, 496] width 137 height 19
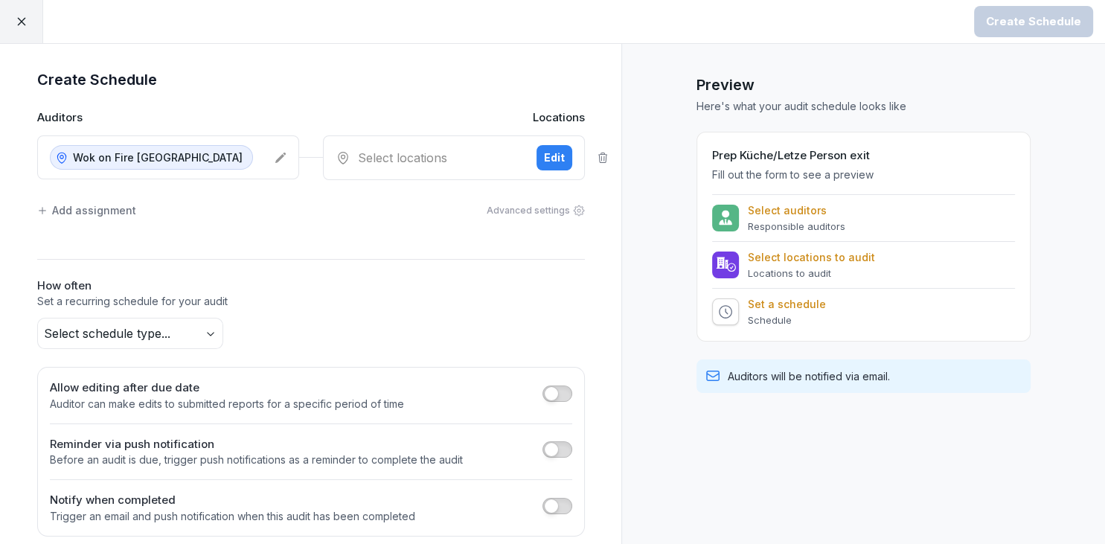
click at [552, 151] on div "Edit" at bounding box center [554, 158] width 21 height 16
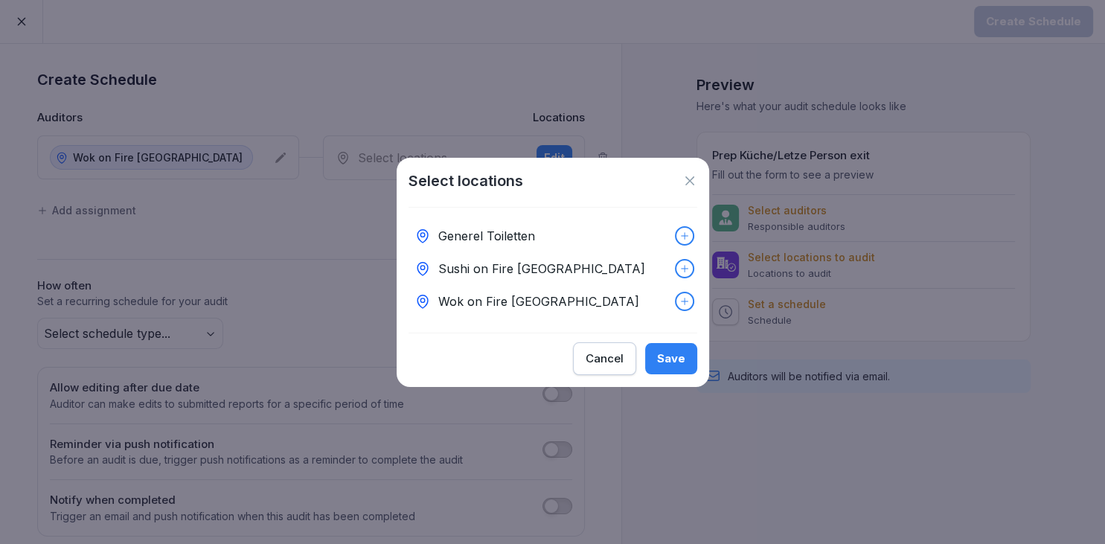
click at [526, 293] on p "Wok on Fire Ludwigsburg" at bounding box center [538, 301] width 201 height 18
click at [654, 356] on button "Save" at bounding box center [671, 358] width 52 height 31
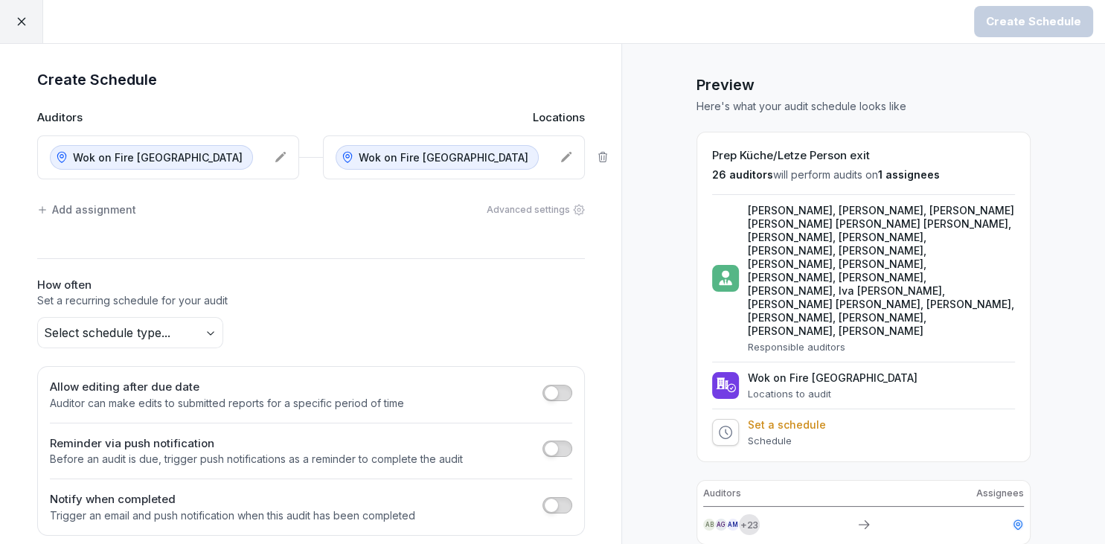
scroll to position [94, 0]
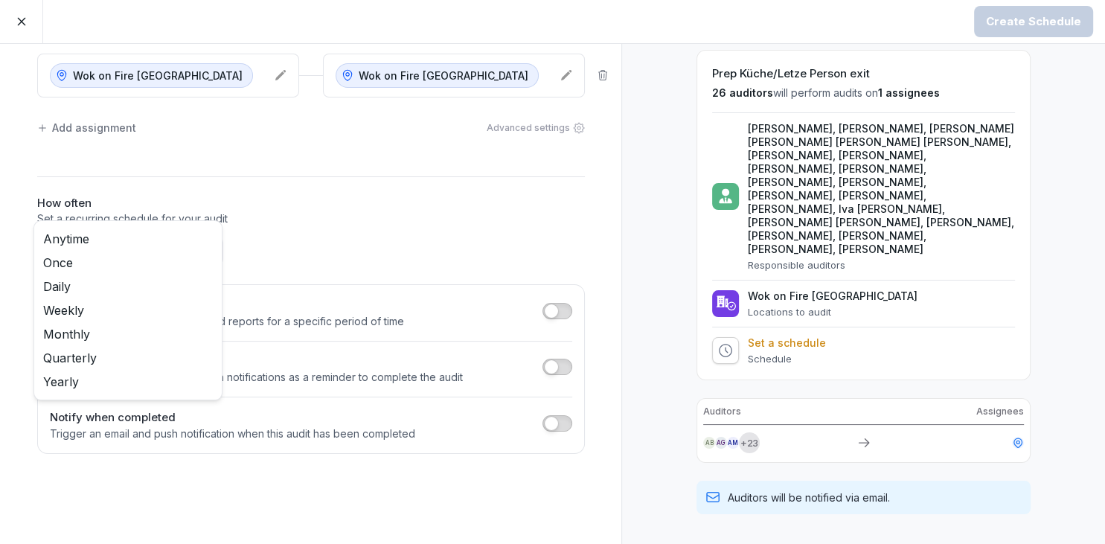
click at [159, 246] on body "Create Schedule Create Schedule Auditors Locations Wok on Fire Ludwigsburg Wok …" at bounding box center [552, 272] width 1105 height 544
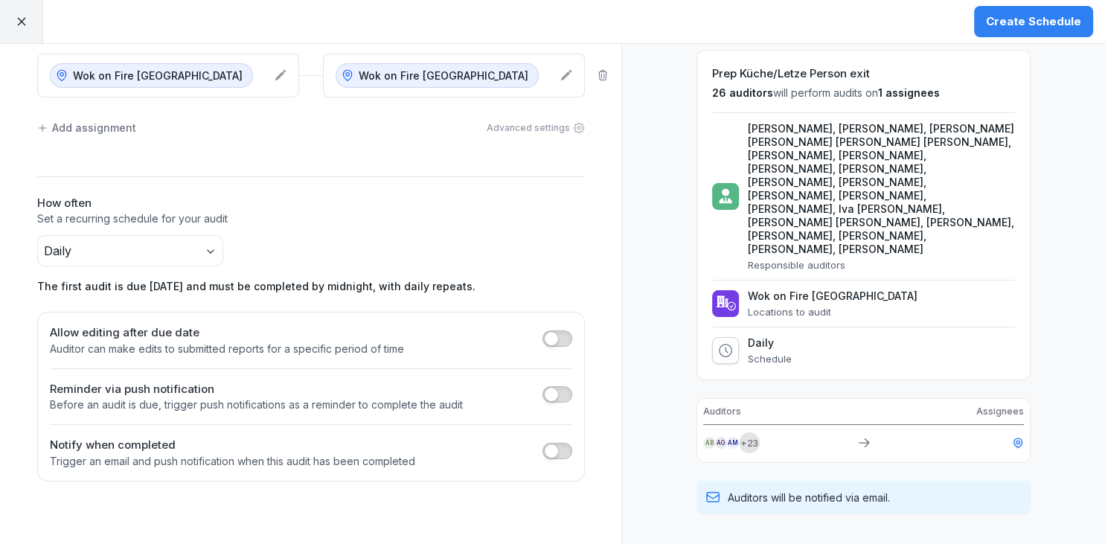
click at [554, 387] on span "button" at bounding box center [551, 394] width 15 height 15
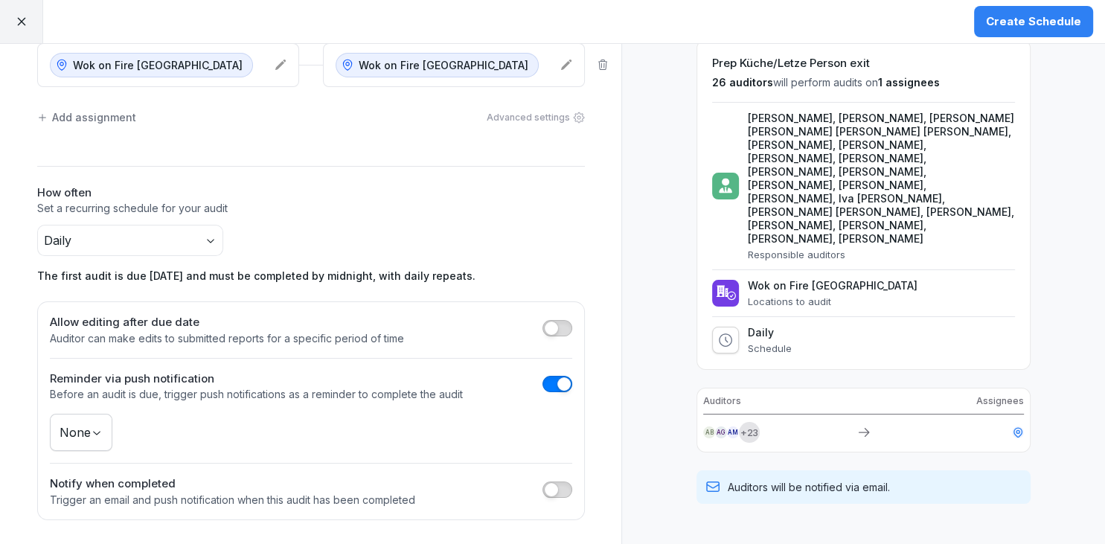
scroll to position [0, 0]
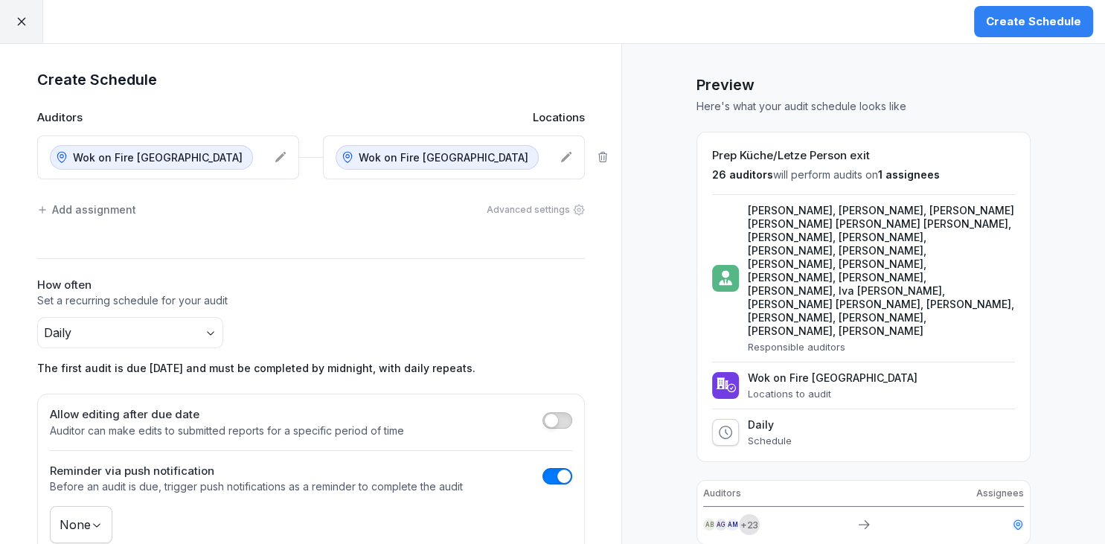
click at [171, 328] on body "Create Schedule Create Schedule Auditors Locations Wok on Fire Ludwigsburg Wok …" at bounding box center [552, 272] width 1105 height 544
click at [267, 326] on html "Create Schedule Create Schedule Auditors Locations Wok on Fire Ludwigsburg Wok …" at bounding box center [552, 272] width 1105 height 544
click at [1040, 22] on div "Create Schedule" at bounding box center [1033, 21] width 95 height 16
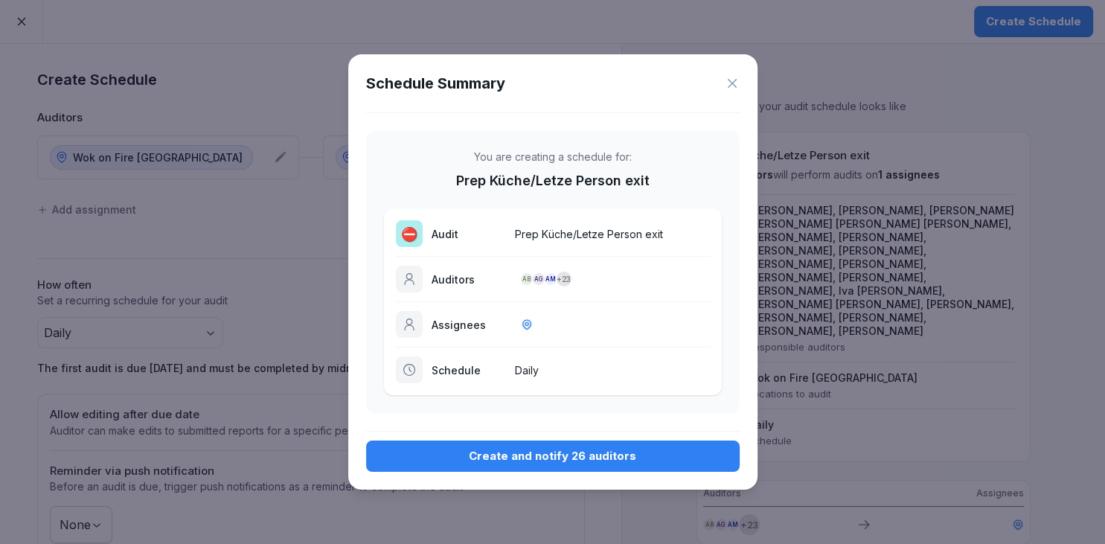
click at [622, 458] on div "Create and notify 26 auditors" at bounding box center [553, 456] width 350 height 16
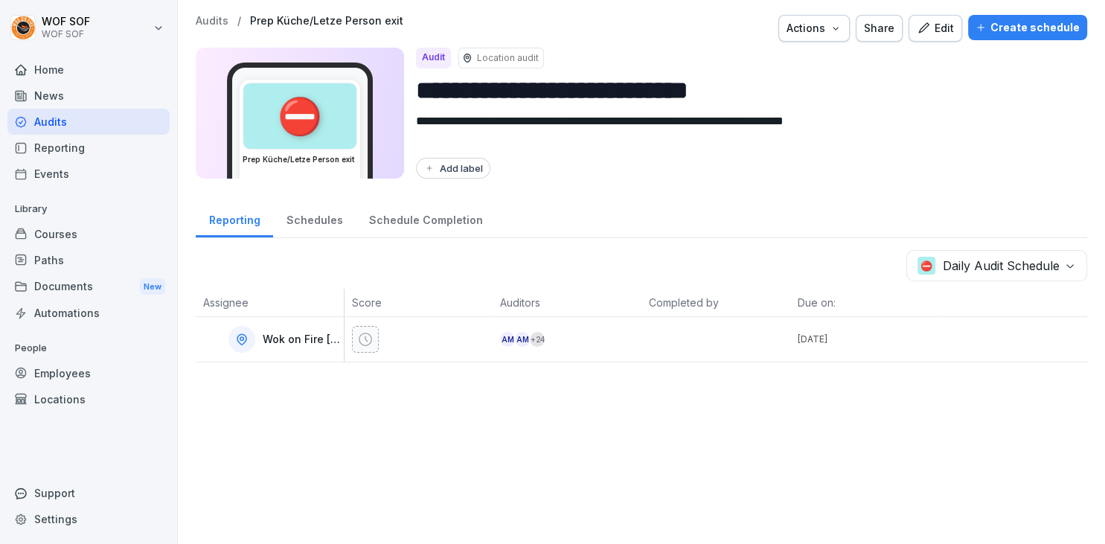
click at [109, 232] on div "Courses" at bounding box center [88, 234] width 162 height 26
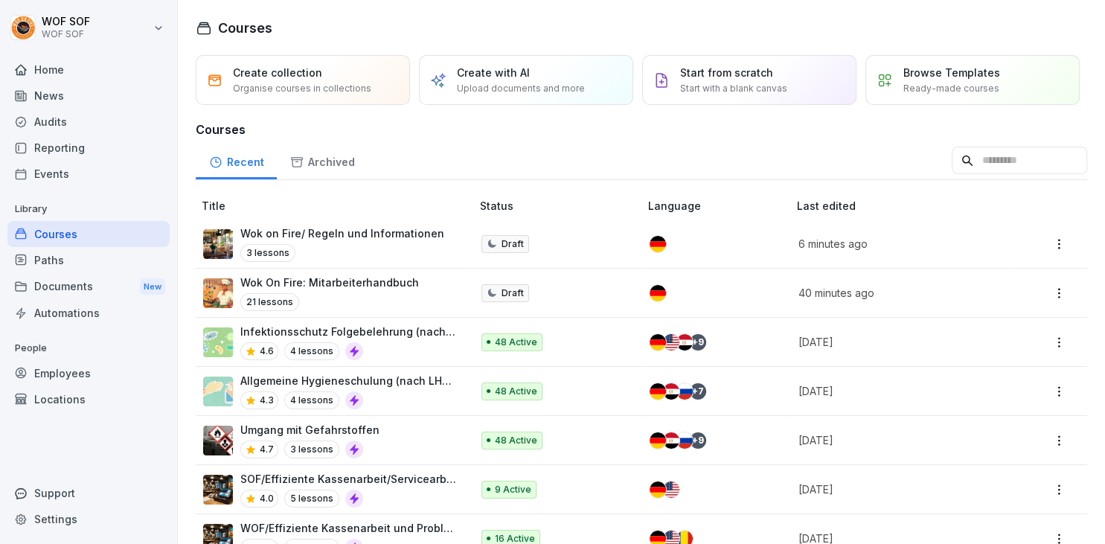
click at [438, 248] on div "Wok on Fire/ Regeln und Informationen 3 lessons" at bounding box center [329, 243] width 253 height 36
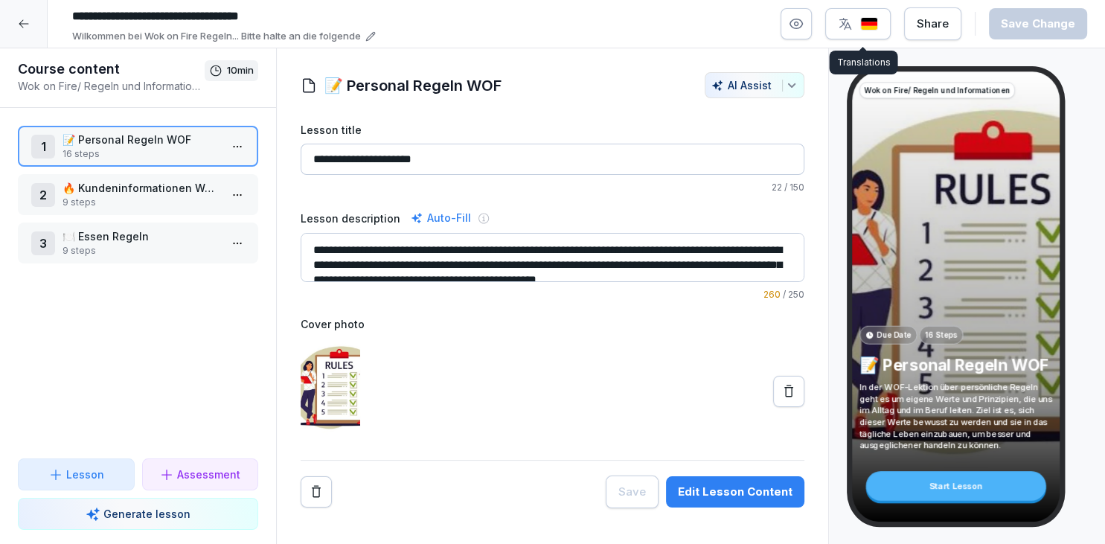
click at [882, 14] on button "button" at bounding box center [857, 23] width 65 height 31
click at [864, 37] on button "button" at bounding box center [857, 23] width 65 height 31
click at [862, 15] on button "button" at bounding box center [857, 23] width 65 height 31
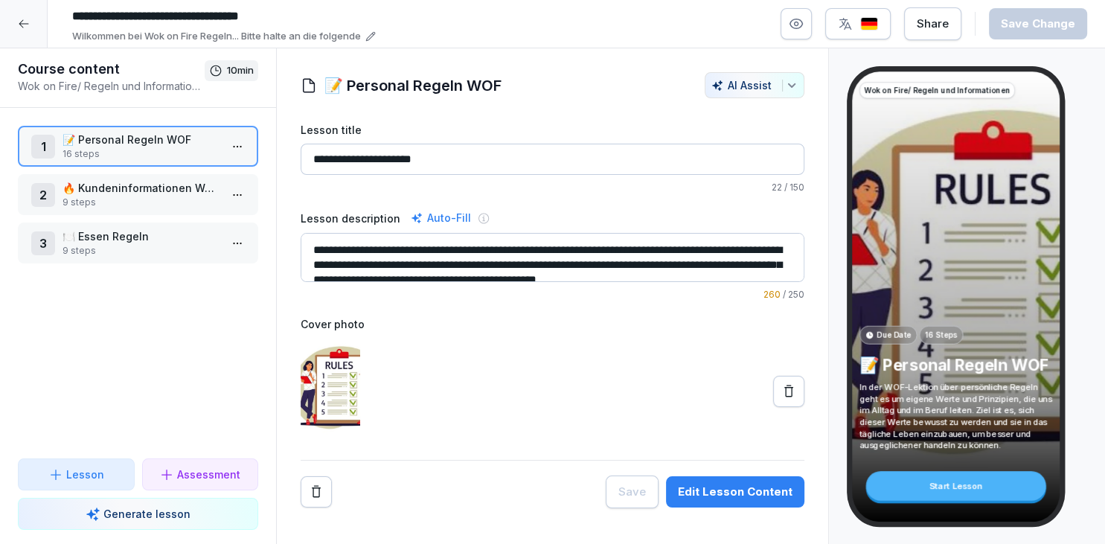
click at [862, 15] on button "button" at bounding box center [857, 23] width 65 height 31
click at [863, 31] on div "button" at bounding box center [858, 23] width 40 height 15
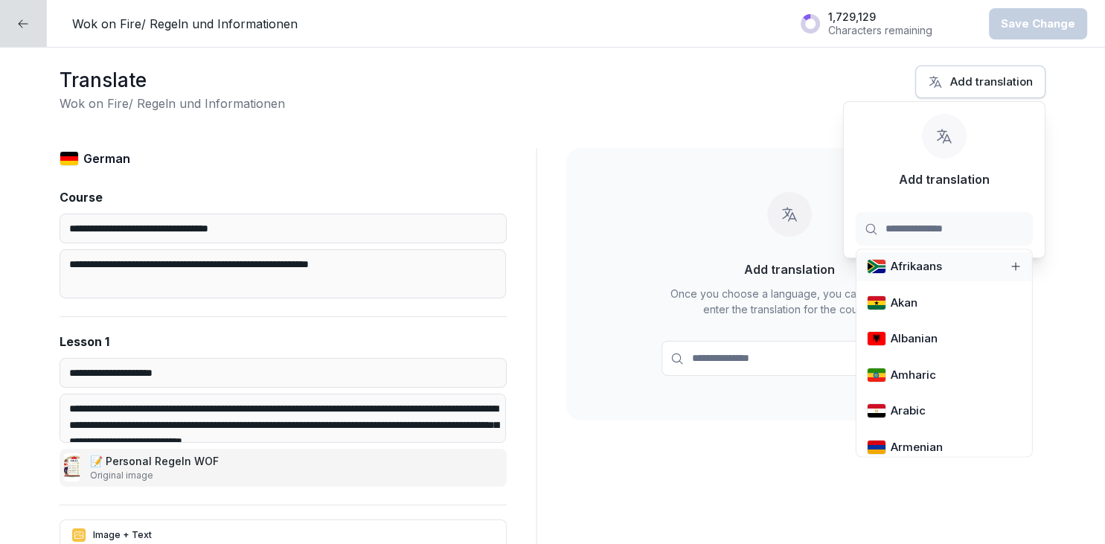
click at [885, 220] on input at bounding box center [944, 228] width 177 height 33
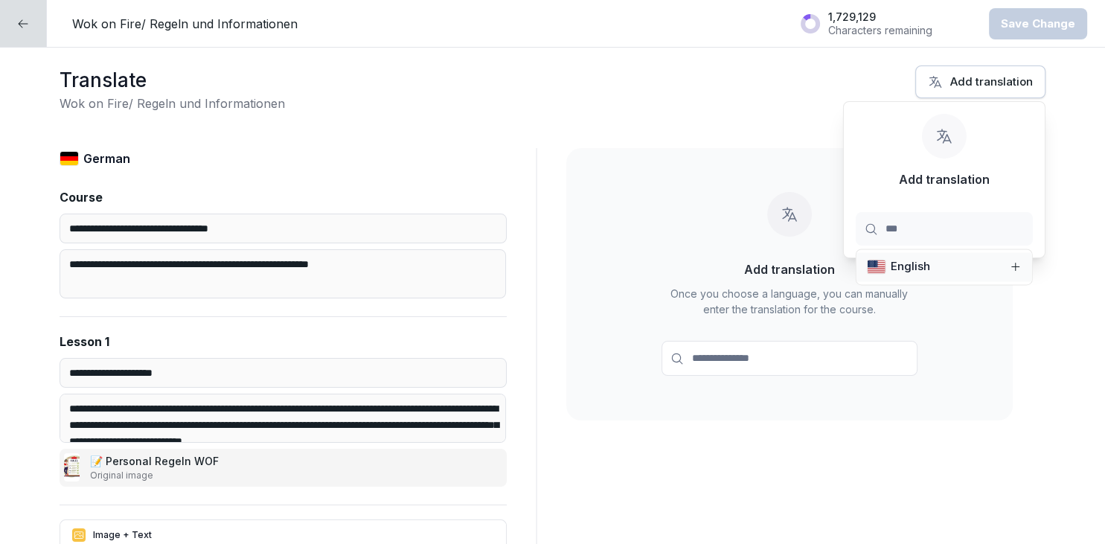
type input "****"
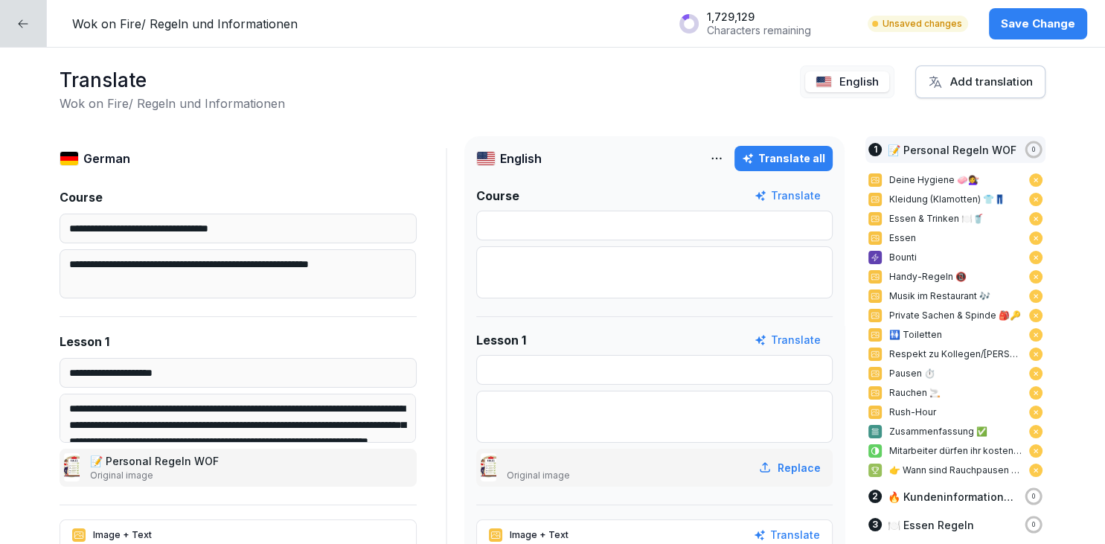
click at [761, 162] on div "Translate all" at bounding box center [783, 158] width 83 height 16
type input "**********"
type textarea "**********"
type input "****"
type textarea "**********"
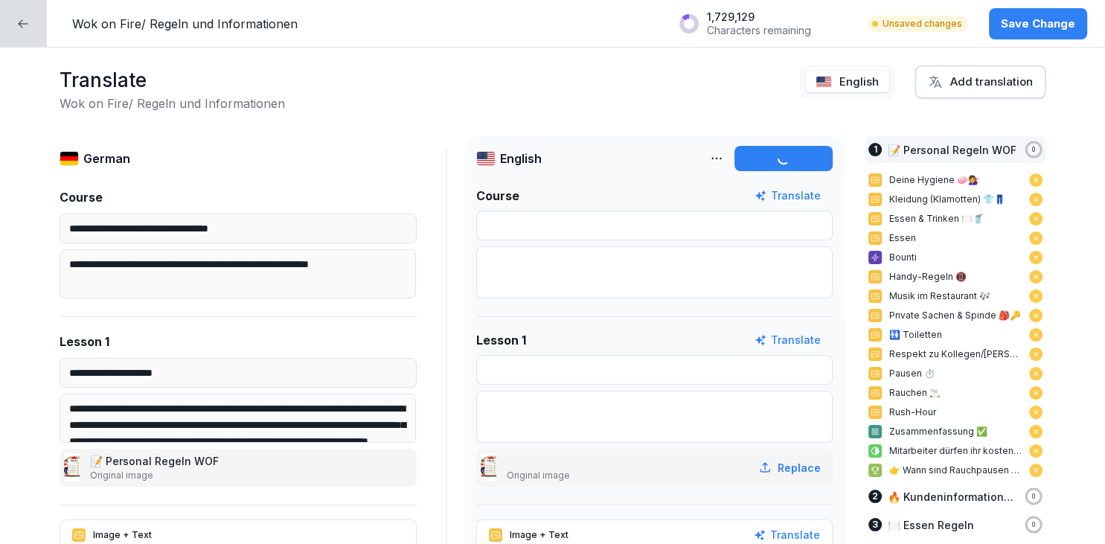
type input "******"
type input "**********"
type textarea "**********"
type input "**********"
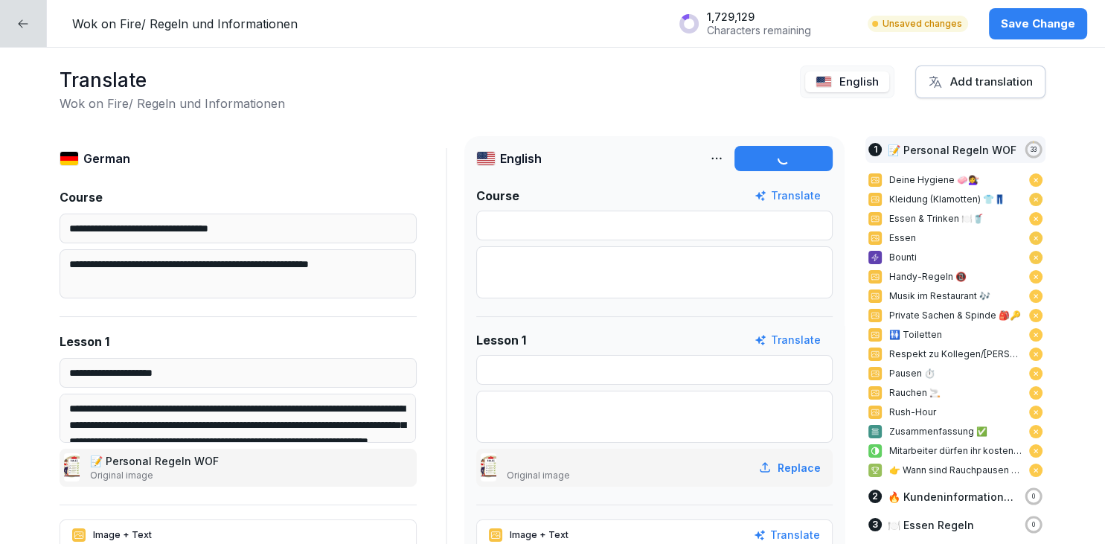
type textarea "**********"
type input "**********"
type textarea "**********"
type input "**********"
type textarea "**********"
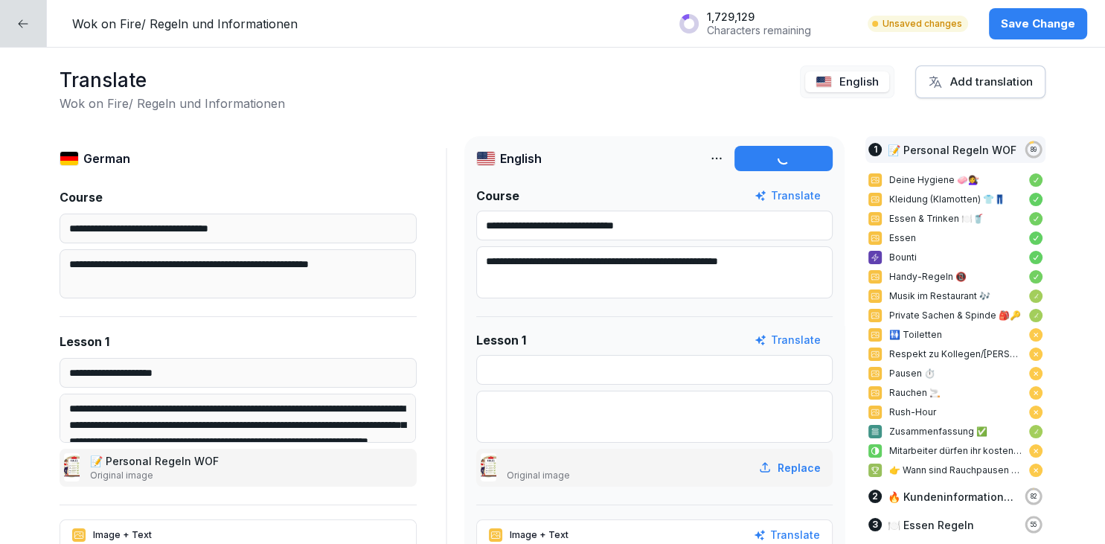
type input "**********"
type textarea "**********"
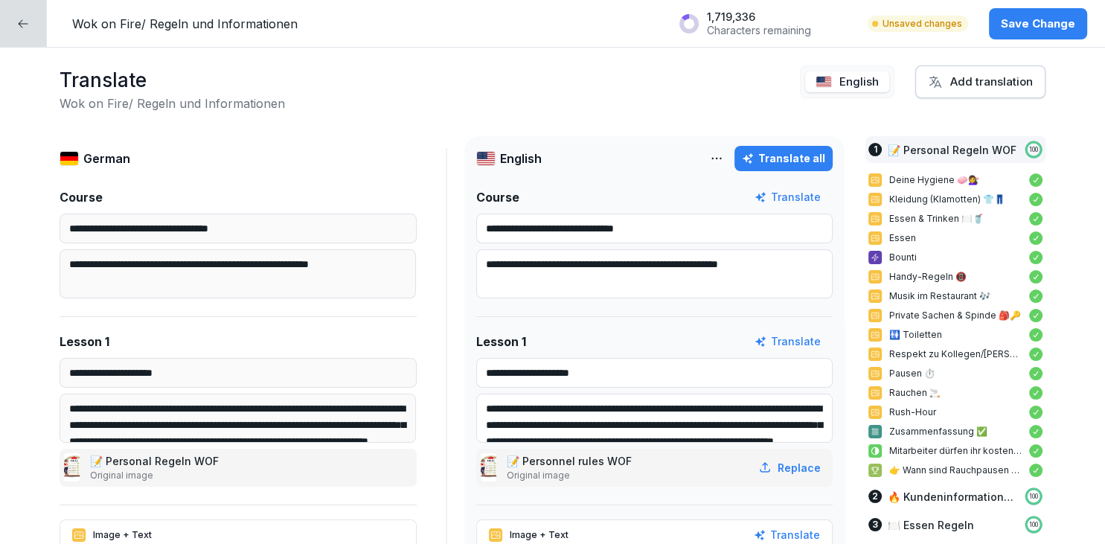
click at [772, 168] on button "Translate all" at bounding box center [783, 158] width 98 height 25
click at [989, 87] on div "Add translation" at bounding box center [980, 82] width 105 height 16
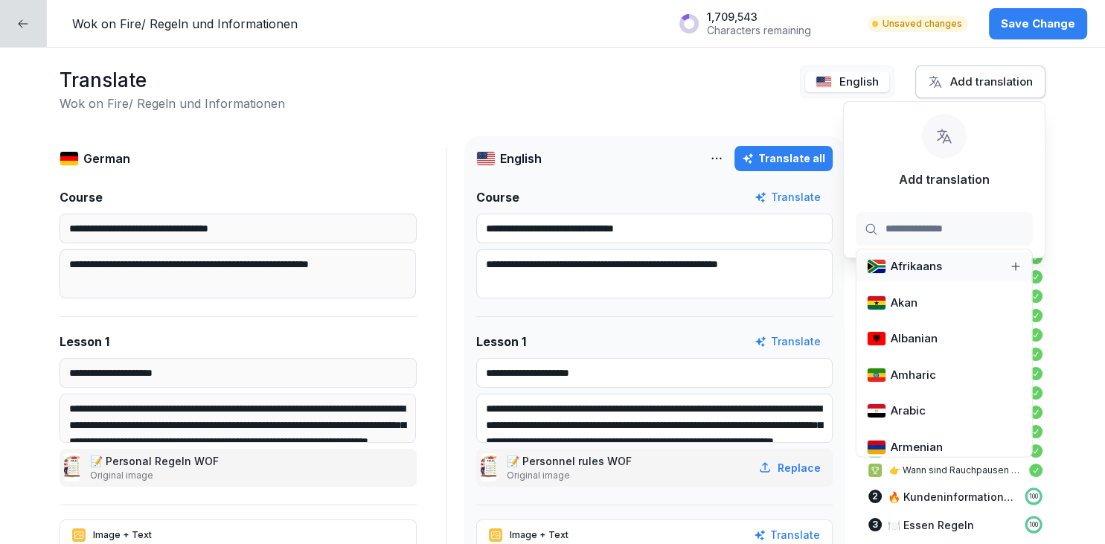
click at [891, 243] on input at bounding box center [944, 228] width 177 height 33
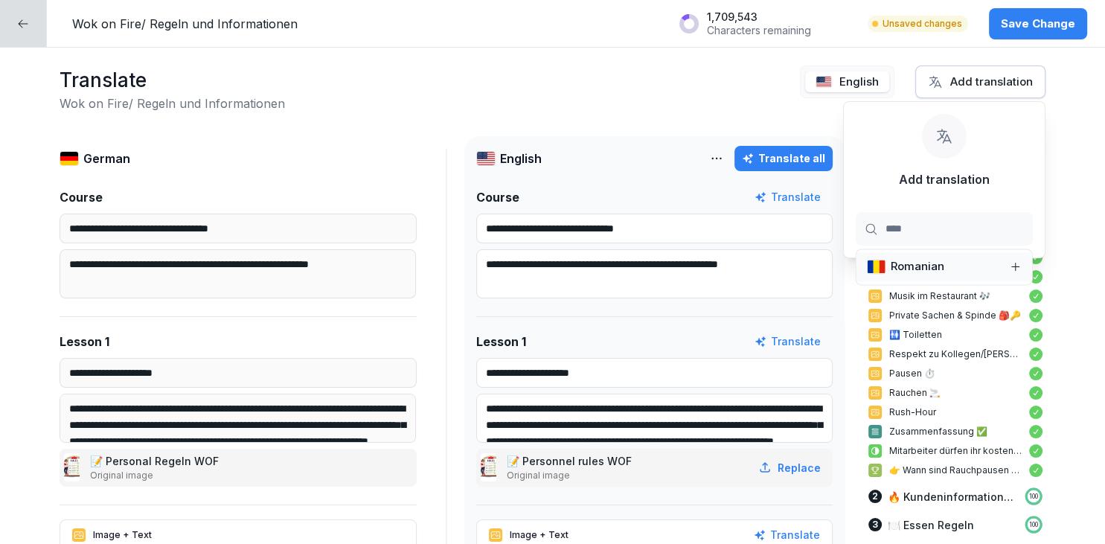
type input "*****"
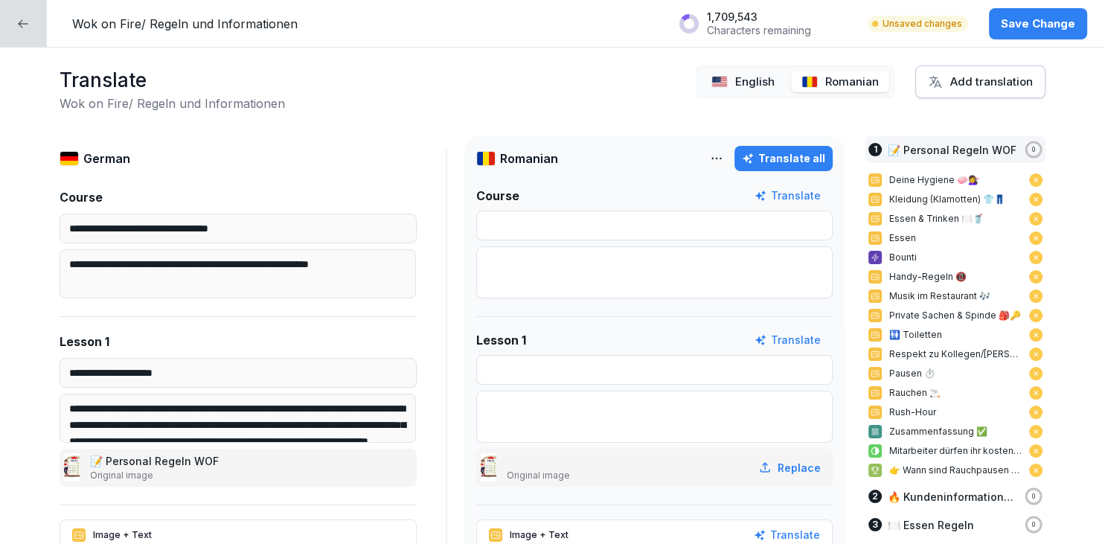
click at [806, 161] on div "Translate all" at bounding box center [783, 158] width 83 height 16
type input "********"
type textarea "**********"
type input "**********"
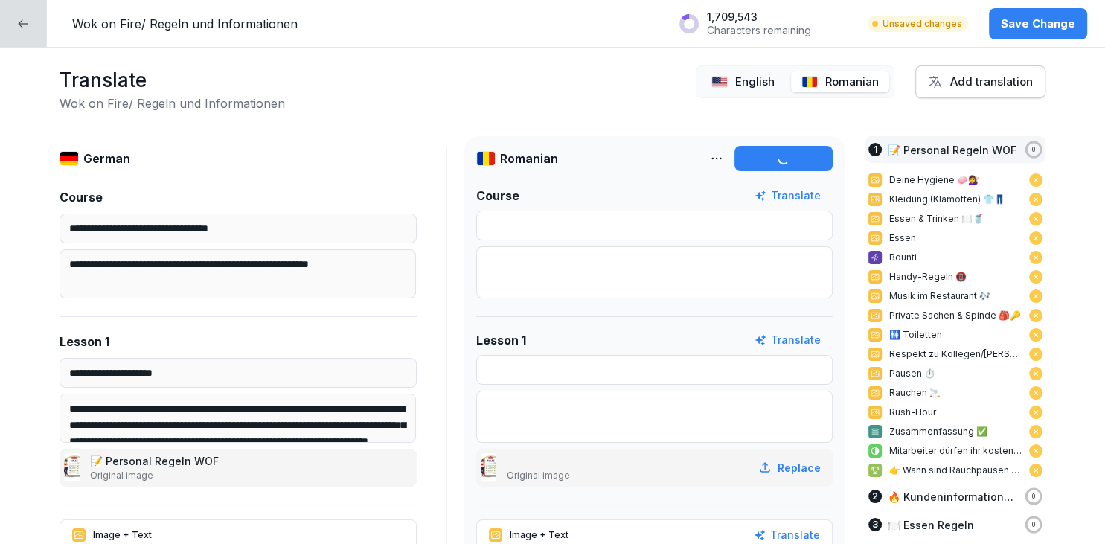
type input "**********"
type textarea "**********"
type input "**********"
type textarea "**********"
type input "**********"
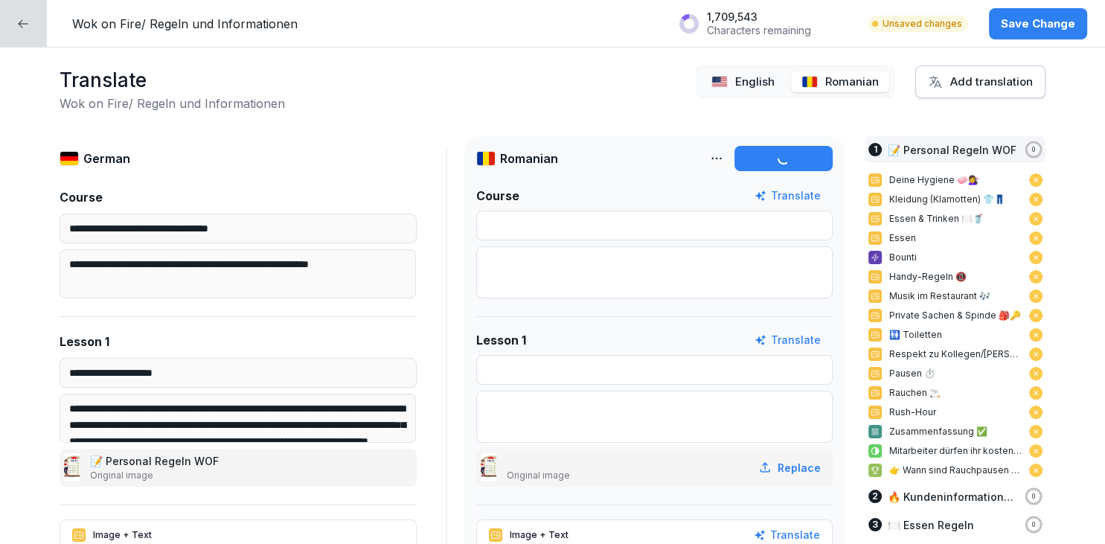
type textarea "**********"
type input "**********"
type textarea "**********"
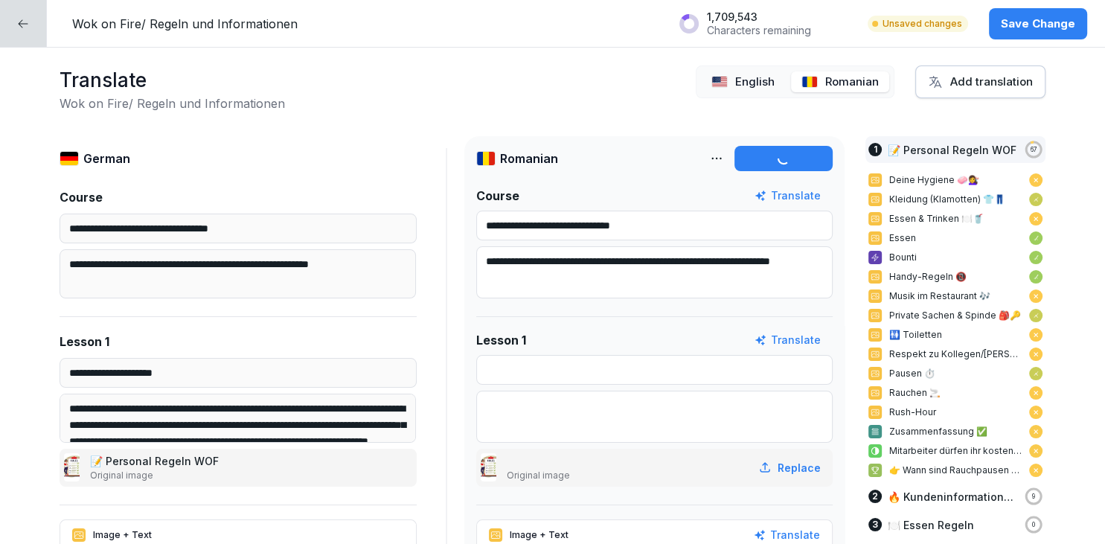
type input "**********"
type textarea "**********"
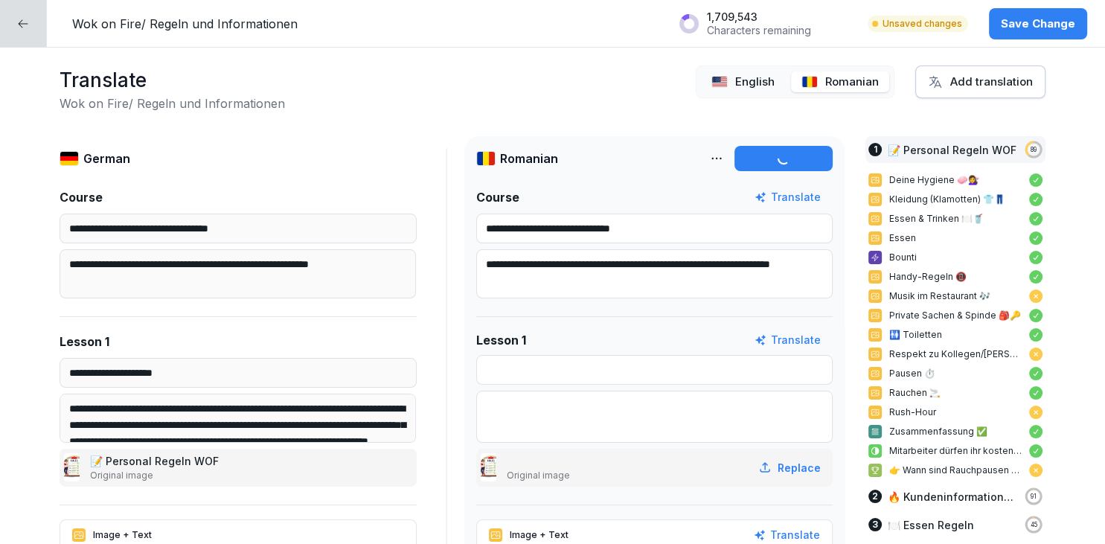
type input "**********"
type textarea "**********"
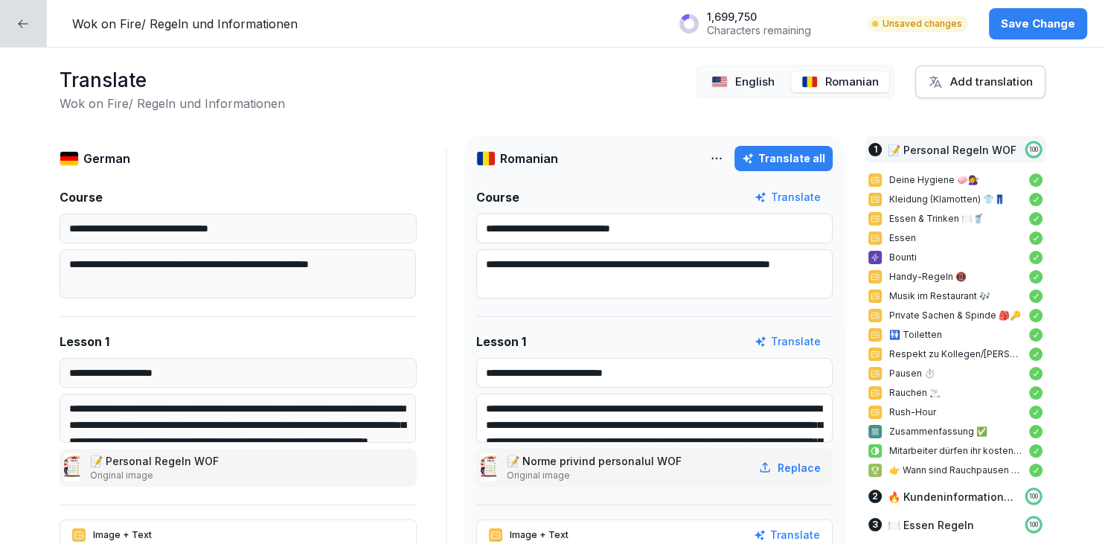
click at [788, 162] on div "Translate all" at bounding box center [783, 158] width 83 height 16
click at [1015, 32] on button "Save Change" at bounding box center [1038, 23] width 98 height 31
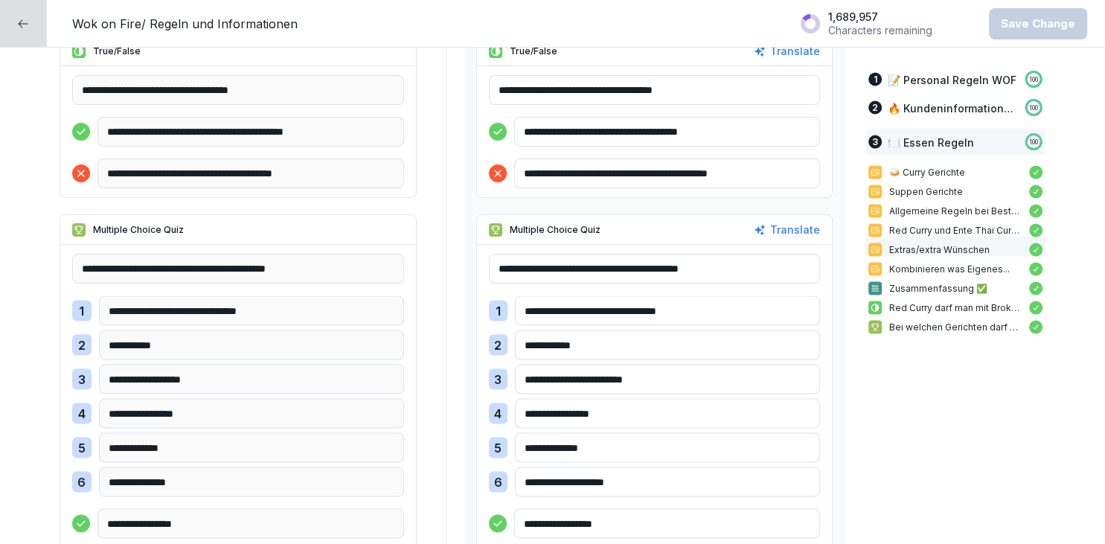
scroll to position [8316, 0]
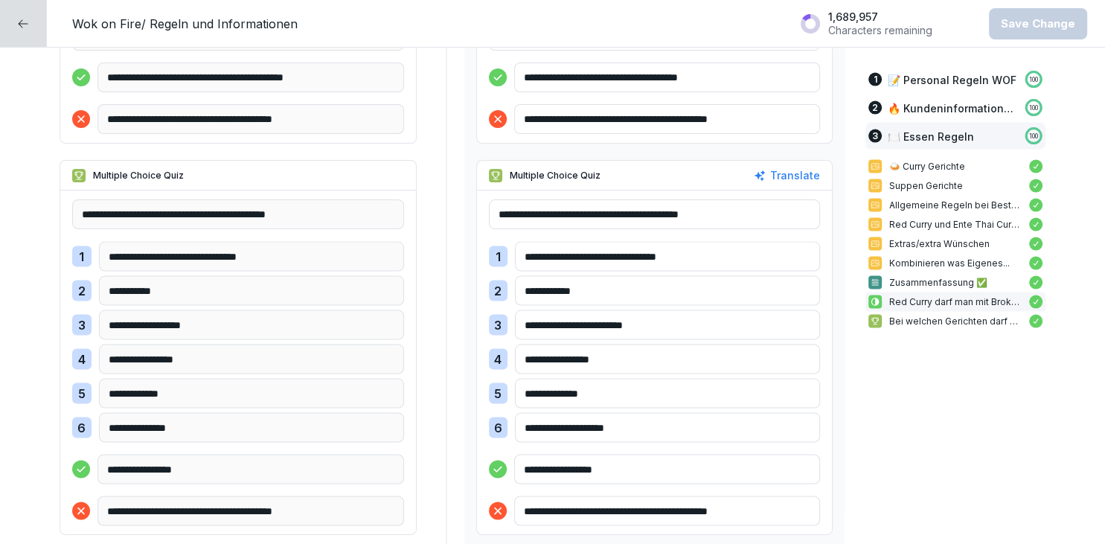
click at [17, 25] on icon at bounding box center [23, 24] width 12 height 12
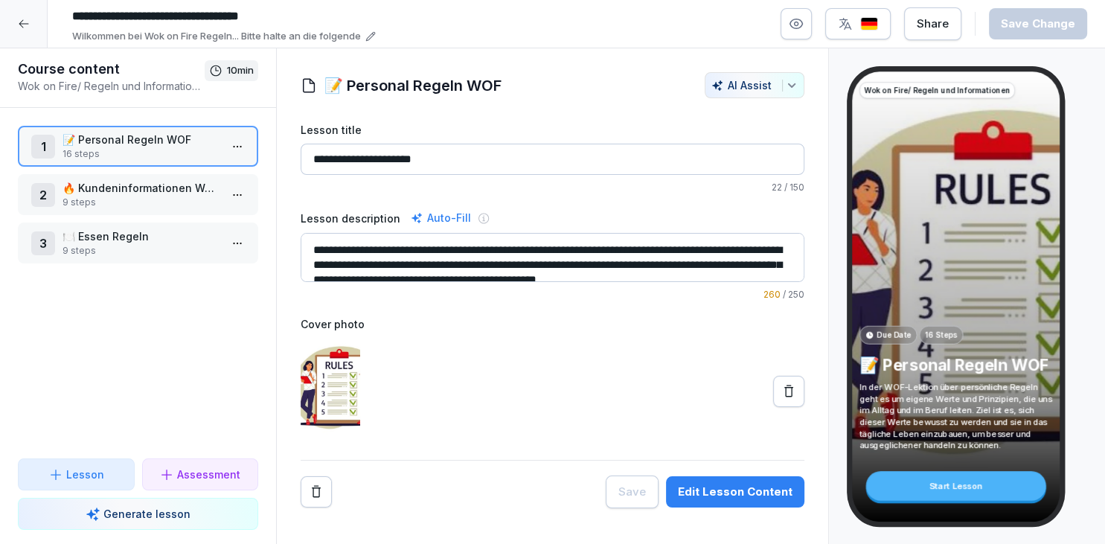
click at [45, 34] on div at bounding box center [24, 24] width 48 height 48
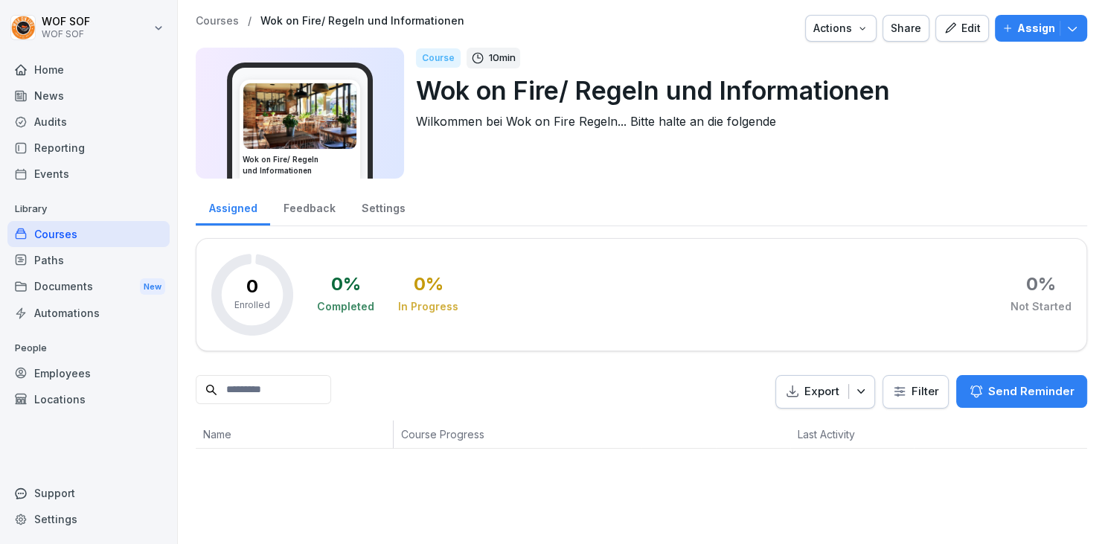
click at [41, 268] on div "Paths" at bounding box center [88, 260] width 162 height 26
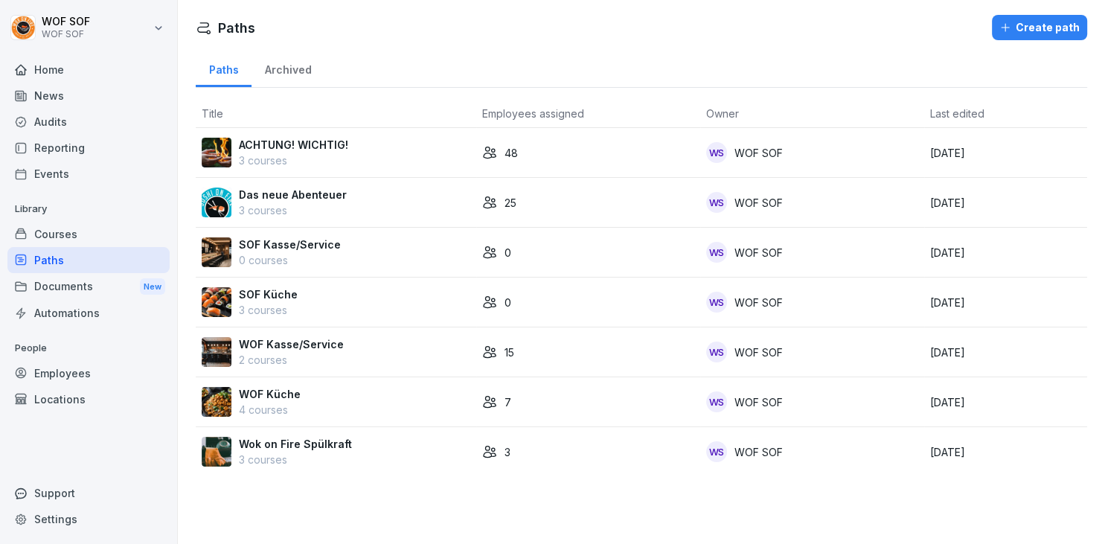
click at [321, 308] on div "SOF Küche 3 courses" at bounding box center [336, 301] width 269 height 31
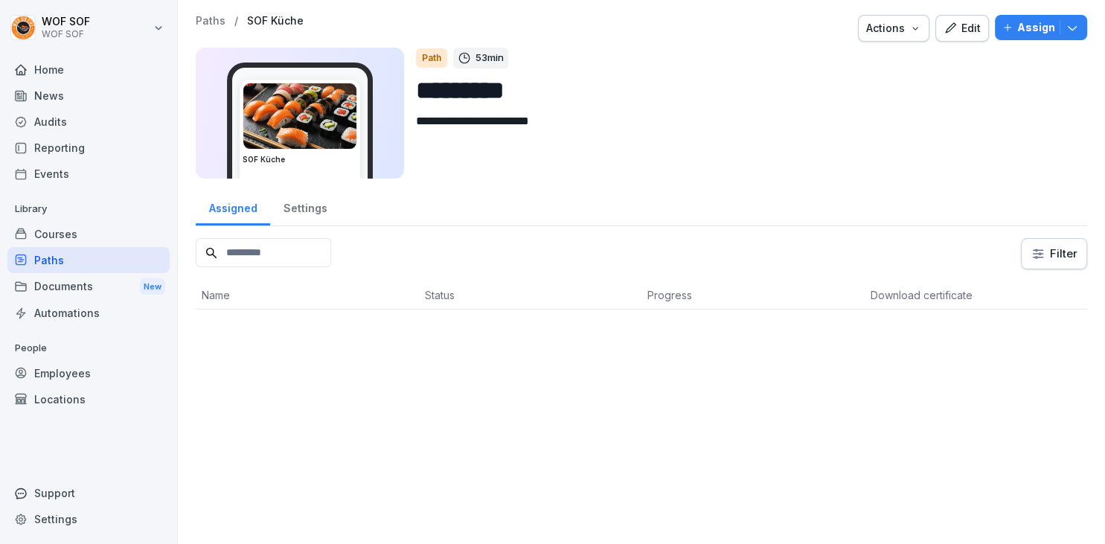
click at [83, 237] on div "Courses" at bounding box center [88, 234] width 162 height 26
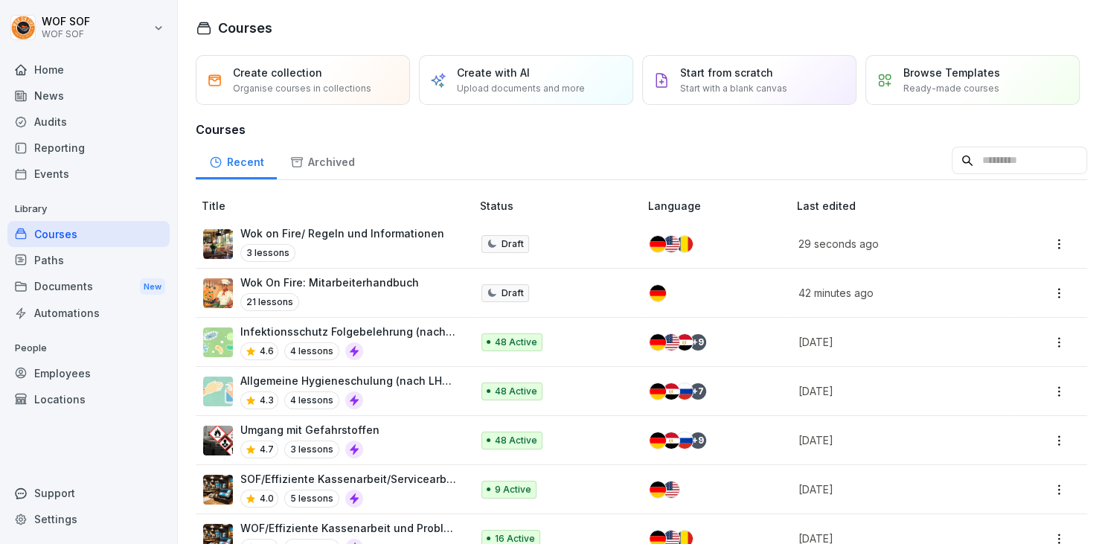
click at [442, 237] on div "Wok on Fire/ Regeln und Informationen 3 lessons" at bounding box center [329, 243] width 253 height 36
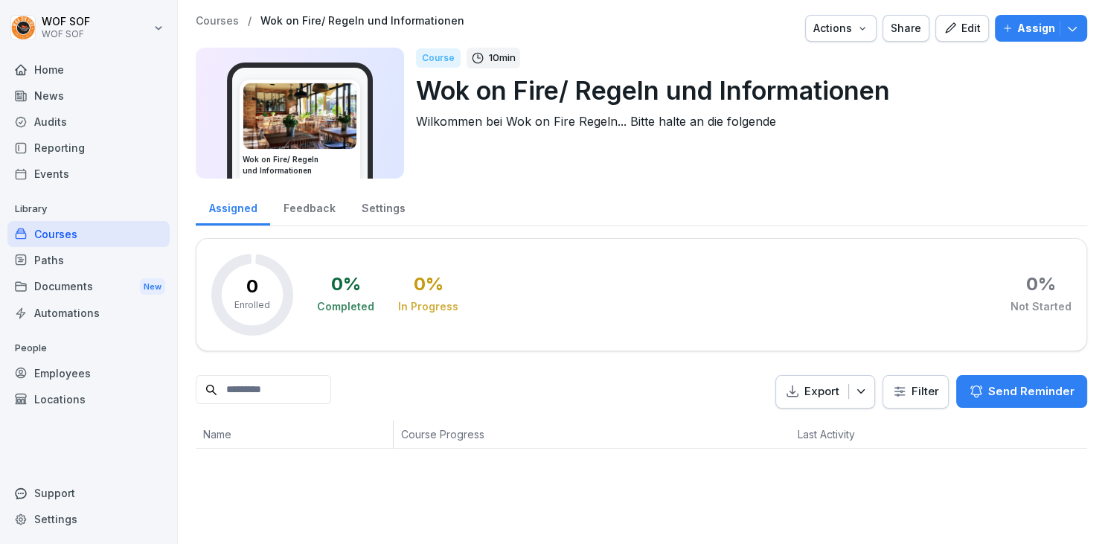
click at [1031, 23] on p "Assign" at bounding box center [1036, 28] width 38 height 16
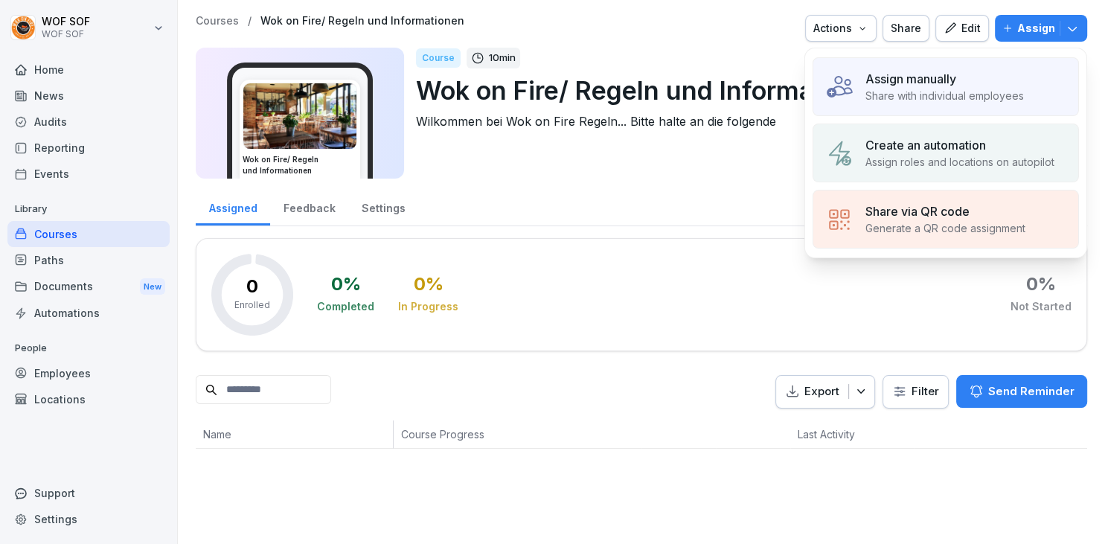
click at [924, 162] on p "Assign roles and locations on autopilot" at bounding box center [959, 162] width 189 height 16
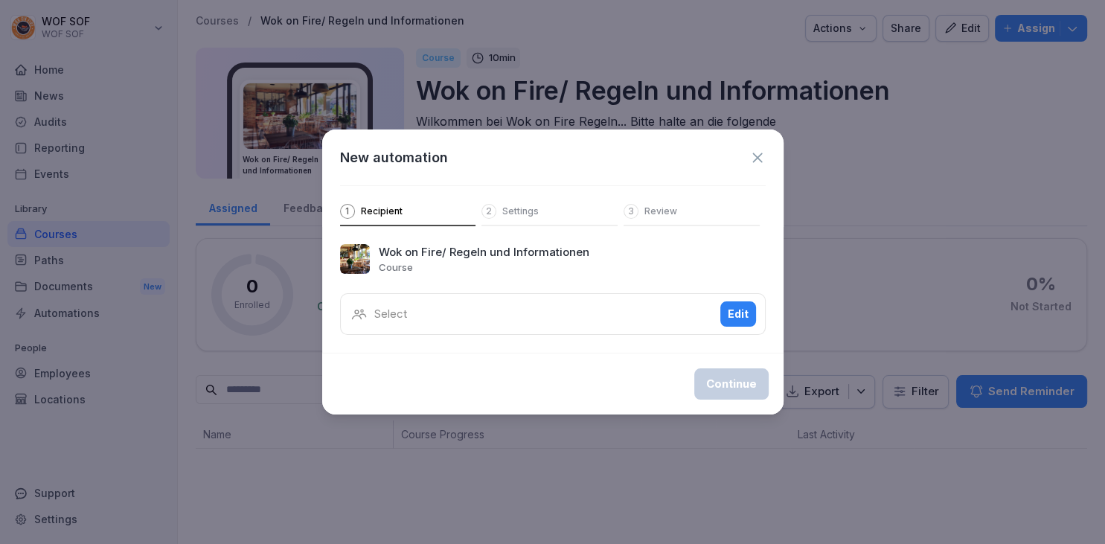
click at [485, 315] on div "Select Edit" at bounding box center [553, 314] width 426 height 42
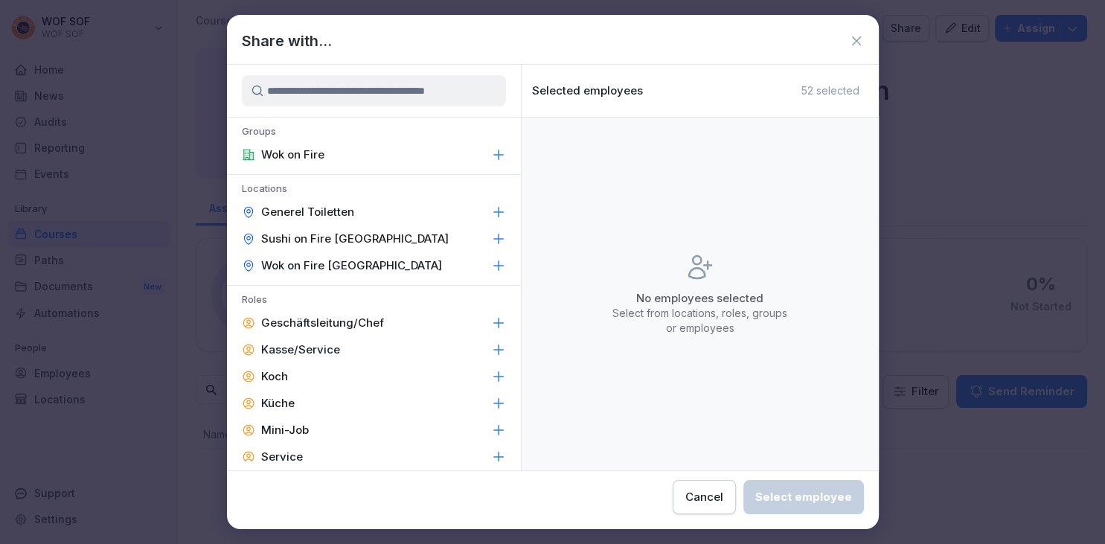
click at [379, 265] on p "Wok on Fire [GEOGRAPHIC_DATA]" at bounding box center [351, 265] width 181 height 15
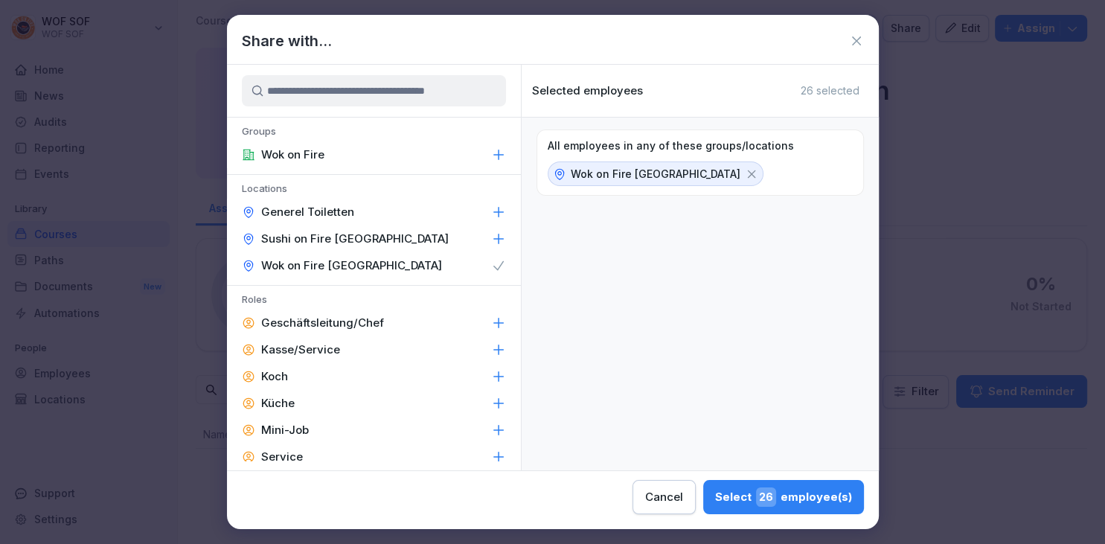
click at [715, 491] on div "Select 26 employee(s)" at bounding box center [783, 496] width 137 height 19
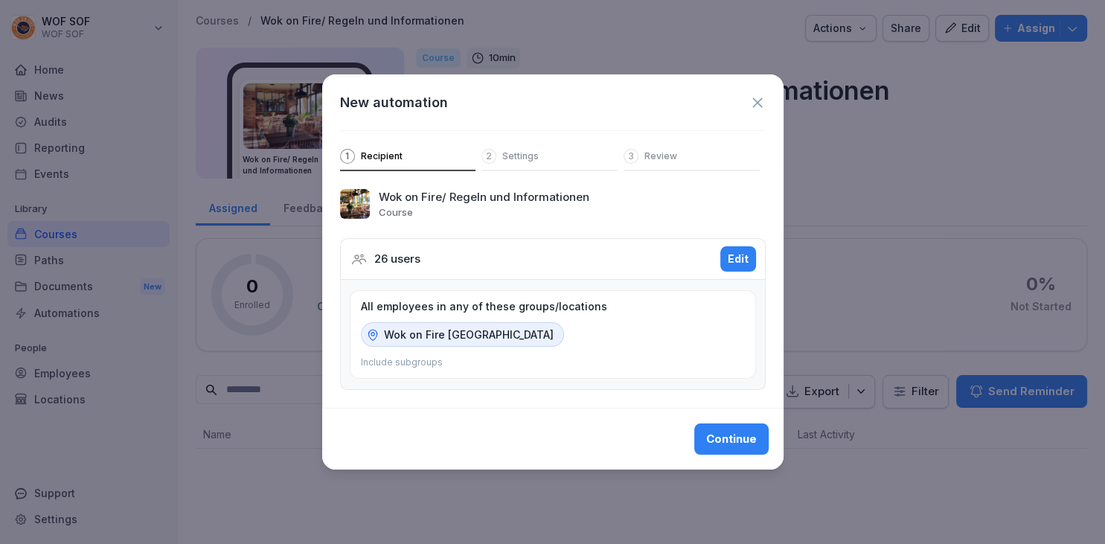
click at [707, 434] on div "Continue" at bounding box center [731, 439] width 51 height 16
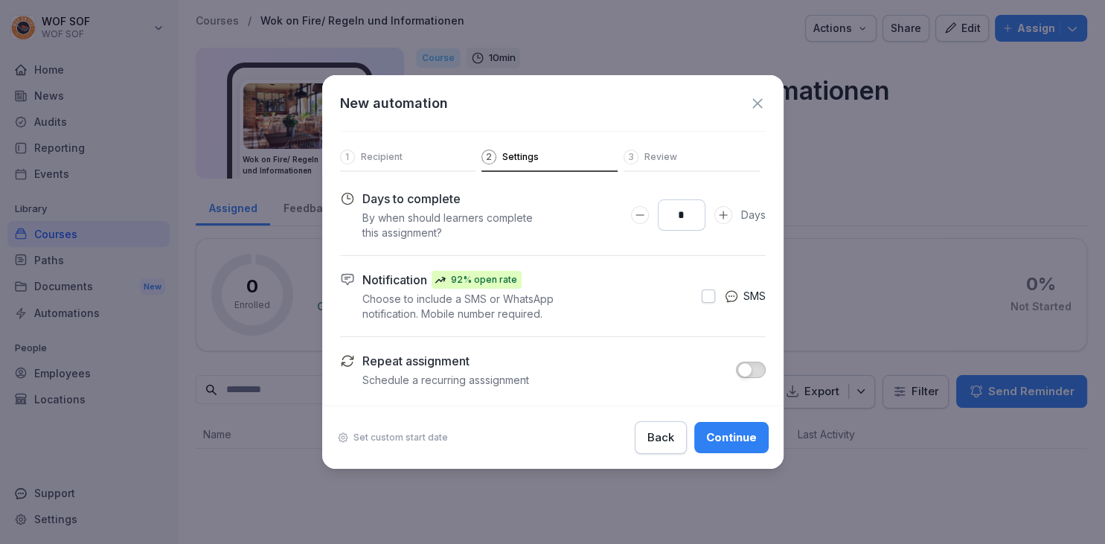
click at [740, 432] on div "Continue" at bounding box center [731, 437] width 51 height 16
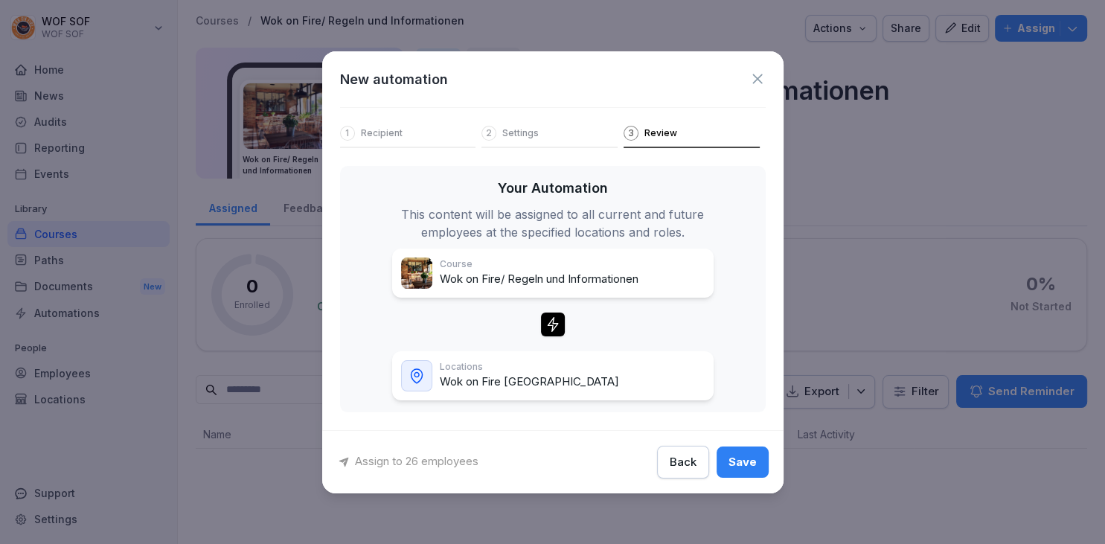
click at [737, 457] on div "Save" at bounding box center [742, 462] width 28 height 16
